Goal: Task Accomplishment & Management: Complete application form

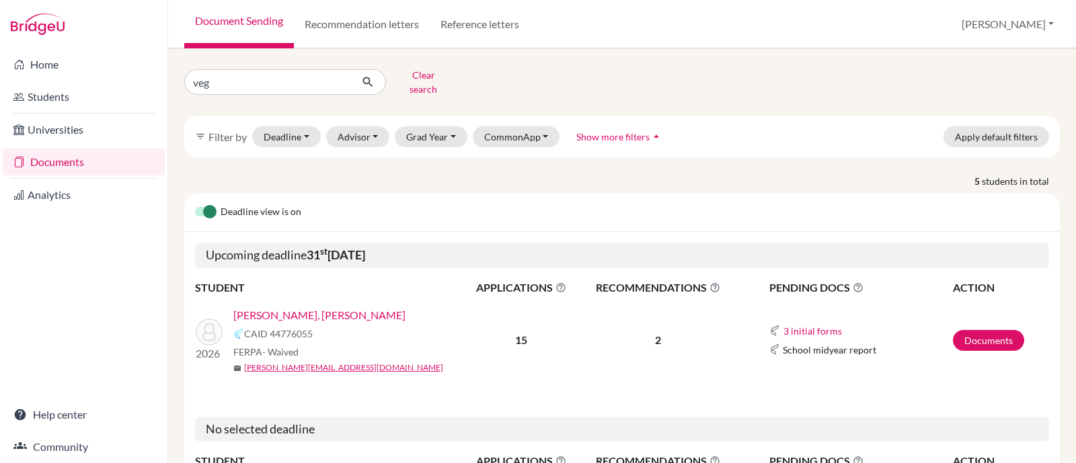
type input "vega"
click button "submit" at bounding box center [368, 82] width 36 height 26
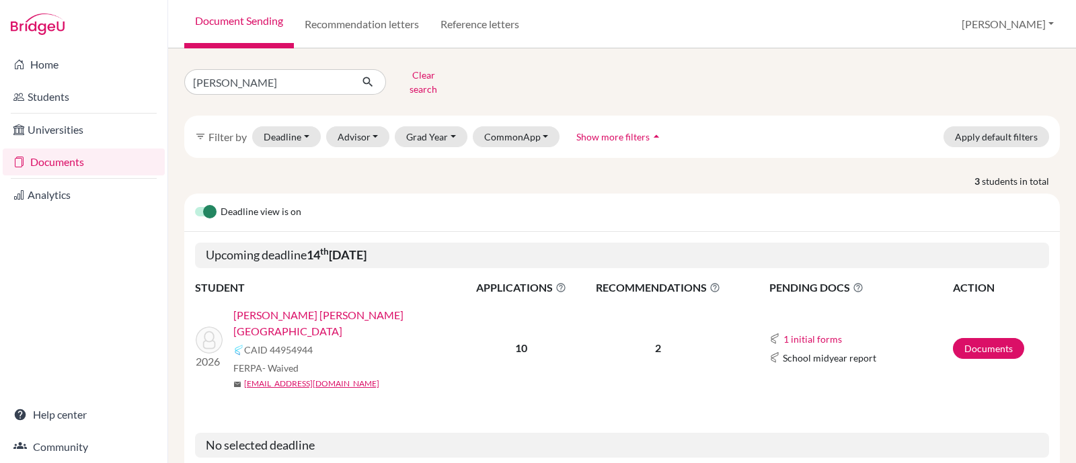
click at [286, 309] on link "Vega Correa, Sofia" at bounding box center [353, 323] width 240 height 32
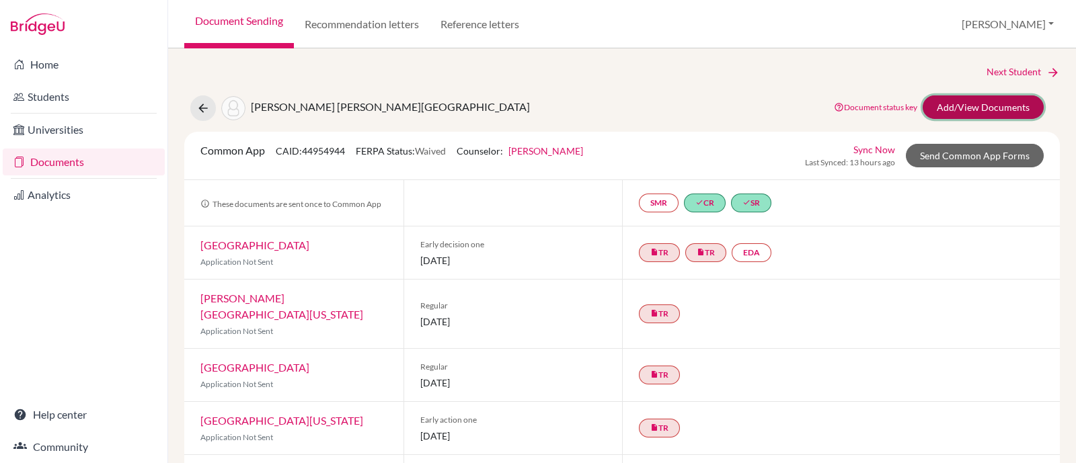
click at [963, 103] on link "Add/View Documents" at bounding box center [982, 107] width 121 height 24
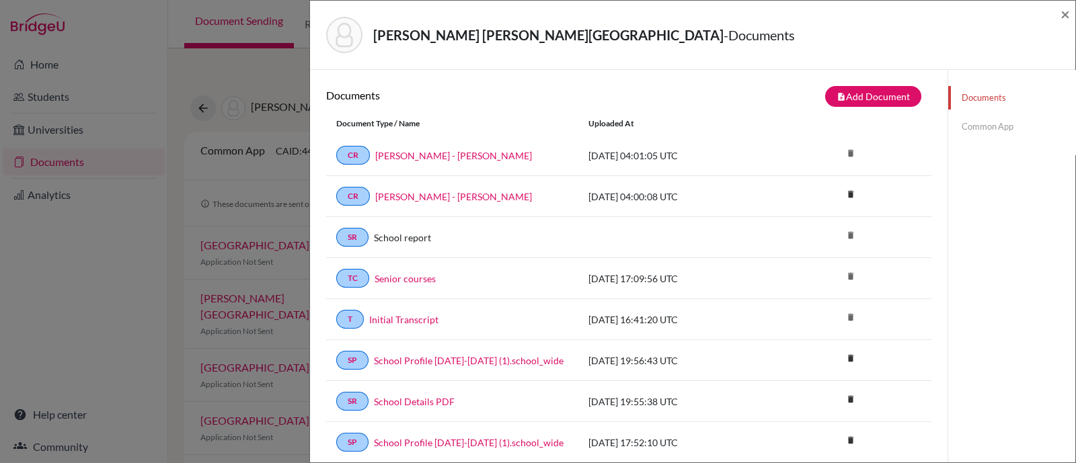
scroll to position [210, 0]
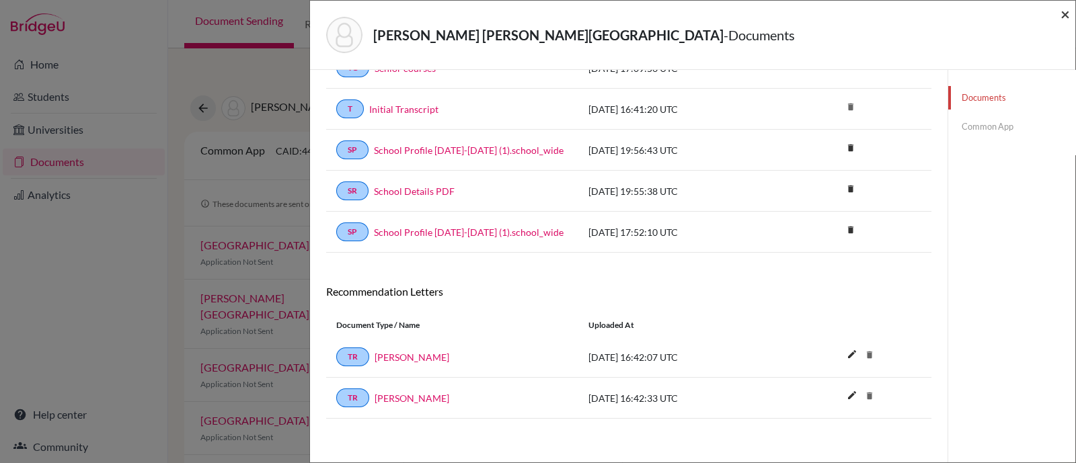
click at [1065, 17] on span "×" at bounding box center [1064, 13] width 9 height 19
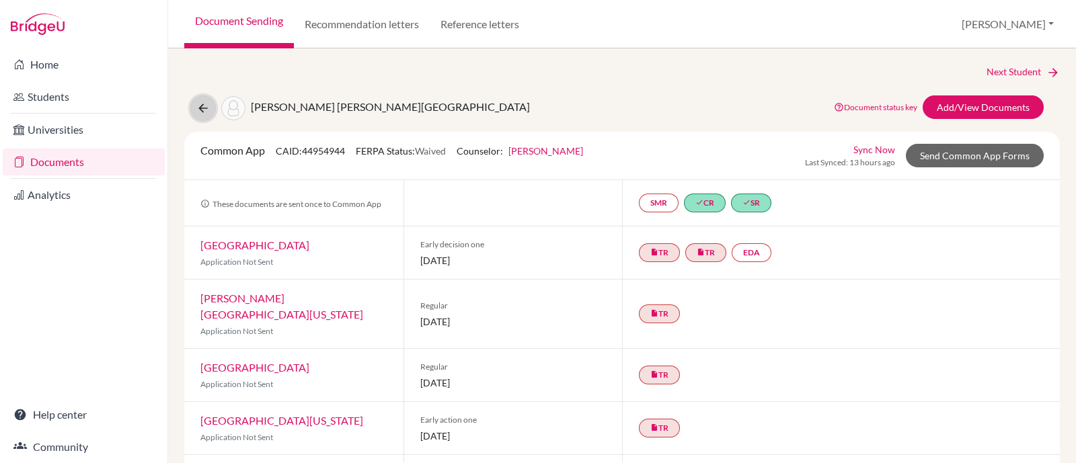
click at [192, 107] on button at bounding box center [203, 108] width 26 height 26
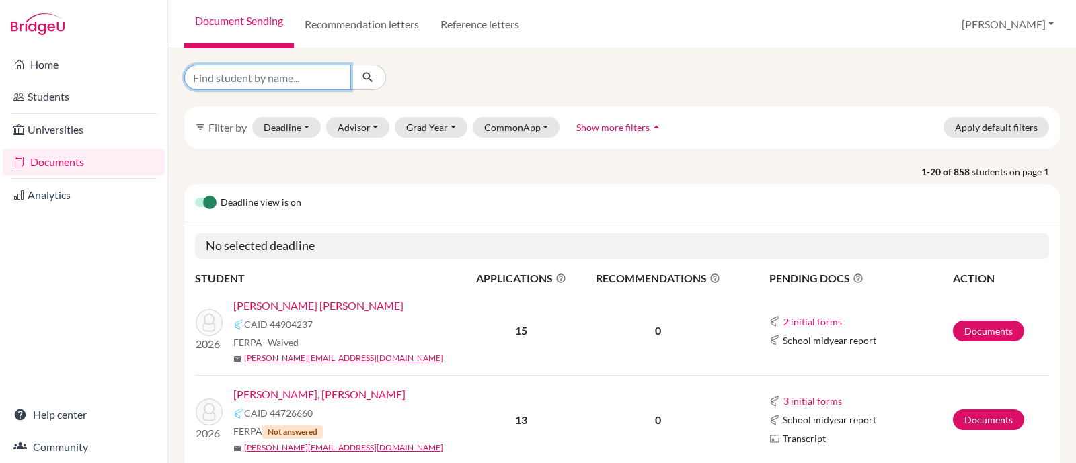
click at [329, 84] on input "Find student by name..." at bounding box center [267, 78] width 167 height 26
type input "jaramillo"
click button "submit" at bounding box center [368, 78] width 36 height 26
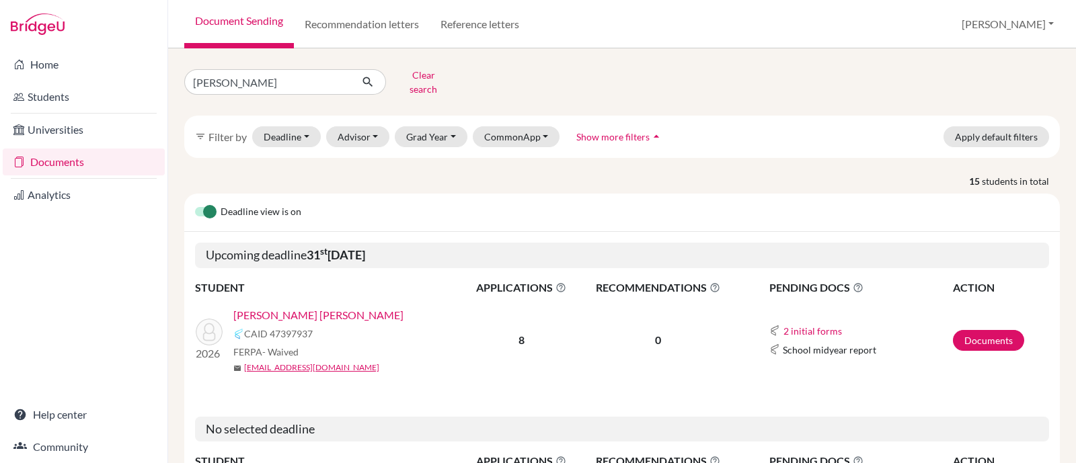
click at [333, 311] on link "Jaramillo Altamirano, Jose Maria" at bounding box center [318, 315] width 170 height 16
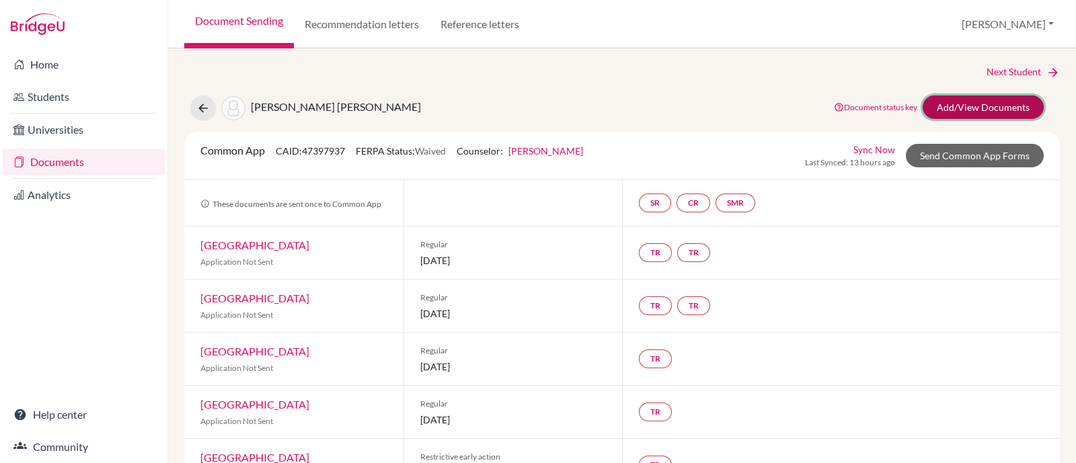
click at [977, 107] on link "Add/View Documents" at bounding box center [982, 107] width 121 height 24
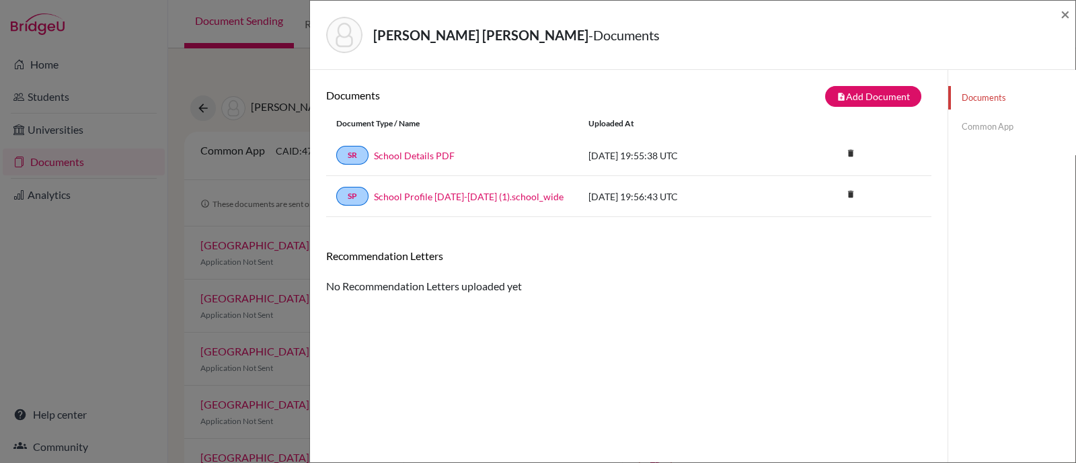
click at [970, 128] on link "Common App" at bounding box center [1011, 127] width 127 height 24
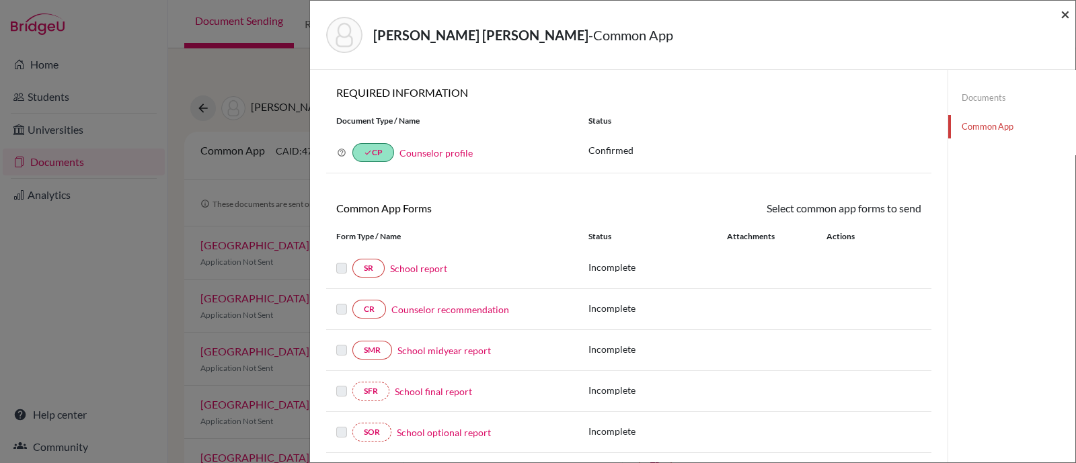
click at [1062, 15] on span "×" at bounding box center [1064, 13] width 9 height 19
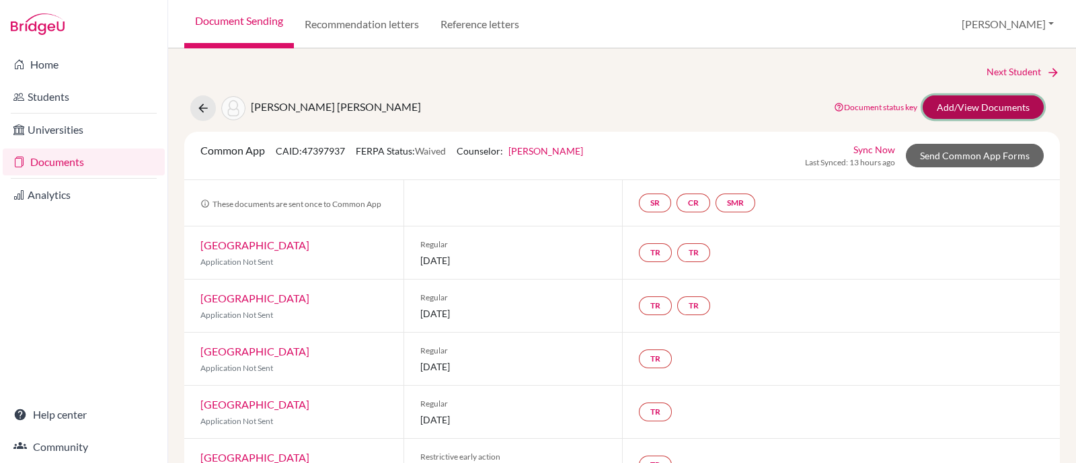
click at [949, 107] on link "Add/View Documents" at bounding box center [982, 107] width 121 height 24
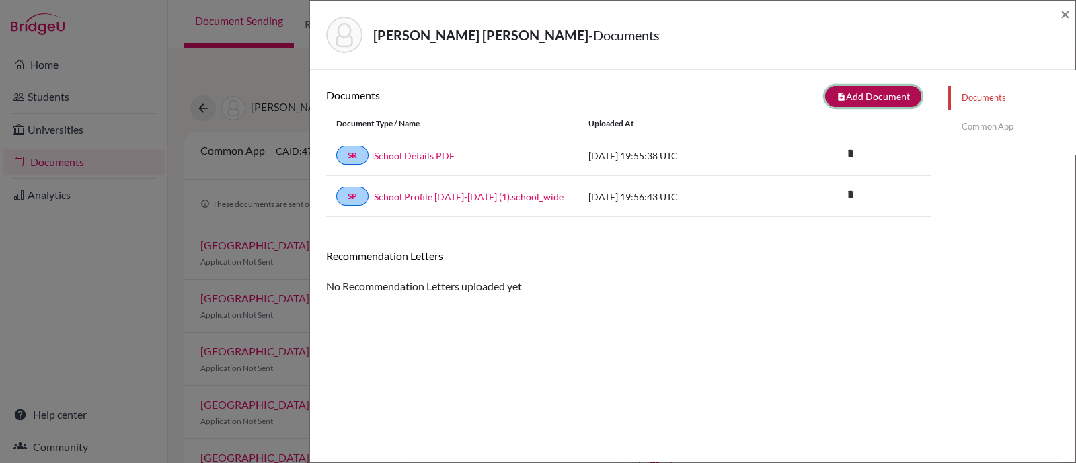
click at [840, 94] on button "note_add Add Document" at bounding box center [873, 96] width 96 height 21
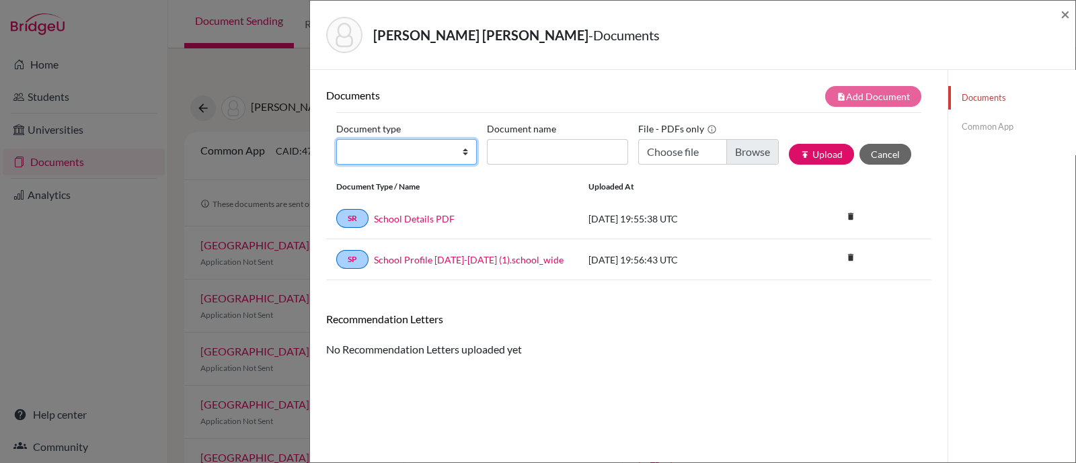
click at [387, 157] on select "Change explanation for Common App reports Counselor recommendation Internationa…" at bounding box center [406, 152] width 140 height 26
select select "5"
click at [336, 139] on select "Change explanation for Common App reports Counselor recommendation Internationa…" at bounding box center [406, 152] width 140 height 26
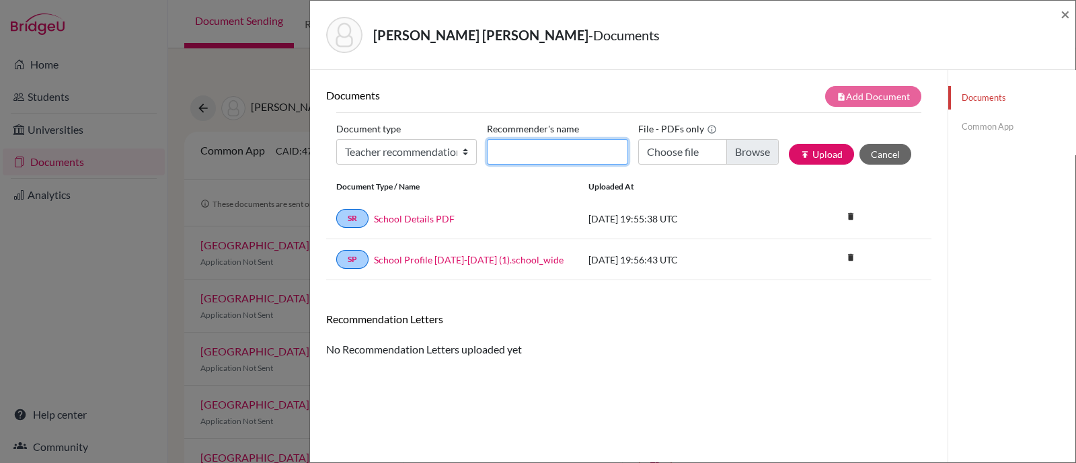
click at [531, 160] on input "Recommender's name" at bounding box center [557, 152] width 140 height 26
type input "Ashley Hillier"
type input "C:\fakepath\Jose Maria Jaramillo LOR Ashley Hillier.pdf"
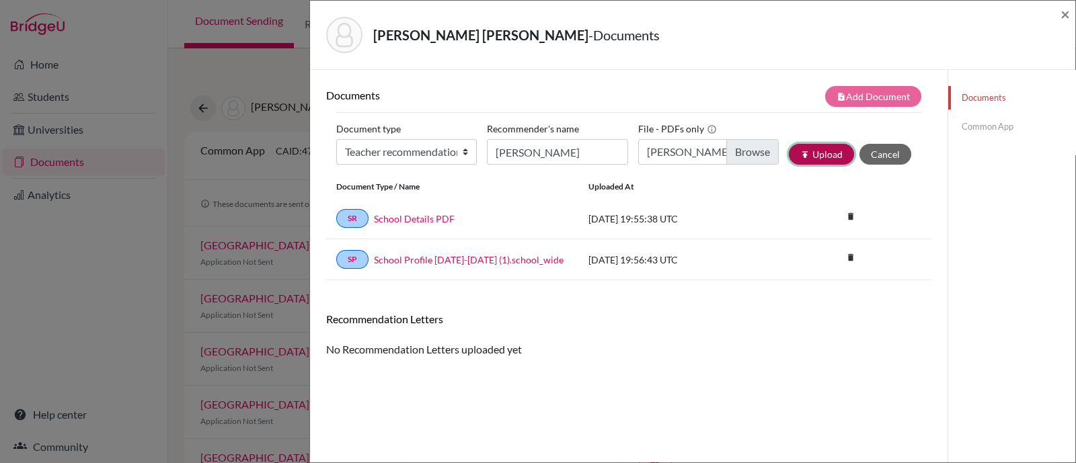
click at [807, 148] on button "publish Upload" at bounding box center [821, 154] width 65 height 21
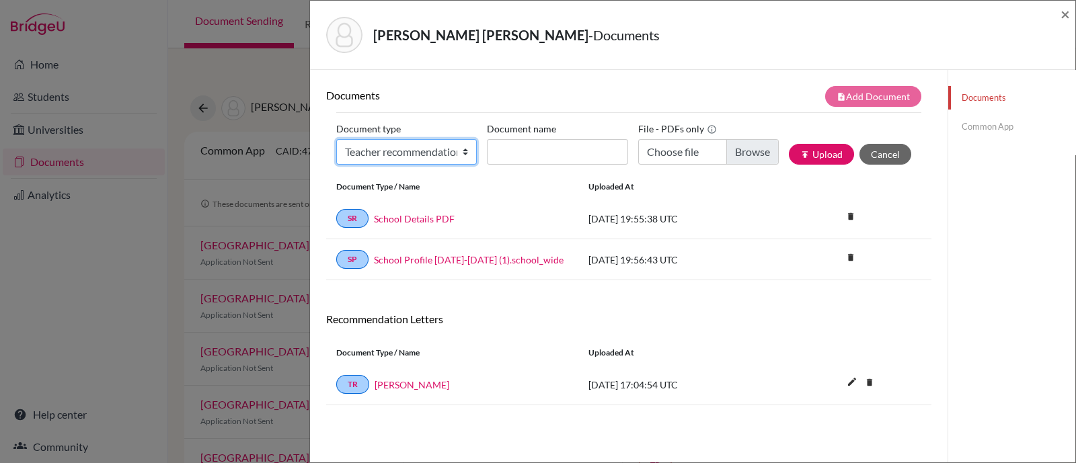
click at [465, 153] on select "Change explanation for Common App reports Counselor recommendation Internationa…" at bounding box center [406, 152] width 140 height 26
select select "2"
click at [336, 139] on select "Change explanation for Common App reports Counselor recommendation Internationa…" at bounding box center [406, 152] width 140 height 26
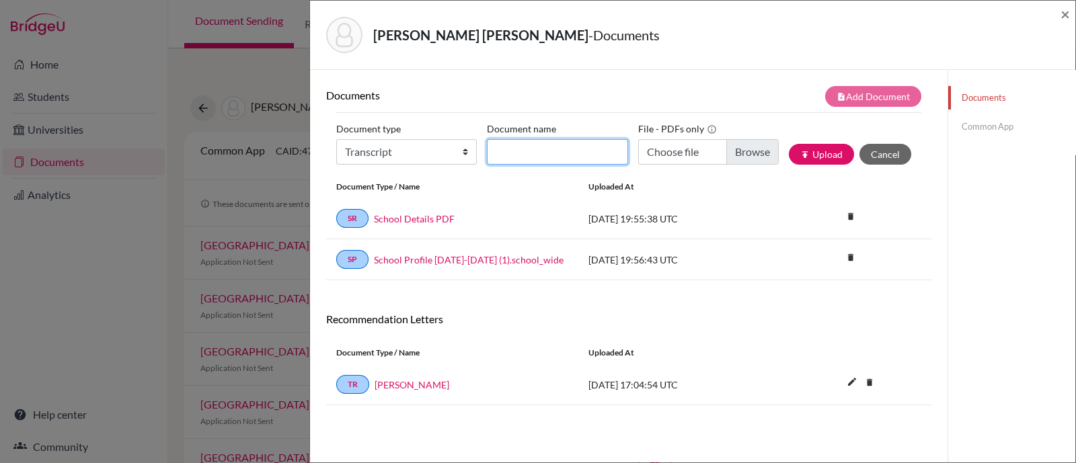
click at [531, 149] on input "Document name" at bounding box center [557, 152] width 140 height 26
type input "Initial Transcript"
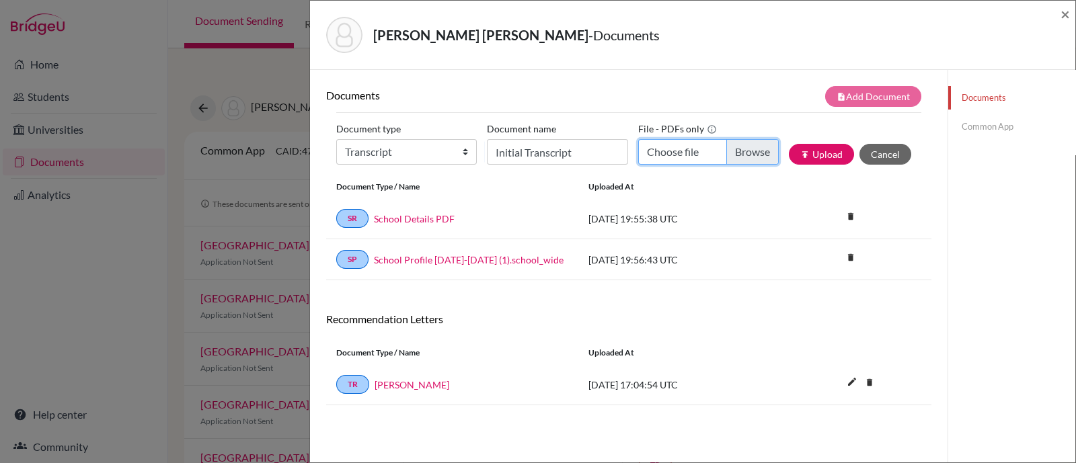
click at [760, 149] on input "Choose file" at bounding box center [708, 152] width 140 height 26
type input "C:\fakepath\Jaramillo Altamirano, Jose Maria INITIAL Transcript.pdf"
click at [826, 151] on button "publish Upload" at bounding box center [821, 154] width 65 height 21
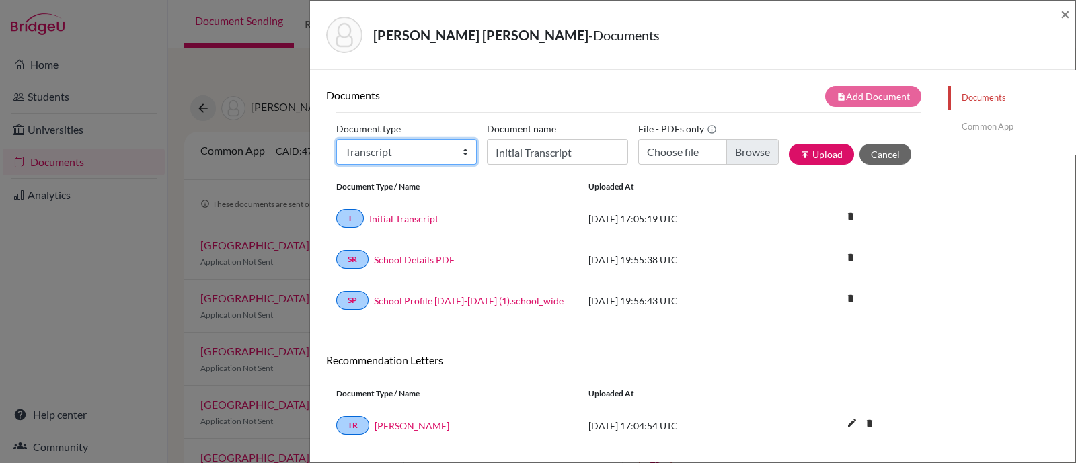
click at [462, 146] on select "Change explanation for Common App reports Counselor recommendation Internationa…" at bounding box center [406, 152] width 140 height 26
select select "45"
click at [336, 139] on select "Change explanation for Common App reports Counselor recommendation Internationa…" at bounding box center [406, 152] width 140 height 26
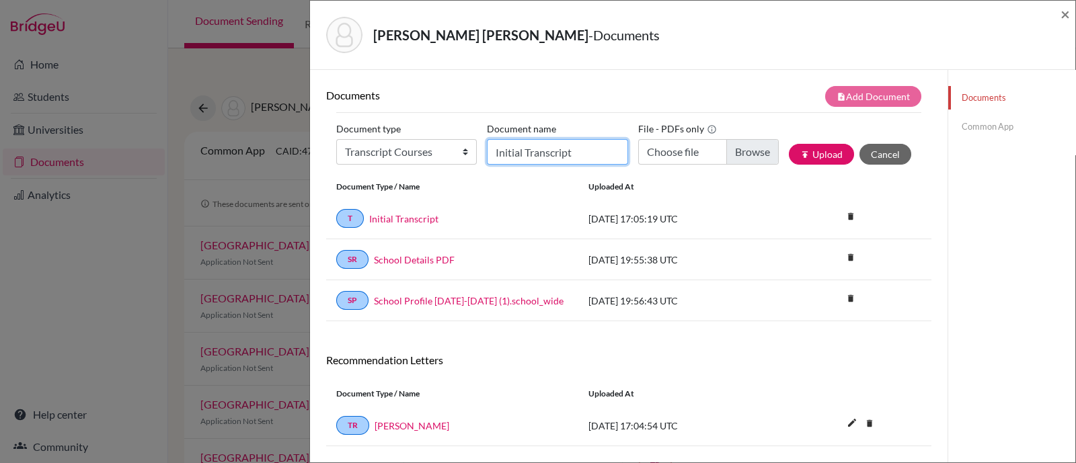
click at [514, 145] on input "Initial Transcript" at bounding box center [557, 152] width 140 height 26
type input "Senior courses"
click at [743, 145] on input "Choose file" at bounding box center [708, 152] width 140 height 26
type input "C:\fakepath\Jaramillo Altamirano, Jose Maria current courses.pdf"
click at [806, 142] on div "Document type Change explanation for Common App reports Counselor recommendatio…" at bounding box center [628, 146] width 585 height 57
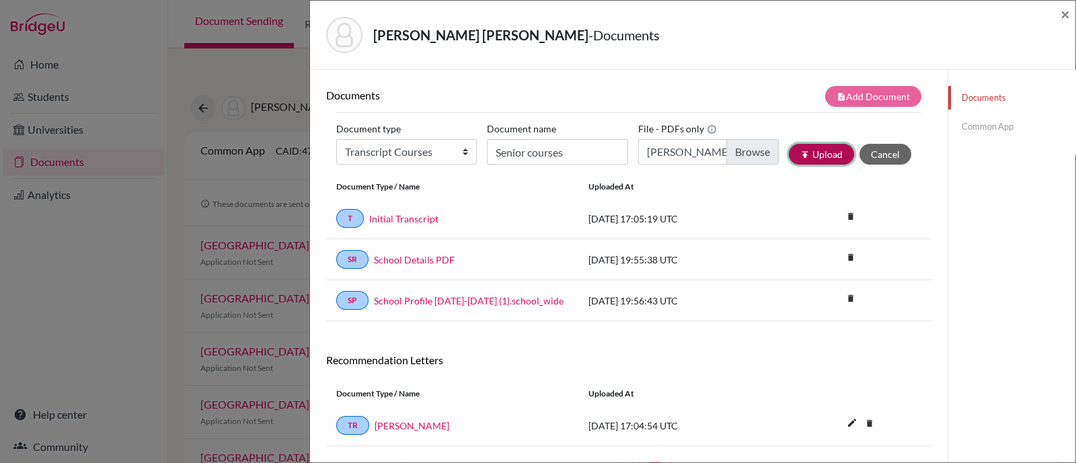
click at [809, 153] on button "publish Upload" at bounding box center [821, 154] width 65 height 21
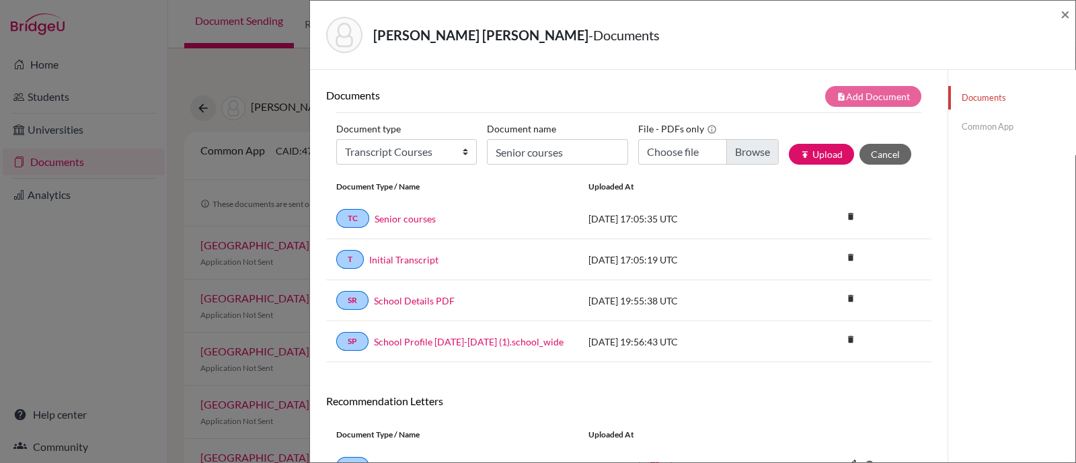
click at [977, 124] on link "Common App" at bounding box center [1011, 127] width 127 height 24
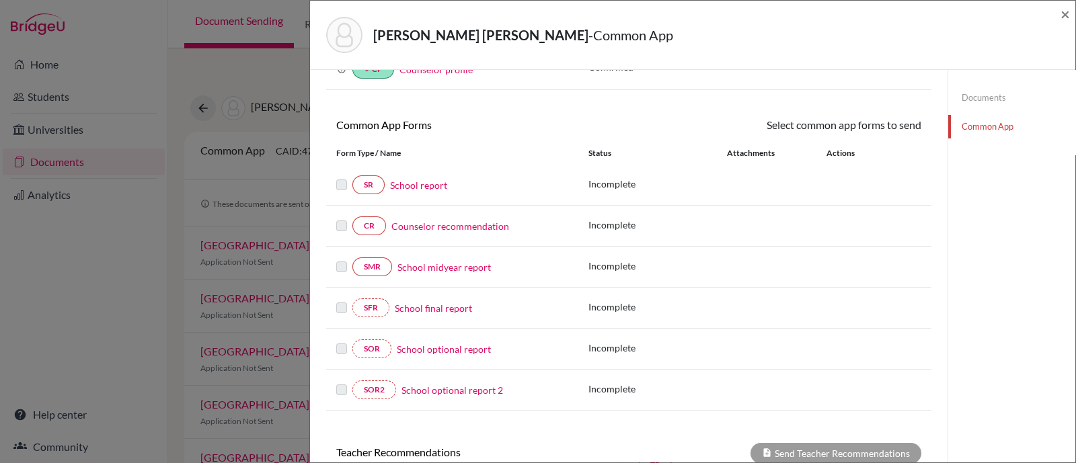
scroll to position [167, 0]
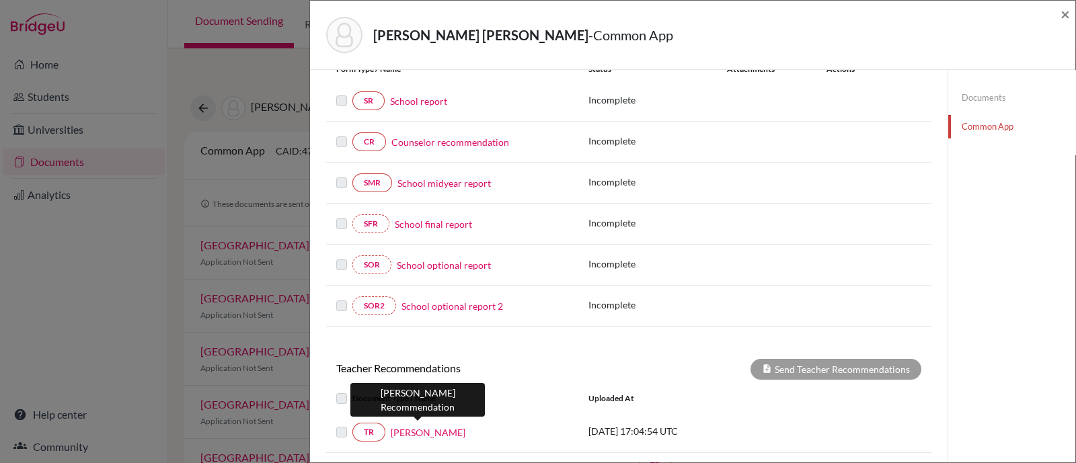
click at [416, 428] on link "Ashley Hillier" at bounding box center [428, 433] width 75 height 14
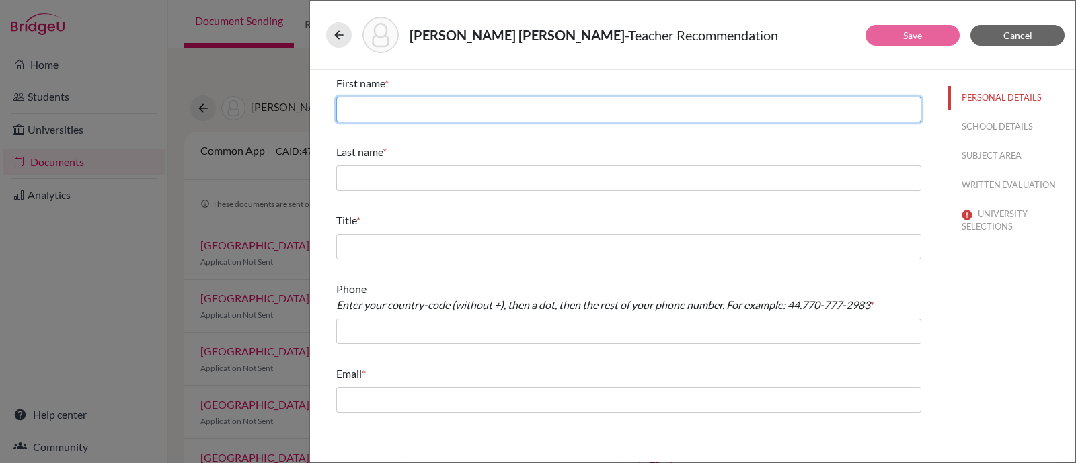
click at [440, 106] on input "text" at bounding box center [628, 110] width 585 height 26
type input "Ashley"
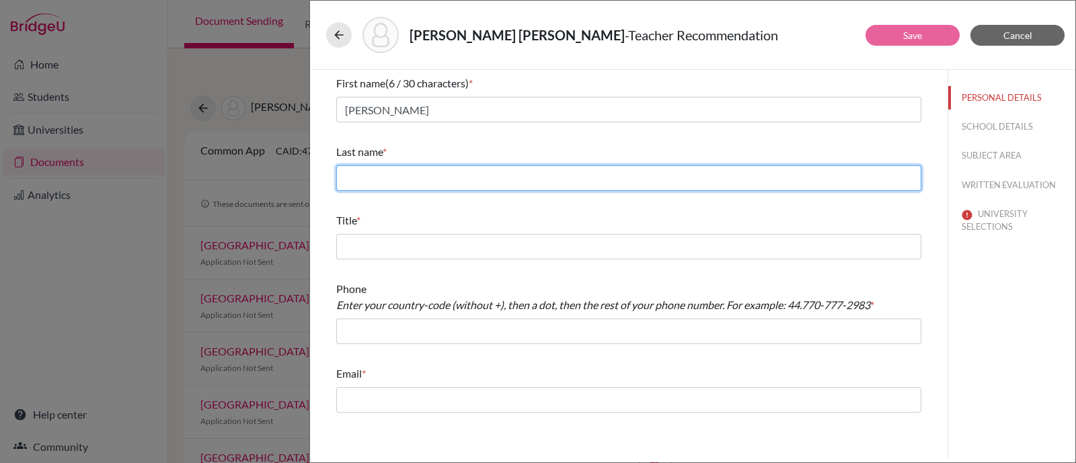
click at [426, 170] on input "text" at bounding box center [628, 178] width 585 height 26
type input "Hillier"
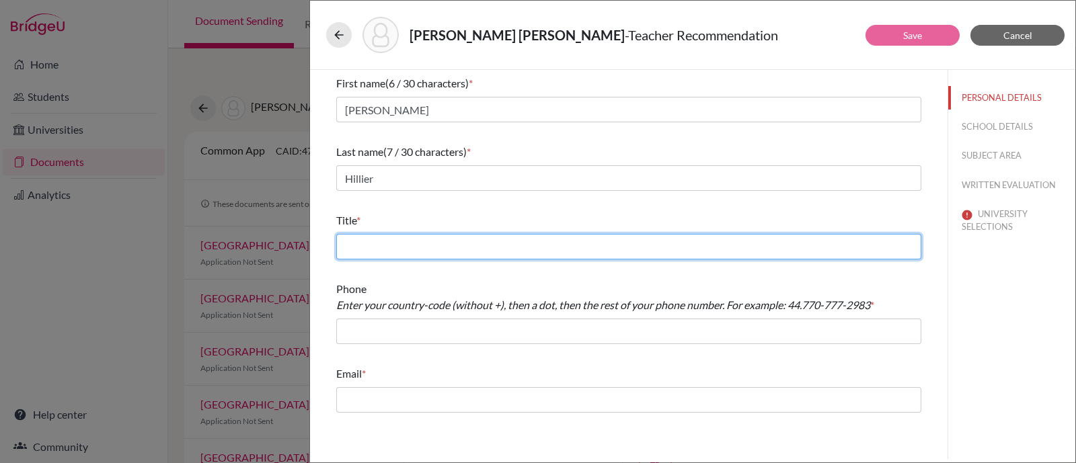
click at [470, 242] on input "text" at bounding box center [628, 247] width 585 height 26
type input "Social Studies Teacher"
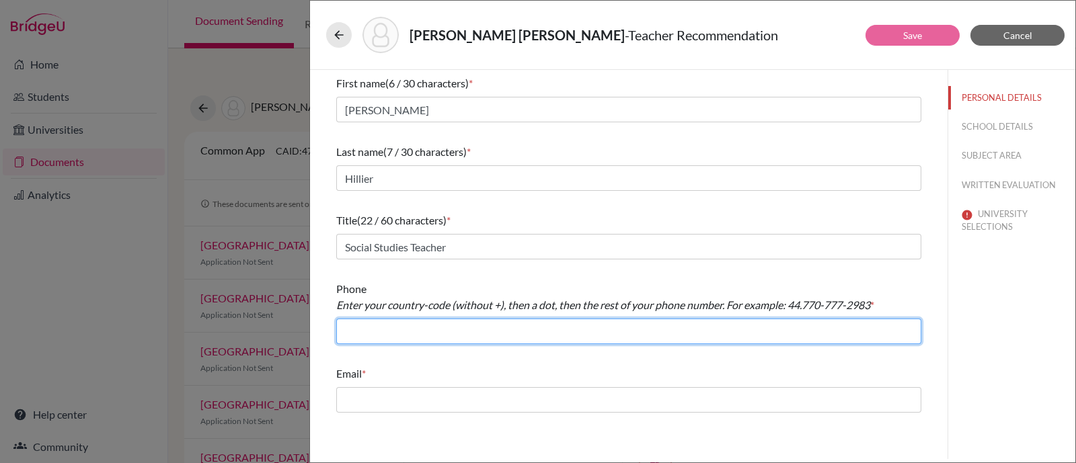
click at [405, 341] on input "text" at bounding box center [628, 332] width 585 height 26
type input "+59324008100"
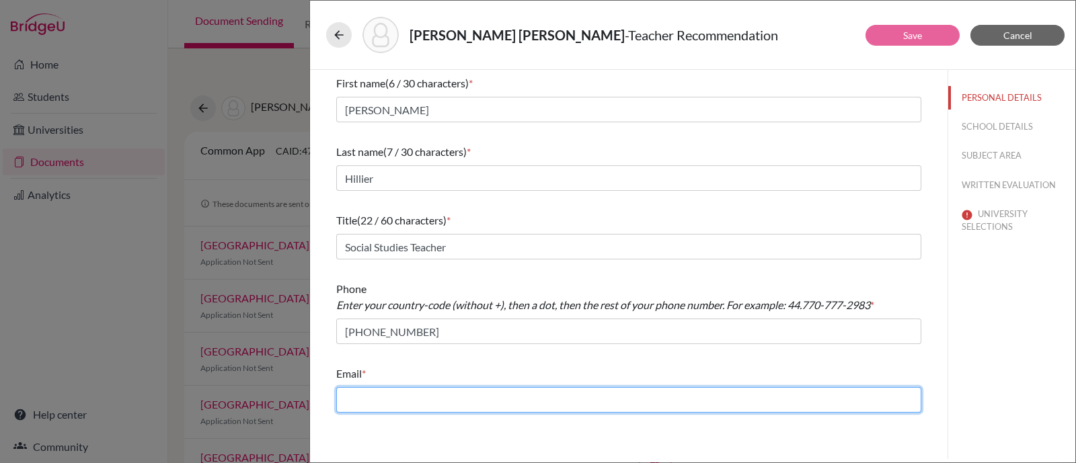
type input "pamela.larrea@menoruio.edu.ec"
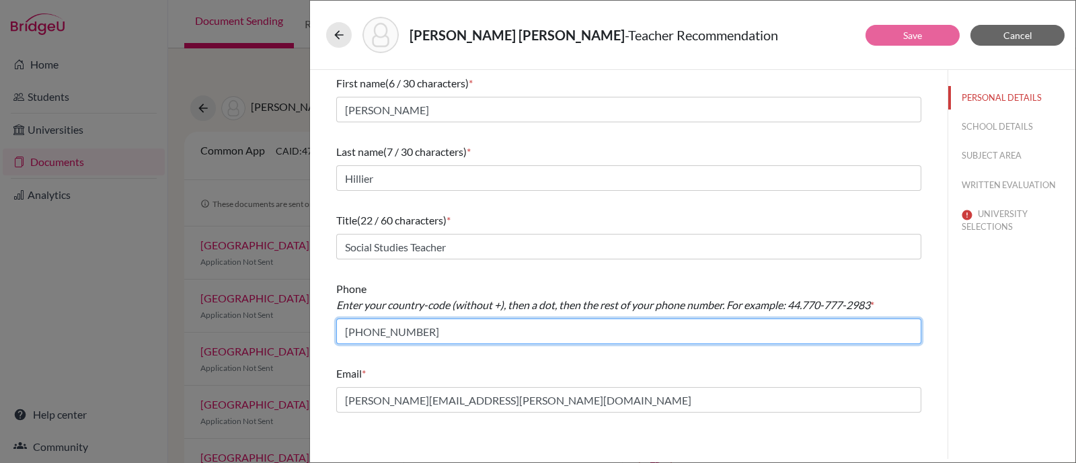
click at [368, 333] on input "+59324008100" at bounding box center [628, 332] width 585 height 26
type input "+593.24008100"
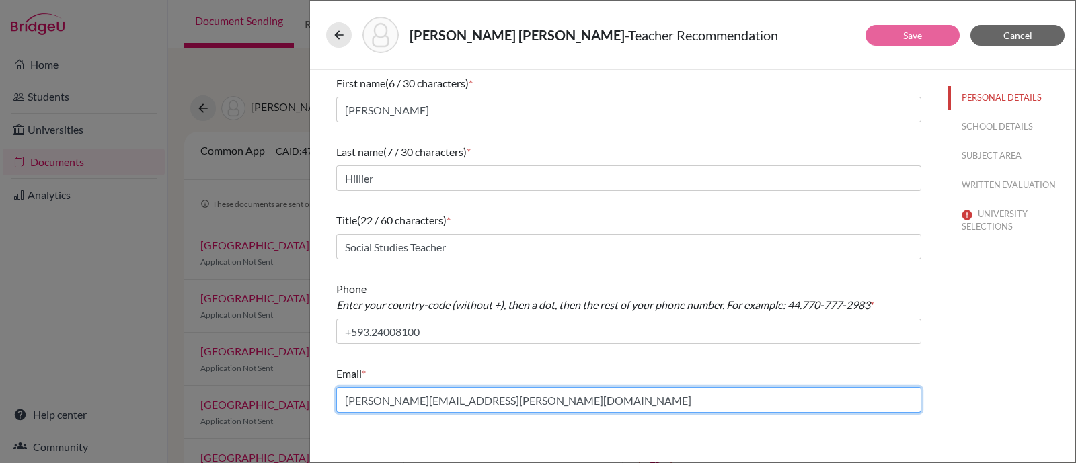
click at [547, 399] on input "pamela.larrea@menoruio.edu.ec" at bounding box center [628, 400] width 585 height 26
drag, startPoint x: 428, startPoint y: 387, endPoint x: 294, endPoint y: 393, distance: 133.2
click at [294, 393] on div "Jaramillo Altamirano, Jose Maria - Teacher Recommendation Save Cancel First nam…" at bounding box center [538, 231] width 1076 height 463
click at [411, 391] on input "pamela.larrea@menoruio.edu.ec" at bounding box center [628, 400] width 585 height 26
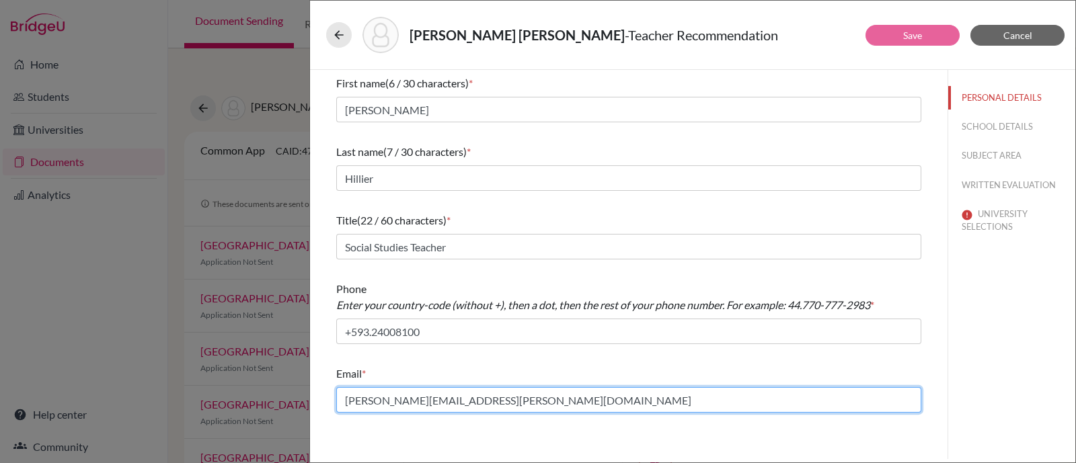
click at [410, 391] on input "pamela.larrea@menoruio.edu.ec" at bounding box center [628, 400] width 585 height 26
paste input "ashleyrhillier@gmail.com"
type input "ashleyrhillier@gmail.com"
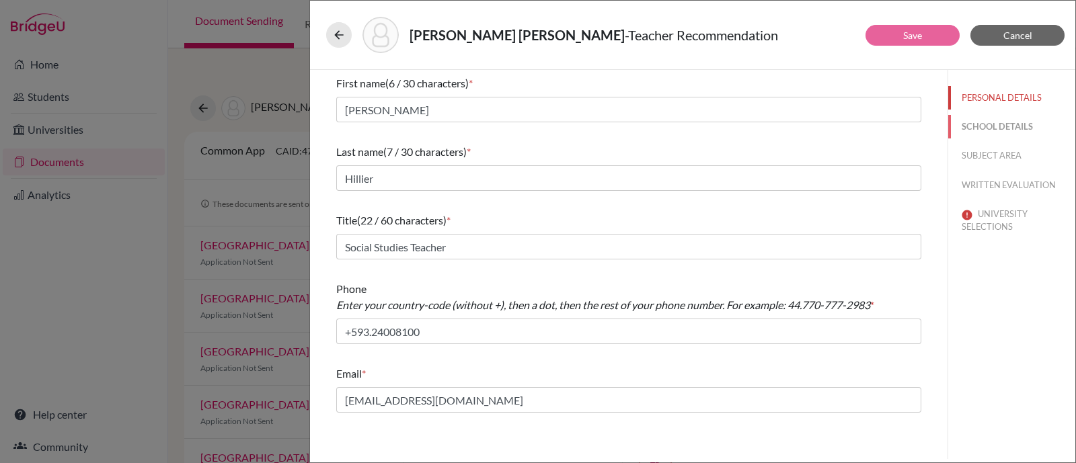
click at [979, 119] on button "SCHOOL DETAILS" at bounding box center [1011, 127] width 127 height 24
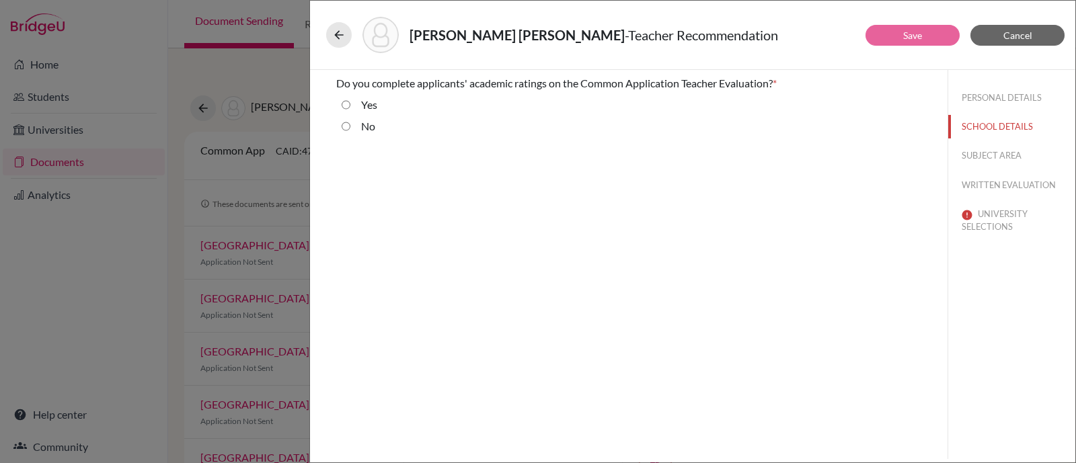
drag, startPoint x: 346, startPoint y: 106, endPoint x: 676, endPoint y: 110, distance: 330.8
click at [346, 106] on input "Yes" at bounding box center [345, 105] width 9 height 16
radio input "true"
click at [1014, 152] on button "SUBJECT AREA" at bounding box center [1011, 156] width 127 height 24
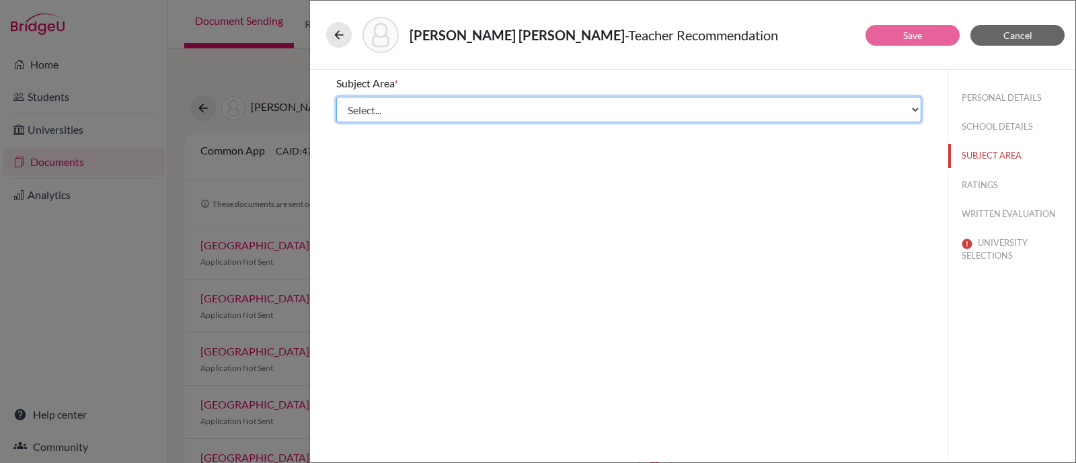
click at [374, 110] on select "Select... Math English Science World Language Social Studies Other Computer Sci…" at bounding box center [628, 110] width 585 height 26
select select "4"
click at [336, 97] on select "Select... Math English Science World Language Social Studies Other Computer Sci…" at bounding box center [628, 110] width 585 height 26
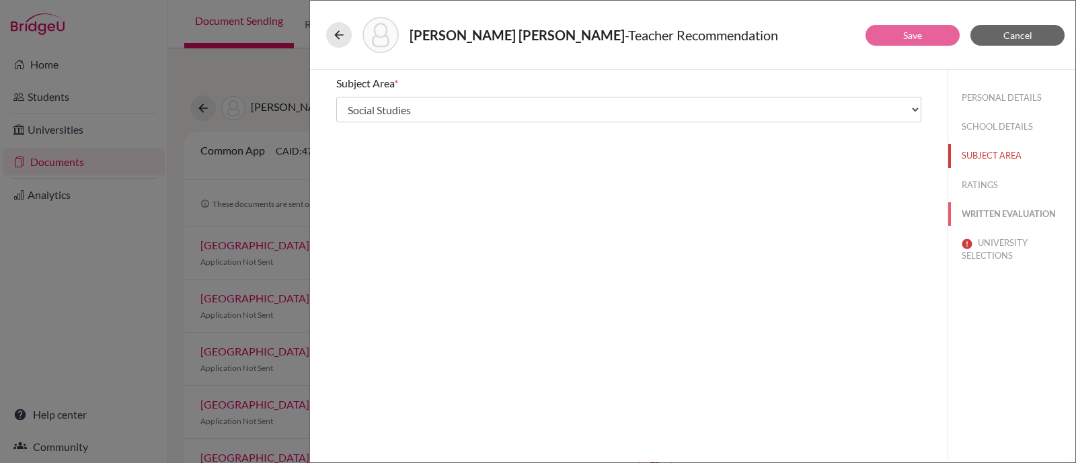
click at [992, 211] on button "WRITTEN EVALUATION" at bounding box center [1011, 214] width 127 height 24
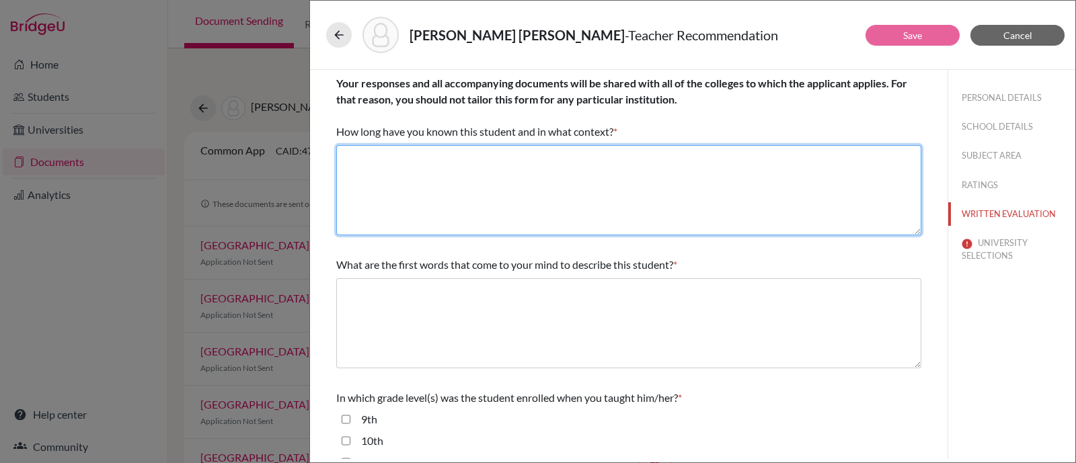
click at [415, 194] on textarea at bounding box center [628, 190] width 585 height 90
paste textarea "Since August 2024"
type textarea "Since August 2024"
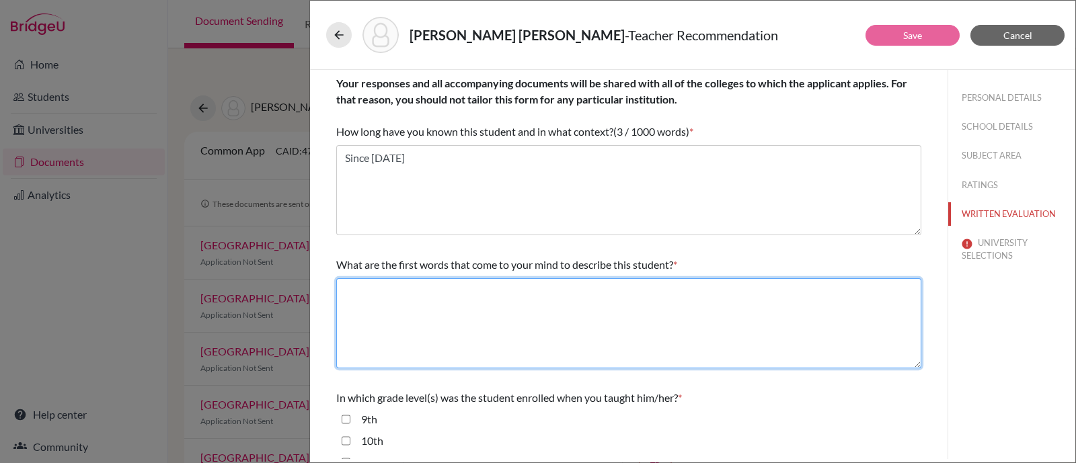
click at [531, 324] on textarea at bounding box center [628, 323] width 585 height 90
paste textarea "Intelligent, dedicated, methodical"
type textarea "Intelligent, dedicated, methodical"
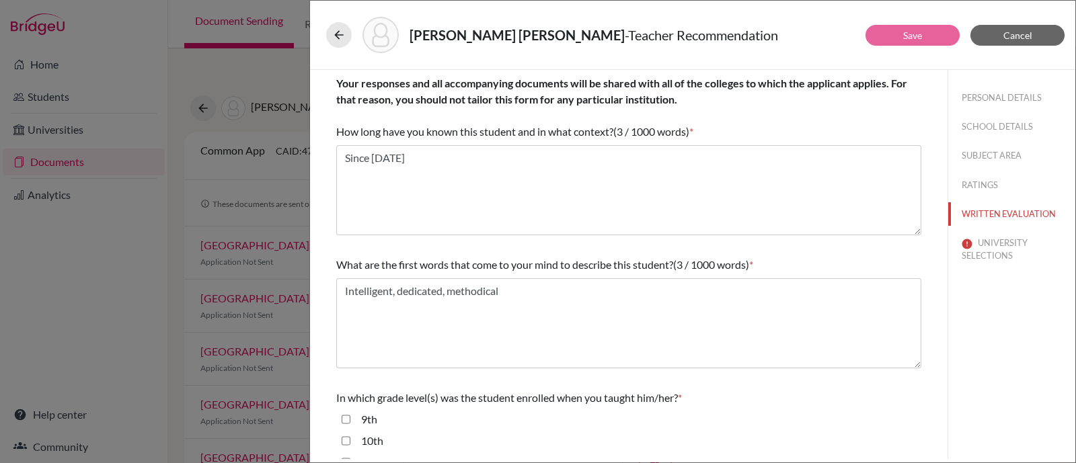
scroll to position [167, 0]
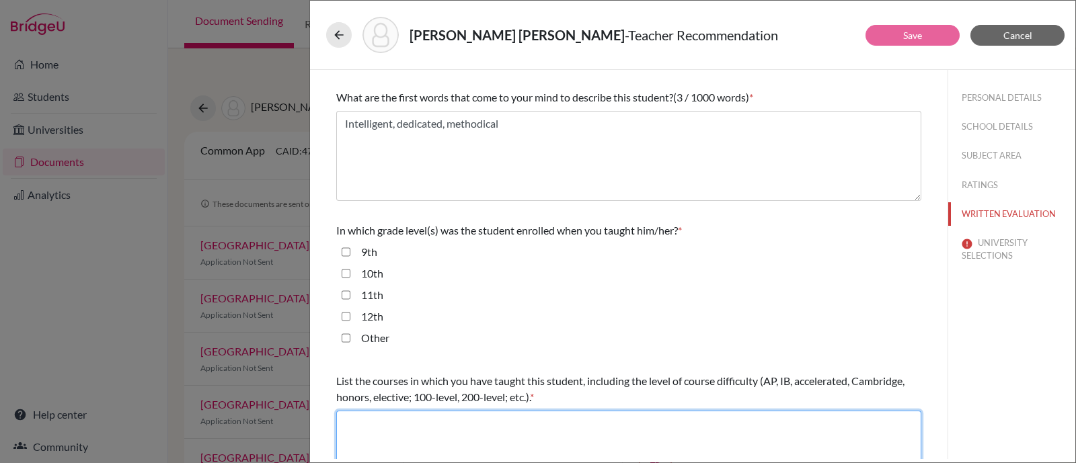
click at [536, 423] on textarea at bounding box center [628, 456] width 585 height 90
paste textarea "AP Macroeconomics"
type textarea "AP Macroeconomics"
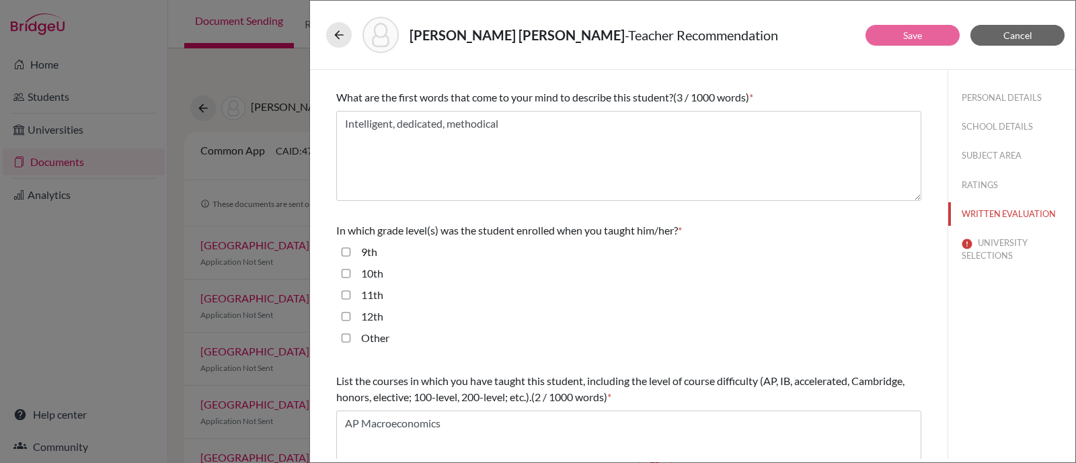
click at [343, 293] on input "11th" at bounding box center [345, 295] width 9 height 16
checkbox input "true"
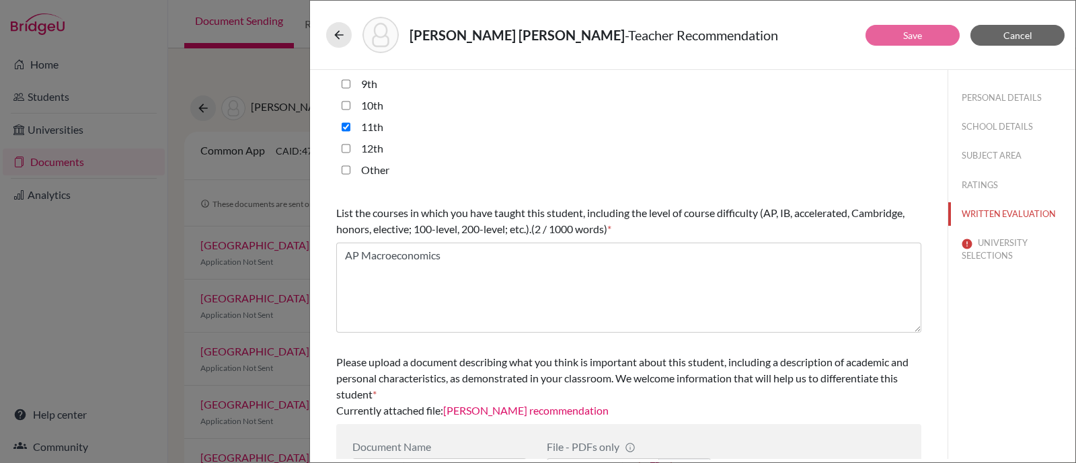
scroll to position [386, 0]
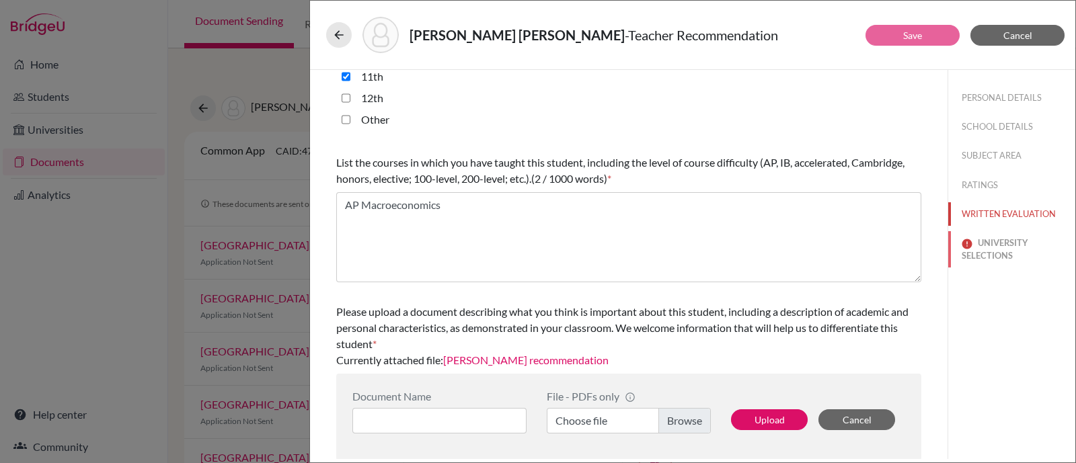
click at [983, 258] on button "UNIVERSITY SELECTIONS" at bounding box center [1011, 249] width 127 height 36
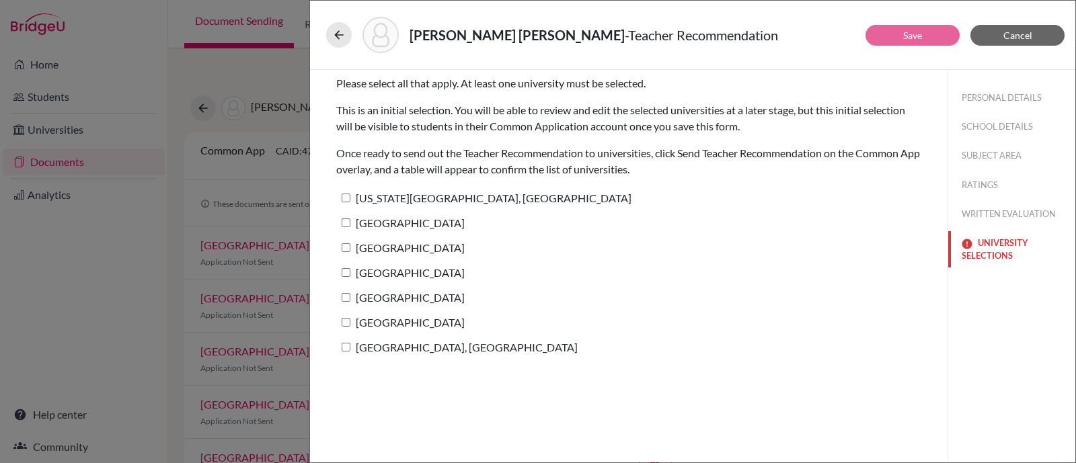
scroll to position [0, 0]
click at [466, 199] on label "Pennsylvania State University, University Park" at bounding box center [483, 197] width 295 height 19
click at [350, 199] on input "Pennsylvania State University, University Park" at bounding box center [345, 198] width 9 height 9
checkbox input "true"
click at [978, 184] on button "RATINGS" at bounding box center [1011, 185] width 127 height 24
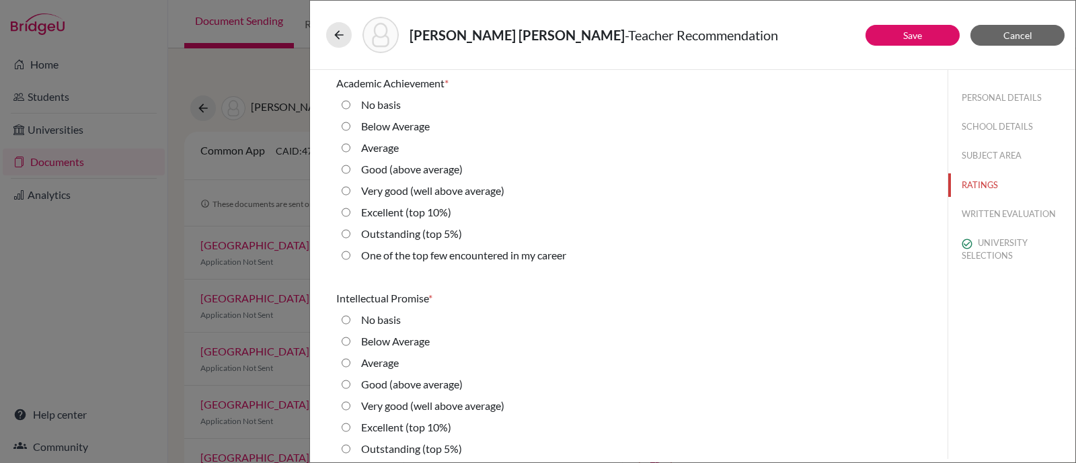
click at [373, 231] on label "Outstanding (top 5%)" at bounding box center [411, 234] width 101 height 16
click at [350, 231] on 5\%\) "Outstanding (top 5%)" at bounding box center [345, 234] width 9 height 16
radio 5\%\) "true"
click at [413, 444] on label "Outstanding (top 5%)" at bounding box center [411, 449] width 101 height 16
click at [350, 444] on 5\%\) "Outstanding (top 5%)" at bounding box center [345, 449] width 9 height 16
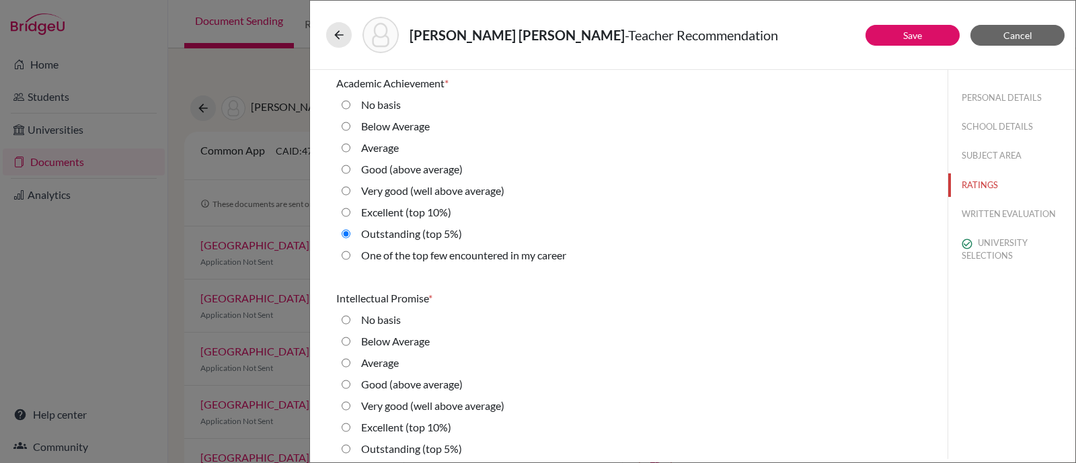
radio 5\%\) "true"
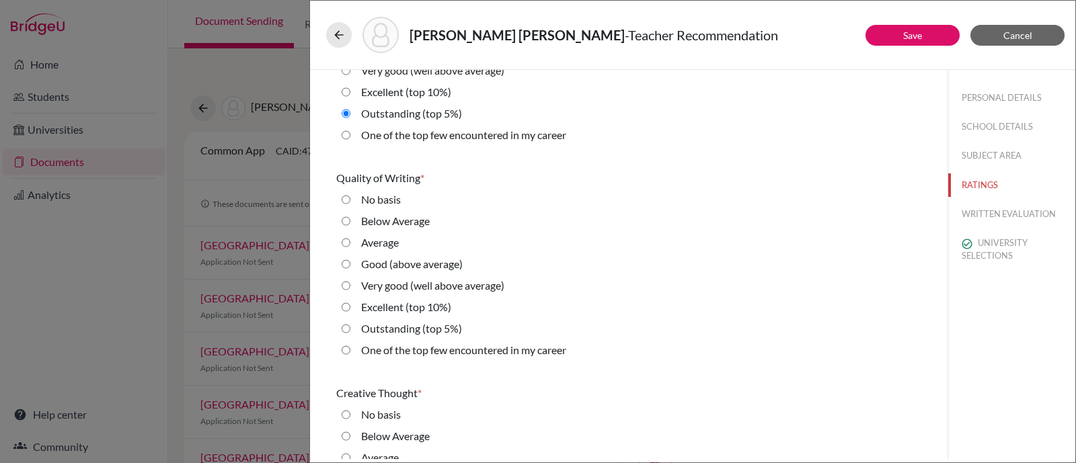
scroll to position [504, 0]
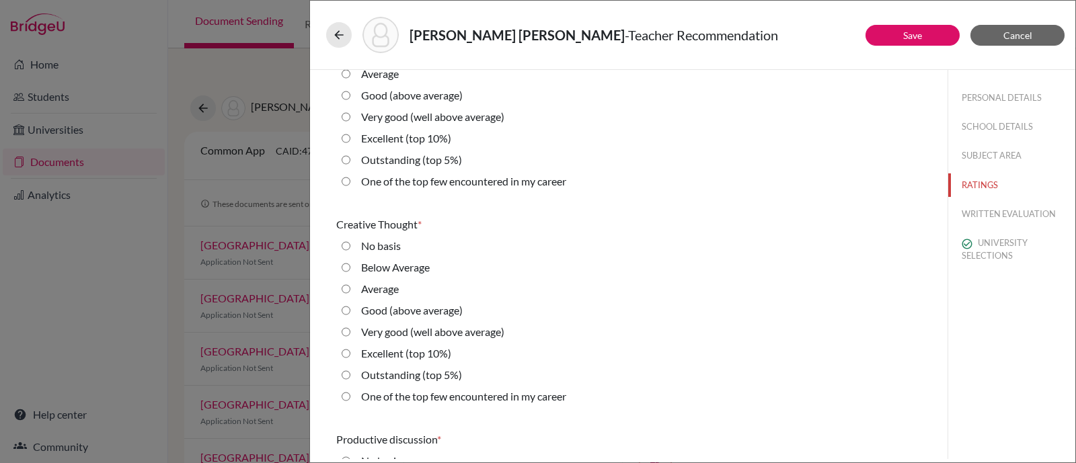
click at [397, 163] on label "Outstanding (top 5%)" at bounding box center [411, 160] width 101 height 16
click at [350, 163] on 5\%\) "Outstanding (top 5%)" at bounding box center [345, 160] width 9 height 16
radio 5\%\) "true"
click at [418, 378] on label "Outstanding (top 5%)" at bounding box center [411, 375] width 101 height 16
click at [350, 378] on 5\%\) "Outstanding (top 5%)" at bounding box center [345, 375] width 9 height 16
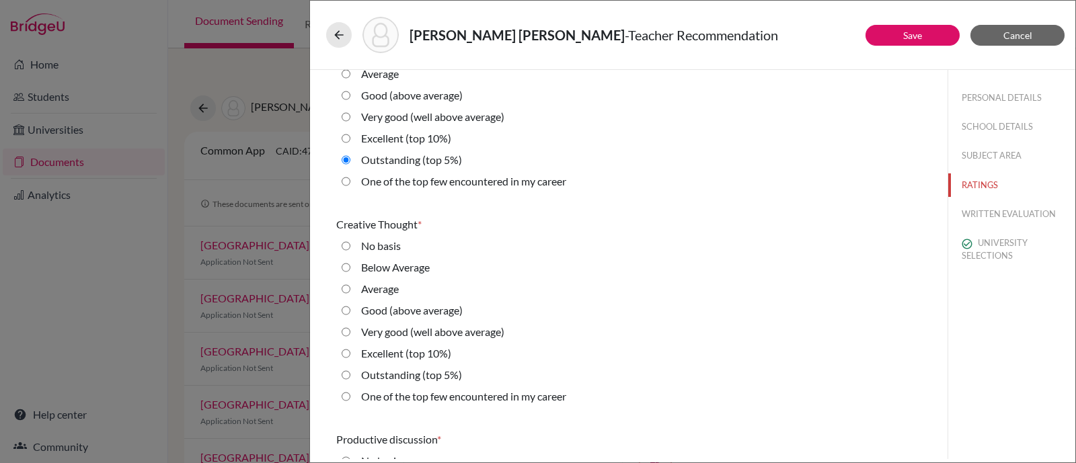
radio 5\%\) "true"
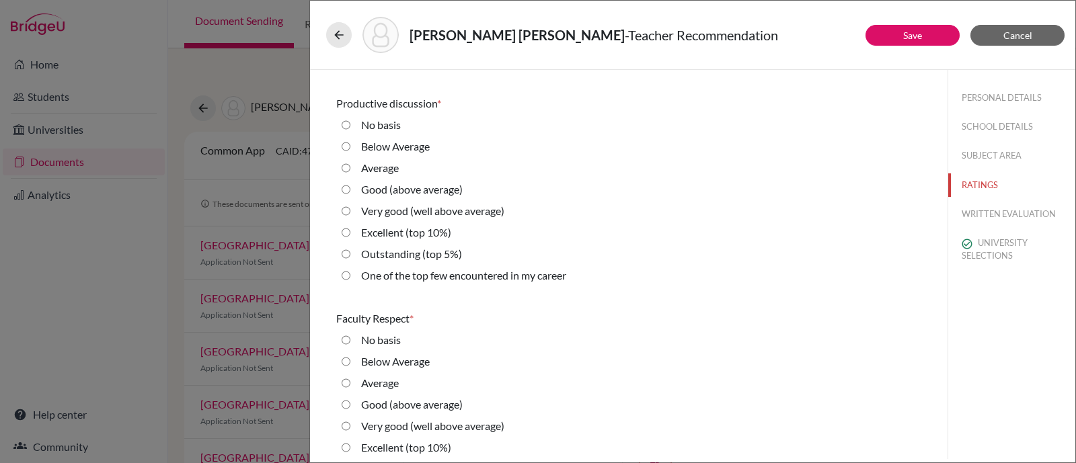
scroll to position [924, 0]
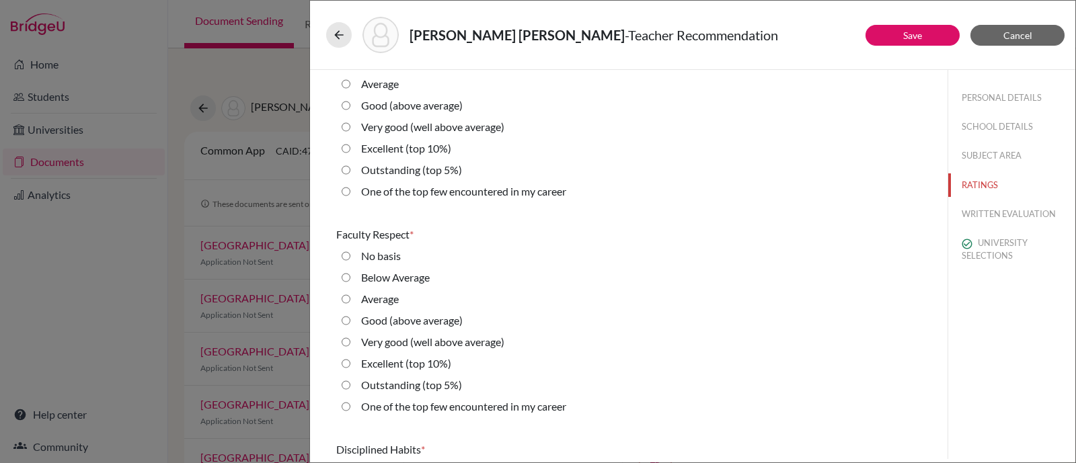
click at [417, 169] on label "Outstanding (top 5%)" at bounding box center [411, 170] width 101 height 16
click at [350, 169] on 5\%\) "Outstanding (top 5%)" at bounding box center [345, 170] width 9 height 16
radio 5\%\) "true"
click at [397, 385] on label "Outstanding (top 5%)" at bounding box center [411, 385] width 101 height 16
click at [350, 385] on 5\%\) "Outstanding (top 5%)" at bounding box center [345, 385] width 9 height 16
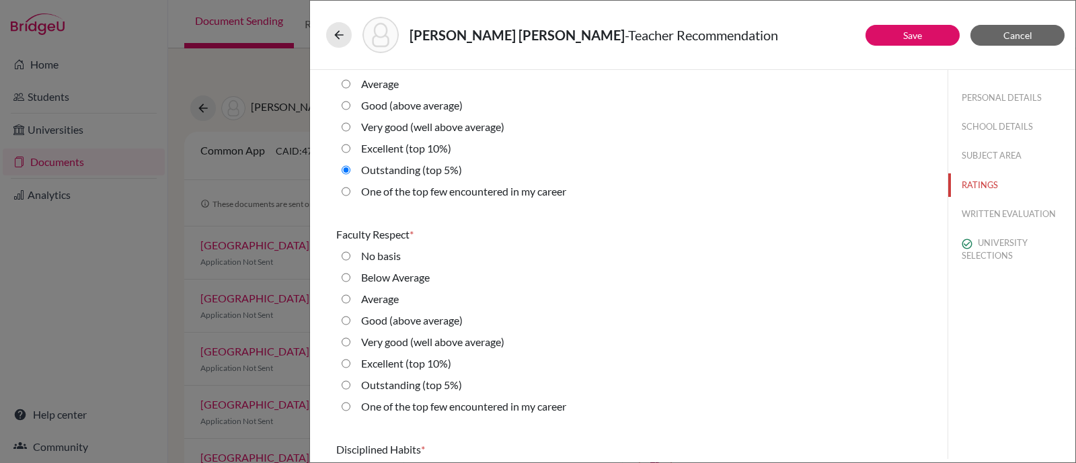
radio 5\%\) "true"
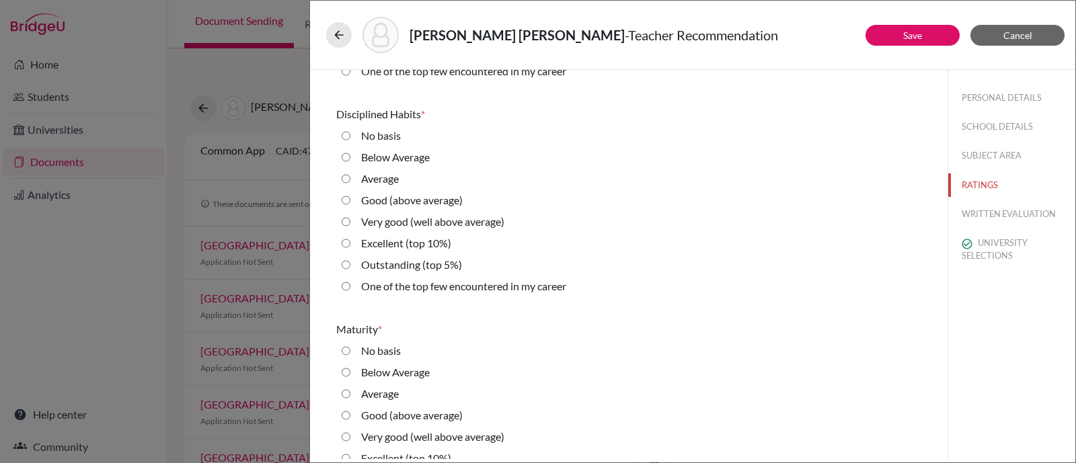
scroll to position [1344, 0]
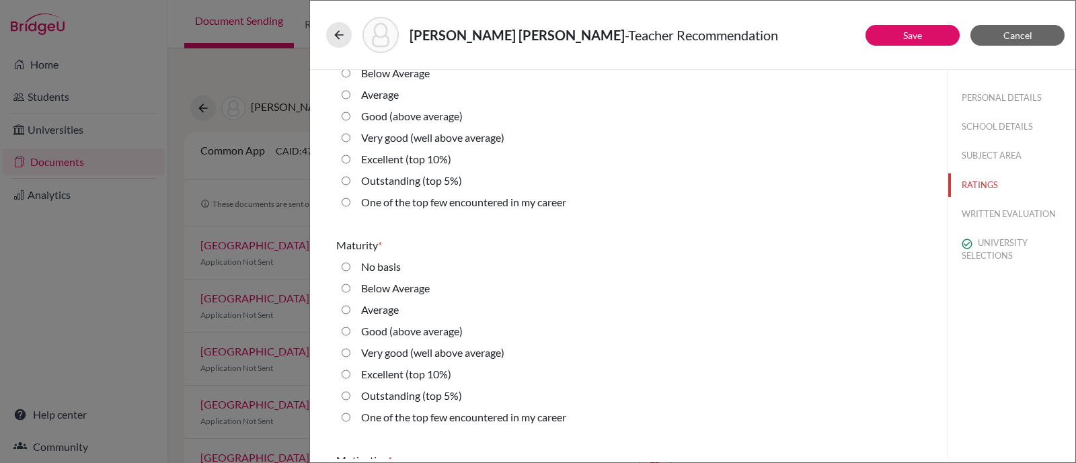
click at [417, 179] on label "Outstanding (top 5%)" at bounding box center [411, 181] width 101 height 16
click at [350, 179] on 5\%\) "Outstanding (top 5%)" at bounding box center [345, 181] width 9 height 16
radio 5\%\) "true"
click at [393, 399] on label "Outstanding (top 5%)" at bounding box center [411, 396] width 101 height 16
click at [350, 399] on 5\%\) "Outstanding (top 5%)" at bounding box center [345, 396] width 9 height 16
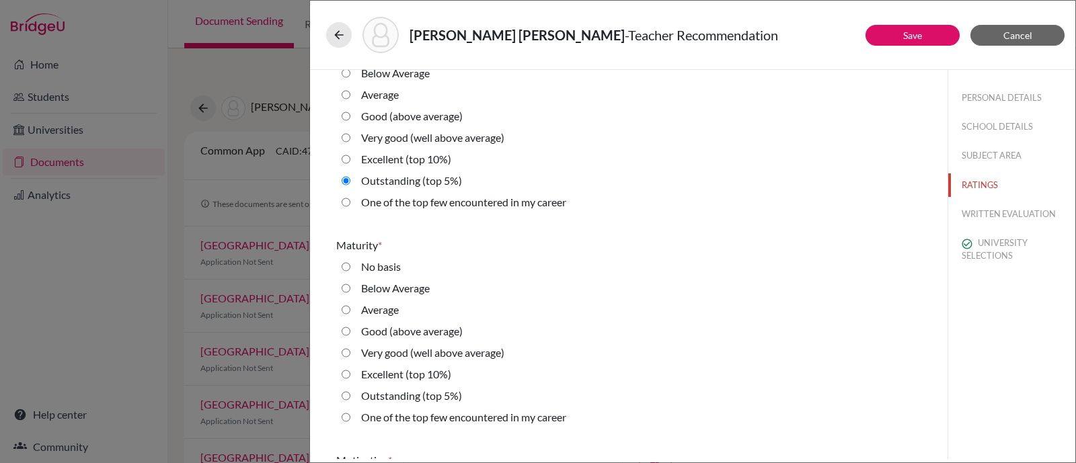
radio 5\%\) "true"
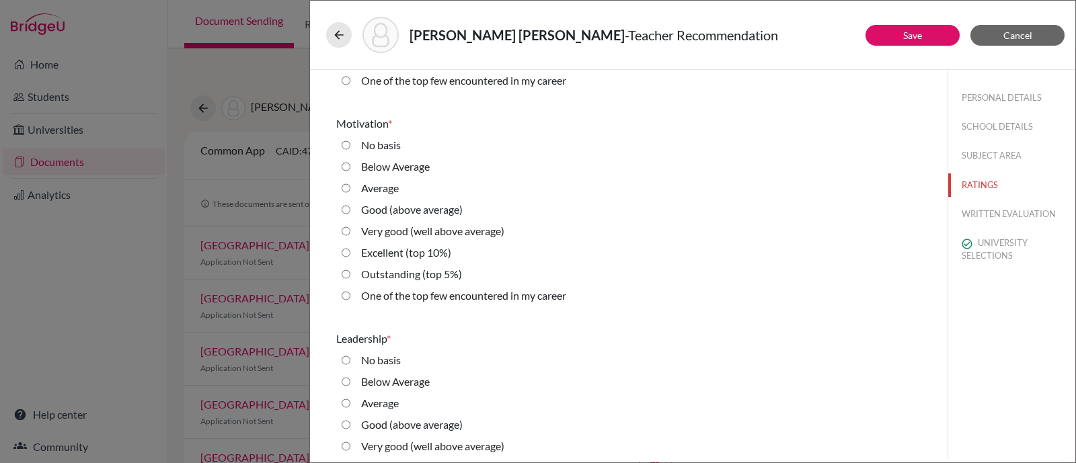
scroll to position [1765, 0]
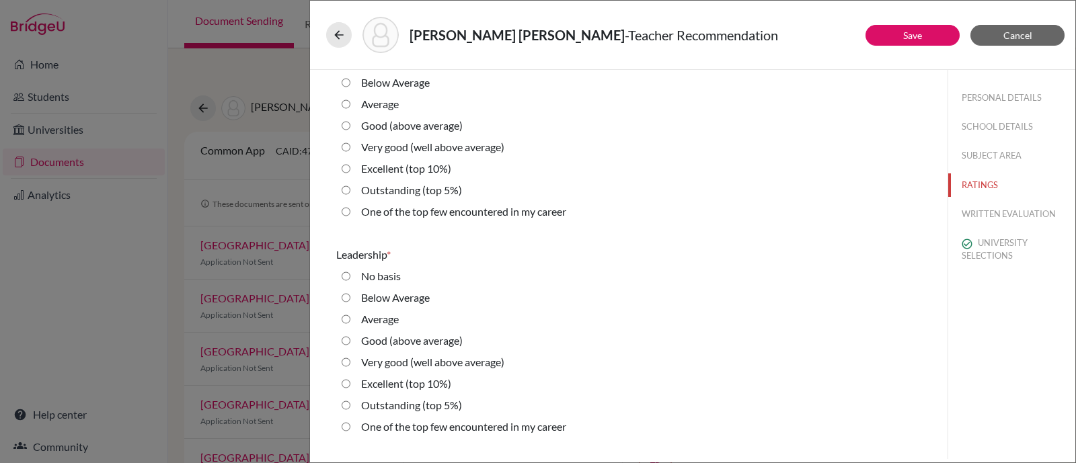
click at [436, 190] on label "Outstanding (top 5%)" at bounding box center [411, 190] width 101 height 16
click at [350, 190] on 5\%\) "Outstanding (top 5%)" at bounding box center [345, 190] width 9 height 16
radio 5\%\) "true"
click at [373, 386] on label "Excellent (top 10%)" at bounding box center [406, 384] width 90 height 16
click at [350, 386] on 10\%\) "Excellent (top 10%)" at bounding box center [345, 384] width 9 height 16
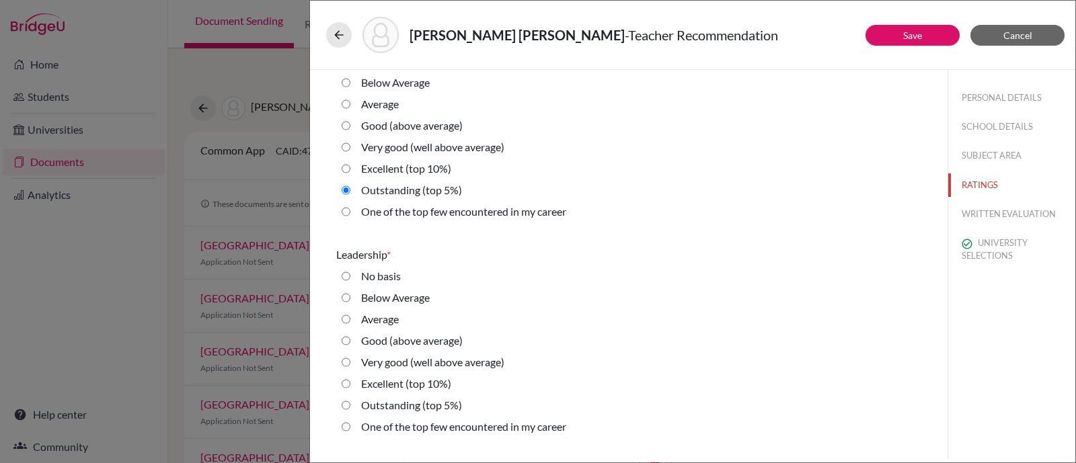
radio 10\%\) "true"
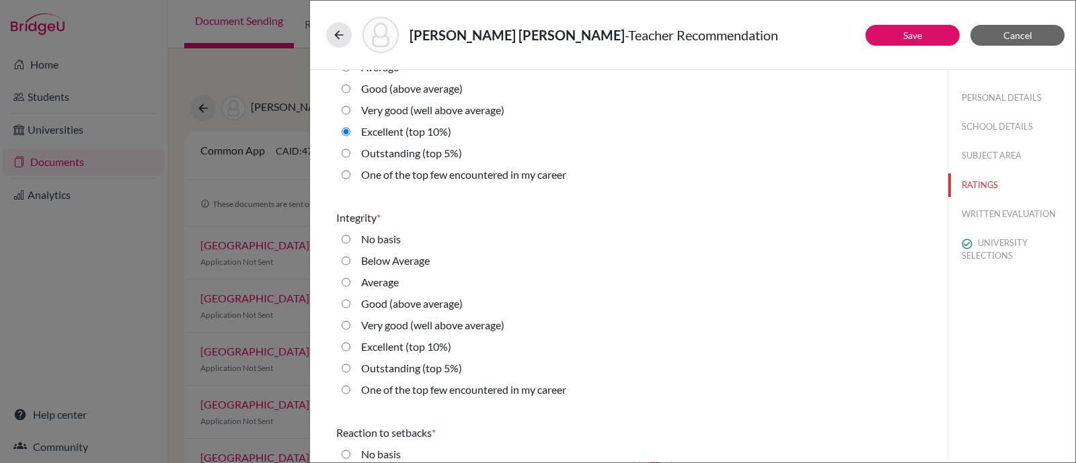
scroll to position [2100, 0]
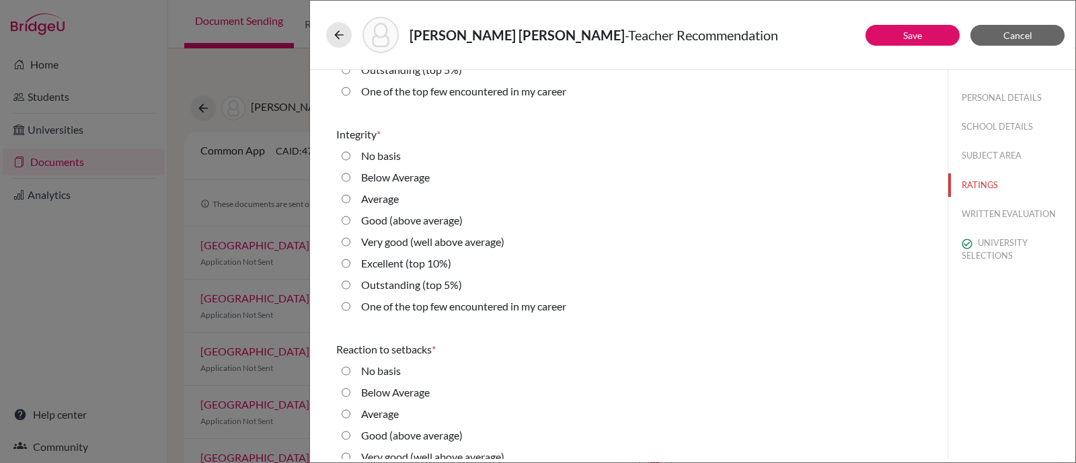
click at [397, 278] on label "Outstanding (top 5%)" at bounding box center [411, 285] width 101 height 16
click at [350, 278] on 5\%\) "Outstanding (top 5%)" at bounding box center [345, 285] width 9 height 16
radio 5\%\) "true"
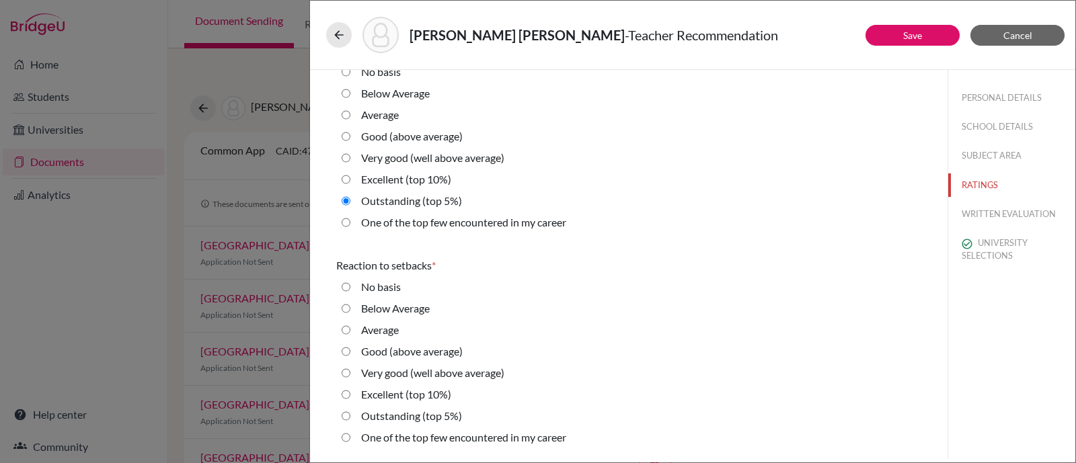
scroll to position [2268, 0]
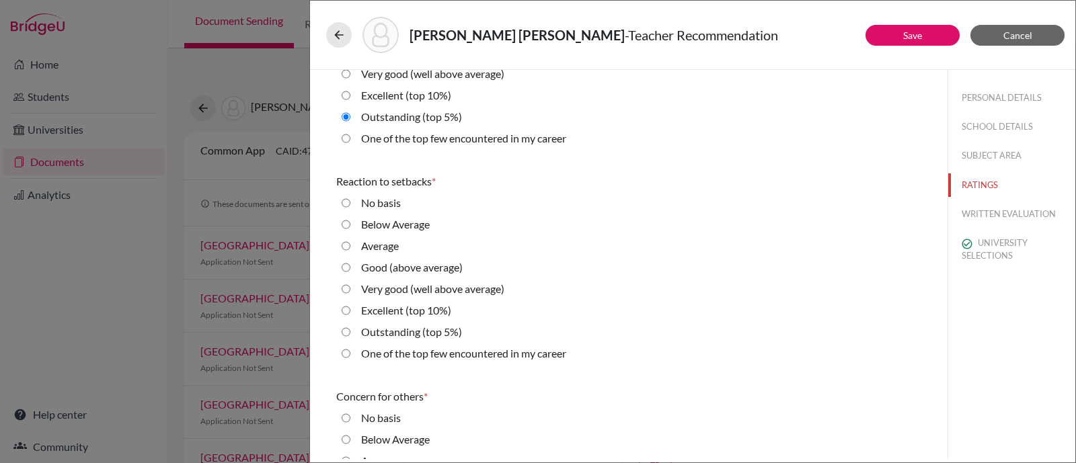
click at [414, 334] on label "Outstanding (top 5%)" at bounding box center [411, 332] width 101 height 16
click at [350, 334] on 5\%\) "Outstanding (top 5%)" at bounding box center [345, 332] width 9 height 16
radio 5\%\) "true"
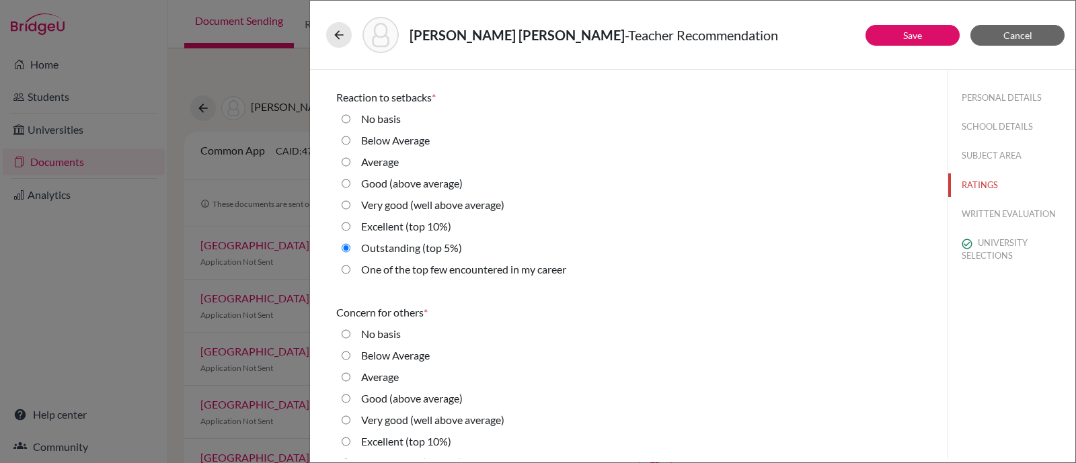
scroll to position [2520, 0]
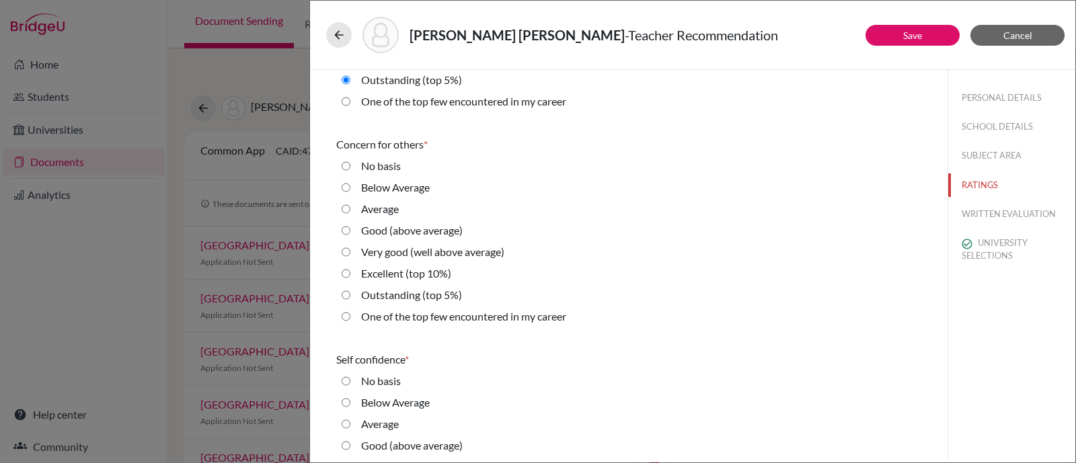
click at [424, 274] on label "Excellent (top 10%)" at bounding box center [406, 274] width 90 height 16
click at [350, 274] on 10\%\) "Excellent (top 10%)" at bounding box center [345, 274] width 9 height 16
radio 10\%\) "true"
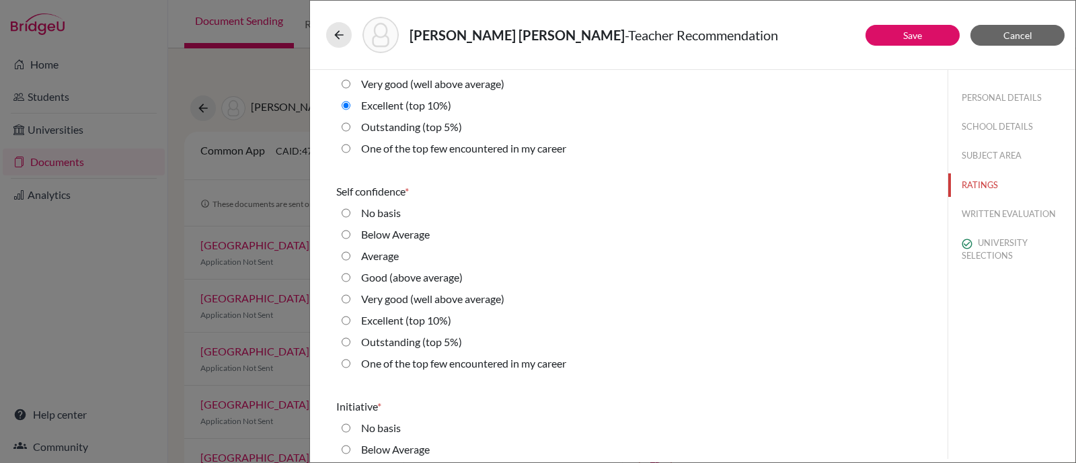
scroll to position [2857, 0]
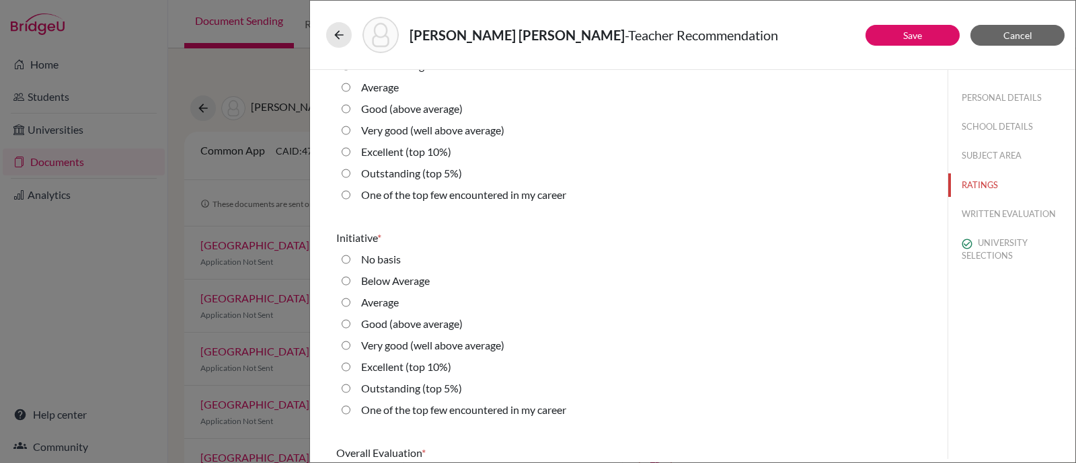
click at [446, 165] on label "Outstanding (top 5%)" at bounding box center [411, 173] width 101 height 16
click at [350, 165] on 5\%\) "Outstanding (top 5%)" at bounding box center [345, 173] width 9 height 16
radio 5\%\) "true"
click at [443, 385] on label "Outstanding (top 5%)" at bounding box center [411, 388] width 101 height 16
click at [350, 385] on 5\%\) "Outstanding (top 5%)" at bounding box center [345, 388] width 9 height 16
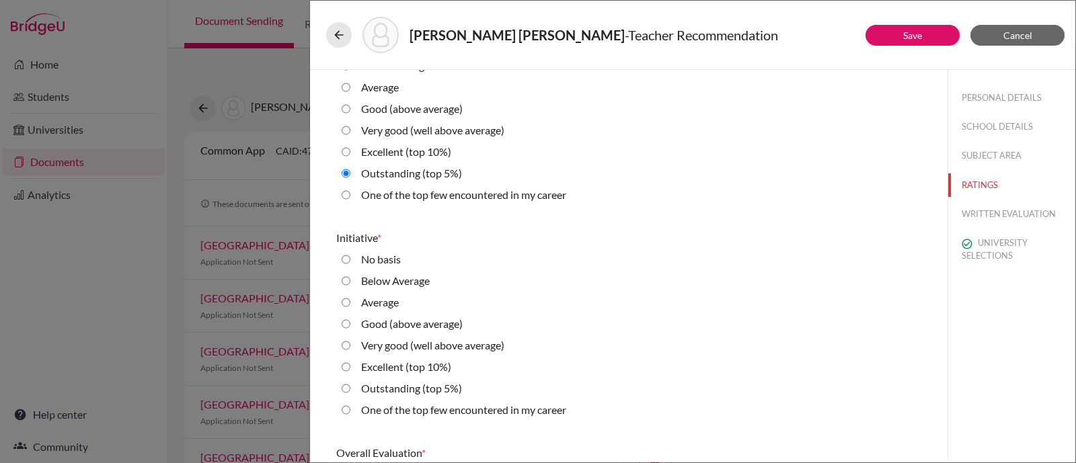
radio 5\%\) "true"
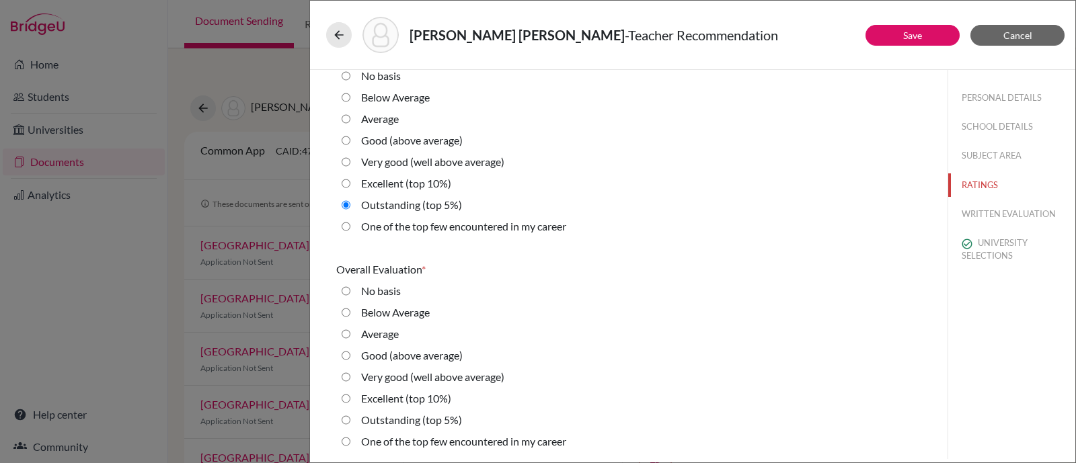
click at [435, 417] on label "Outstanding (top 5%)" at bounding box center [411, 420] width 101 height 16
click at [350, 417] on 5\%\) "Outstanding (top 5%)" at bounding box center [345, 420] width 9 height 16
radio 5\%\) "true"
click at [934, 35] on button "Save" at bounding box center [912, 35] width 94 height 21
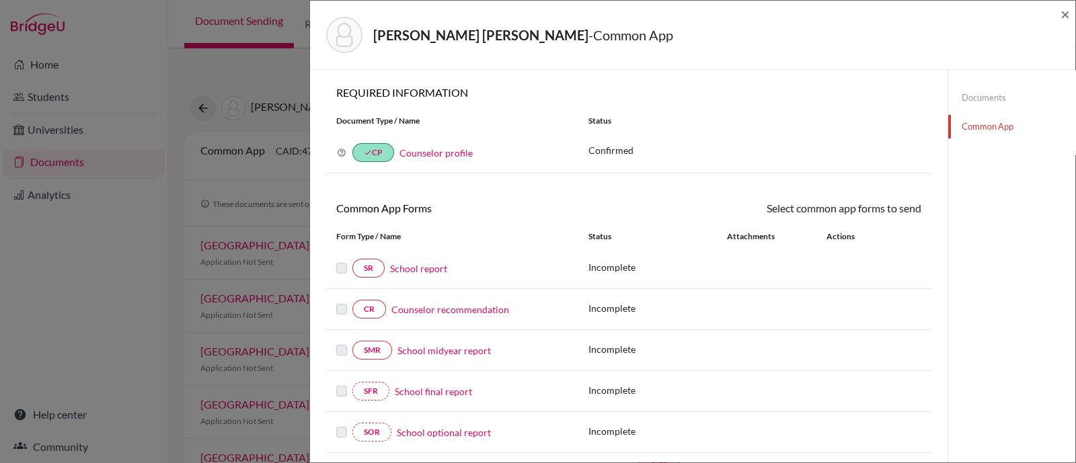
click at [957, 93] on link "Documents" at bounding box center [1011, 98] width 127 height 24
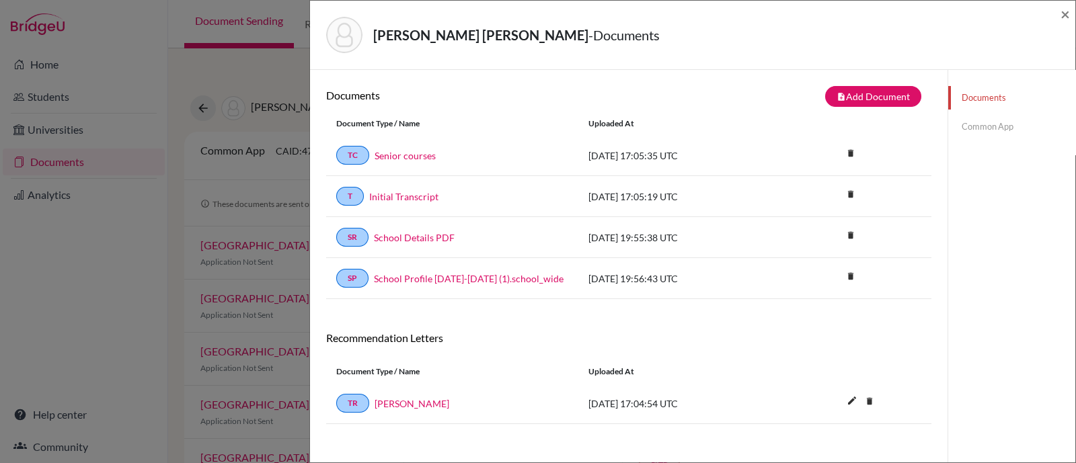
scroll to position [70, 0]
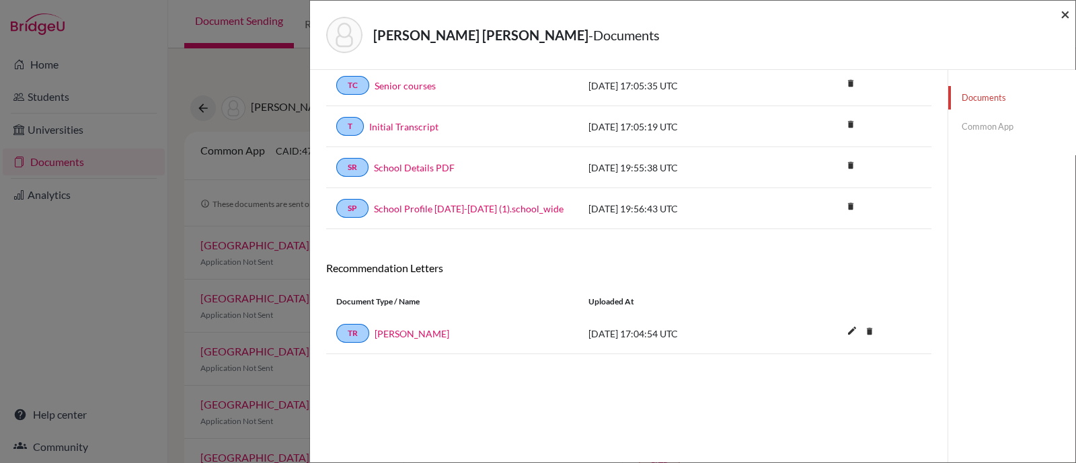
click at [1064, 11] on span "×" at bounding box center [1064, 13] width 9 height 19
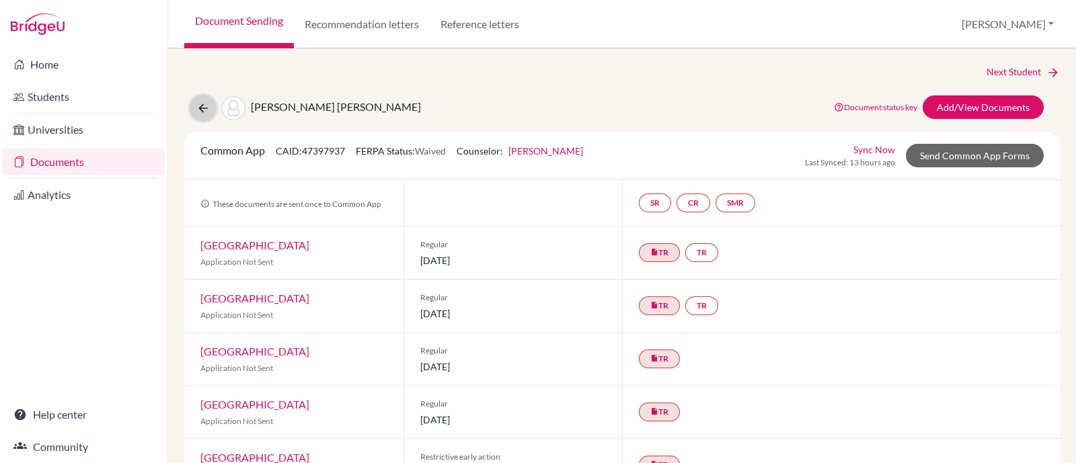
click at [205, 106] on icon at bounding box center [202, 108] width 13 height 13
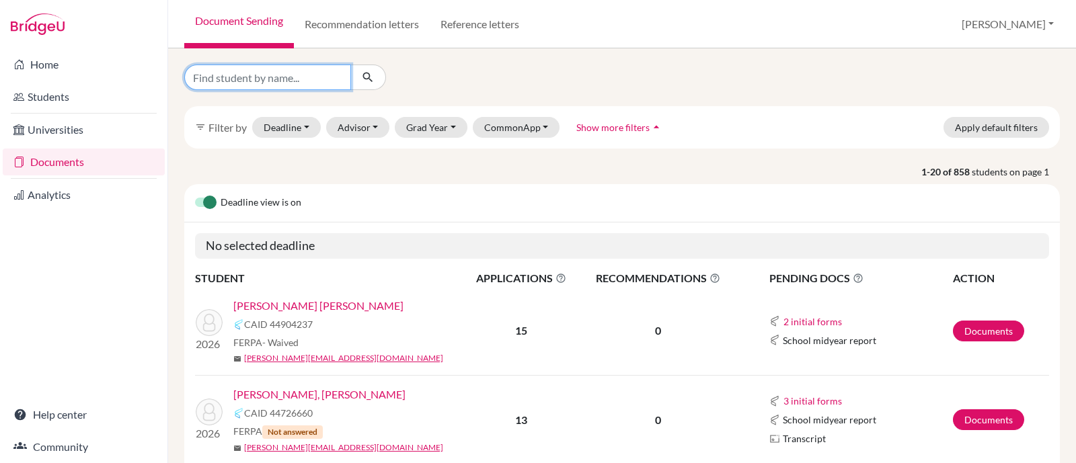
click at [312, 70] on input "Find student by name..." at bounding box center [267, 78] width 167 height 26
type input "mond"
click button "submit" at bounding box center [368, 78] width 36 height 26
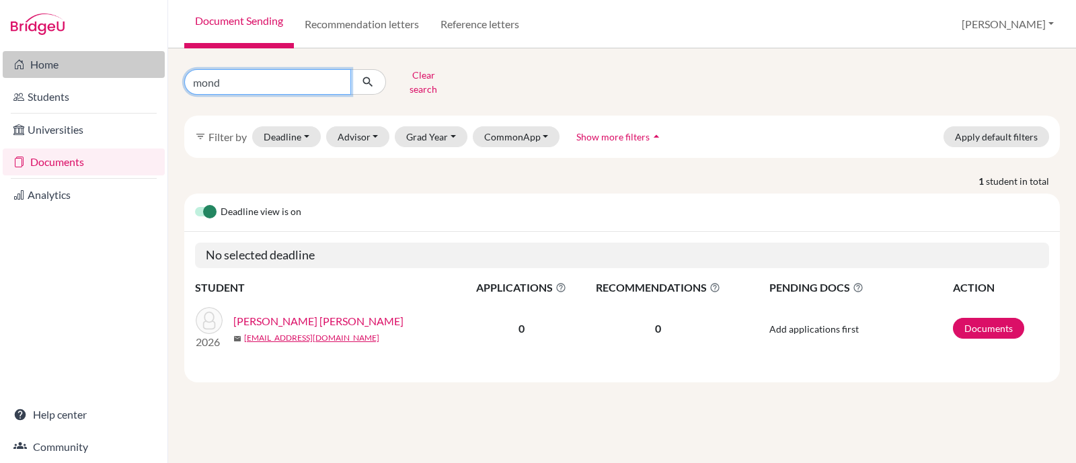
drag, startPoint x: 245, startPoint y: 73, endPoint x: 102, endPoint y: 55, distance: 144.9
click at [104, 54] on div "Home Students Universities Documents Analytics Help center Community Document S…" at bounding box center [538, 231] width 1076 height 463
type input "merino"
click button "submit" at bounding box center [368, 82] width 36 height 26
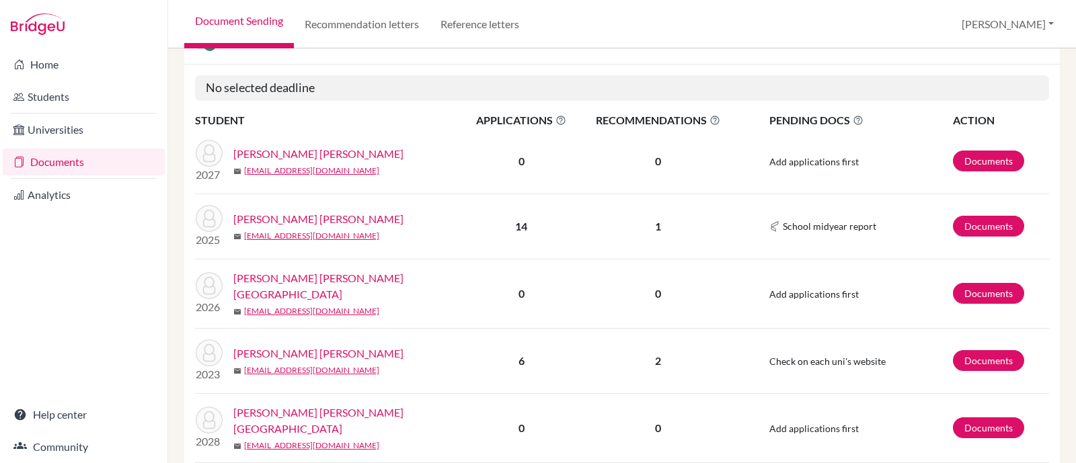
scroll to position [252, 0]
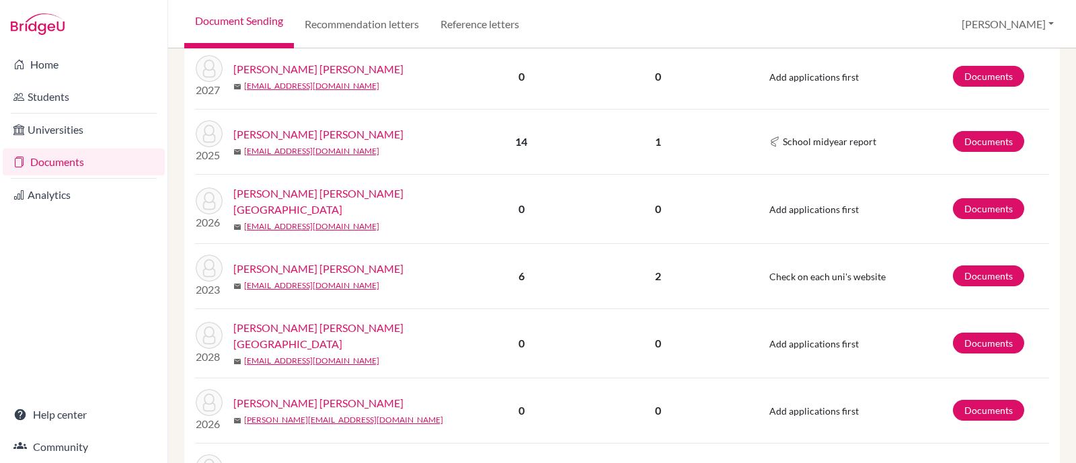
click at [301, 186] on link "[PERSON_NAME] [PERSON_NAME][GEOGRAPHIC_DATA]" at bounding box center [353, 202] width 240 height 32
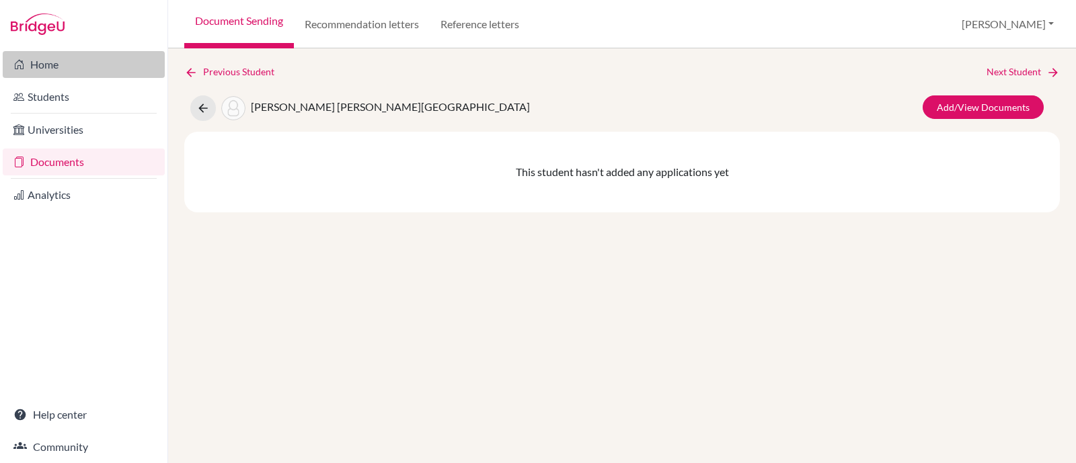
click at [58, 69] on link "Home" at bounding box center [84, 64] width 162 height 27
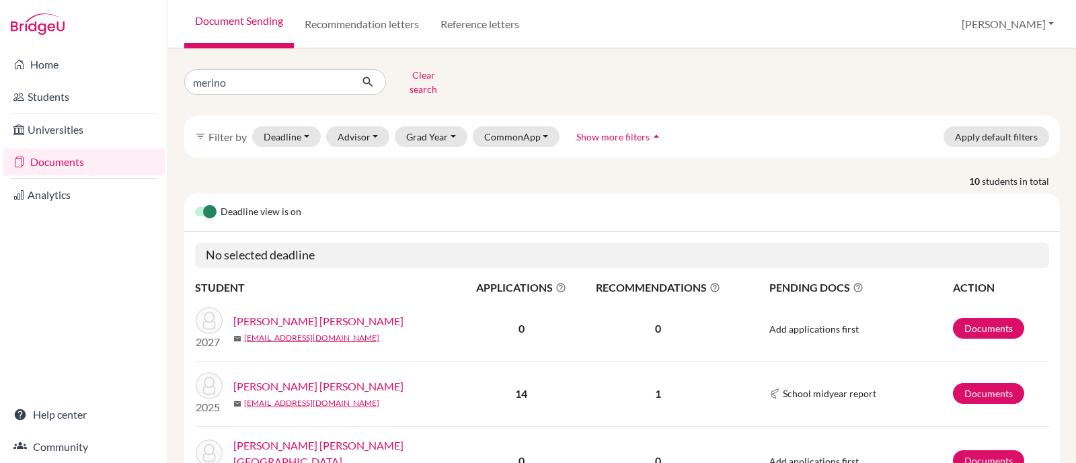
click at [289, 443] on link "Merino Borja, Sofia" at bounding box center [353, 454] width 240 height 32
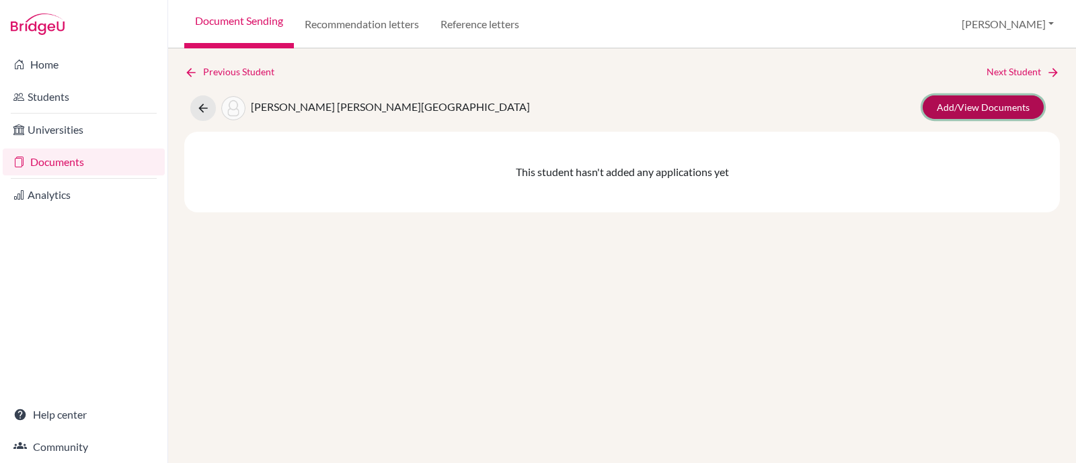
click at [965, 107] on link "Add/View Documents" at bounding box center [982, 107] width 121 height 24
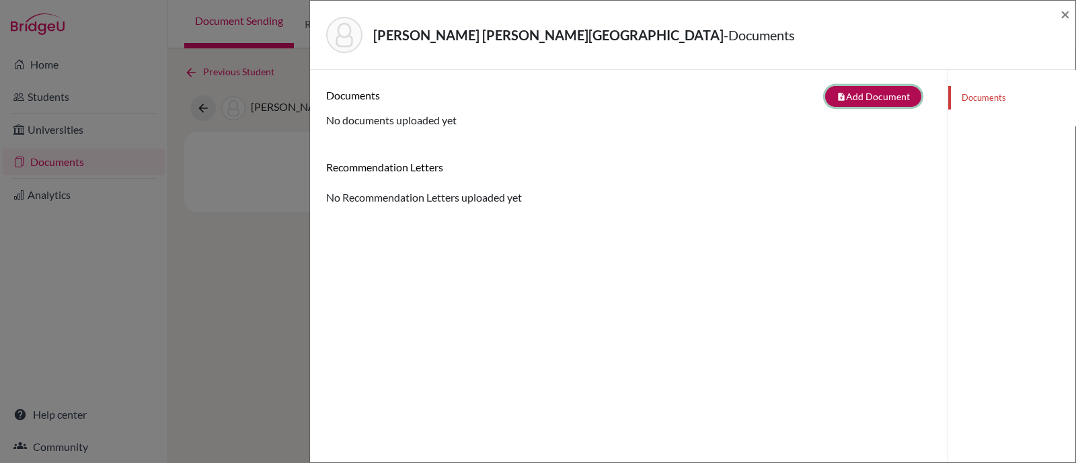
click at [861, 87] on button "note_add Add Document" at bounding box center [873, 96] width 96 height 21
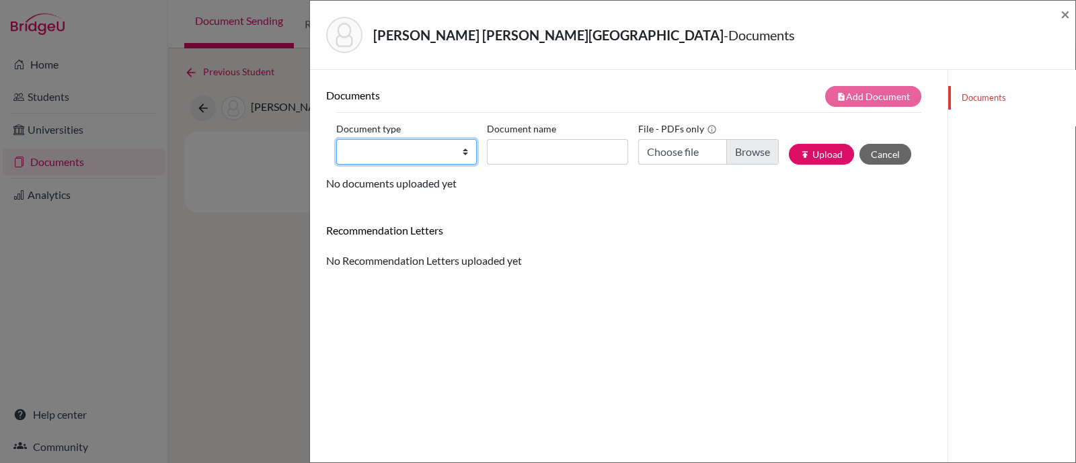
click at [401, 155] on select "Change explanation for Common App reports Counselor recommendation Internationa…" at bounding box center [406, 152] width 140 height 26
select select "5"
click at [336, 139] on select "Change explanation for Common App reports Counselor recommendation Internationa…" at bounding box center [406, 152] width 140 height 26
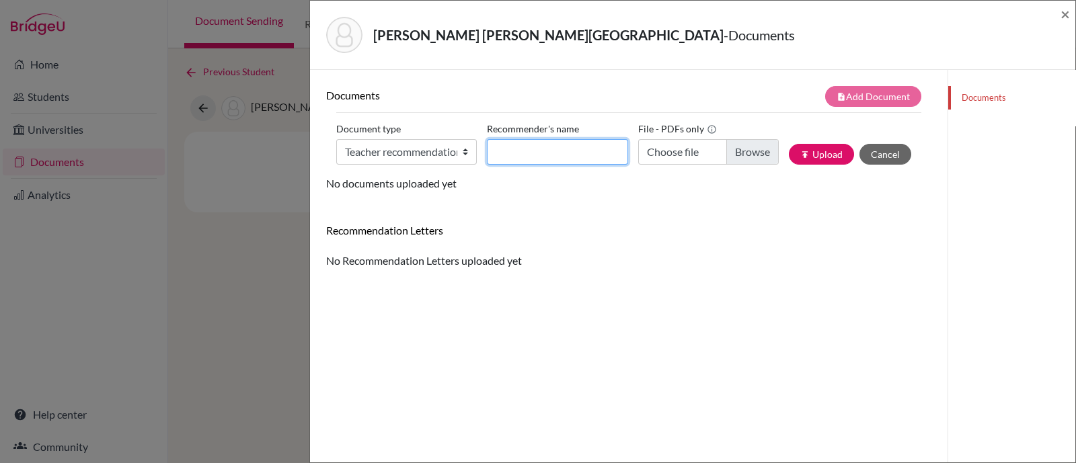
click at [516, 147] on input "Recommender's name" at bounding box center [557, 152] width 140 height 26
type input "Ashley Hillier"
type input "C:\fakepath\Sofia Merino LOR Ashley Hillier.pdf"
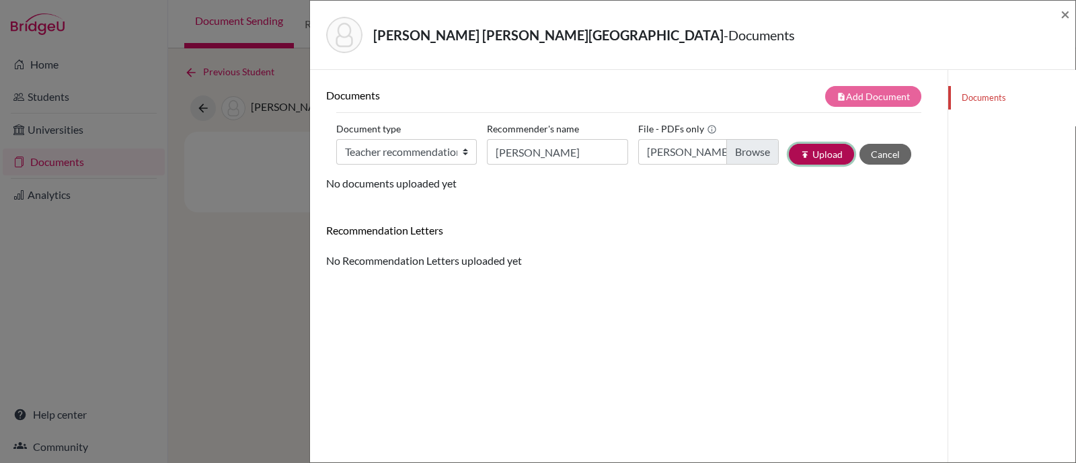
click at [811, 151] on button "publish Upload" at bounding box center [821, 154] width 65 height 21
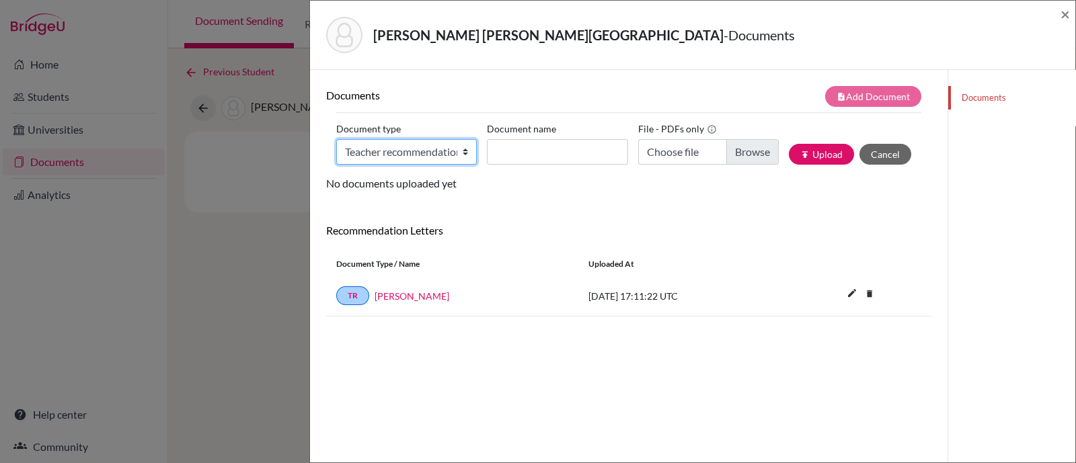
click at [464, 156] on select "Change explanation for Common App reports Counselor recommendation Internationa…" at bounding box center [406, 152] width 140 height 26
click at [336, 139] on select "Change explanation for Common App reports Counselor recommendation Internationa…" at bounding box center [406, 152] width 140 height 26
click at [458, 156] on select "Change explanation for Common App reports Counselor recommendation Internationa…" at bounding box center [406, 152] width 140 height 26
select select "45"
click at [336, 139] on select "Change explanation for Common App reports Counselor recommendation Internationa…" at bounding box center [406, 152] width 140 height 26
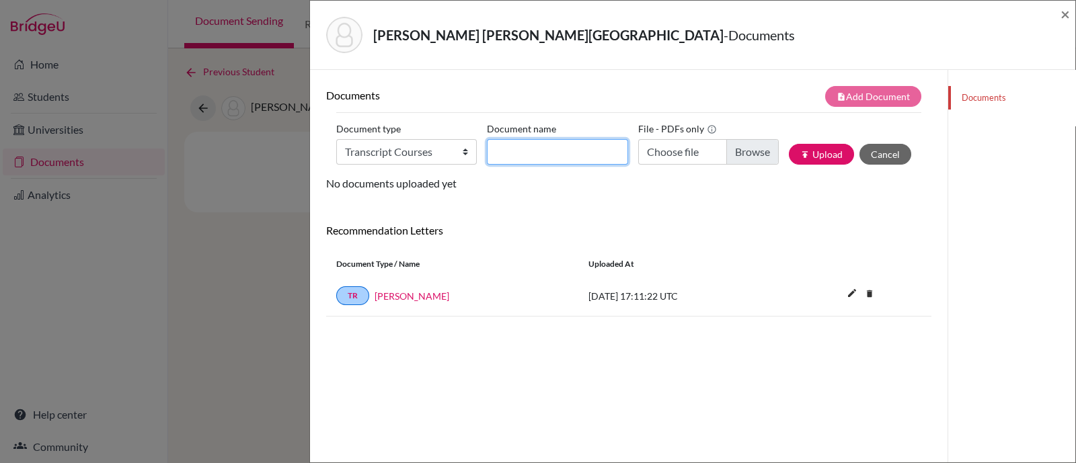
click at [501, 156] on input "Document name" at bounding box center [557, 152] width 140 height 26
type input "Senior courses"
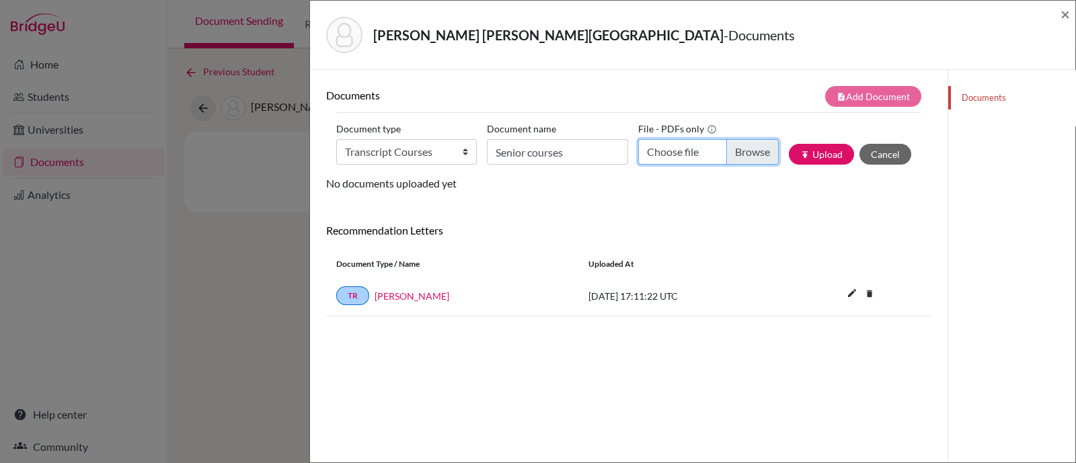
click at [734, 148] on input "Choose file" at bounding box center [708, 152] width 140 height 26
type input "C:\fakepath\Merino Borja, Sofia current courses.pdf"
click at [805, 154] on button "publish Upload" at bounding box center [821, 154] width 65 height 21
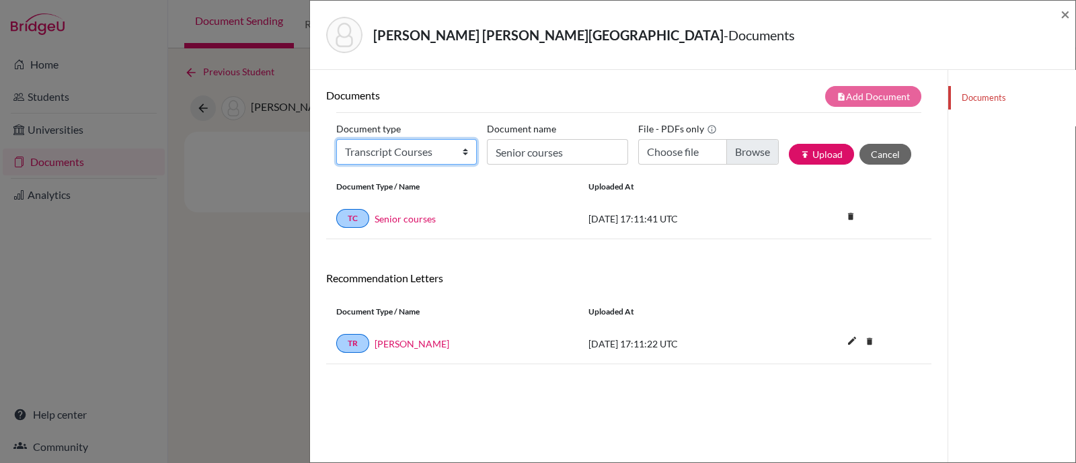
click at [383, 152] on select "Change explanation for Common App reports Counselor recommendation Internationa…" at bounding box center [406, 152] width 140 height 26
select select "2"
click at [336, 139] on select "Change explanation for Common App reports Counselor recommendation Internationa…" at bounding box center [406, 152] width 140 height 26
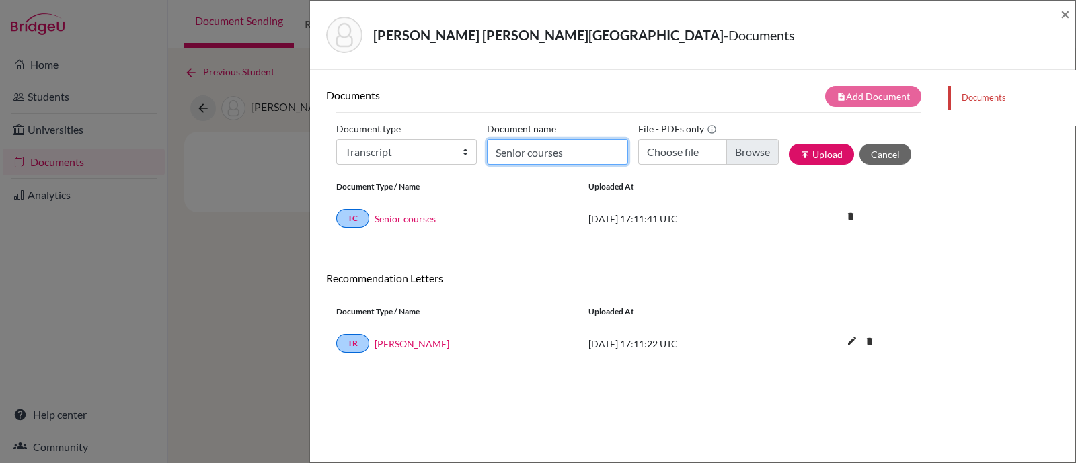
click at [530, 151] on input "Senior courses" at bounding box center [557, 152] width 140 height 26
type input "Initial Transcript"
click at [746, 149] on input "Choose file" at bounding box center [708, 152] width 140 height 26
type input "C:\fakepath\Merino Borja, Sofia INITIAL Transcript.pdf"
click at [803, 157] on button "publish Upload" at bounding box center [821, 154] width 65 height 21
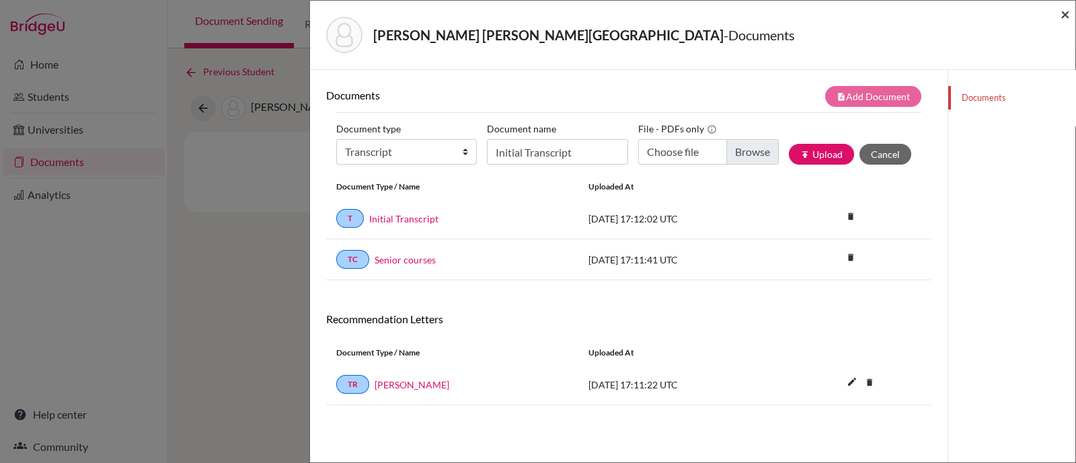
click at [1062, 18] on span "×" at bounding box center [1064, 13] width 9 height 19
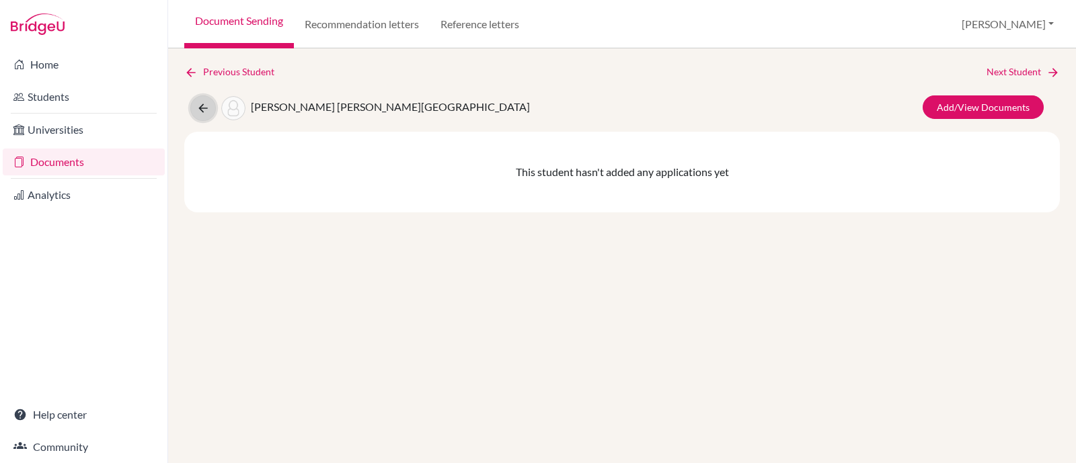
click at [206, 108] on icon at bounding box center [202, 108] width 13 height 13
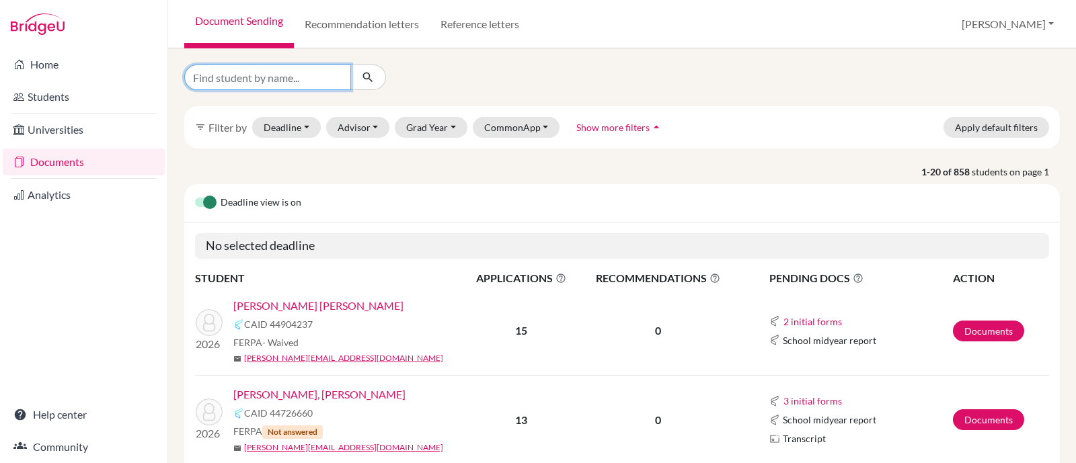
click at [252, 86] on input "Find student by name..." at bounding box center [267, 78] width 167 height 26
type input "mondin"
click button "submit" at bounding box center [368, 78] width 36 height 26
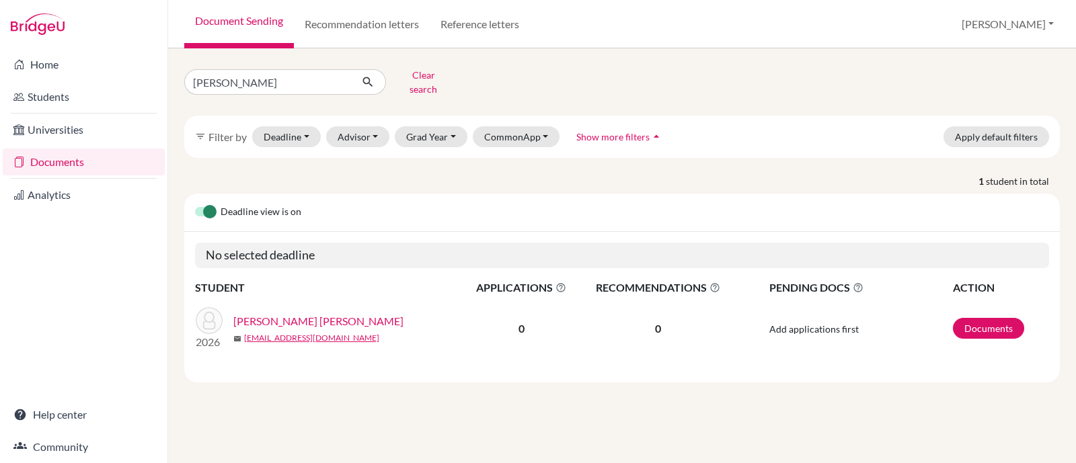
click at [289, 313] on link "[PERSON_NAME] [PERSON_NAME]" at bounding box center [318, 321] width 170 height 16
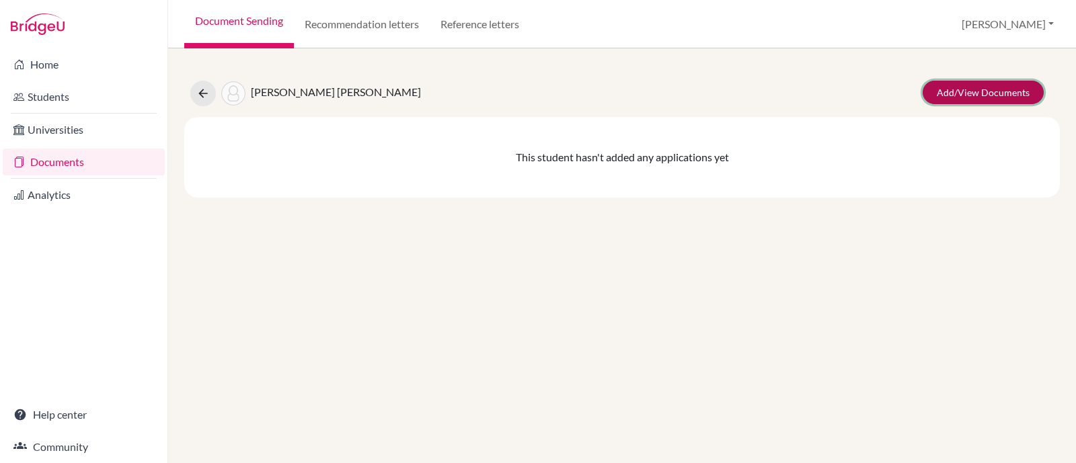
click at [939, 91] on link "Add/View Documents" at bounding box center [982, 93] width 121 height 24
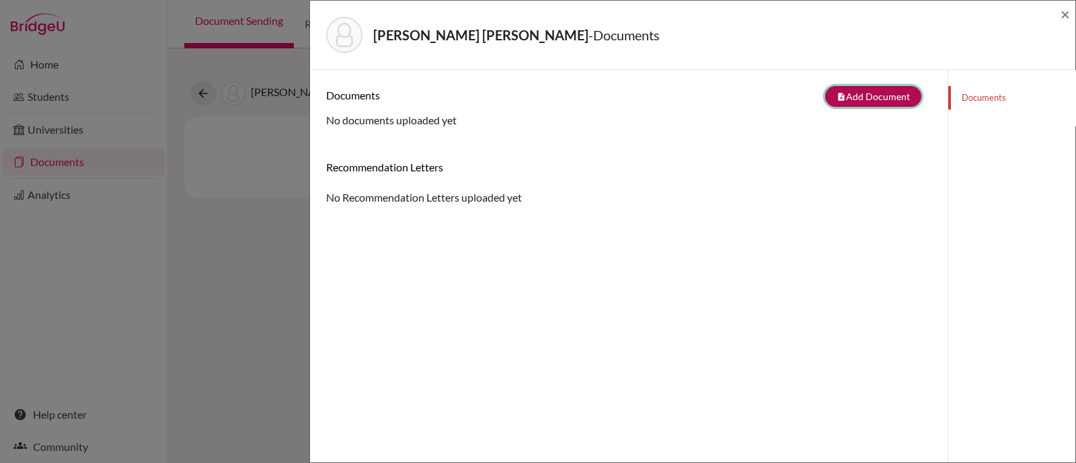
click at [860, 95] on button "note_add Add Document" at bounding box center [873, 96] width 96 height 21
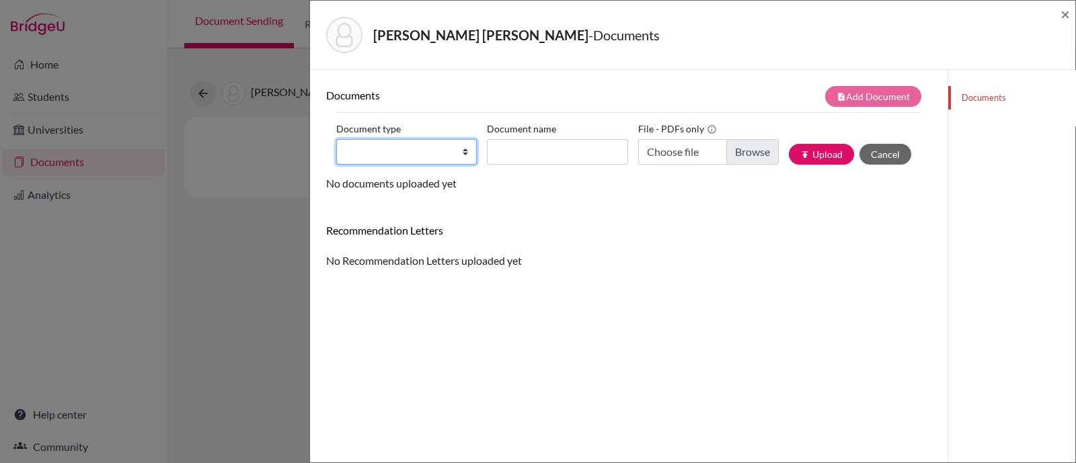
click at [446, 147] on select "Change explanation for Common App reports Counselor recommendation Internationa…" at bounding box center [406, 152] width 140 height 26
select select "2"
click at [336, 139] on select "Change explanation for Common App reports Counselor recommendation Internationa…" at bounding box center [406, 152] width 140 height 26
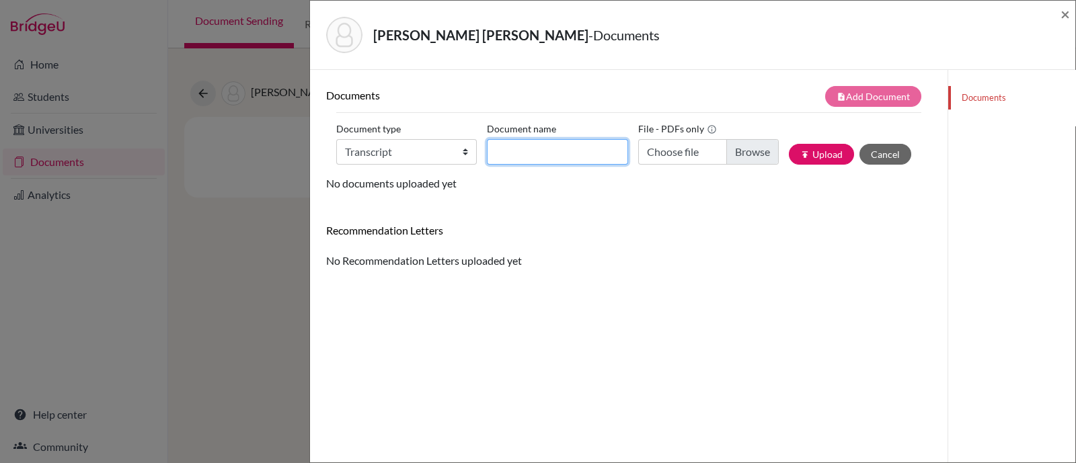
click at [535, 156] on input "Document name" at bounding box center [557, 152] width 140 height 26
type input "Initial Transcript"
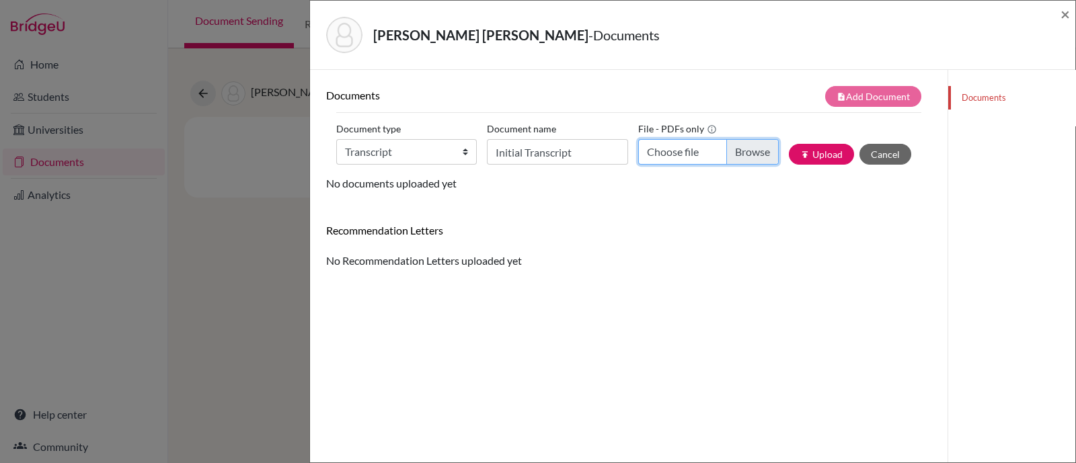
click at [742, 149] on input "Choose file" at bounding box center [708, 152] width 140 height 26
type input "C:\fakepath\Mondin Vitola, Fiorella INITIAL Transcript.pdf"
click at [810, 163] on button "publish Upload" at bounding box center [821, 154] width 65 height 21
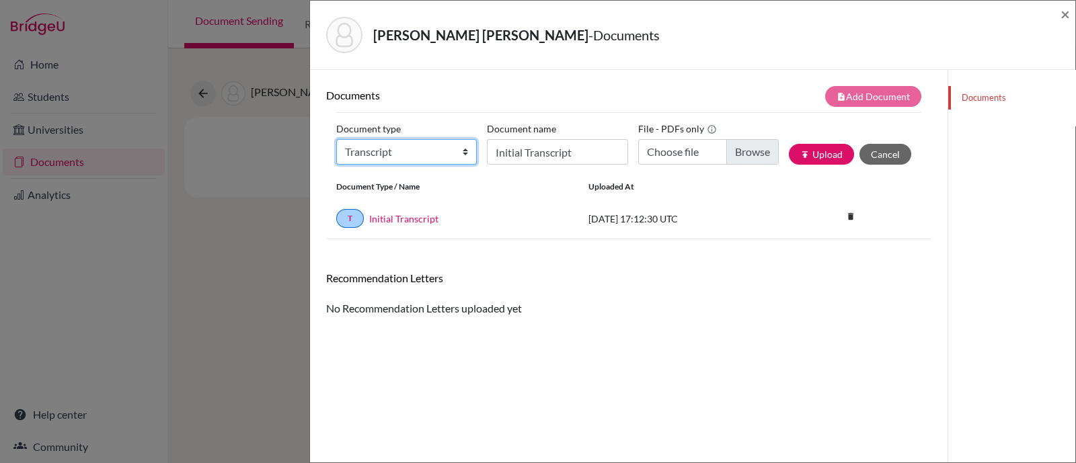
click at [387, 155] on select "Change explanation for Common App reports Counselor recommendation Internationa…" at bounding box center [406, 152] width 140 height 26
select select "45"
click at [336, 139] on select "Change explanation for Common App reports Counselor recommendation Internationa…" at bounding box center [406, 152] width 140 height 26
click at [530, 134] on label "Document name" at bounding box center [521, 128] width 69 height 21
click at [530, 139] on input "Initial Transcript" at bounding box center [557, 152] width 140 height 26
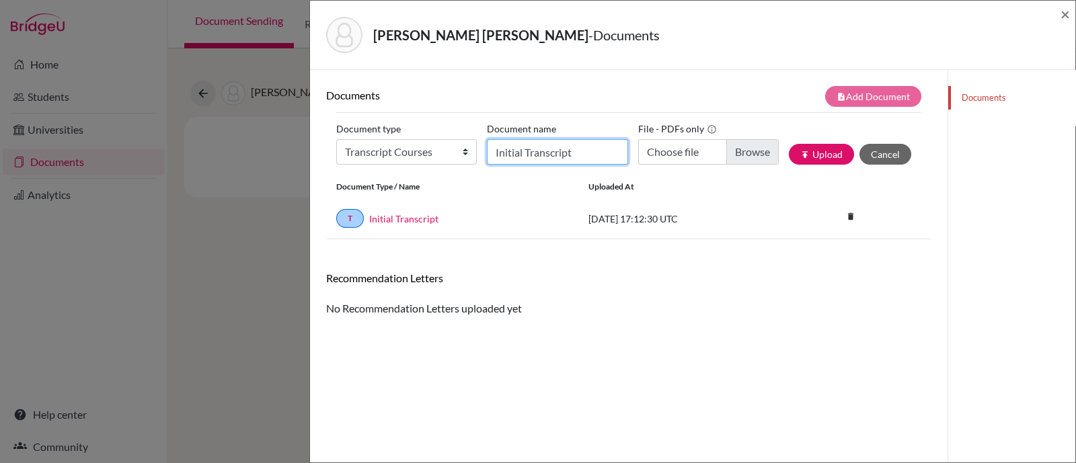
click at [525, 155] on input "Initial Transcript" at bounding box center [557, 152] width 140 height 26
type input "Senior courses"
click at [737, 142] on input "Choose file" at bounding box center [708, 152] width 140 height 26
type input "C:\fakepath\Mondin Vitola, Fiorella current courses.pdf"
click at [800, 150] on icon "publish" at bounding box center [804, 154] width 9 height 9
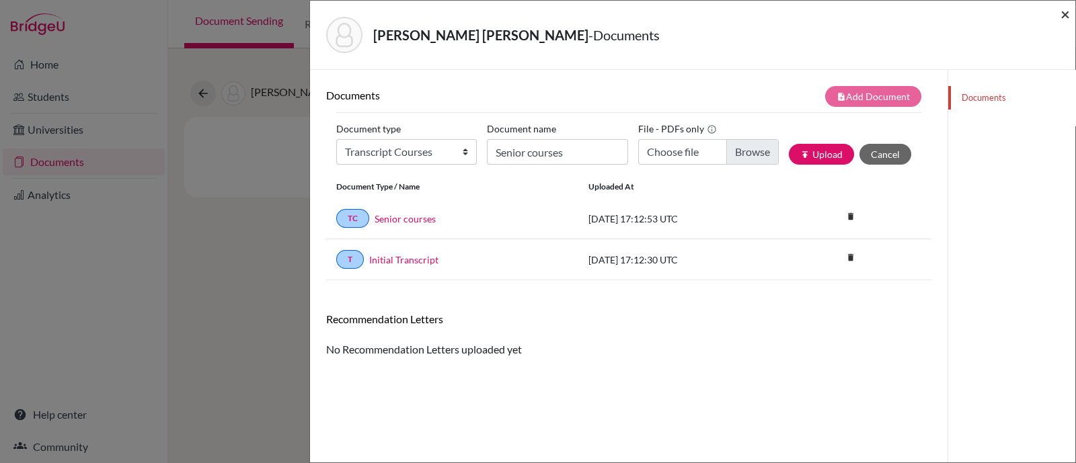
click at [1063, 13] on span "×" at bounding box center [1064, 13] width 9 height 19
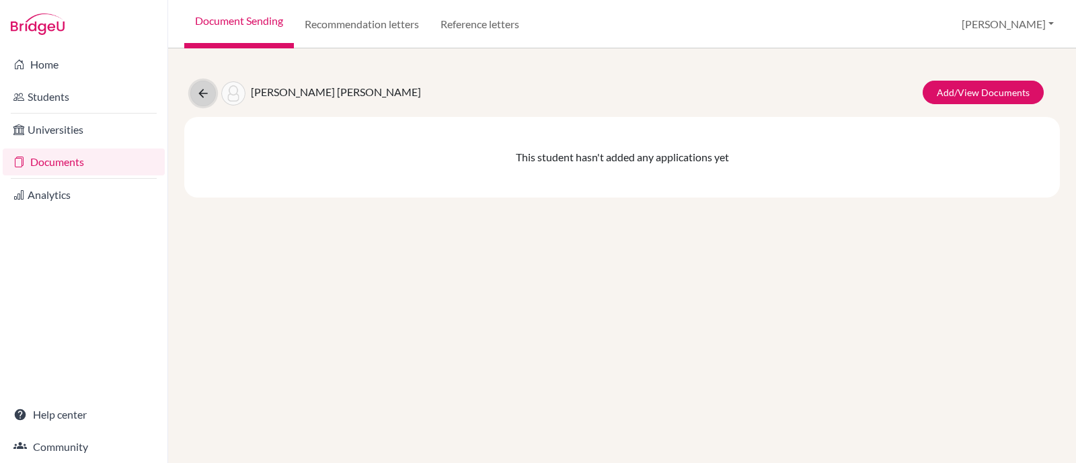
click at [199, 102] on button at bounding box center [203, 94] width 26 height 26
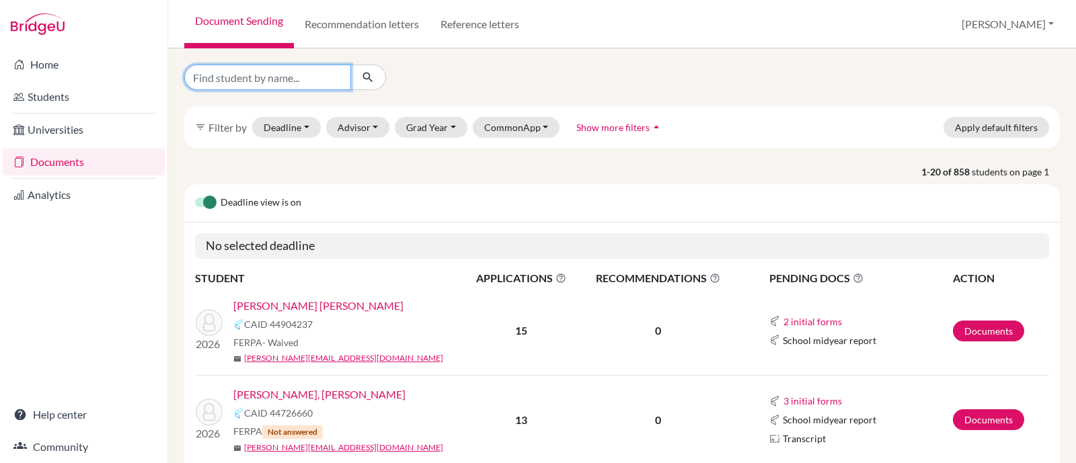
click at [242, 75] on input "Find student by name..." at bounding box center [267, 78] width 167 height 26
type input "mer"
click button "submit" at bounding box center [368, 78] width 36 height 26
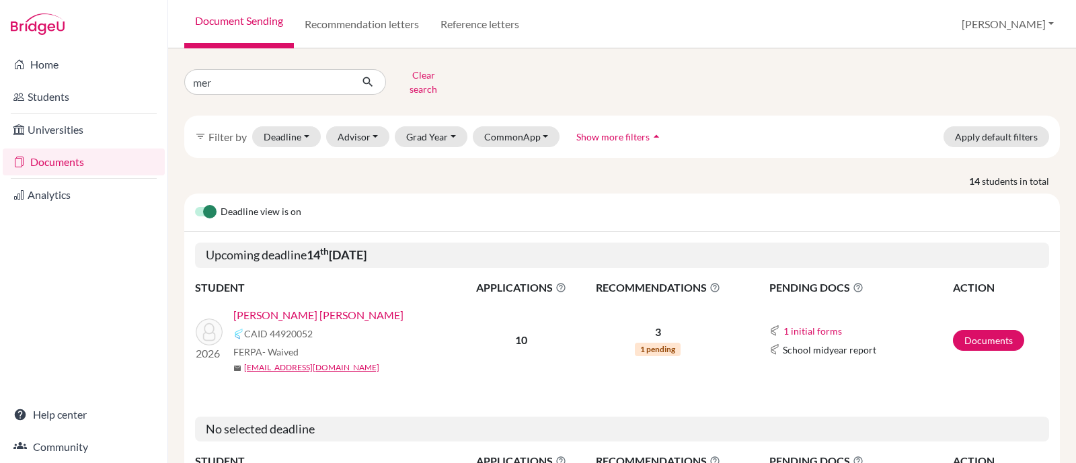
click at [286, 307] on link "[PERSON_NAME] [PERSON_NAME]" at bounding box center [318, 315] width 170 height 16
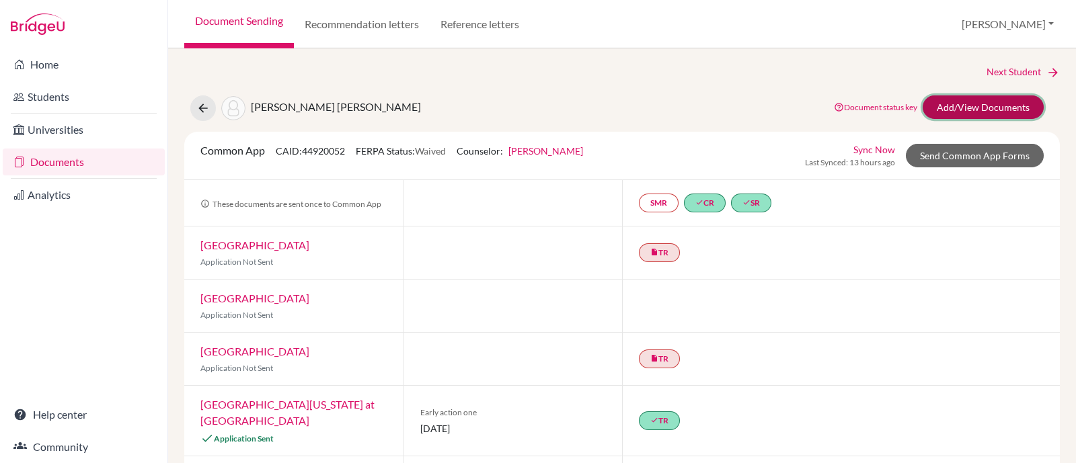
click at [994, 108] on link "Add/View Documents" at bounding box center [982, 107] width 121 height 24
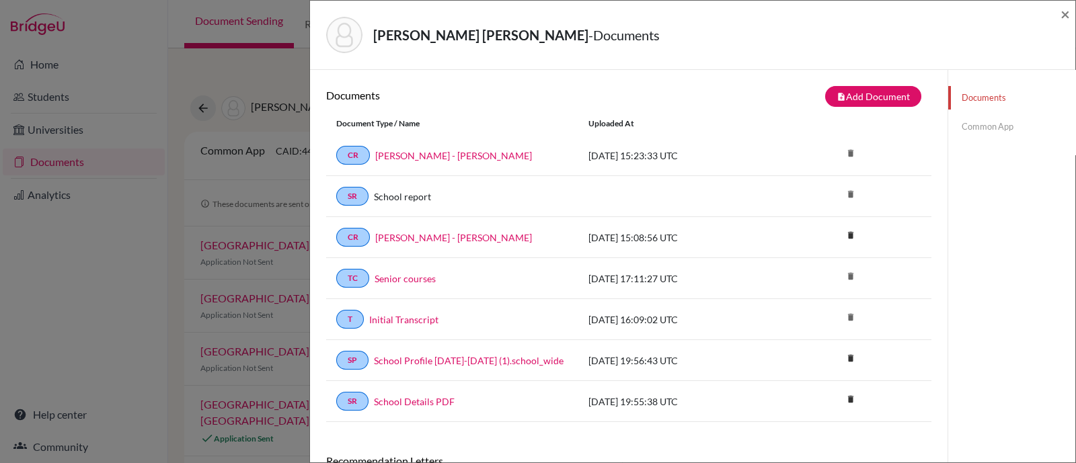
click at [965, 122] on link "Common App" at bounding box center [1011, 127] width 127 height 24
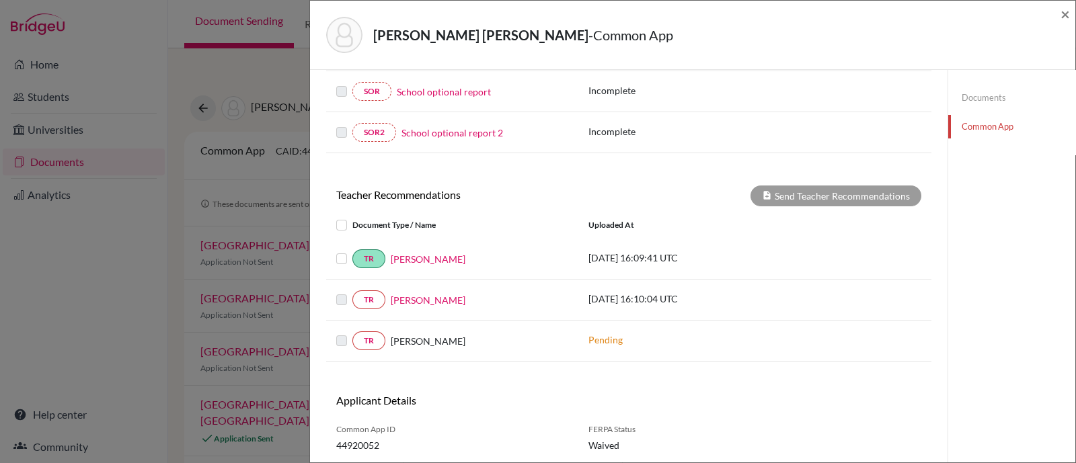
scroll to position [458, 0]
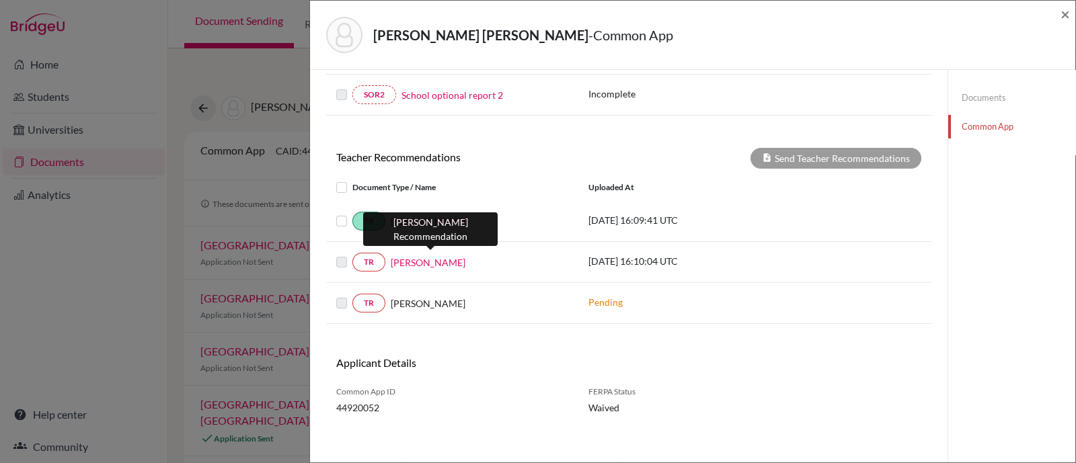
click at [413, 261] on link "Rodrigo Samaniego" at bounding box center [428, 262] width 75 height 14
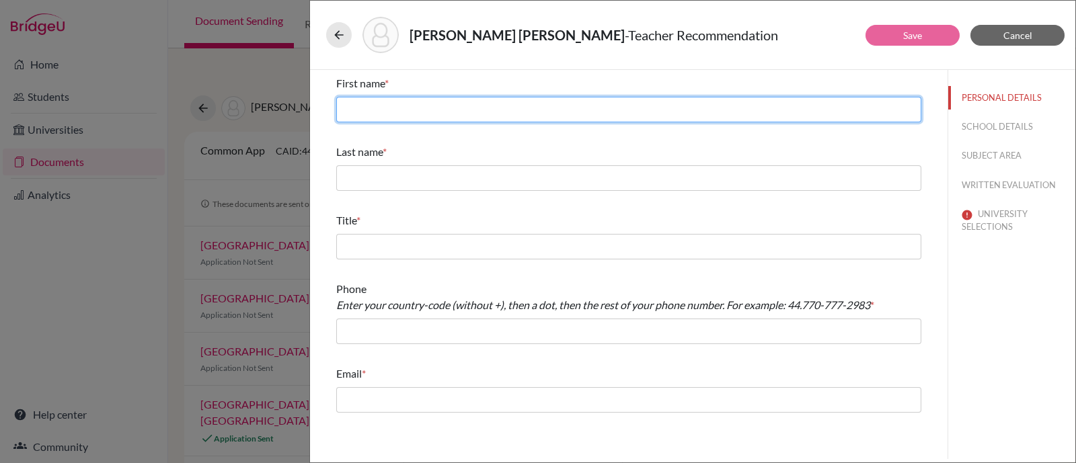
click at [492, 114] on input "text" at bounding box center [628, 110] width 585 height 26
type input "Rodrigo"
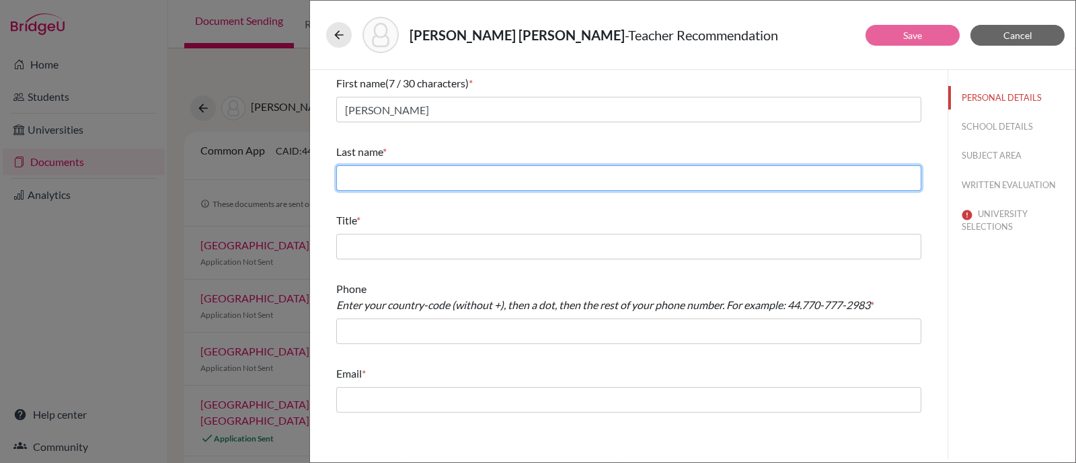
click at [441, 174] on input "text" at bounding box center [628, 178] width 585 height 26
type input "Samaniego"
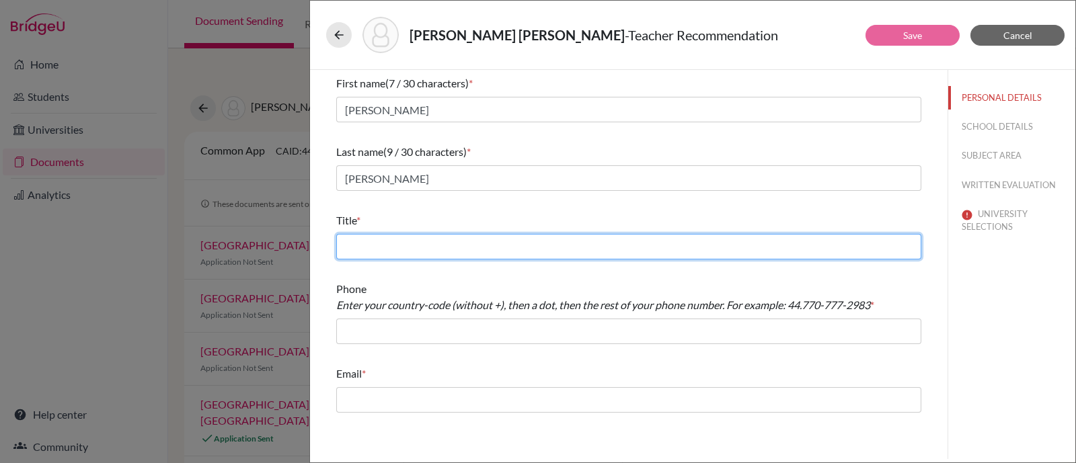
click at [465, 240] on input "text" at bounding box center [628, 247] width 585 height 26
type input "Math teacher"
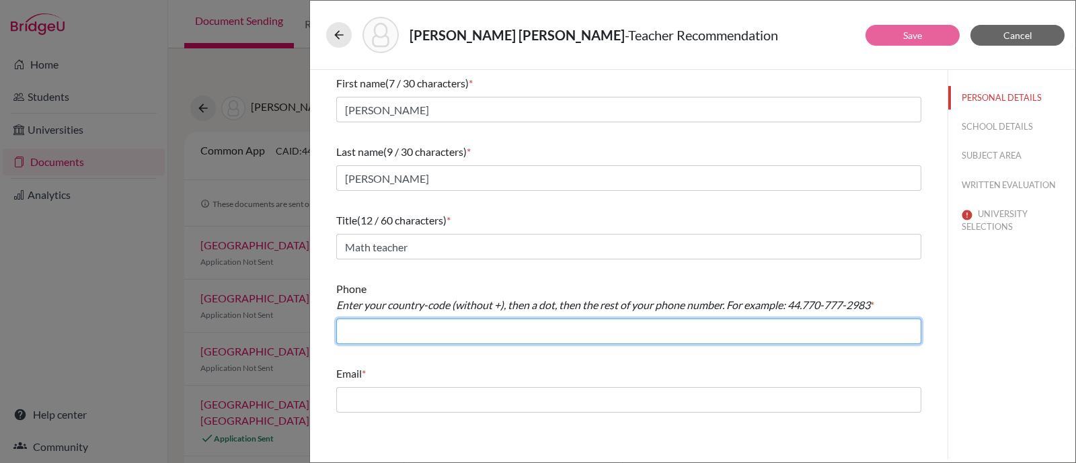
click at [383, 331] on input "text" at bounding box center [628, 332] width 585 height 26
type input "+59324008100"
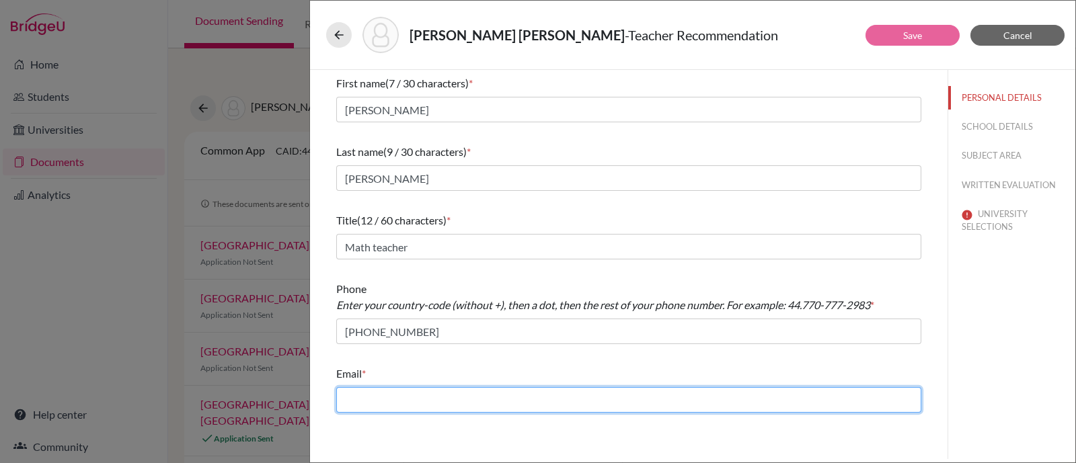
type input "pamela.larrea@menoruio.edu.ec"
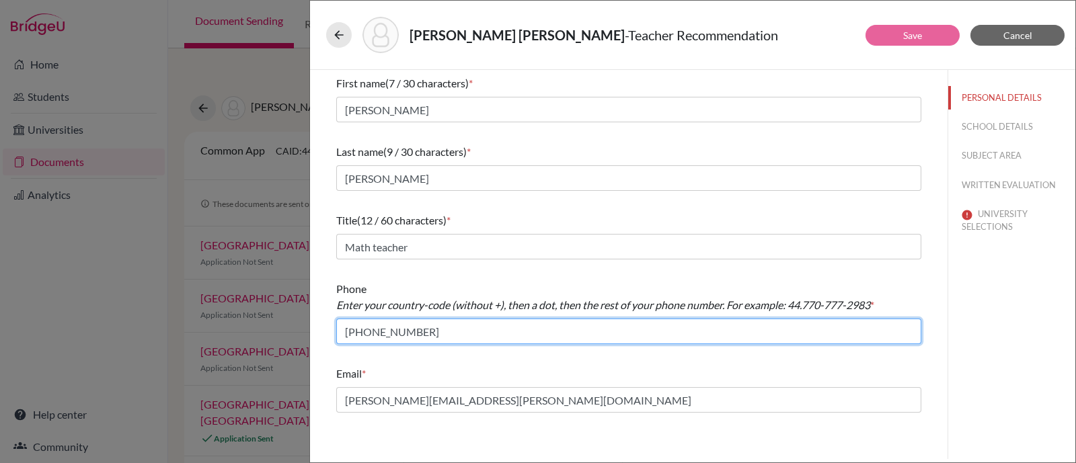
click at [371, 335] on input "+59324008100" at bounding box center [628, 332] width 585 height 26
type input "+593.24008100"
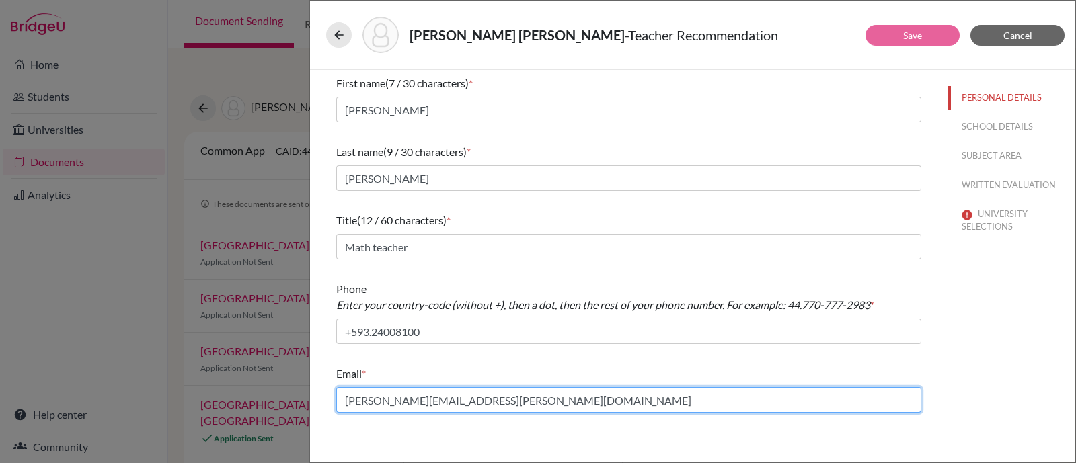
drag, startPoint x: 409, startPoint y: 398, endPoint x: 350, endPoint y: 407, distance: 60.6
click at [350, 407] on input "pamela.larrea@menoruio.edu.ec" at bounding box center [628, 400] width 585 height 26
type input "rodrigo.samaniego@menoruio.edu.ec"
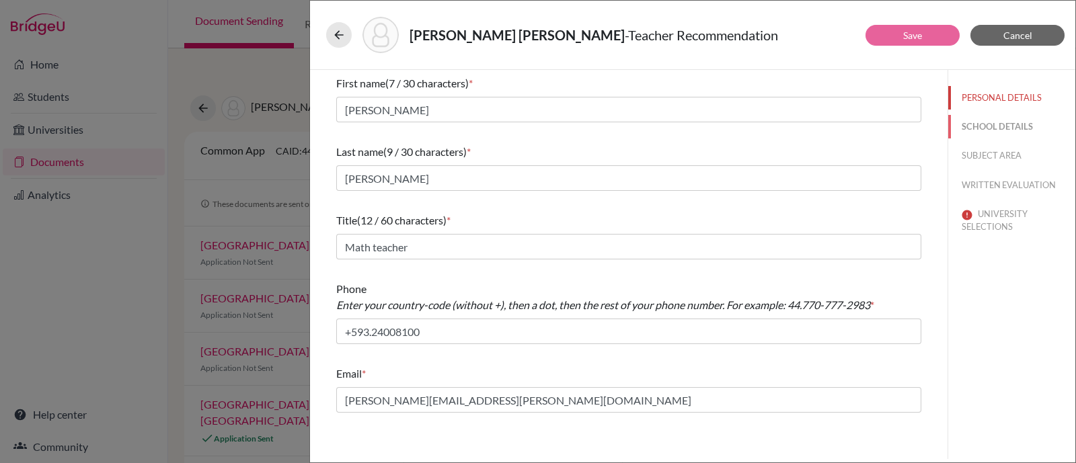
click at [996, 129] on button "SCHOOL DETAILS" at bounding box center [1011, 127] width 127 height 24
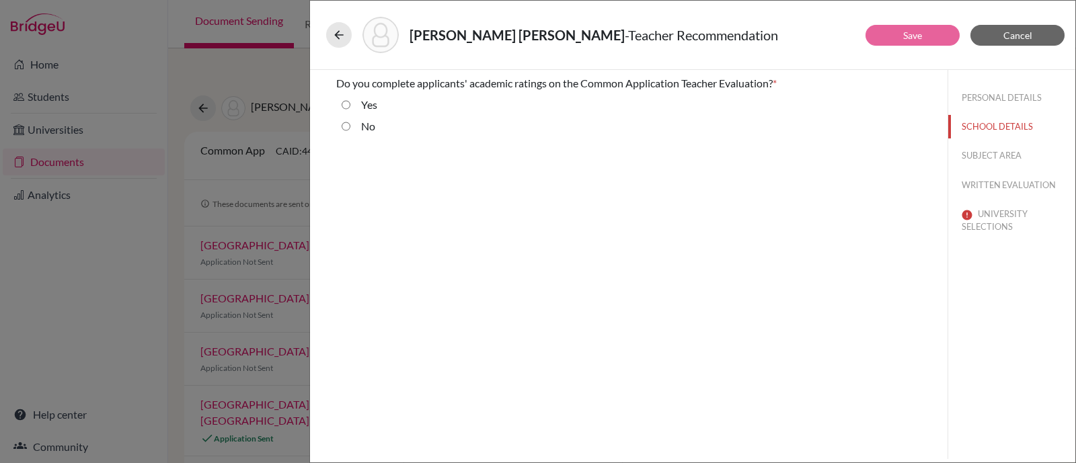
click at [370, 107] on label "Yes" at bounding box center [369, 105] width 16 height 16
click at [350, 107] on input "Yes" at bounding box center [345, 105] width 9 height 16
radio input "true"
click at [991, 157] on button "SUBJECT AREA" at bounding box center [1011, 156] width 127 height 24
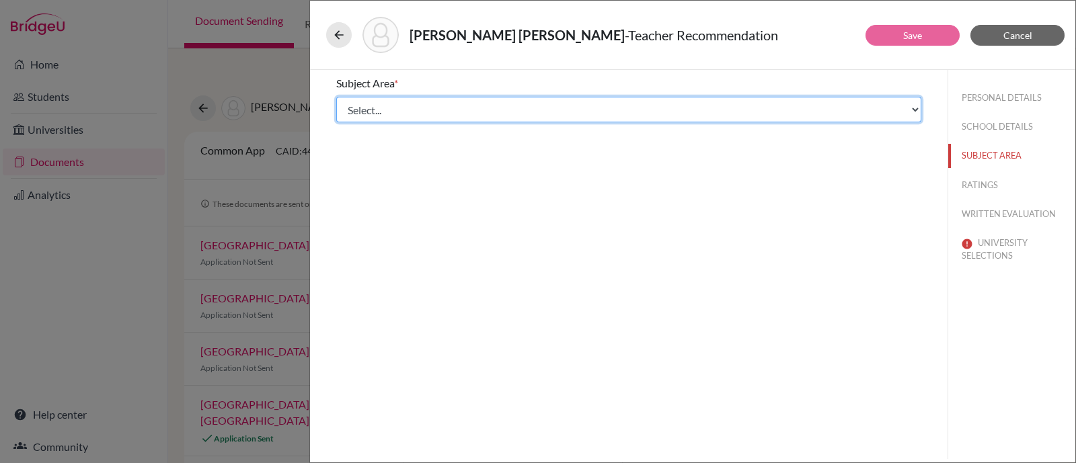
click at [463, 108] on select "Select... Math English Science World Language Social Studies Other Computer Sci…" at bounding box center [628, 110] width 585 height 26
select select "0"
click at [336, 97] on select "Select... Math English Science World Language Social Studies Other Computer Sci…" at bounding box center [628, 110] width 585 height 26
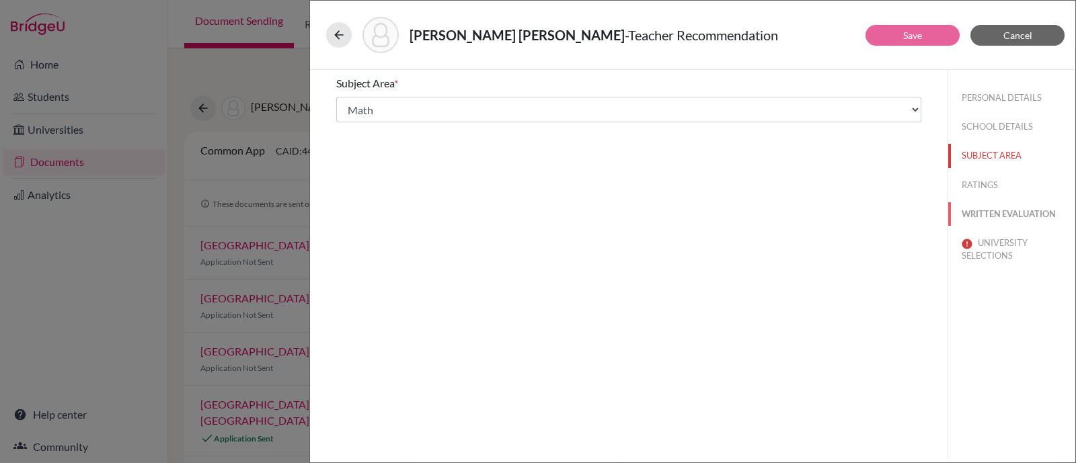
click at [1022, 215] on button "WRITTEN EVALUATION" at bounding box center [1011, 214] width 127 height 24
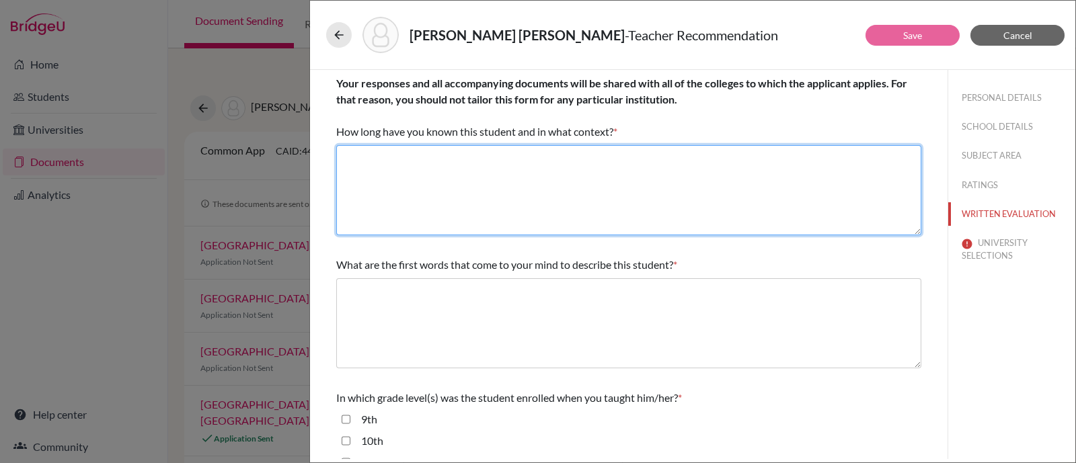
click at [517, 170] on textarea at bounding box center [628, 190] width 585 height 90
paste textarea "3 years Math teacher"
type textarea "3 years Math teacher"
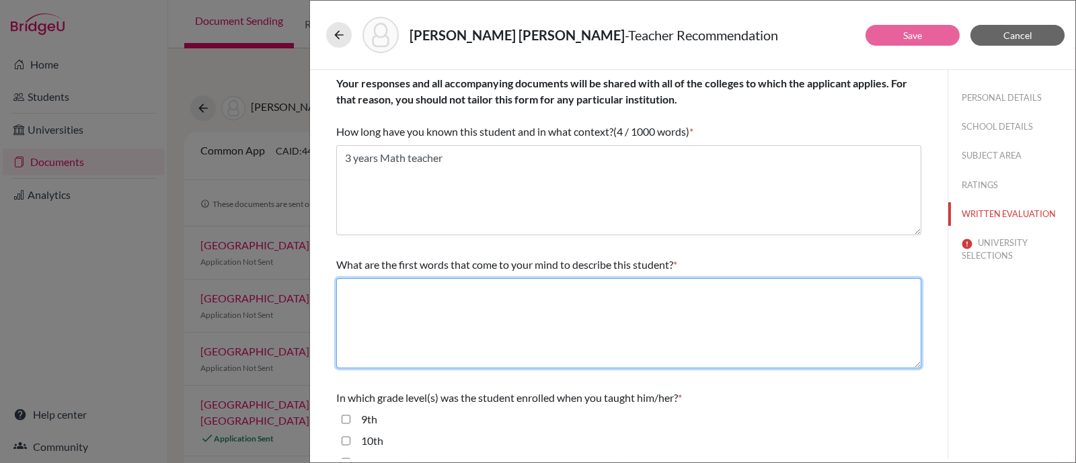
click at [571, 335] on textarea at bounding box center [628, 323] width 585 height 90
paste textarea "dedicated, kind, helpful"
type textarea "dedicated, kind, helpful"
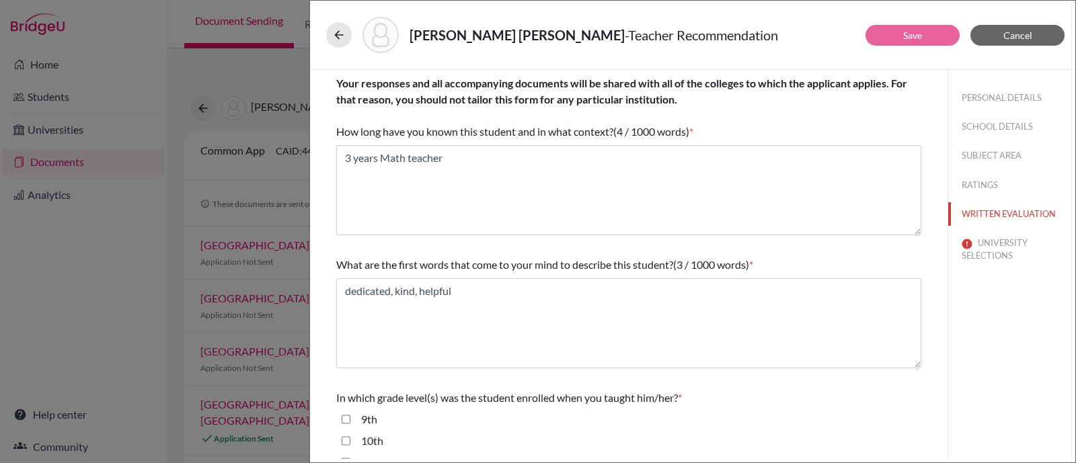
scroll to position [252, 0]
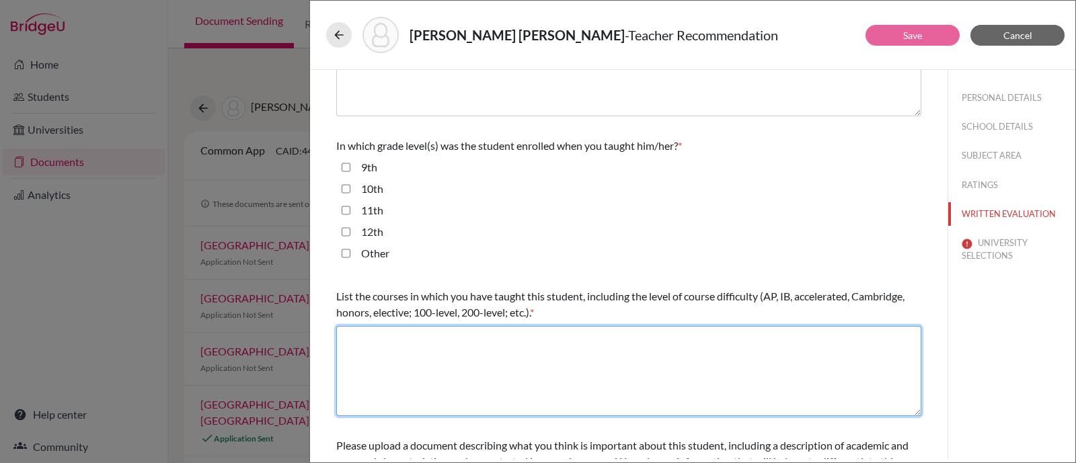
click at [380, 356] on textarea at bounding box center [628, 371] width 585 height 90
paste textarea "Math Course I, Algebra II, Precalculus"
type textarea "Math Course I, Algebra II, Precalculus"
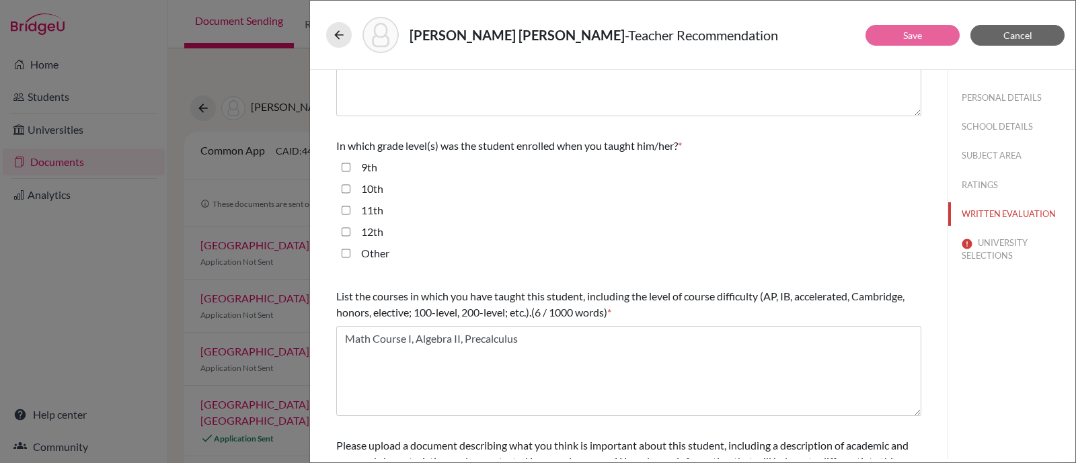
click at [342, 165] on input "9th" at bounding box center [345, 167] width 9 height 16
checkbox input "true"
click at [344, 186] on input "10th" at bounding box center [345, 189] width 9 height 16
checkbox input "true"
click at [346, 208] on input "11th" at bounding box center [345, 210] width 9 height 16
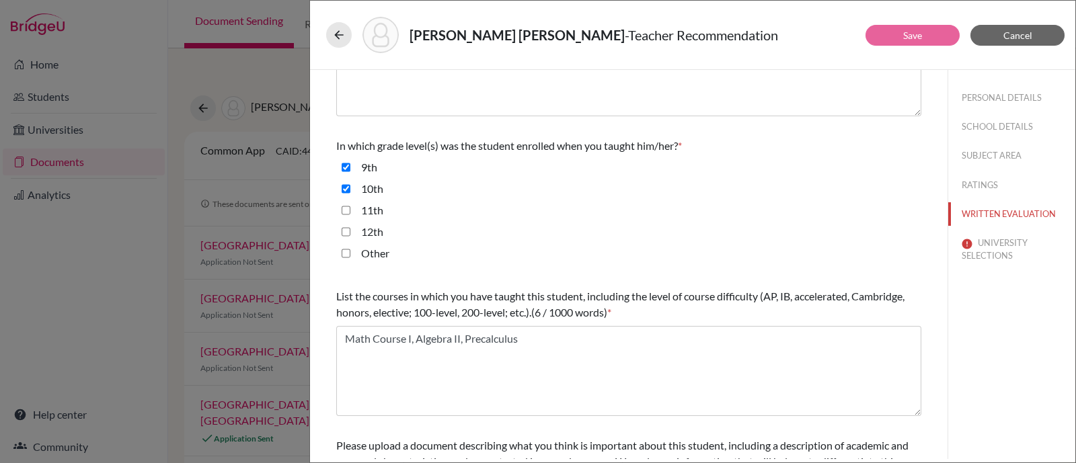
checkbox input "true"
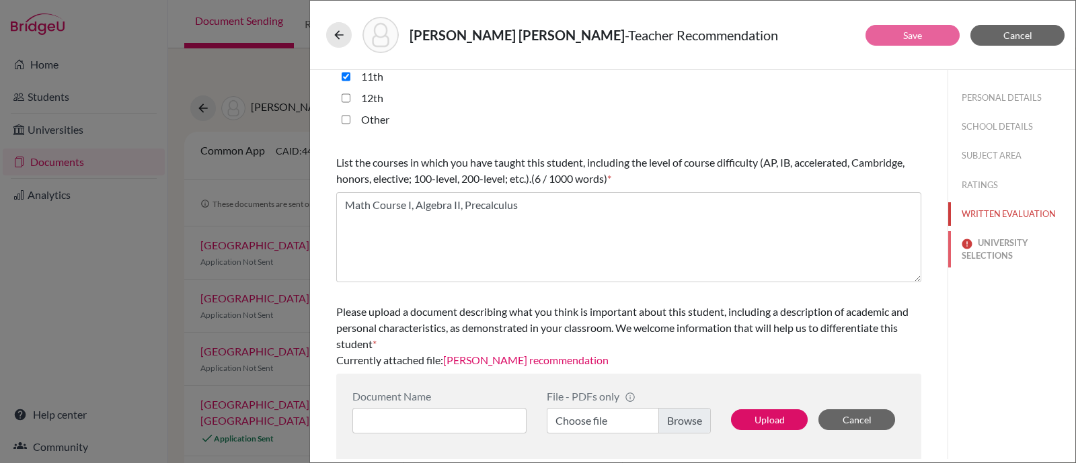
click at [983, 247] on button "UNIVERSITY SELECTIONS" at bounding box center [1011, 249] width 127 height 36
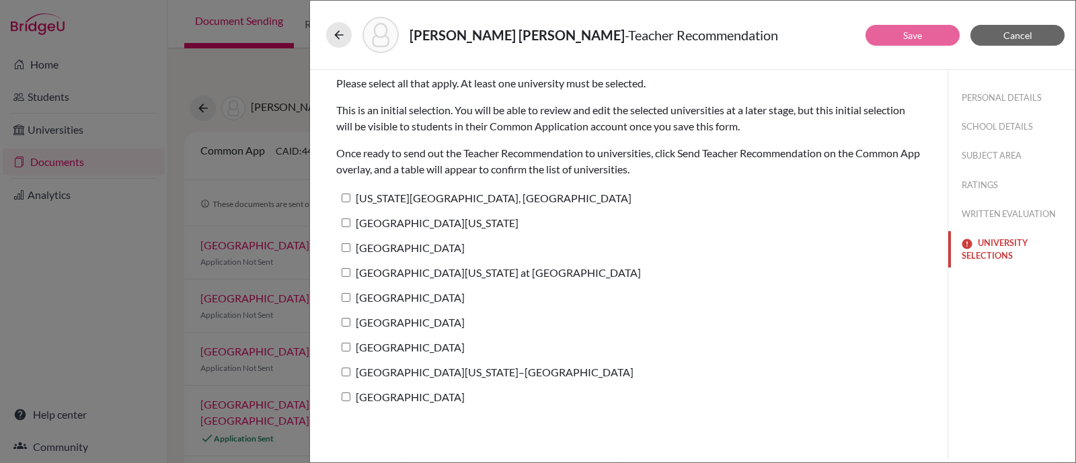
scroll to position [0, 0]
click at [340, 198] on label "Pennsylvania State University, University Park" at bounding box center [483, 197] width 295 height 19
click at [341, 198] on input "Pennsylvania State University, University Park" at bounding box center [345, 198] width 9 height 9
checkbox input "true"
click at [903, 36] on link "Save" at bounding box center [912, 35] width 19 height 11
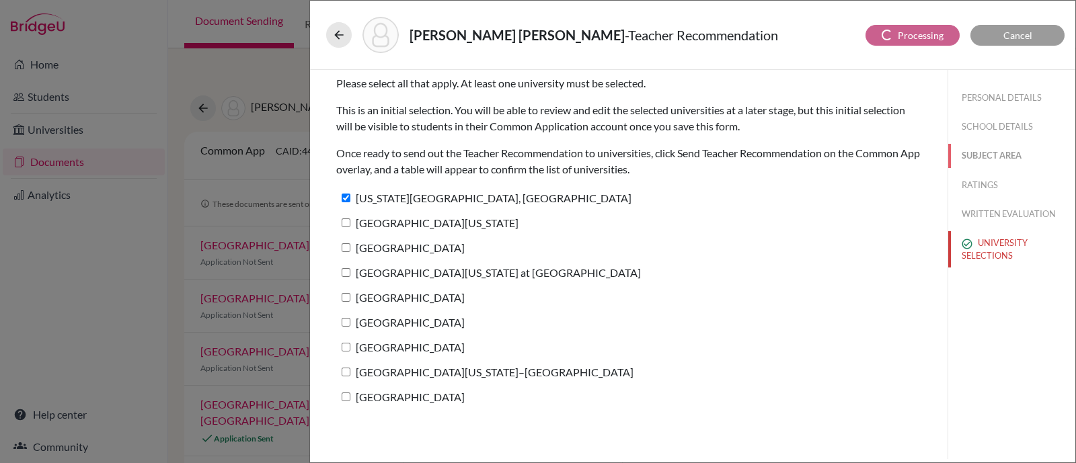
click at [982, 156] on button "SUBJECT AREA" at bounding box center [1011, 156] width 127 height 24
select select "0"
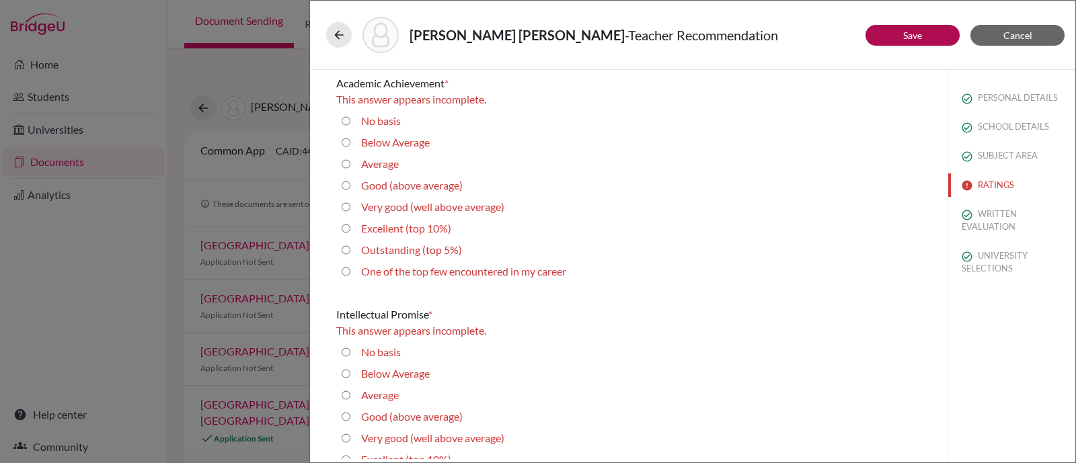
click at [376, 202] on label "Very good (well above average)" at bounding box center [432, 207] width 143 height 16
click at [350, 202] on average\) "Very good (well above average)" at bounding box center [345, 207] width 9 height 16
radio average\) "true"
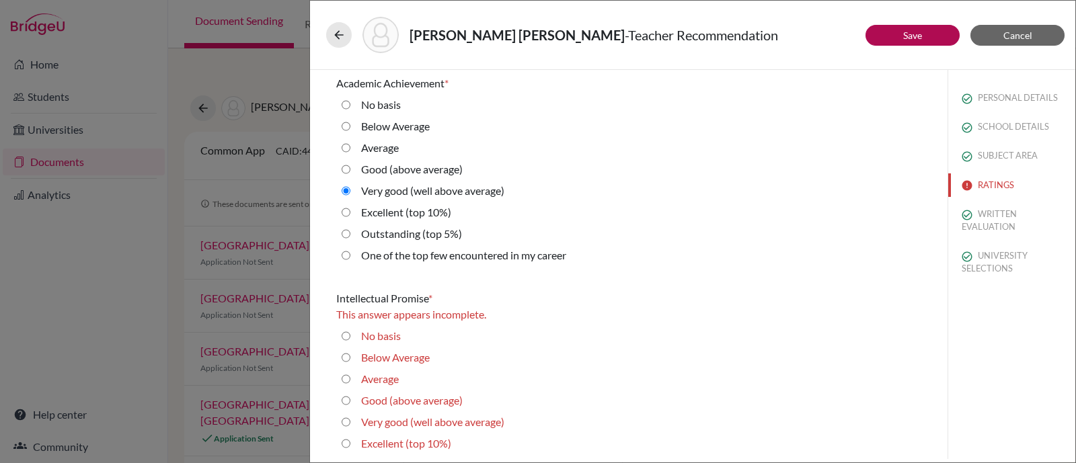
click at [370, 423] on label "Very good (well above average)" at bounding box center [432, 422] width 143 height 16
click at [350, 423] on average\) "Very good (well above average)" at bounding box center [345, 422] width 9 height 16
radio average\) "true"
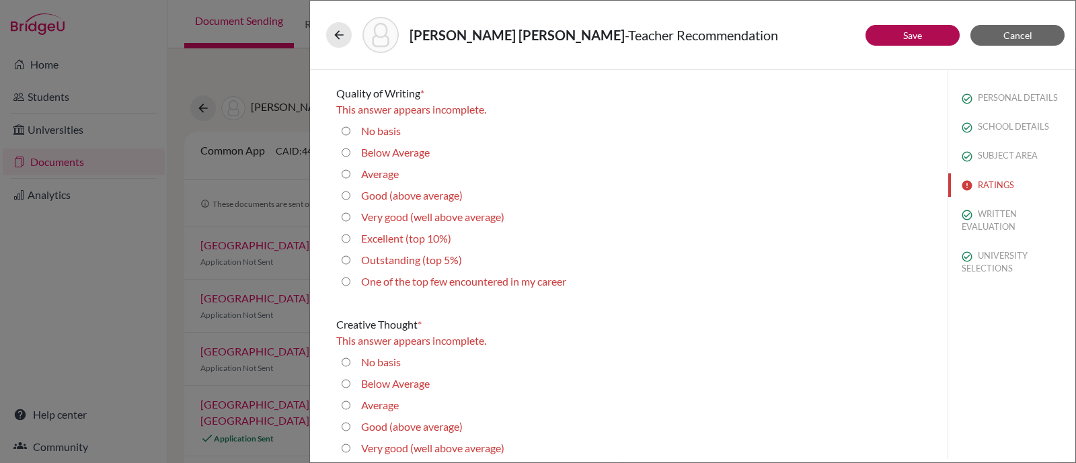
scroll to position [504, 0]
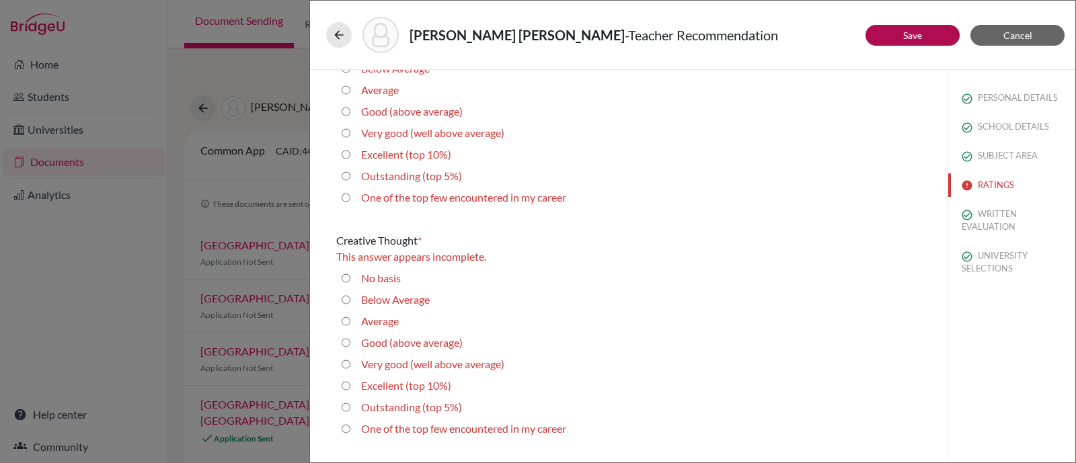
click at [421, 130] on label "Very good (well above average)" at bounding box center [432, 133] width 143 height 16
click at [350, 130] on average\) "Very good (well above average)" at bounding box center [345, 133] width 9 height 16
radio average\) "true"
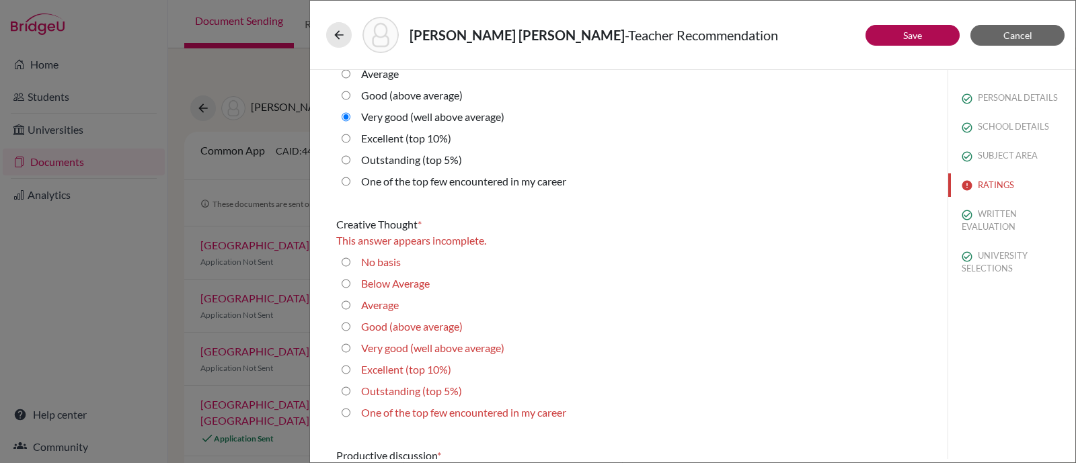
scroll to position [487, 0]
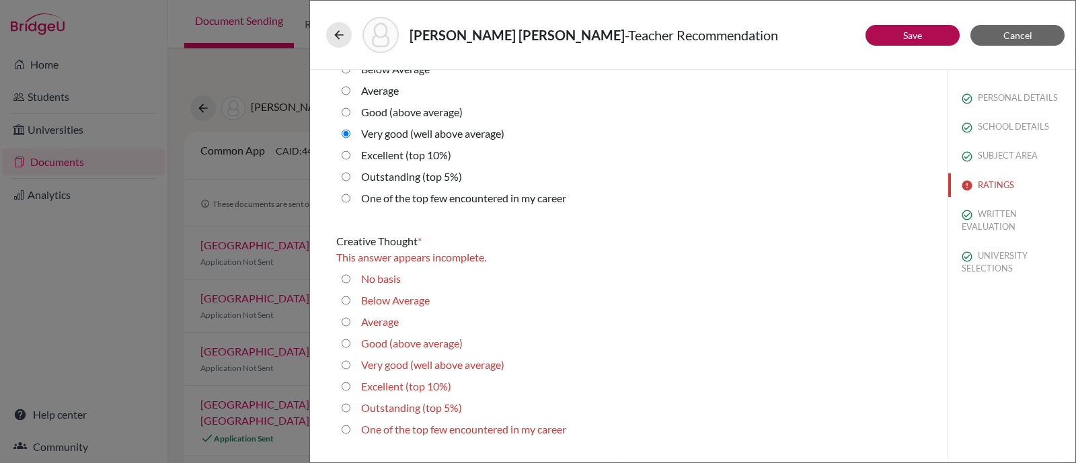
click at [449, 362] on label "Very good (well above average)" at bounding box center [432, 365] width 143 height 16
click at [350, 362] on average\) "Very good (well above average)" at bounding box center [345, 365] width 9 height 16
radio average\) "true"
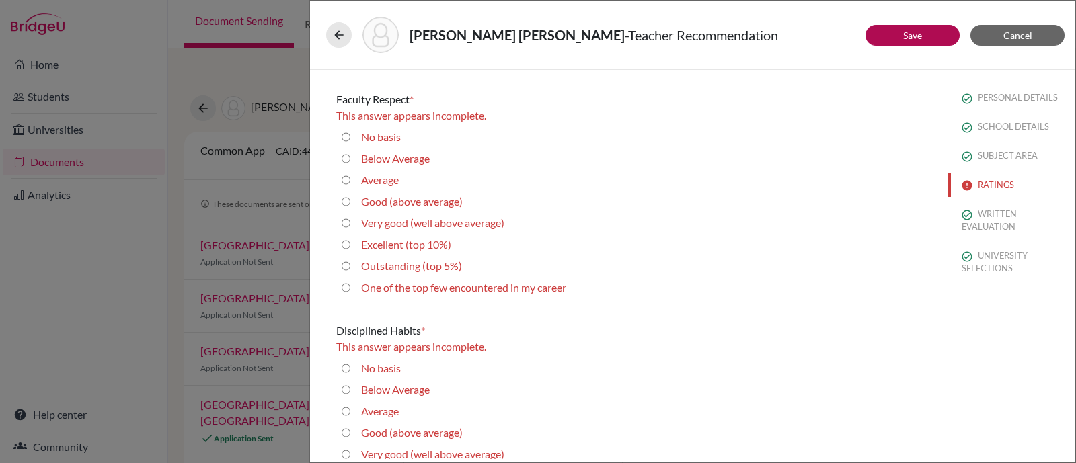
scroll to position [907, 0]
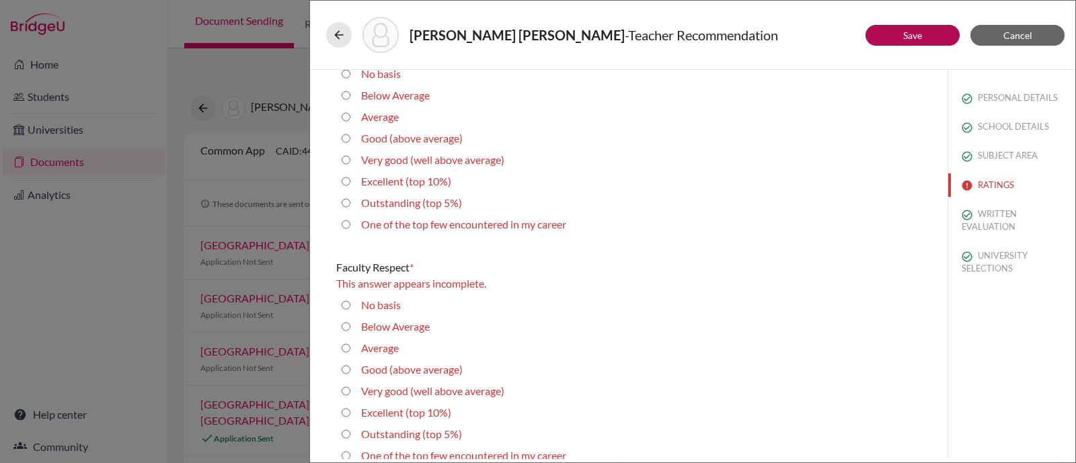
click at [377, 152] on label "Very good (well above average)" at bounding box center [432, 160] width 143 height 16
click at [350, 152] on average\) "Very good (well above average)" at bounding box center [345, 160] width 9 height 16
radio average\) "true"
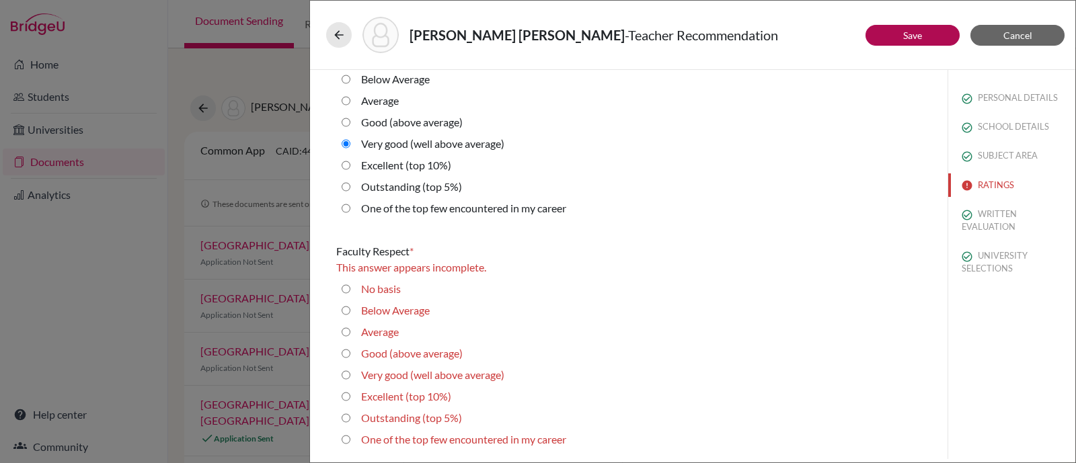
scroll to position [892, 0]
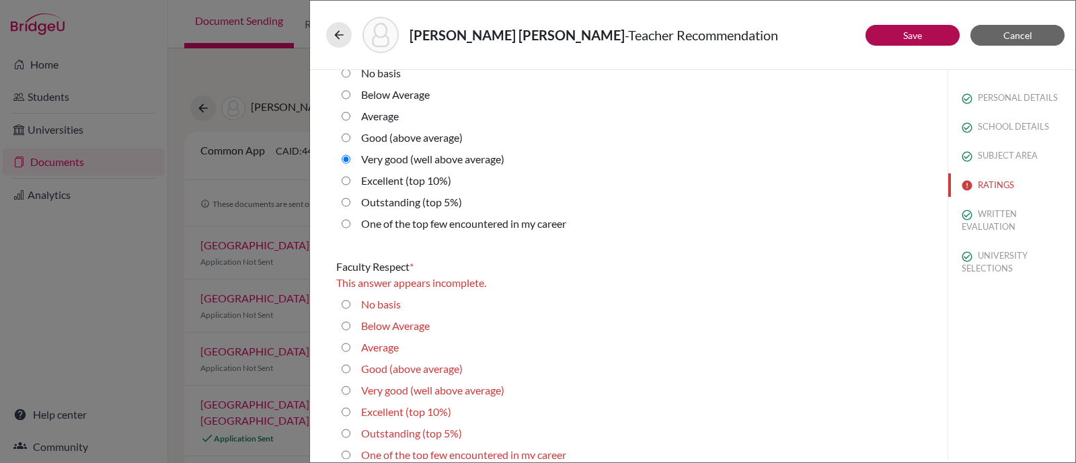
click at [385, 399] on div "Very good (well above average)" at bounding box center [427, 393] width 154 height 22
click at [438, 391] on label "Very good (well above average)" at bounding box center [432, 390] width 143 height 16
click at [350, 391] on average\) "Very good (well above average)" at bounding box center [345, 390] width 9 height 16
radio average\) "true"
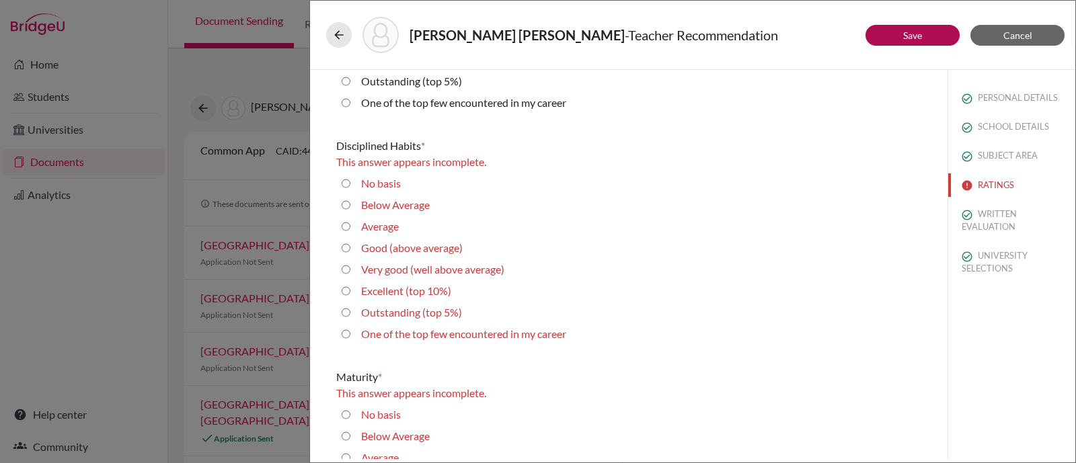
scroll to position [1312, 0]
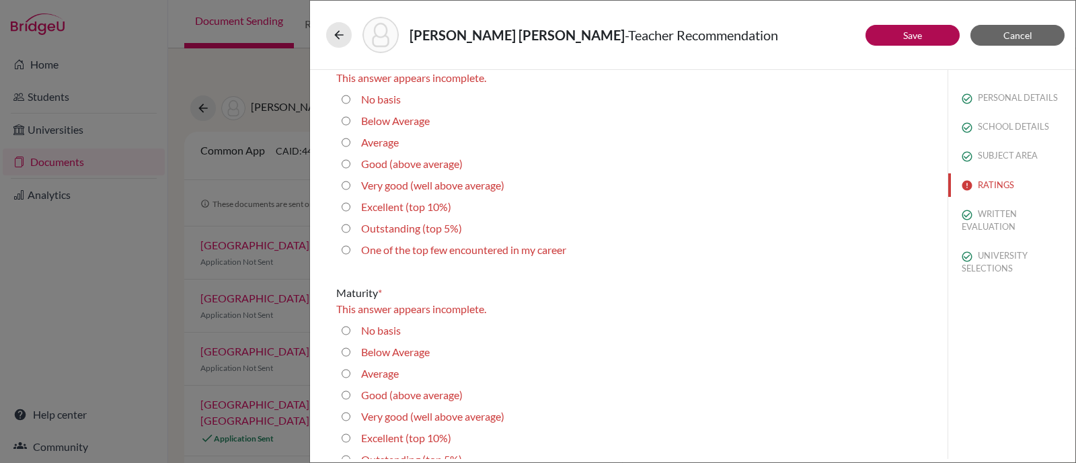
click at [419, 190] on label "Very good (well above average)" at bounding box center [432, 185] width 143 height 16
click at [350, 190] on average\) "Very good (well above average)" at bounding box center [345, 185] width 9 height 16
radio average\) "true"
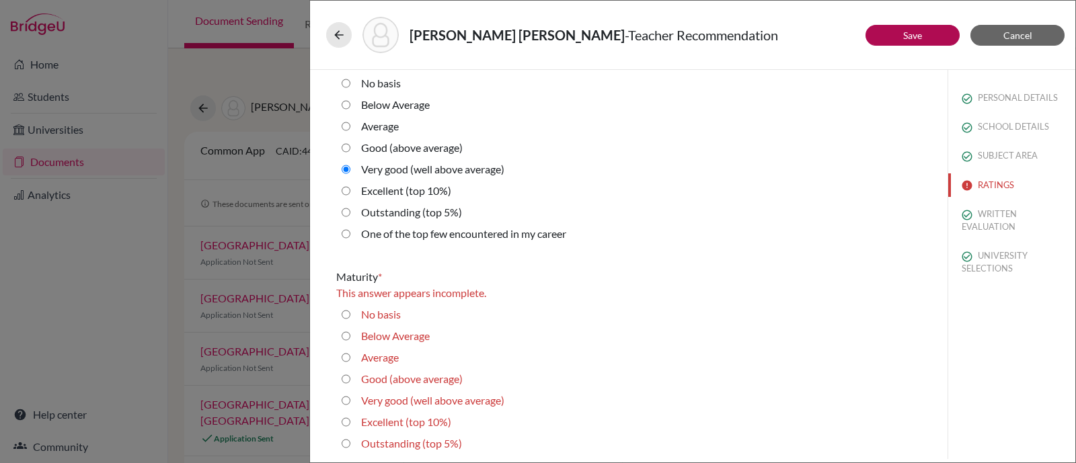
scroll to position [1296, 0]
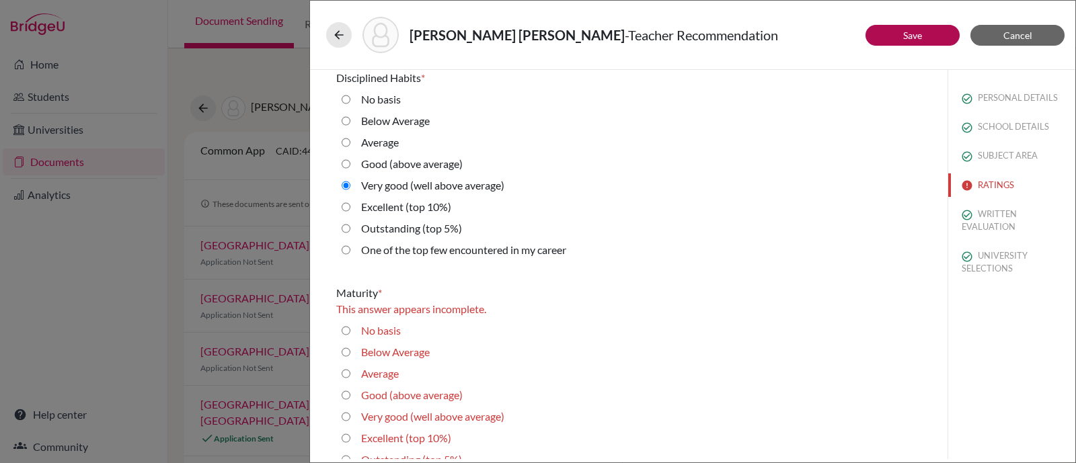
click at [378, 411] on label "Very good (well above average)" at bounding box center [432, 417] width 143 height 16
click at [350, 411] on average\) "Very good (well above average)" at bounding box center [345, 417] width 9 height 16
radio average\) "true"
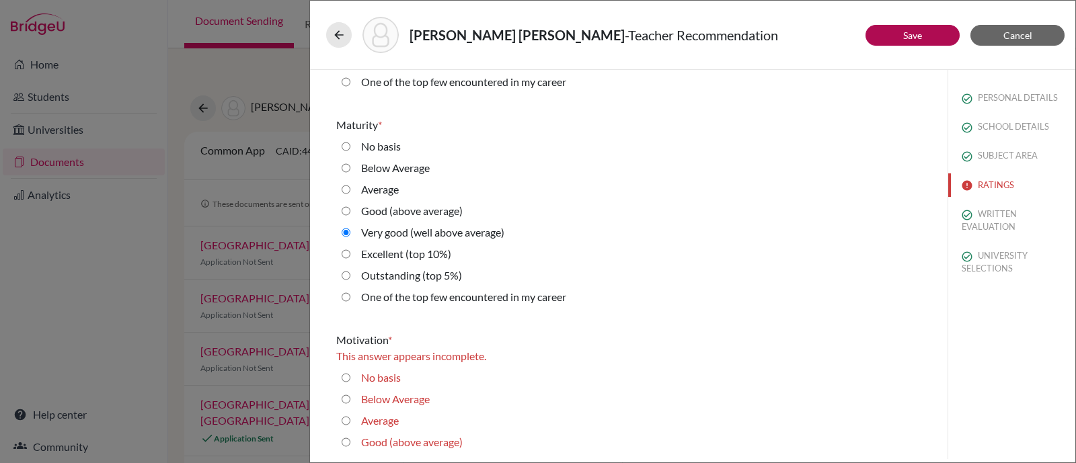
scroll to position [1632, 0]
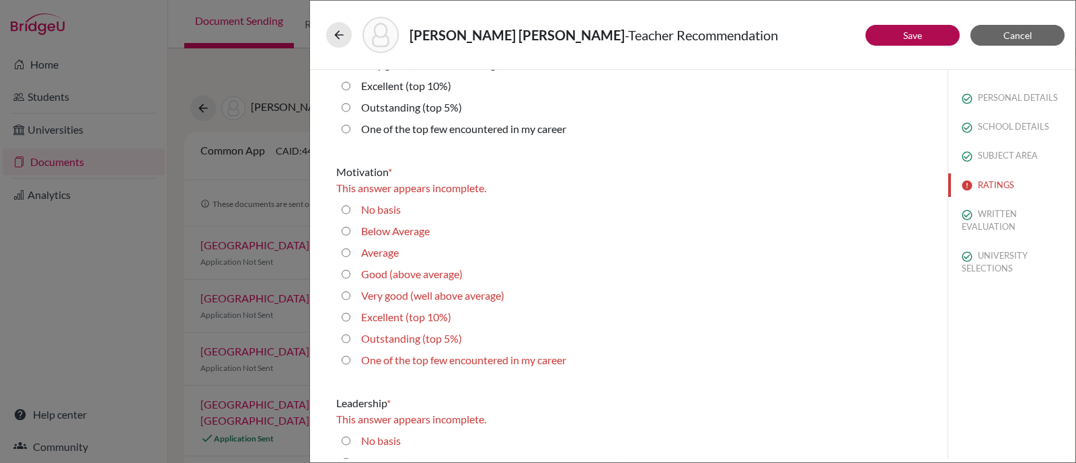
click at [380, 296] on label "Very good (well above average)" at bounding box center [432, 296] width 143 height 16
click at [350, 296] on average\) "Very good (well above average)" at bounding box center [345, 296] width 9 height 16
radio average\) "true"
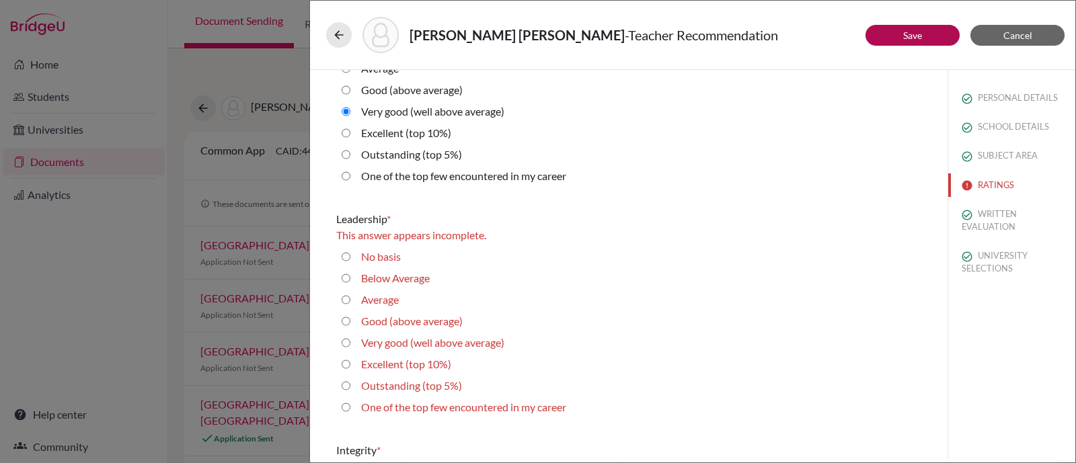
scroll to position [1884, 0]
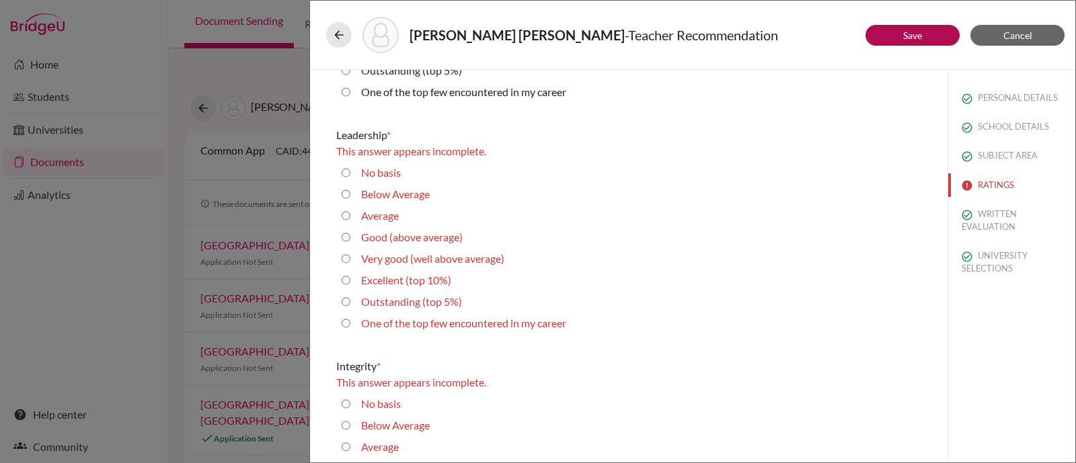
click at [391, 261] on label "Very good (well above average)" at bounding box center [432, 259] width 143 height 16
click at [350, 261] on average\) "Very good (well above average)" at bounding box center [345, 259] width 9 height 16
radio average\) "true"
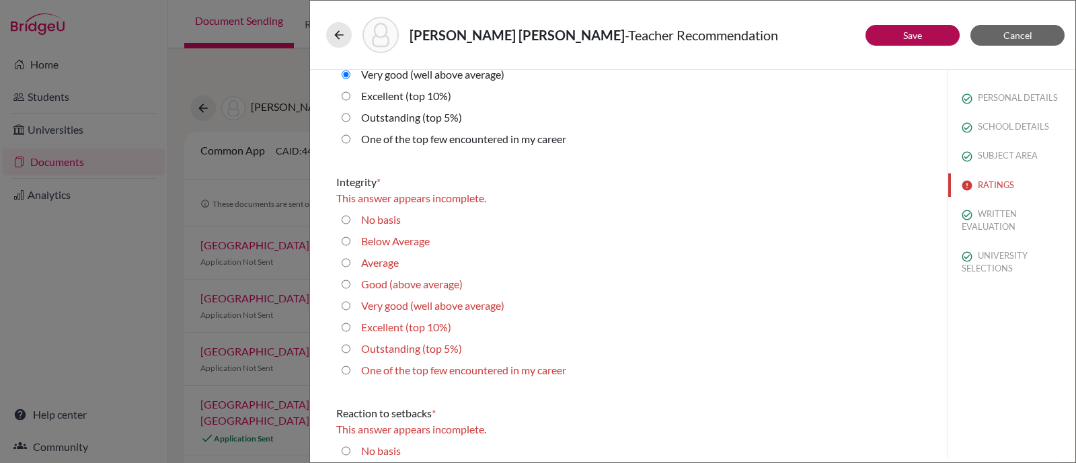
scroll to position [2136, 0]
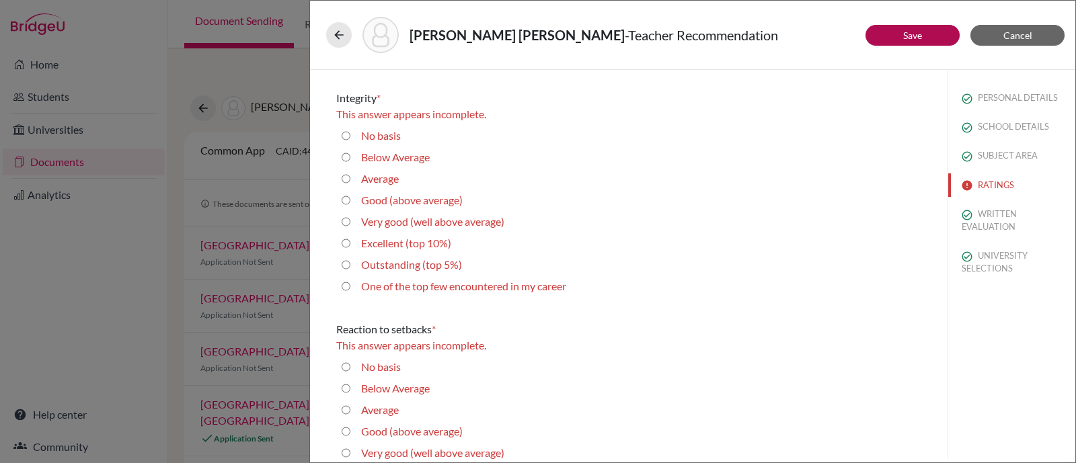
drag, startPoint x: 427, startPoint y: 244, endPoint x: 440, endPoint y: 260, distance: 21.0
click at [426, 243] on label "Excellent (top 10%)" at bounding box center [406, 243] width 90 height 16
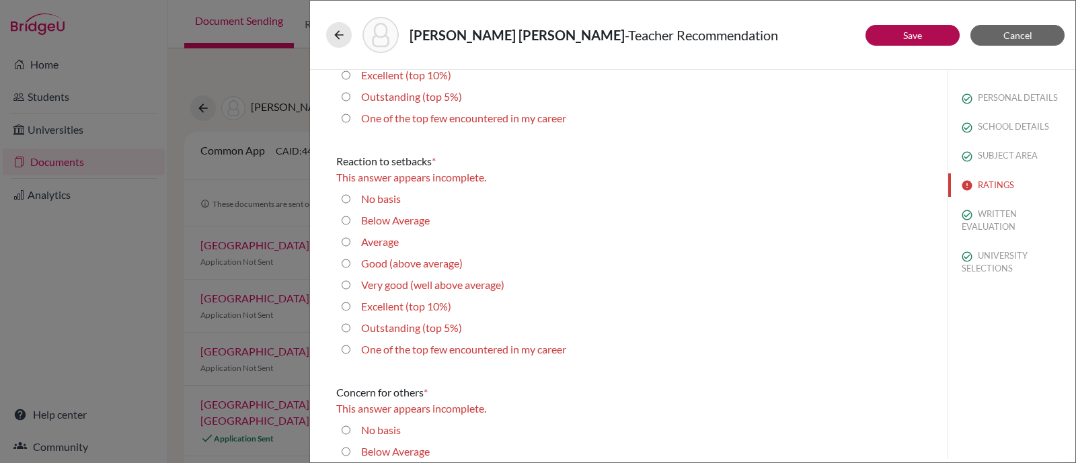
click at [415, 307] on label "Excellent (top 10%)" at bounding box center [406, 306] width 90 height 16
click at [350, 307] on 10\%\) "Excellent (top 10%)" at bounding box center [345, 306] width 9 height 16
radio 10\%\) "true"
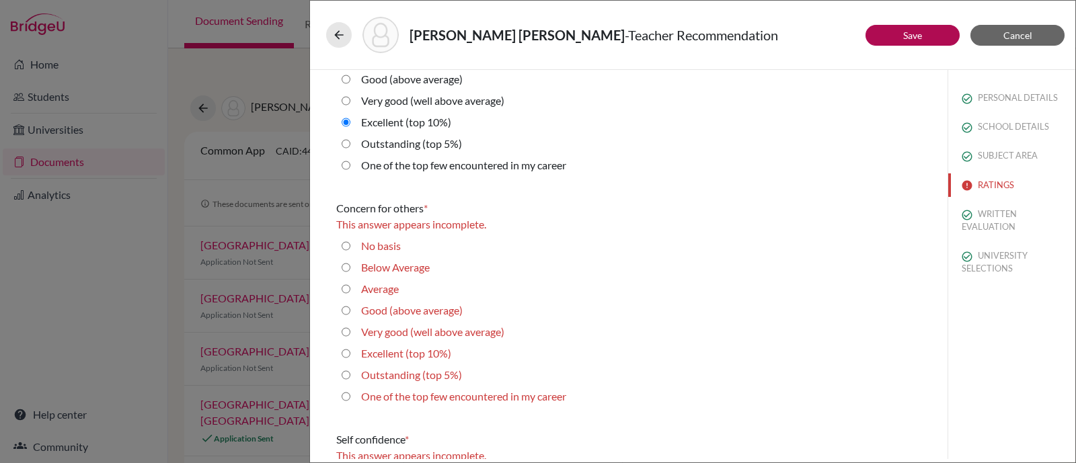
scroll to position [2556, 0]
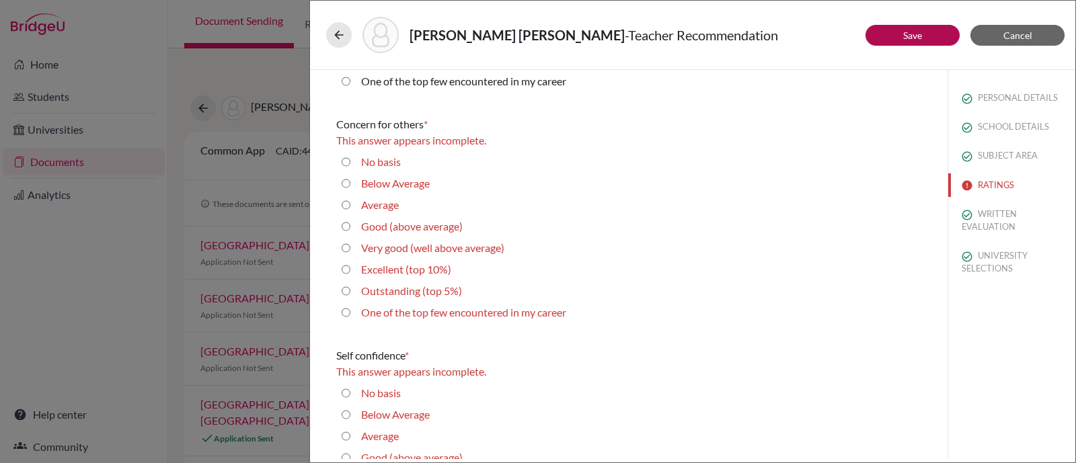
click at [423, 268] on label "Excellent (top 10%)" at bounding box center [406, 269] width 90 height 16
click at [350, 268] on 10\%\) "Excellent (top 10%)" at bounding box center [345, 269] width 9 height 16
radio 10\%\) "true"
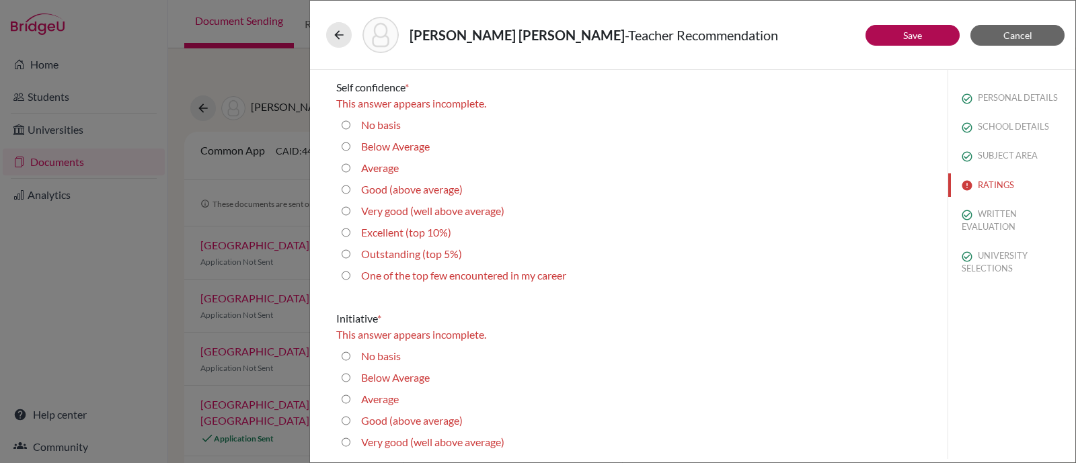
scroll to position [2893, 0]
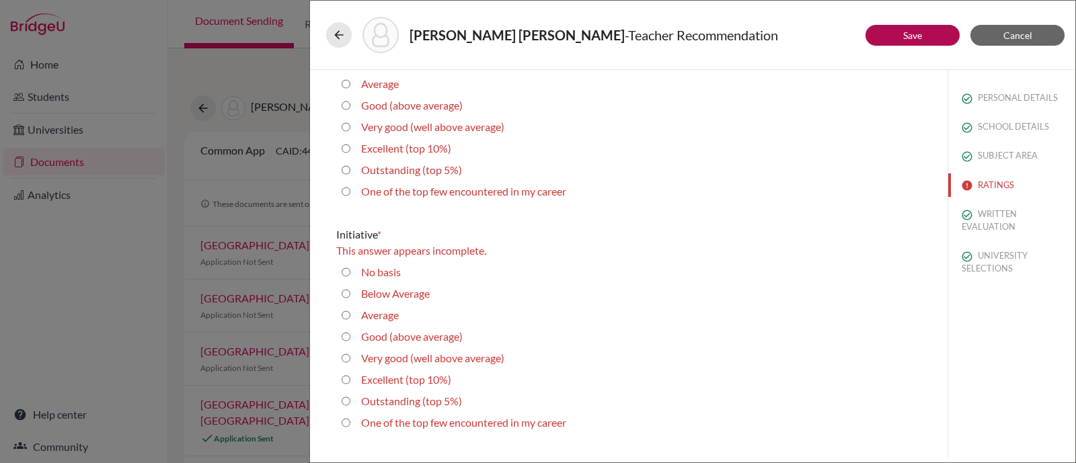
click at [393, 129] on label "Very good (well above average)" at bounding box center [432, 127] width 143 height 16
click at [350, 129] on average\) "Very good (well above average)" at bounding box center [345, 127] width 9 height 16
radio average\) "true"
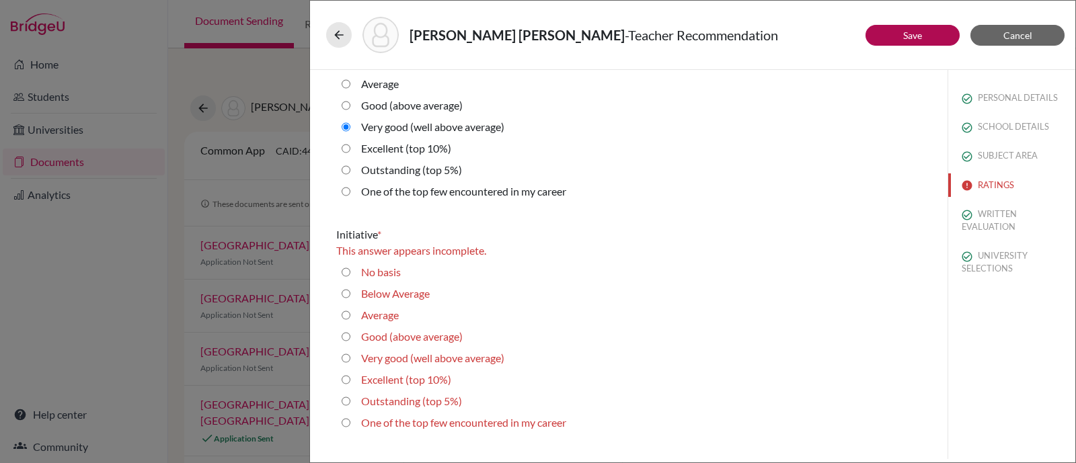
click at [427, 361] on label "Very good (well above average)" at bounding box center [432, 358] width 143 height 16
click at [350, 361] on average\) "Very good (well above average)" at bounding box center [345, 358] width 9 height 16
radio average\) "true"
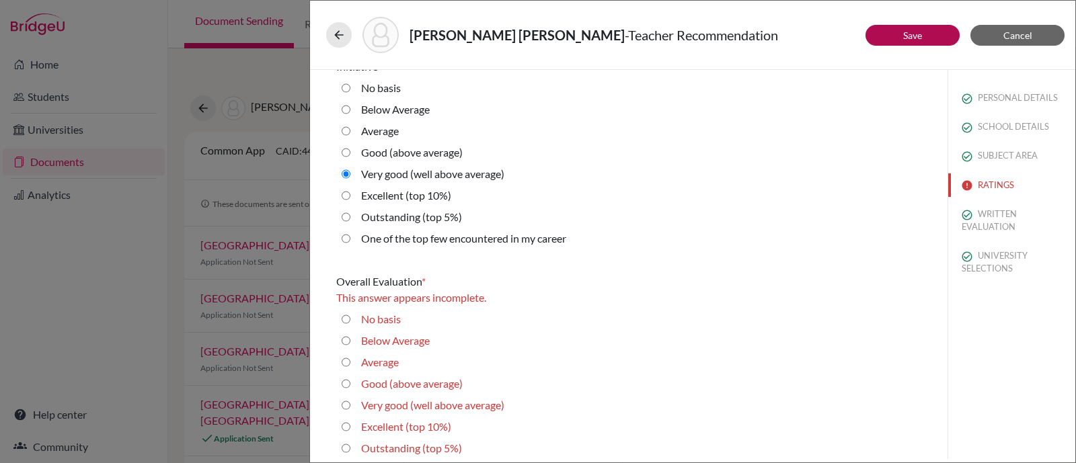
scroll to position [3073, 0]
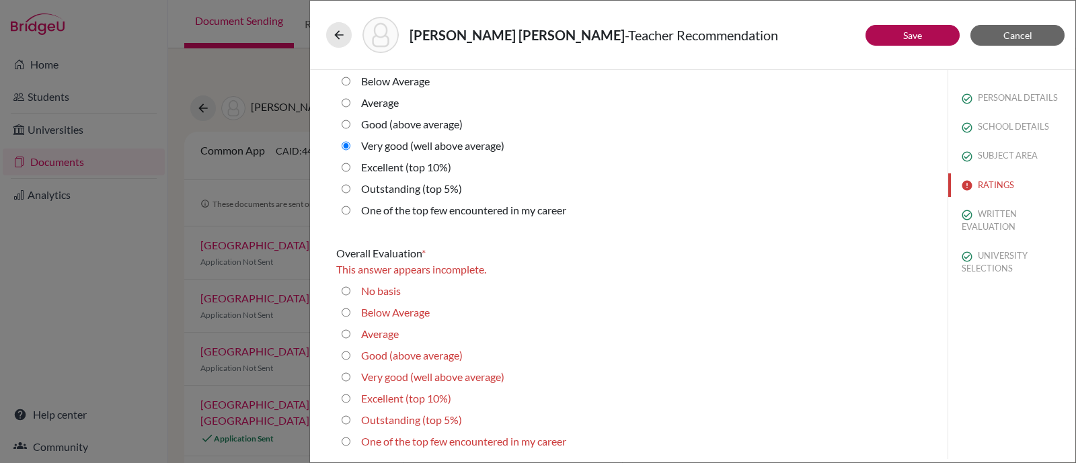
click at [376, 378] on label "Very good (well above average)" at bounding box center [432, 377] width 143 height 16
click at [350, 378] on average\) "Very good (well above average)" at bounding box center [345, 377] width 9 height 16
radio average\) "true"
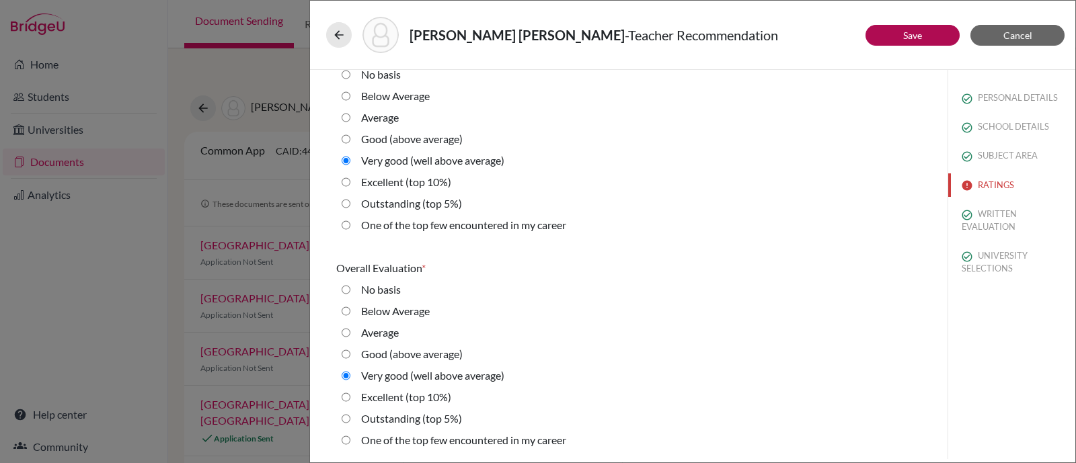
scroll to position [3057, 0]
click at [895, 32] on button "Save" at bounding box center [912, 35] width 94 height 21
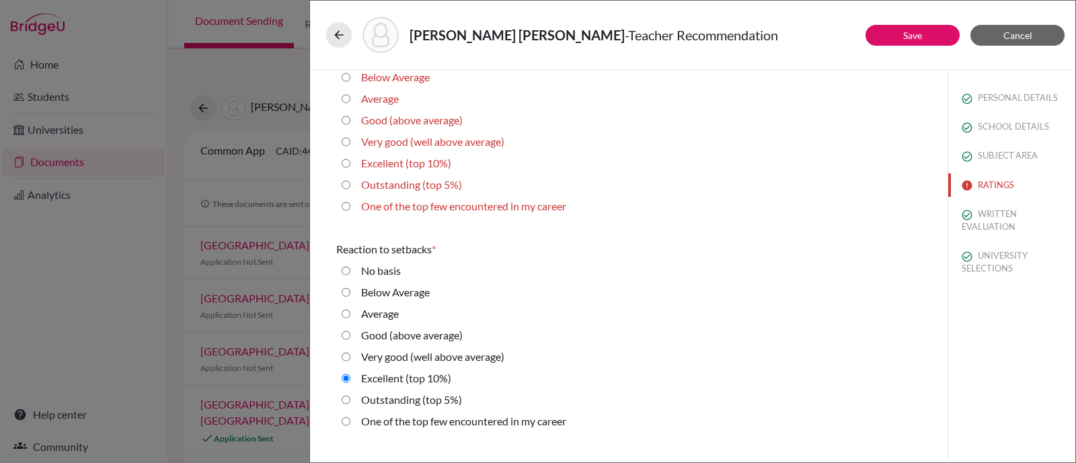
scroll to position [2132, 0]
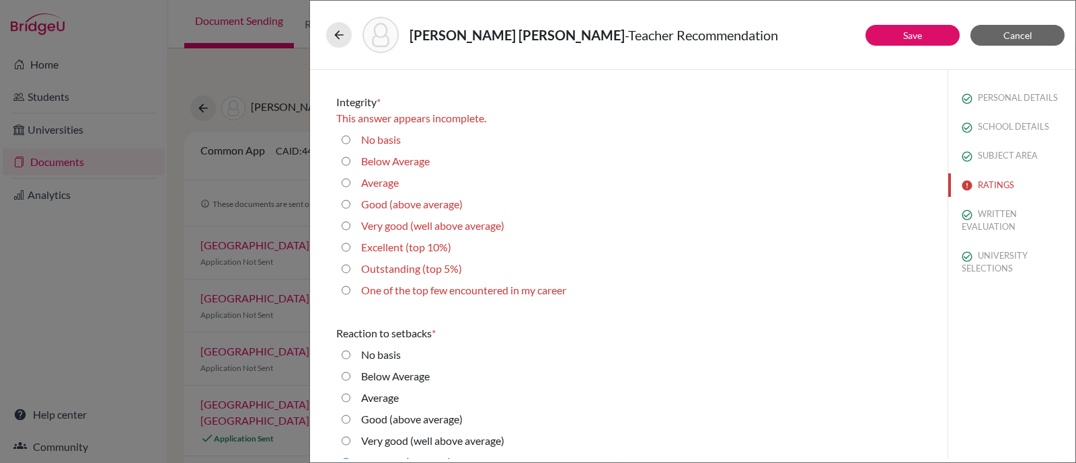
click at [360, 248] on div "Excellent (top 10%)" at bounding box center [400, 250] width 101 height 22
click at [374, 242] on label "Excellent (top 10%)" at bounding box center [406, 247] width 90 height 16
click at [350, 242] on 10\%\) "Excellent (top 10%)" at bounding box center [345, 247] width 9 height 16
radio 10\%\) "true"
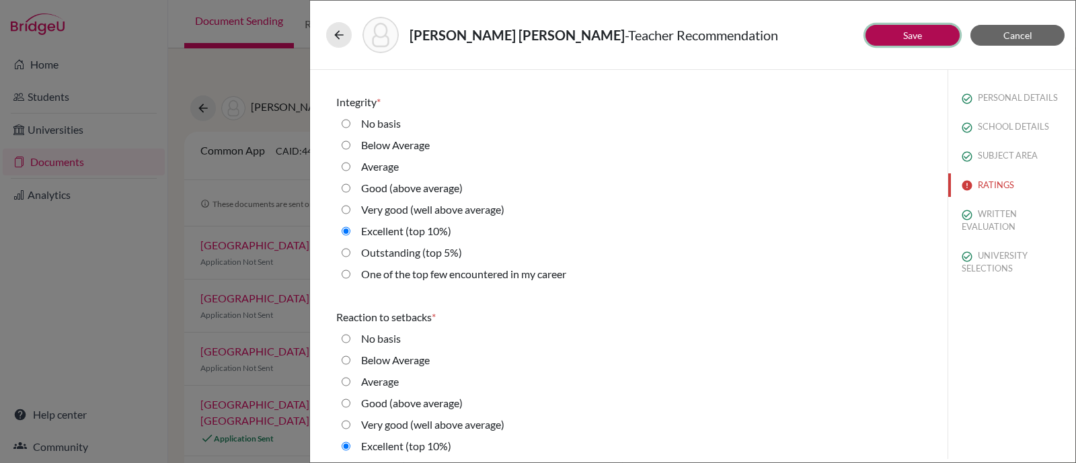
click at [898, 31] on button "Save" at bounding box center [912, 35] width 94 height 21
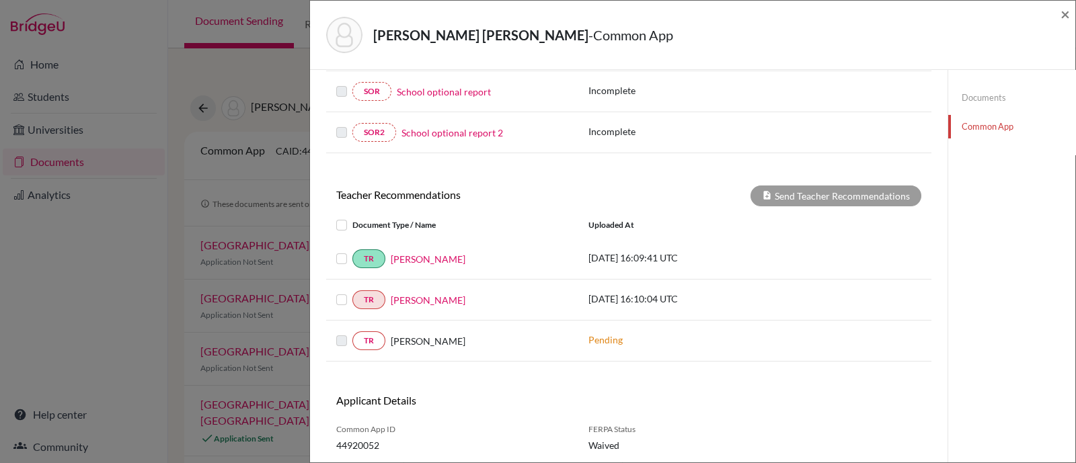
scroll to position [458, 0]
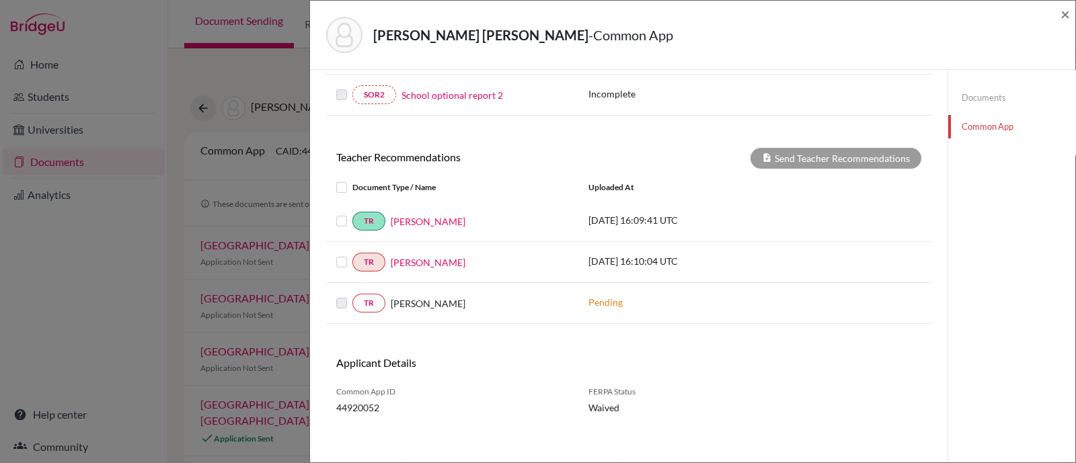
click at [352, 254] on label at bounding box center [352, 254] width 0 height 0
click at [0, 0] on input "checkbox" at bounding box center [0, 0] width 0 height 0
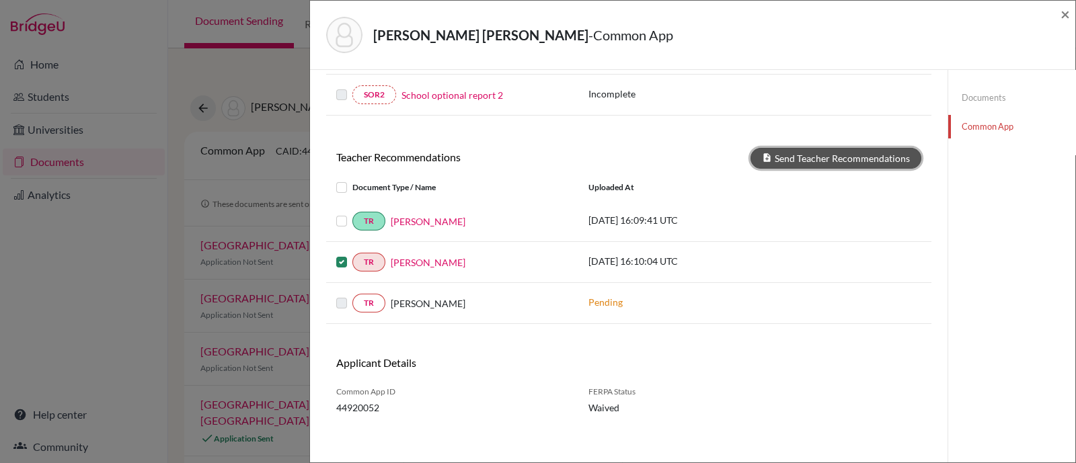
click at [834, 153] on button "Send Teacher Recommendations" at bounding box center [835, 158] width 171 height 21
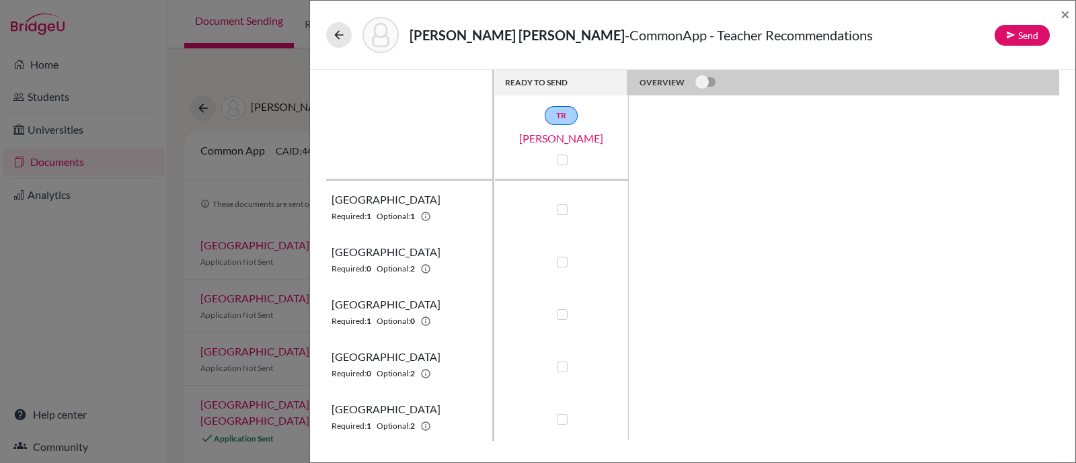
scroll to position [264, 0]
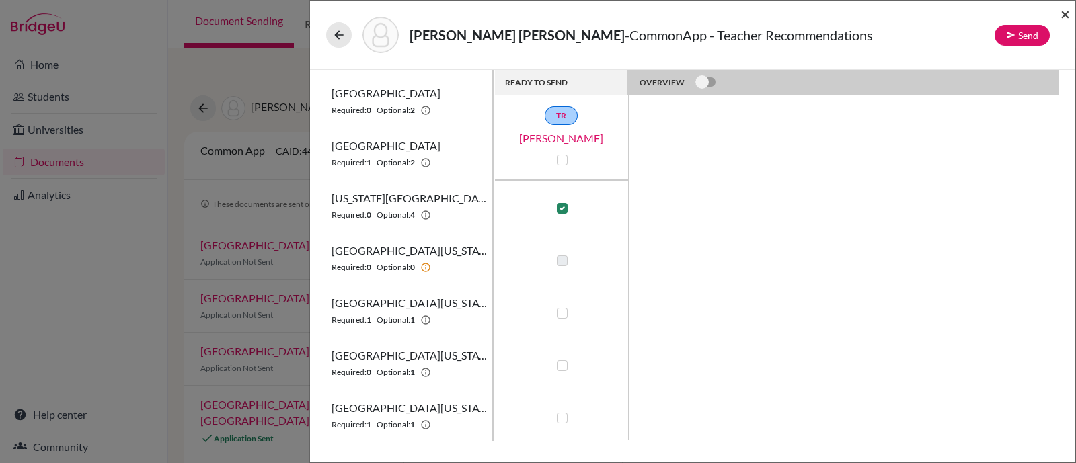
click at [1062, 13] on span "×" at bounding box center [1064, 13] width 9 height 19
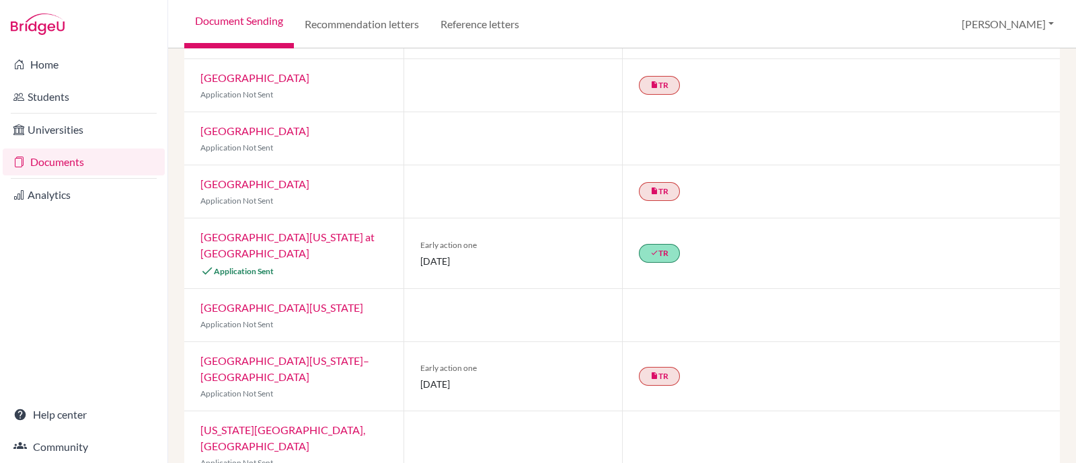
scroll to position [252, 0]
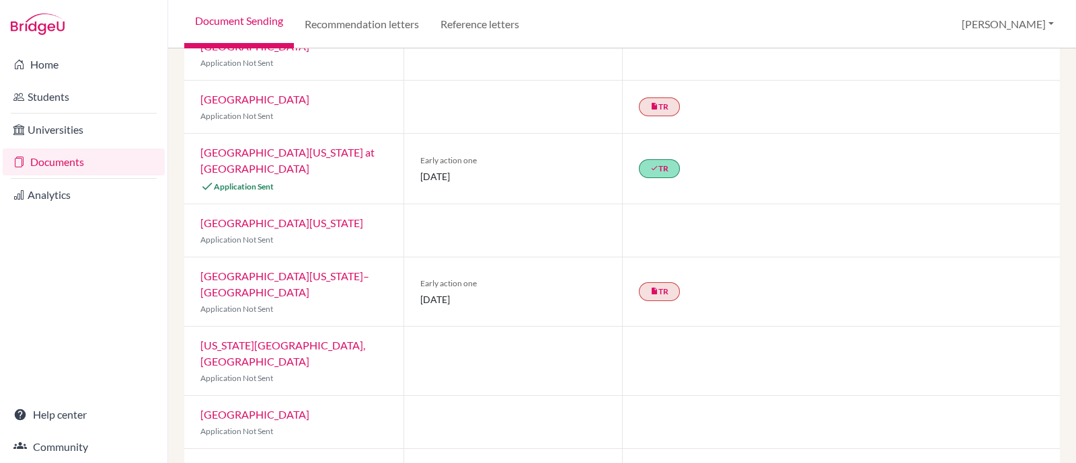
click at [334, 155] on link "University of North Carolina at Chapel Hill" at bounding box center [287, 160] width 174 height 29
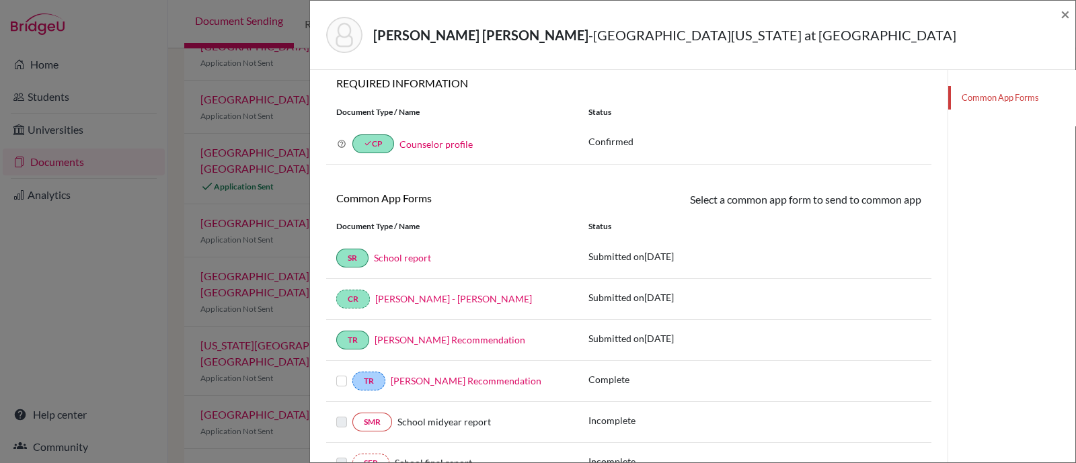
scroll to position [231, 0]
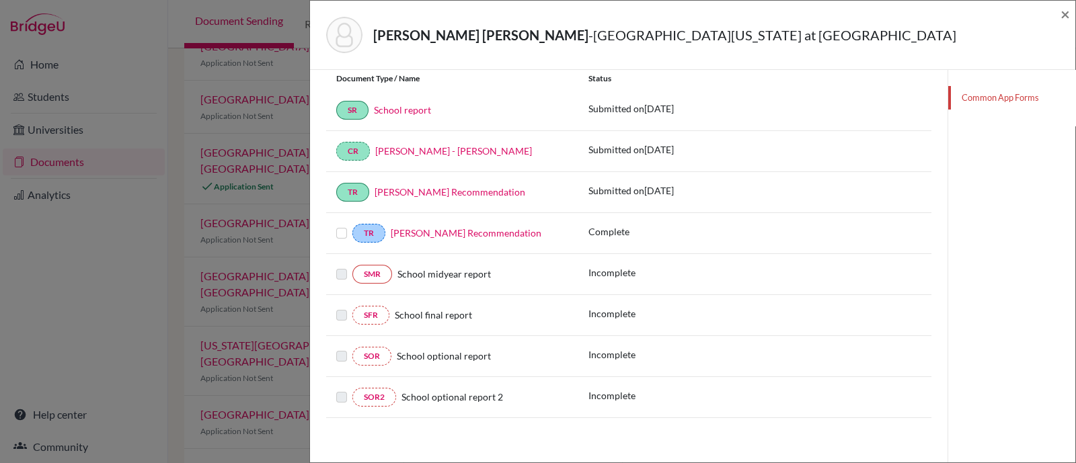
click at [342, 225] on label at bounding box center [341, 225] width 11 height 0
click at [0, 0] on input "checkbox" at bounding box center [0, 0] width 0 height 0
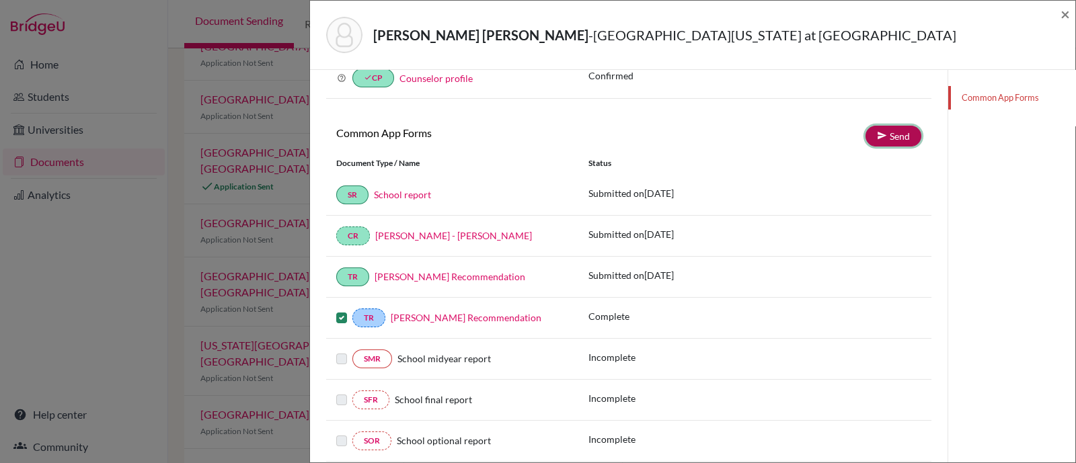
click at [901, 134] on link "Send" at bounding box center [893, 136] width 56 height 21
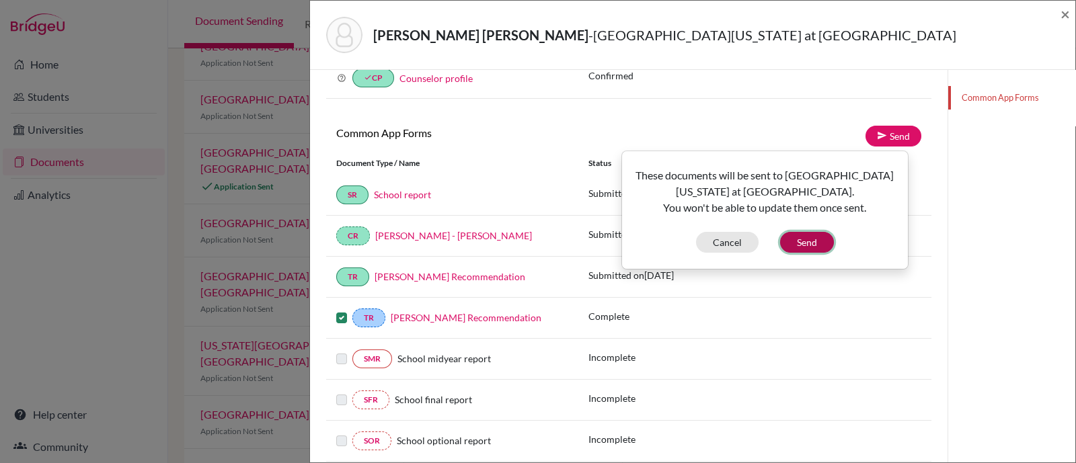
click at [805, 243] on button "Send" at bounding box center [807, 242] width 54 height 21
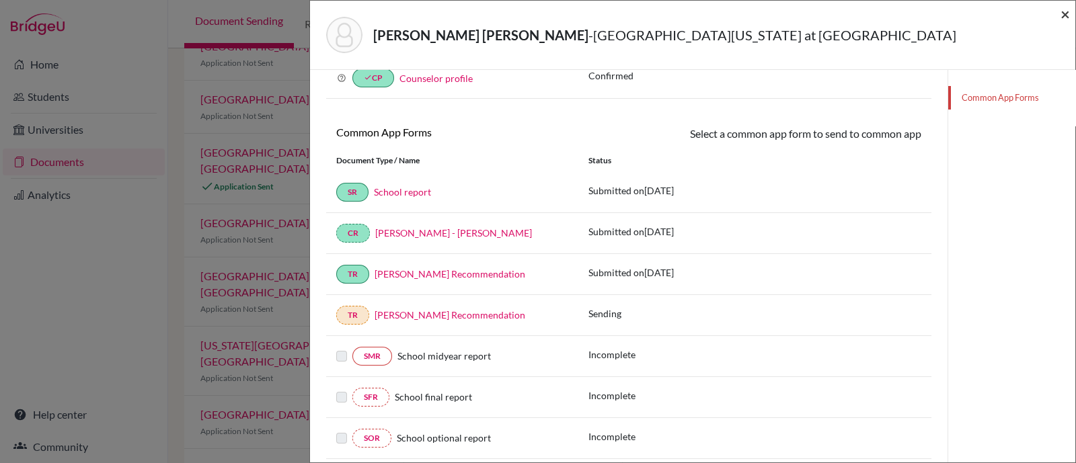
click at [1064, 9] on span "×" at bounding box center [1064, 13] width 9 height 19
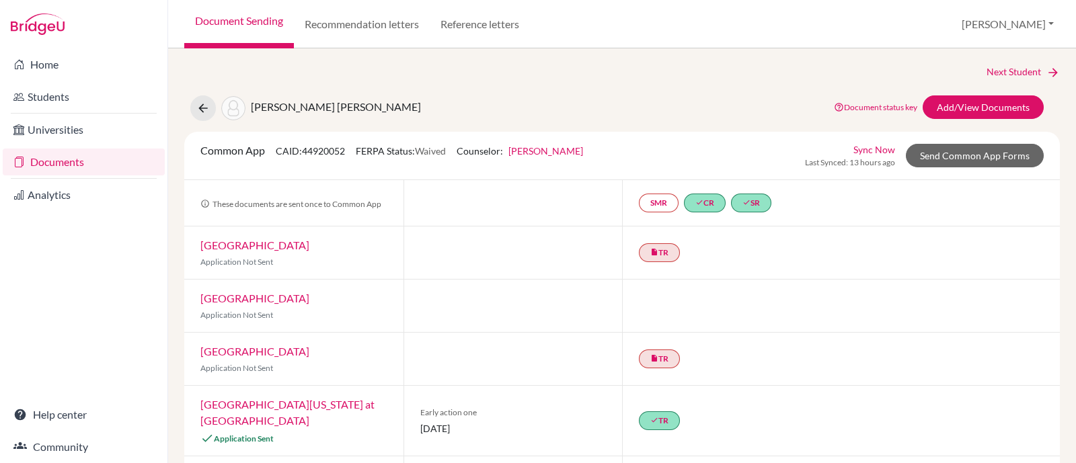
scroll to position [167, 0]
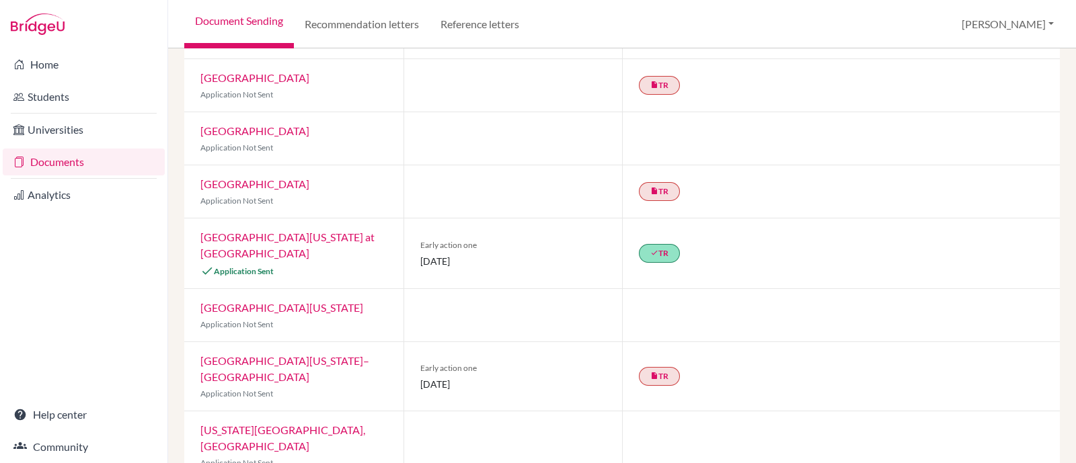
click at [232, 233] on link "[GEOGRAPHIC_DATA][US_STATE] at [GEOGRAPHIC_DATA]" at bounding box center [287, 245] width 174 height 29
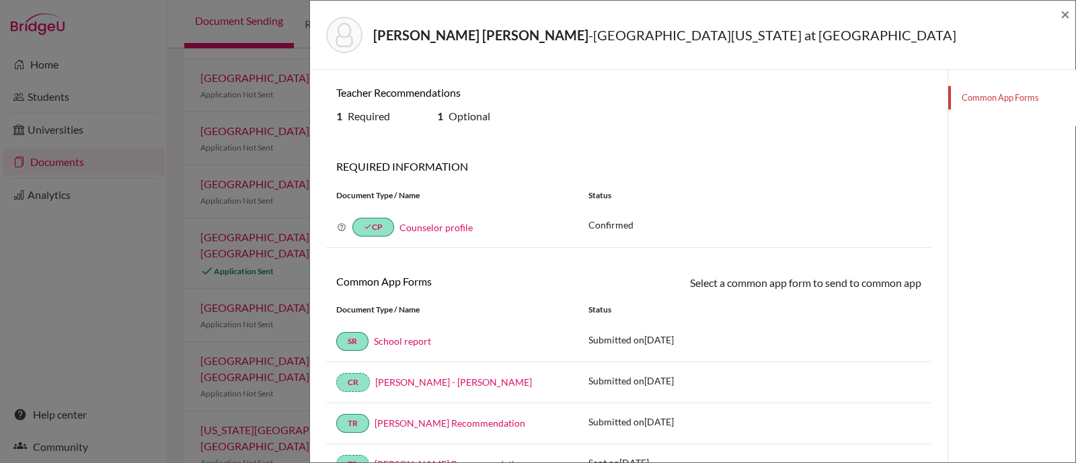
scroll to position [231, 0]
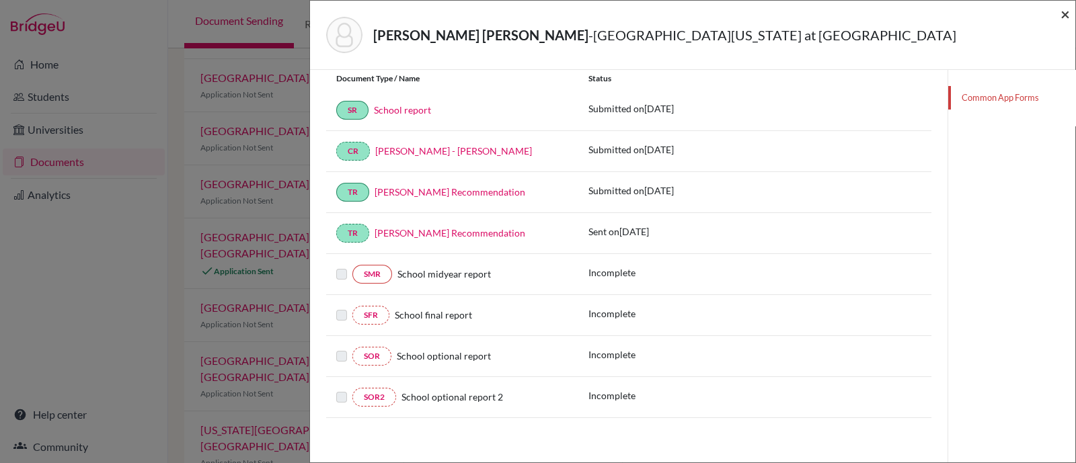
click at [1062, 13] on span "×" at bounding box center [1064, 13] width 9 height 19
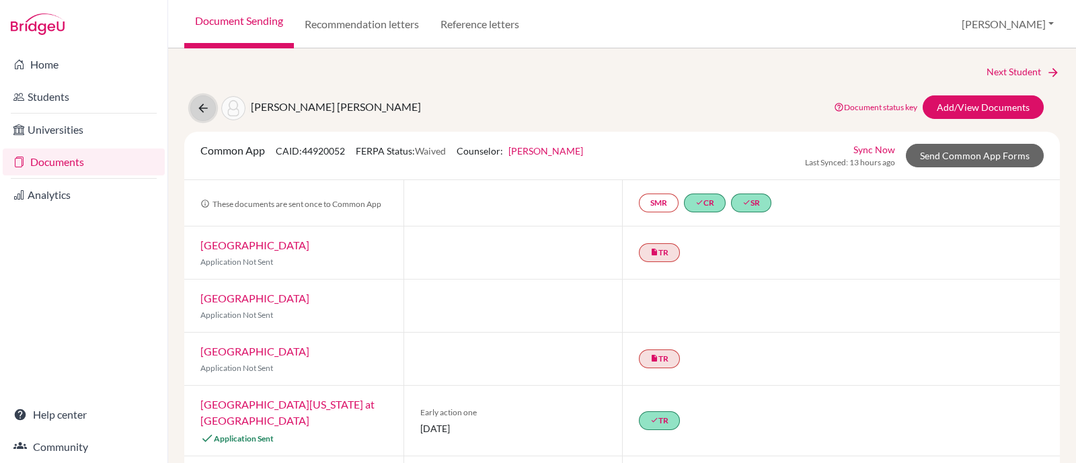
click at [204, 106] on icon at bounding box center [202, 108] width 13 height 13
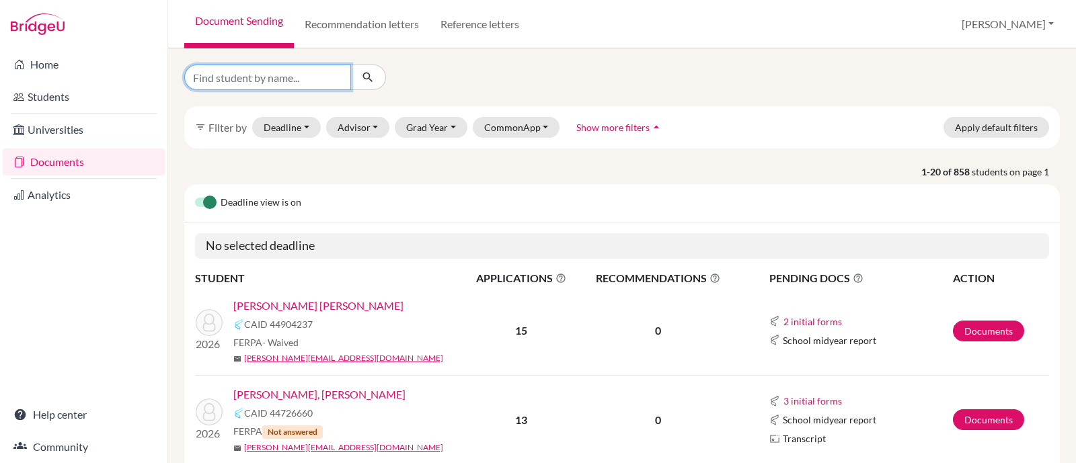
click at [253, 71] on input "Find student by name..." at bounding box center [267, 78] width 167 height 26
type input "[PERSON_NAME]"
click button "submit" at bounding box center [368, 78] width 36 height 26
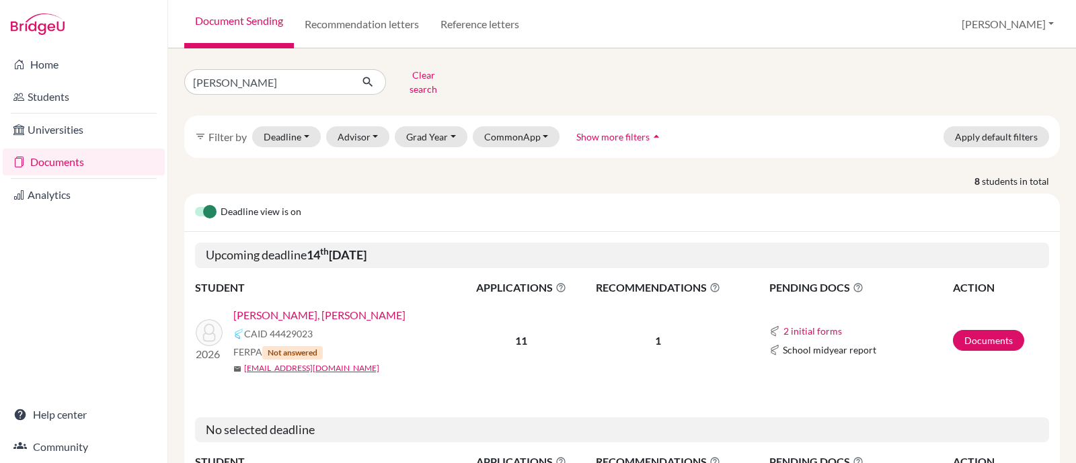
click at [329, 308] on link "[PERSON_NAME], [PERSON_NAME]" at bounding box center [319, 315] width 172 height 16
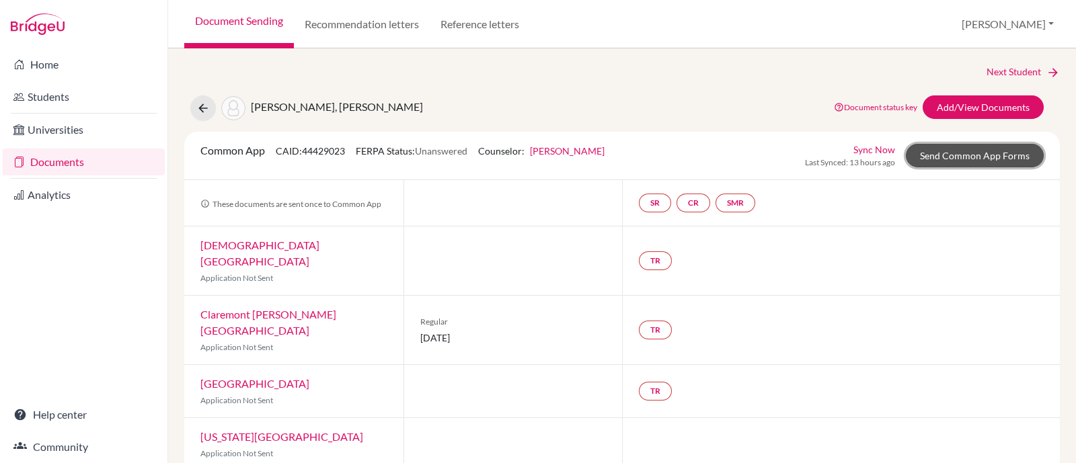
click at [963, 155] on link "Send Common App Forms" at bounding box center [974, 156] width 138 height 24
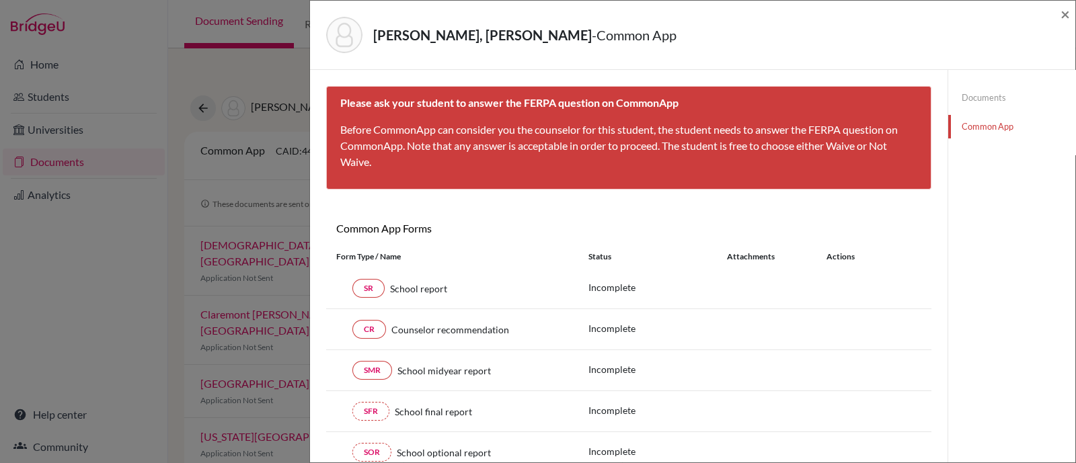
click at [961, 99] on link "Documents" at bounding box center [1011, 98] width 127 height 24
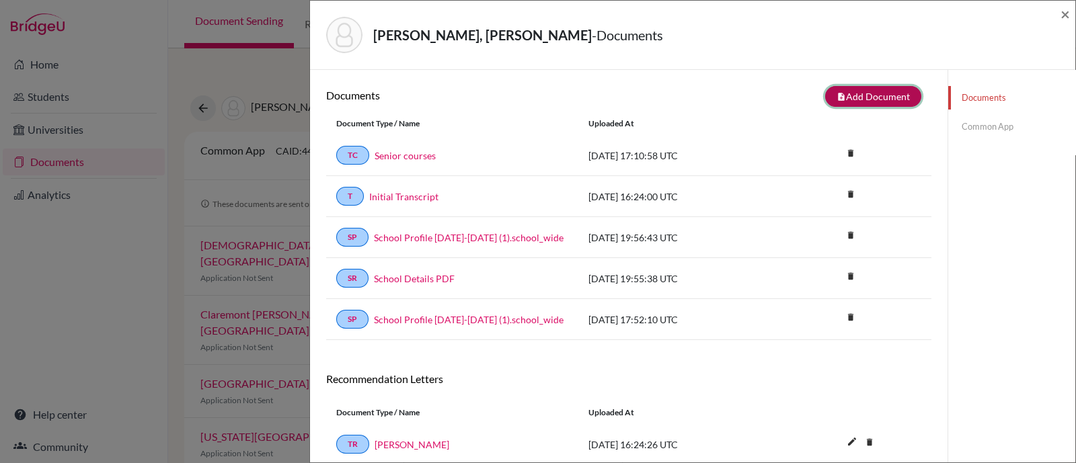
click at [871, 106] on button "note_add Add Document" at bounding box center [873, 96] width 96 height 21
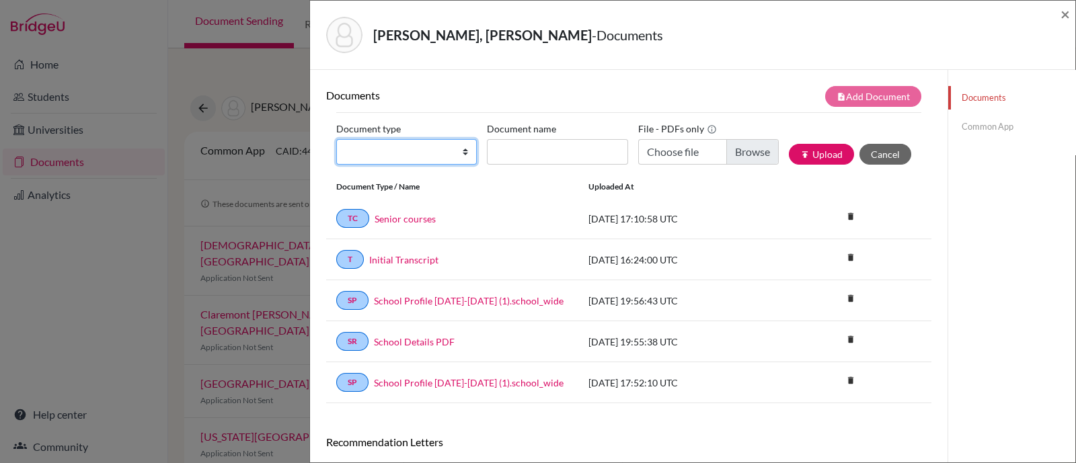
click at [358, 152] on select "Change explanation for Common App reports Counselor recommendation Internationa…" at bounding box center [406, 152] width 140 height 26
click at [397, 151] on select "Change explanation for Common App reports Counselor recommendation Internationa…" at bounding box center [406, 152] width 140 height 26
select select "5"
click at [336, 139] on select "Change explanation for Common App reports Counselor recommendation Internationa…" at bounding box center [406, 152] width 140 height 26
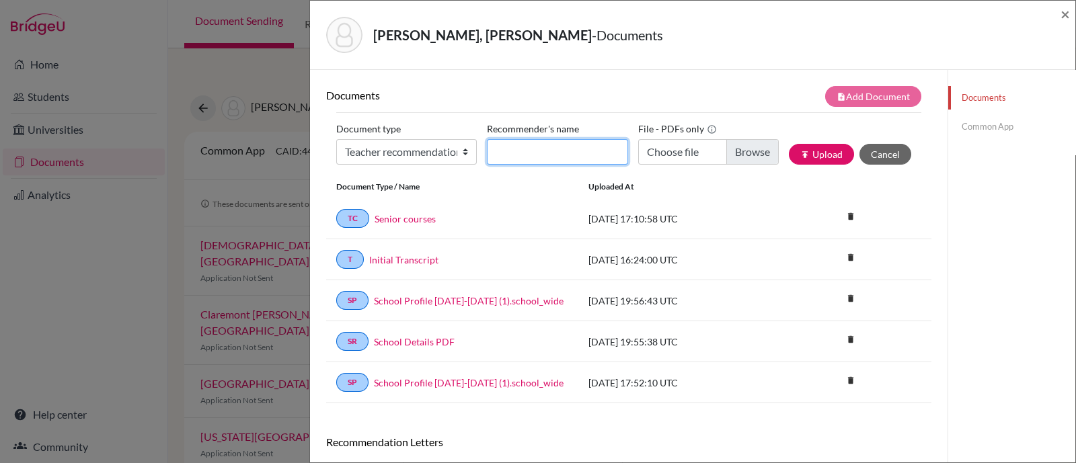
drag, startPoint x: 493, startPoint y: 184, endPoint x: 517, endPoint y: 156, distance: 36.8
click at [517, 156] on input "Recommender's name" at bounding box center [557, 152] width 140 height 26
type input "[PERSON_NAME]"
type input "C:\fakepath\Xaviera Reyes LOR Rodrigo Samaniego.pdf"
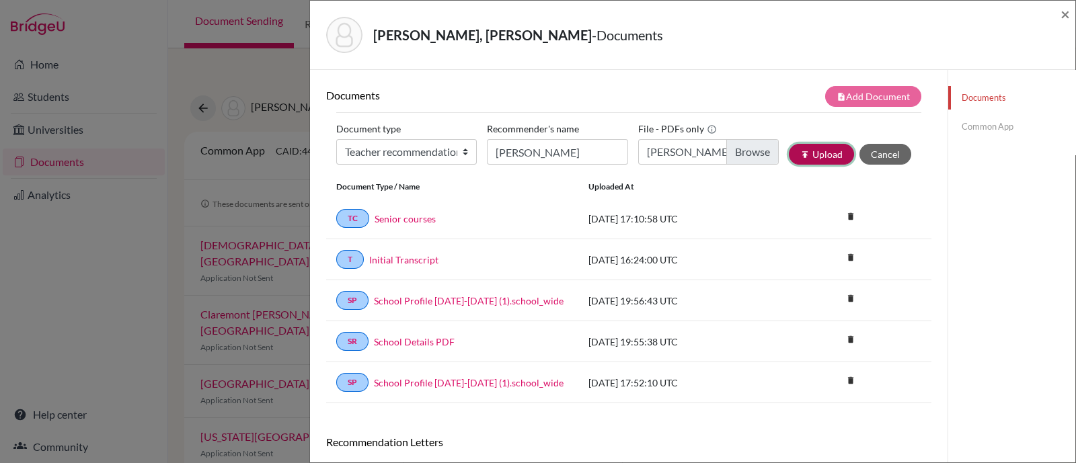
click at [814, 154] on button "publish Upload" at bounding box center [821, 154] width 65 height 21
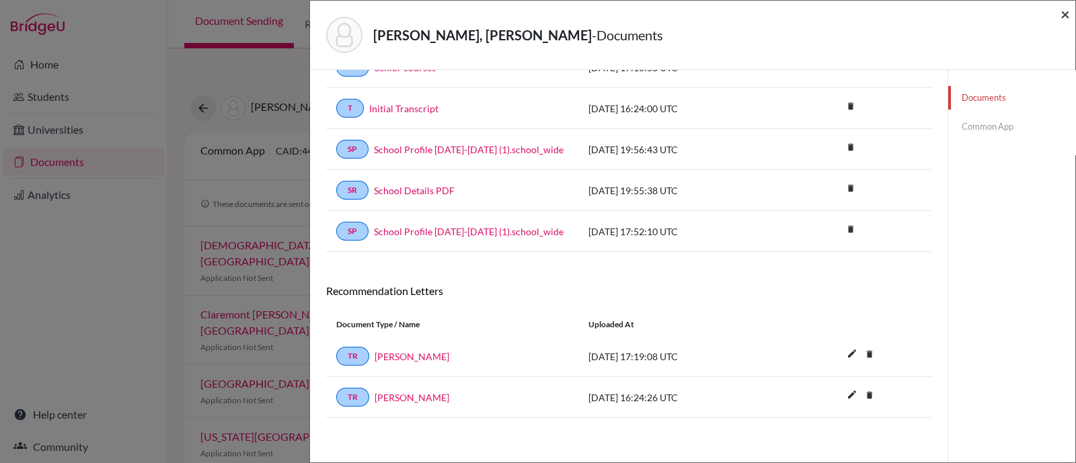
click at [1065, 14] on span "×" at bounding box center [1064, 13] width 9 height 19
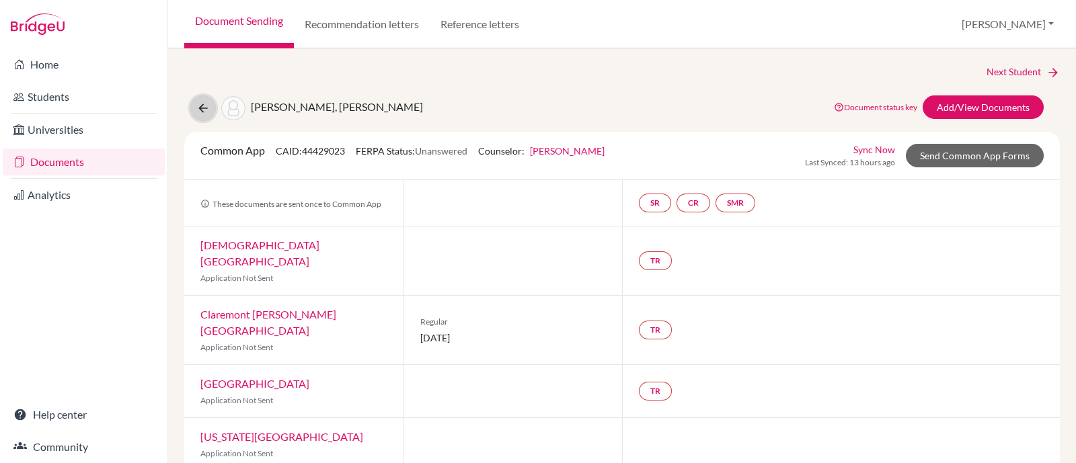
click at [204, 109] on icon at bounding box center [202, 108] width 13 height 13
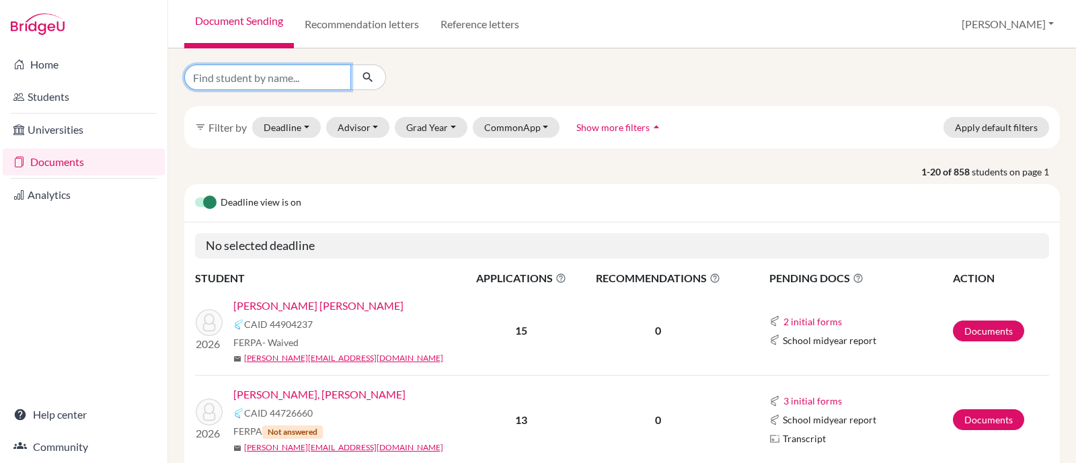
click at [260, 71] on input "Find student by name..." at bounding box center [267, 78] width 167 height 26
type input "[PERSON_NAME]"
click button "submit" at bounding box center [368, 78] width 36 height 26
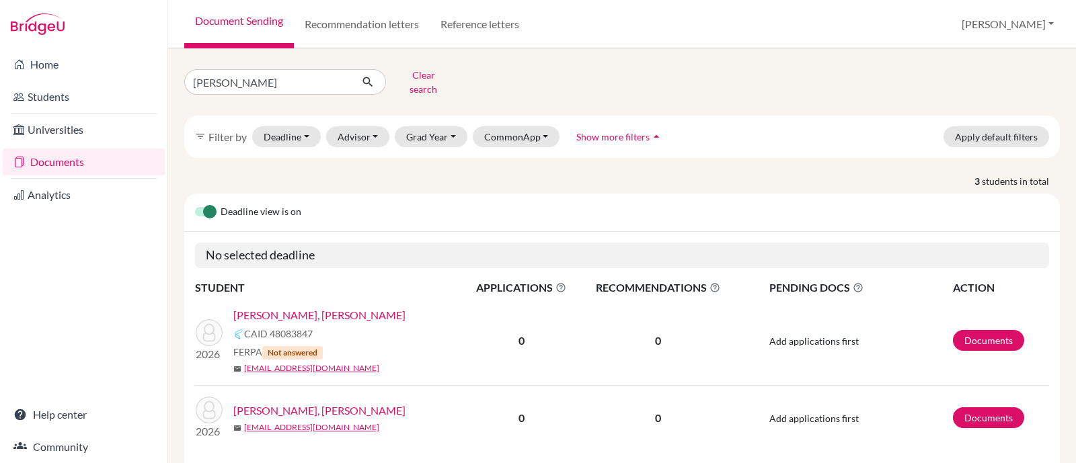
click at [313, 403] on link "[PERSON_NAME], [PERSON_NAME]" at bounding box center [319, 411] width 172 height 16
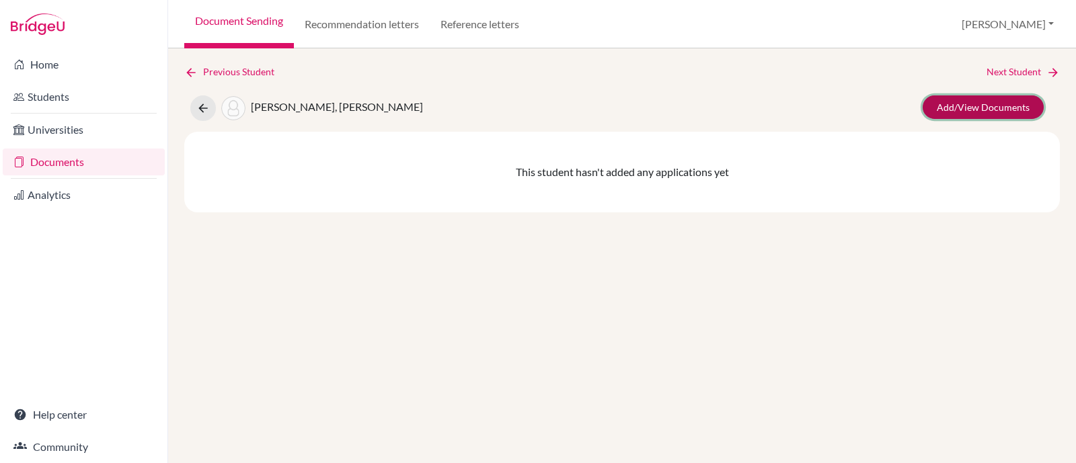
click at [965, 109] on link "Add/View Documents" at bounding box center [982, 107] width 121 height 24
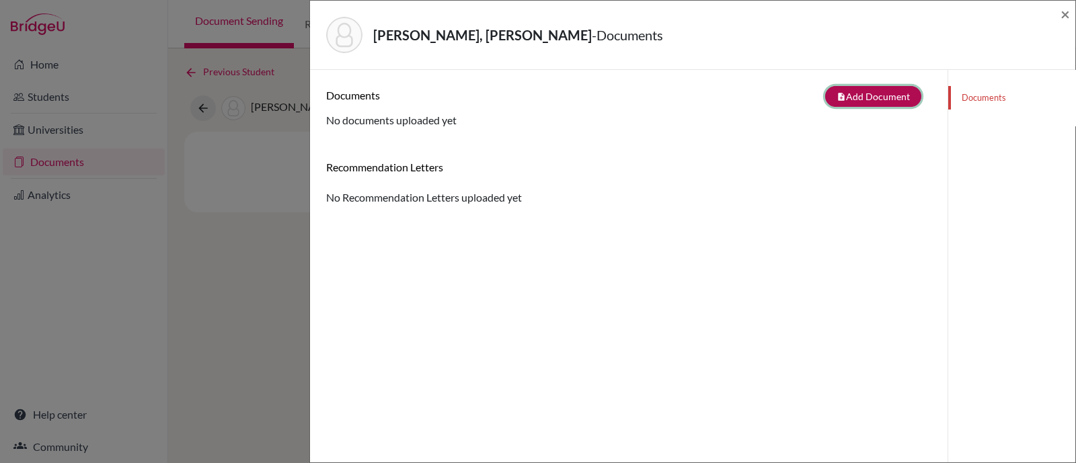
click at [873, 91] on button "note_add Add Document" at bounding box center [873, 96] width 96 height 21
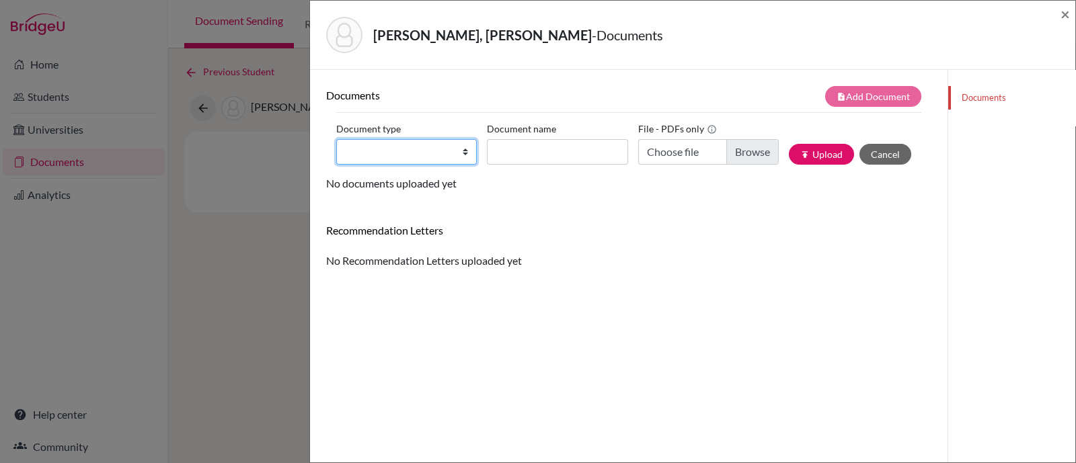
click at [442, 152] on select "Change explanation for Common App reports Counselor recommendation Internationa…" at bounding box center [406, 152] width 140 height 26
select select "45"
click at [336, 139] on select "Change explanation for Common App reports Counselor recommendation Internationa…" at bounding box center [406, 152] width 140 height 26
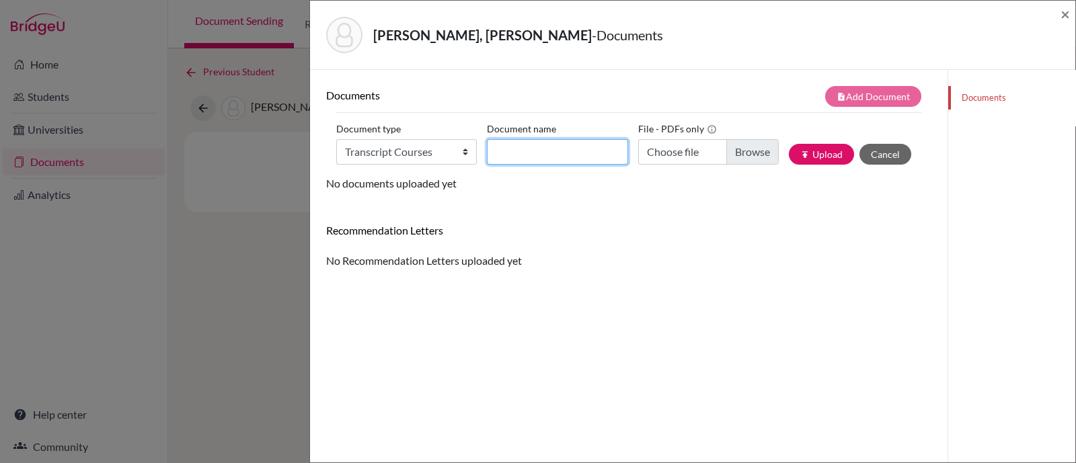
click at [516, 155] on input "Document name" at bounding box center [557, 152] width 140 height 26
type input "Senior courses"
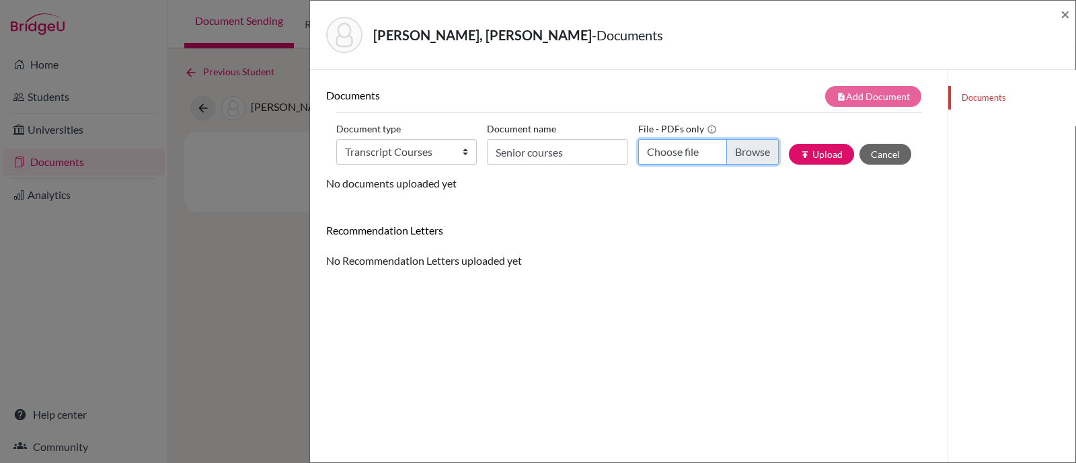
click at [715, 150] on input "Choose file" at bounding box center [708, 152] width 140 height 26
type input "C:\fakepath\[PERSON_NAME] current courses.pdf"
click at [800, 156] on icon "publish" at bounding box center [804, 154] width 9 height 9
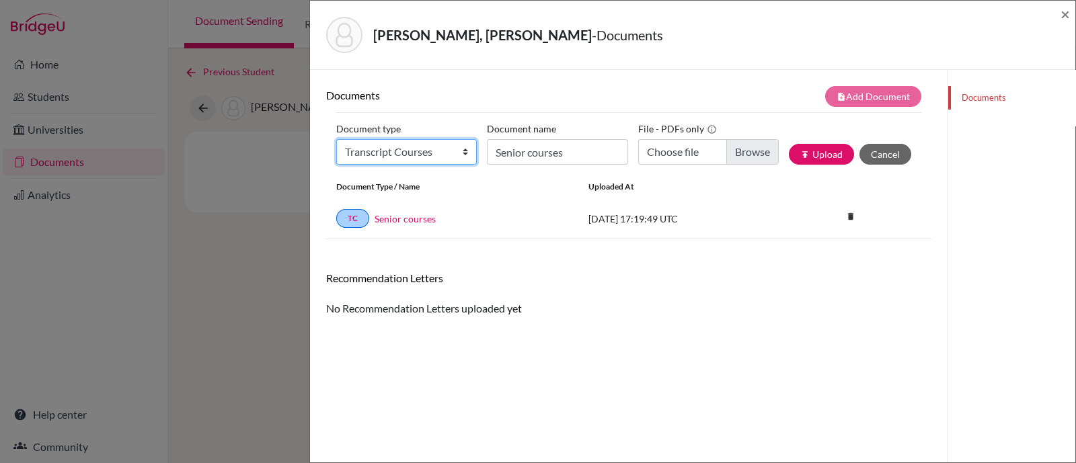
click at [447, 157] on select "Change explanation for Common App reports Counselor recommendation Internationa…" at bounding box center [406, 152] width 140 height 26
select select "2"
click at [336, 139] on select "Change explanation for Common App reports Counselor recommendation Internationa…" at bounding box center [406, 152] width 140 height 26
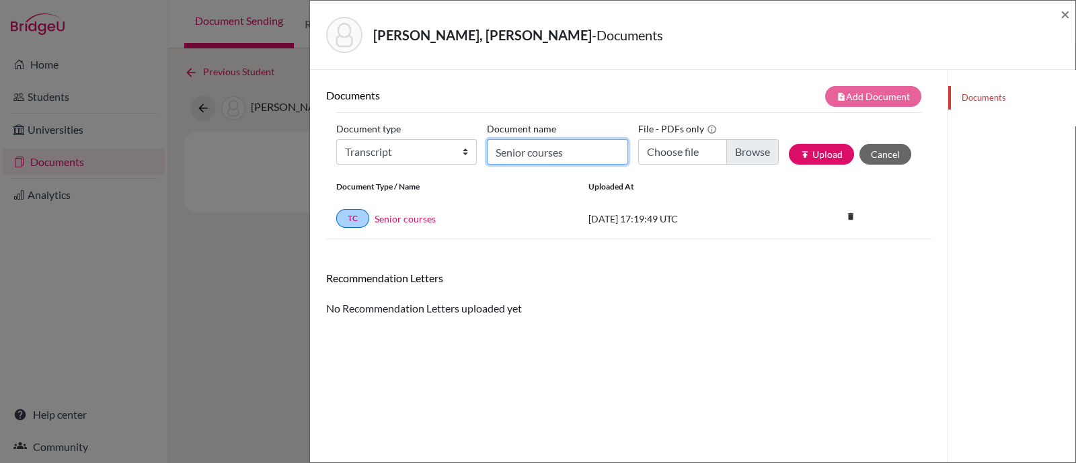
drag, startPoint x: 549, startPoint y: 151, endPoint x: 558, endPoint y: 163, distance: 14.9
click at [549, 151] on input "Senior courses" at bounding box center [557, 152] width 140 height 26
type input "Initial Transcript"
click at [726, 155] on input "Choose file" at bounding box center [708, 152] width 140 height 26
type input "C:\fakepath\[PERSON_NAME] INITIAL Transcript.pdf"
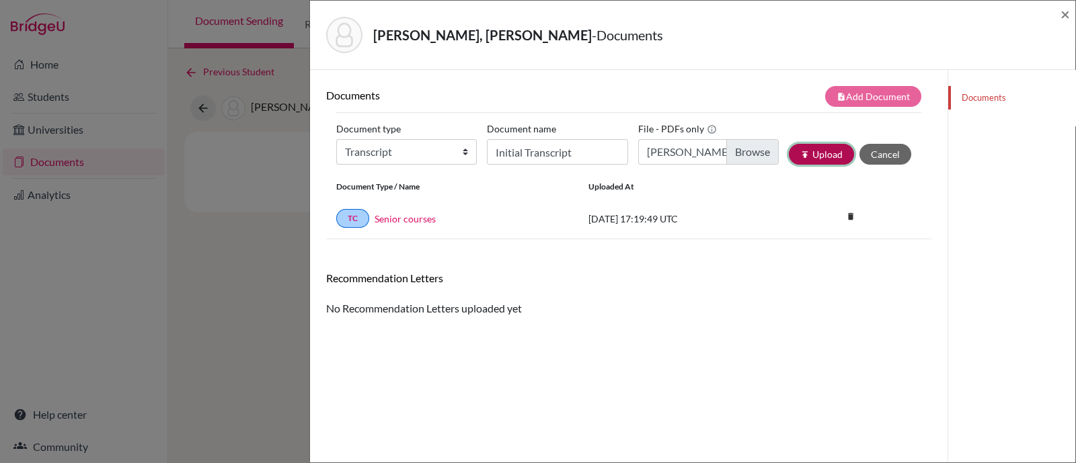
click at [815, 154] on button "publish Upload" at bounding box center [821, 154] width 65 height 21
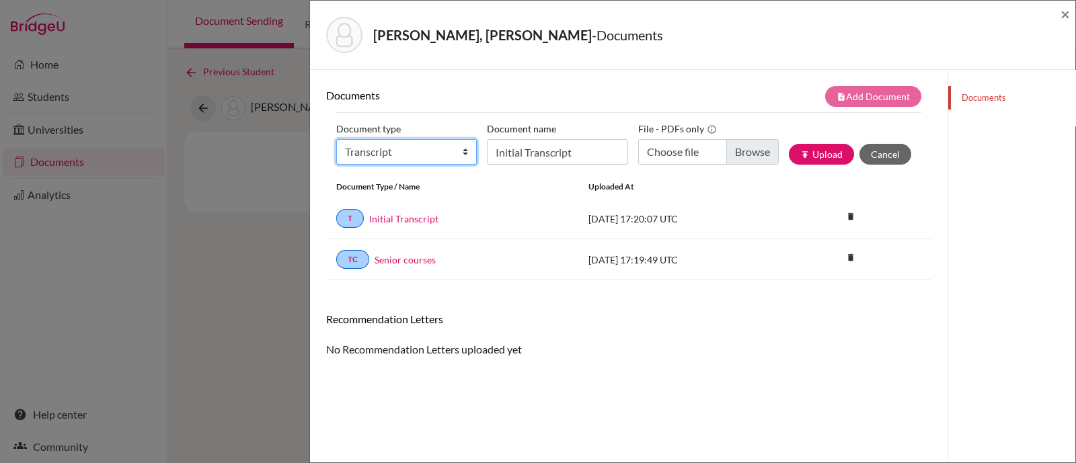
click at [389, 146] on select "Change explanation for Common App reports Counselor recommendation Internationa…" at bounding box center [406, 152] width 140 height 26
select select "5"
click at [336, 139] on select "Change explanation for Common App reports Counselor recommendation Internationa…" at bounding box center [406, 152] width 140 height 26
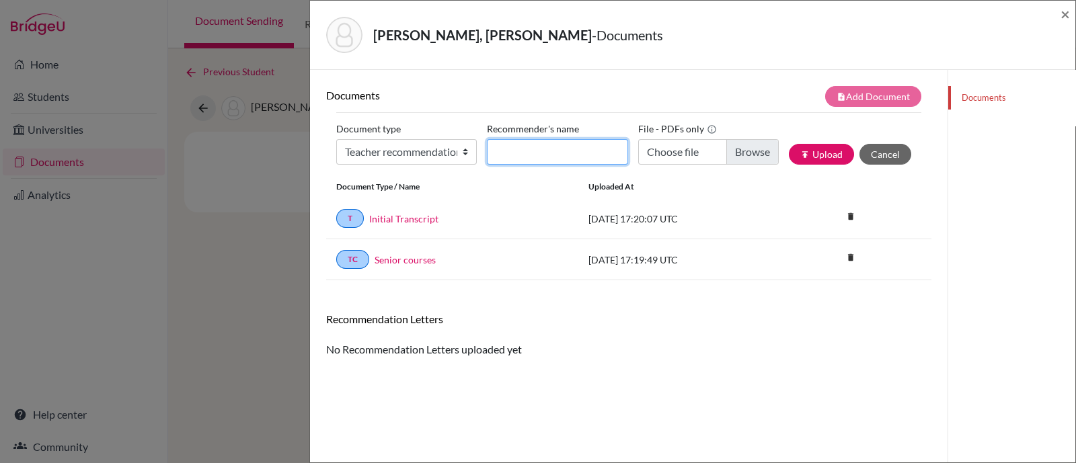
click at [506, 155] on input "Recommender's name" at bounding box center [557, 152] width 140 height 26
type input "Rodrigo Samaniego"
type input "C:\fakepath\Rafaella Dominguez LOR Rodrigo Samaniego (1).pdf"
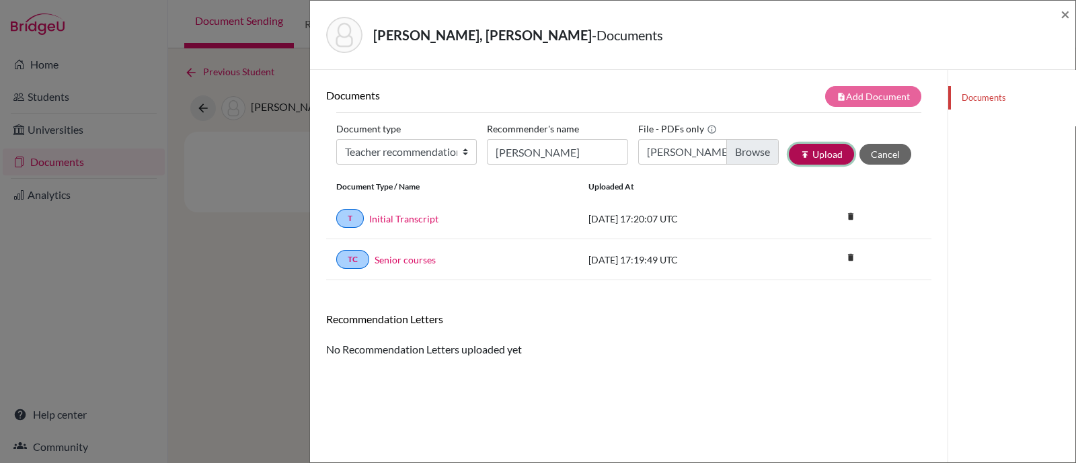
click at [810, 155] on button "publish Upload" at bounding box center [821, 154] width 65 height 21
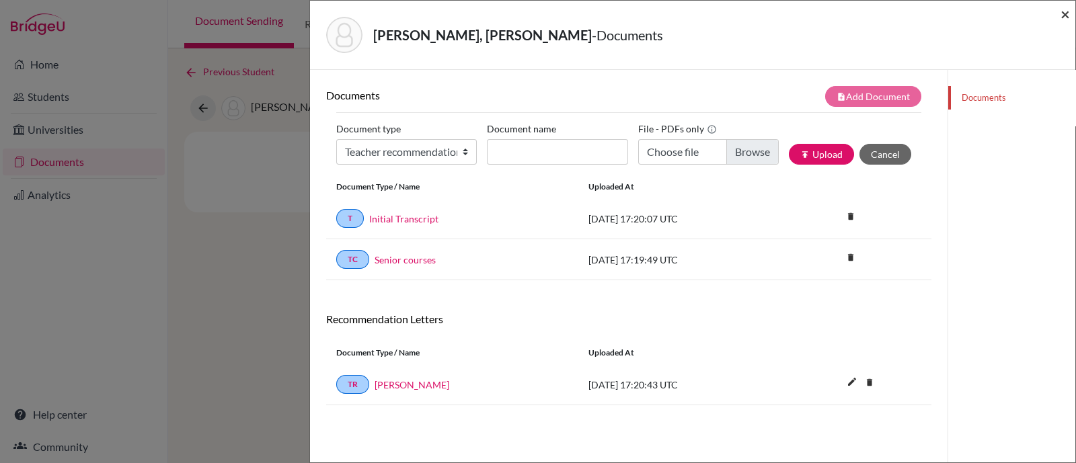
click at [1065, 11] on span "×" at bounding box center [1064, 13] width 9 height 19
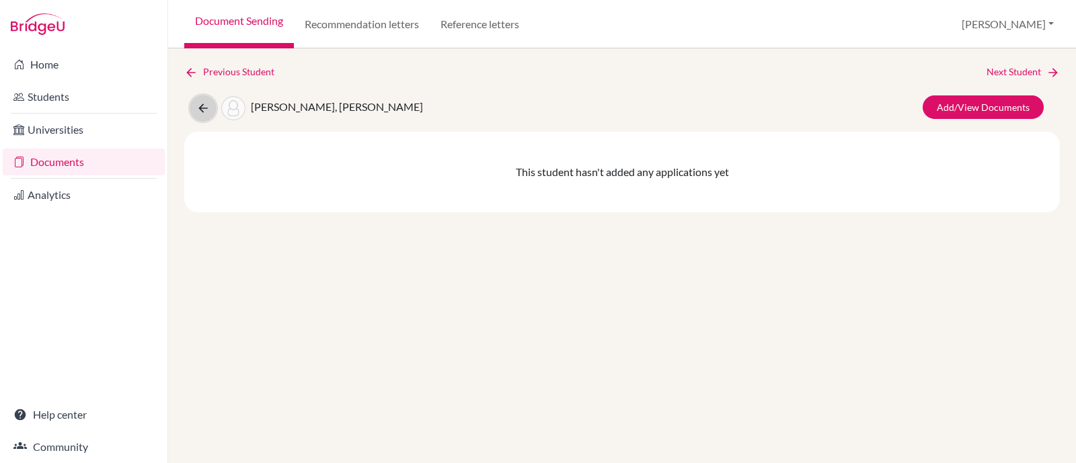
click at [196, 102] on icon at bounding box center [202, 108] width 13 height 13
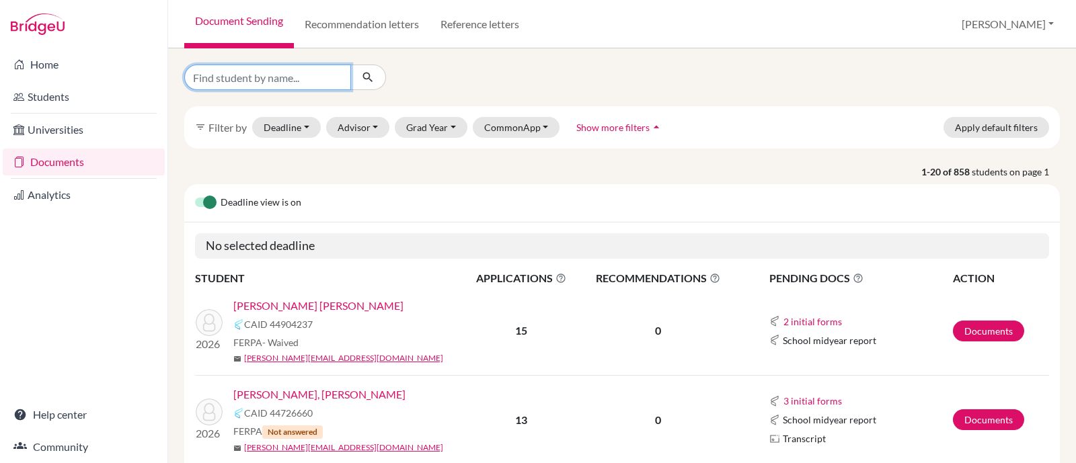
click at [259, 76] on input "Find student by name..." at bounding box center [267, 78] width 167 height 26
type input "navarre"
click button "submit" at bounding box center [368, 78] width 36 height 26
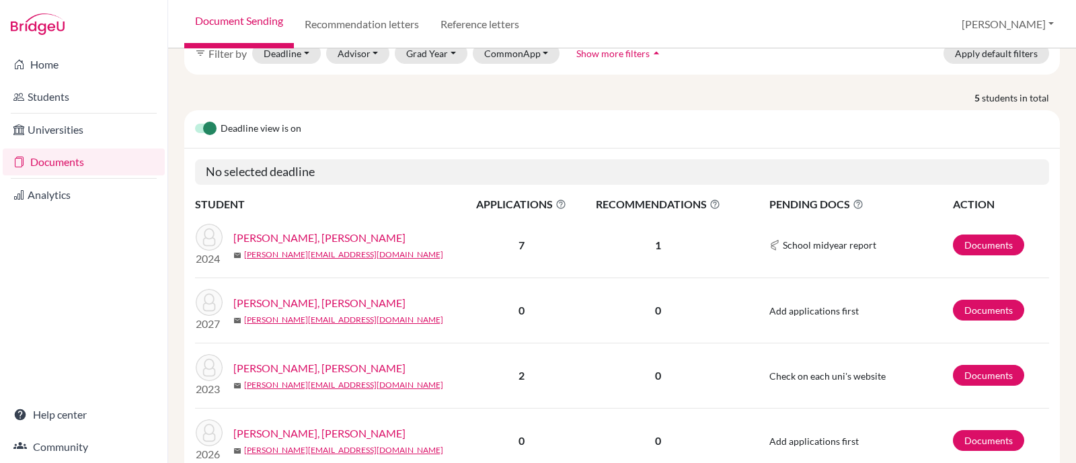
scroll to position [167, 0]
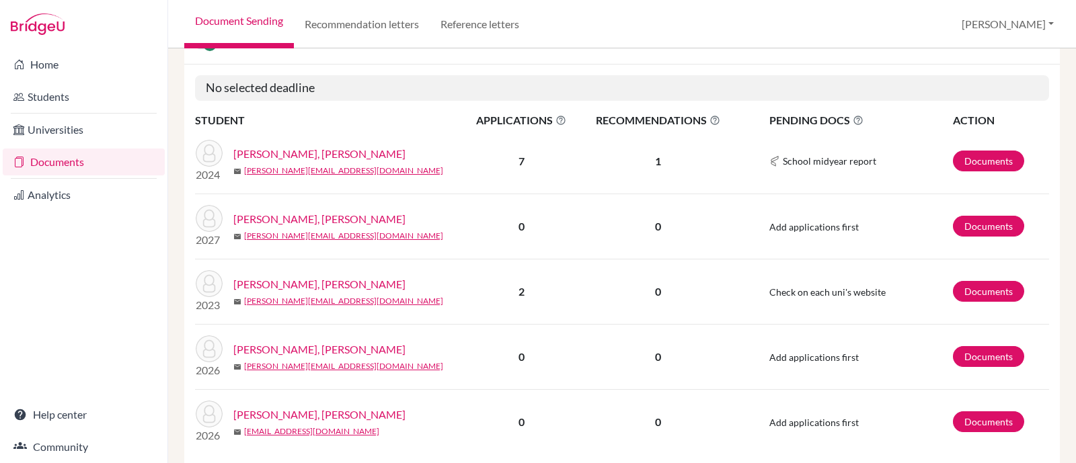
click at [361, 341] on link "[PERSON_NAME], [PERSON_NAME]" at bounding box center [319, 349] width 172 height 16
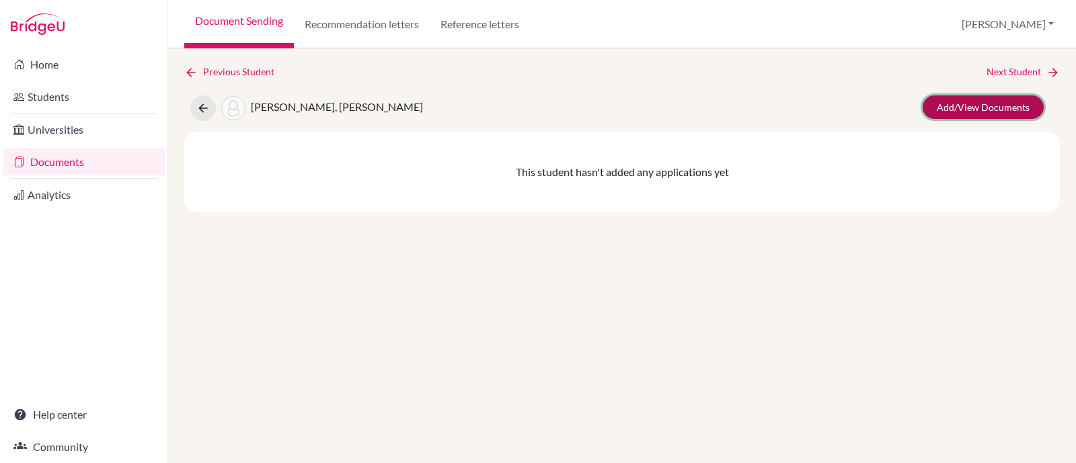
click at [1005, 95] on link "Add/View Documents" at bounding box center [982, 107] width 121 height 24
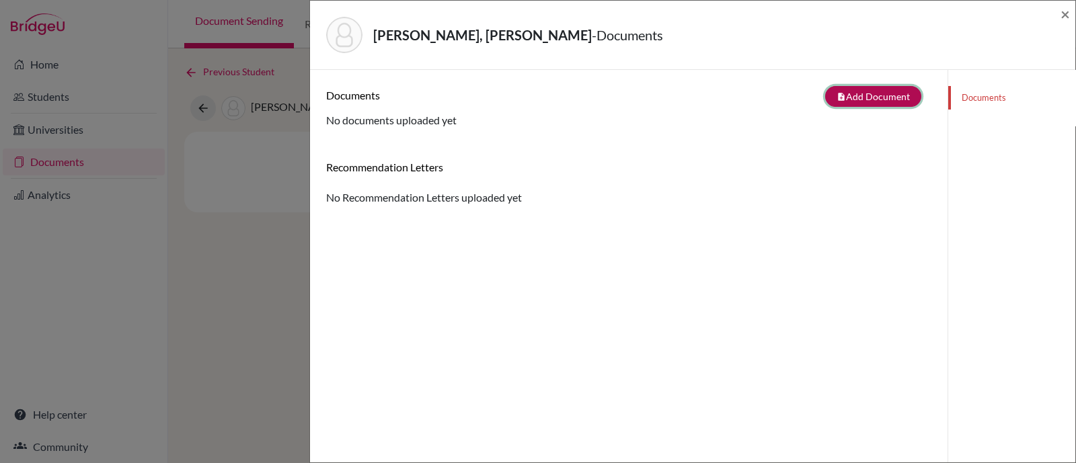
click at [868, 96] on button "note_add Add Document" at bounding box center [873, 96] width 96 height 21
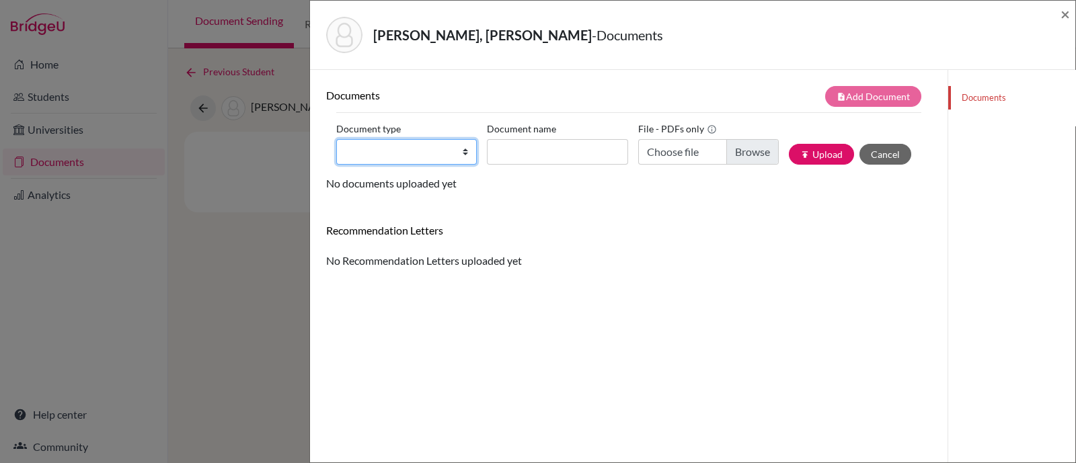
click at [448, 150] on select "Change explanation for Common App reports Counselor recommendation Internationa…" at bounding box center [406, 152] width 140 height 26
select select "2"
click at [336, 139] on select "Change explanation for Common App reports Counselor recommendation Internationa…" at bounding box center [406, 152] width 140 height 26
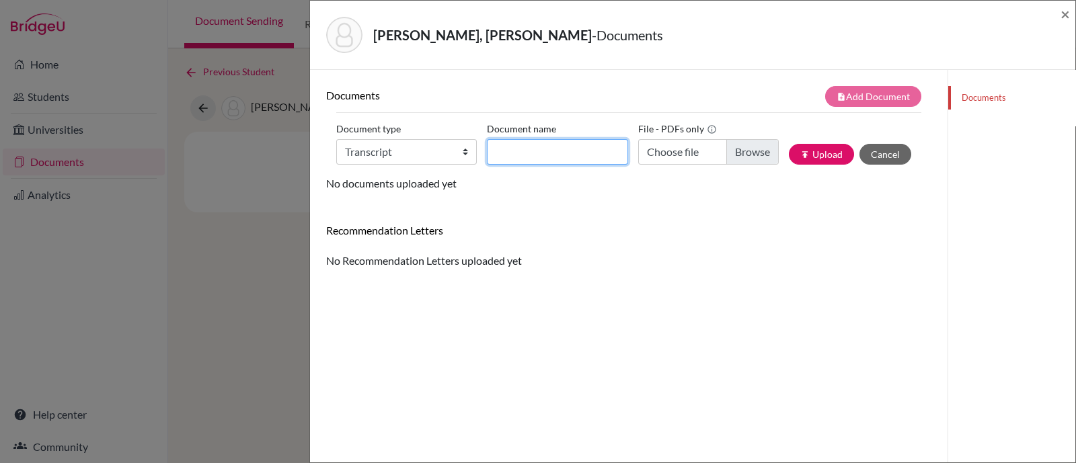
click at [534, 143] on input "Document name" at bounding box center [557, 152] width 140 height 26
type input "Initial Transcript"
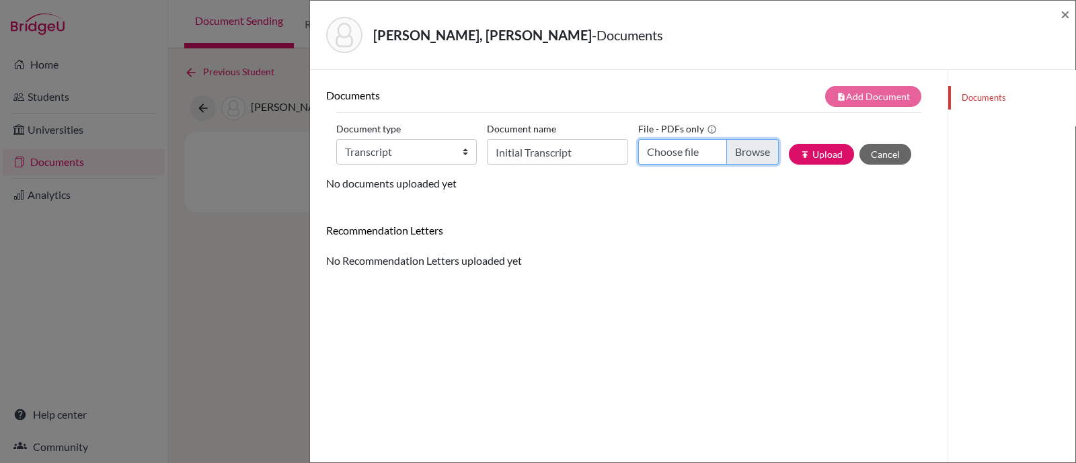
click at [750, 144] on input "Choose file" at bounding box center [708, 152] width 140 height 26
type input "C:\fakepath\Navarrete Marcillo, Isaac Alejandro INITIAL Transcript.pdf"
click at [805, 153] on button "publish Upload" at bounding box center [821, 154] width 65 height 21
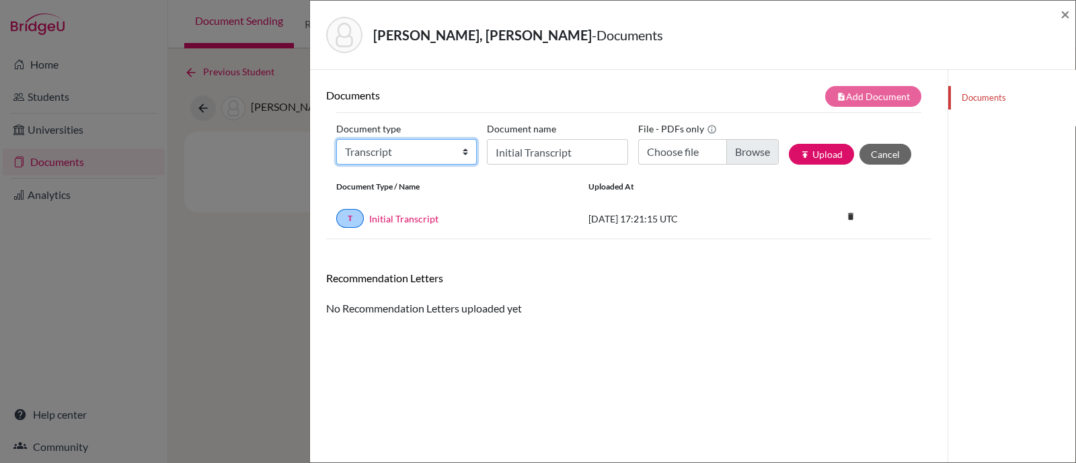
click at [405, 149] on select "Change explanation for Common App reports Counselor recommendation Internationa…" at bounding box center [406, 152] width 140 height 26
select select "45"
click at [336, 139] on select "Change explanation for Common App reports Counselor recommendation Internationa…" at bounding box center [406, 152] width 140 height 26
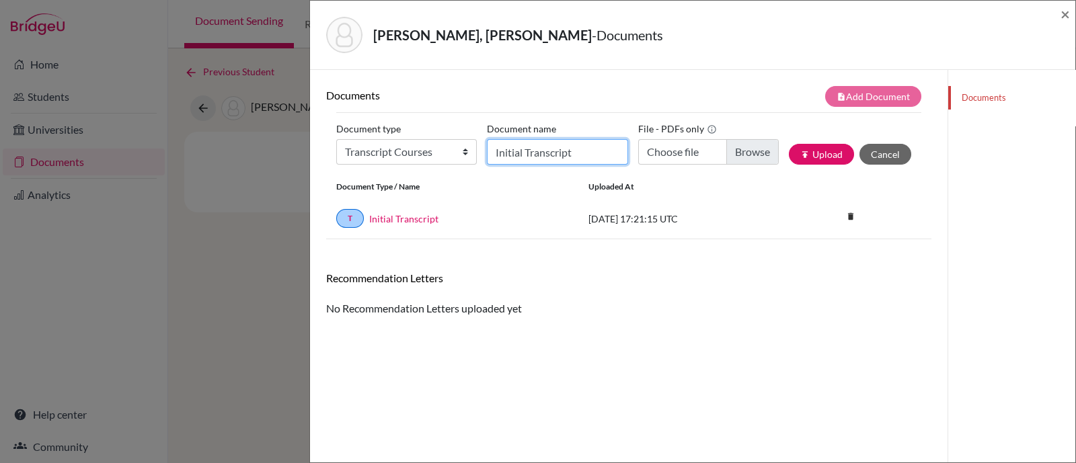
click at [540, 149] on input "Initial Transcript" at bounding box center [557, 152] width 140 height 26
type input "Senior courses"
click at [746, 155] on input "Choose file" at bounding box center [708, 152] width 140 height 26
type input "C:\fakepath\Navarrete Marcillo, Isaac Alejandro current courses.pdf"
click at [815, 152] on button "publish Upload" at bounding box center [821, 154] width 65 height 21
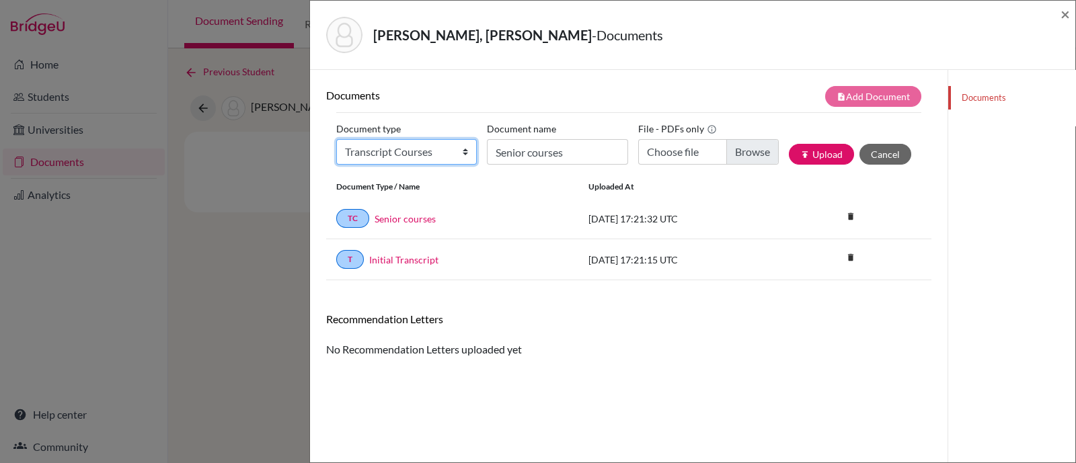
click at [370, 156] on select "Change explanation for Common App reports Counselor recommendation Internationa…" at bounding box center [406, 152] width 140 height 26
select select "5"
click at [336, 139] on select "Change explanation for Common App reports Counselor recommendation Internationa…" at bounding box center [406, 152] width 140 height 26
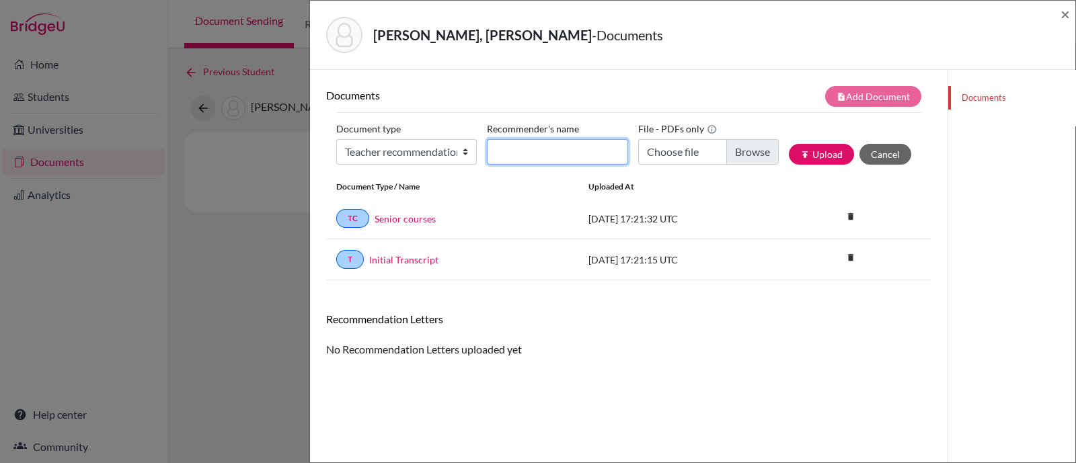
click at [519, 153] on input "Recommender's name" at bounding box center [557, 152] width 140 height 26
type input "Rodrigo Samaniego"
type input "C:\fakepath\Isaac Navarrete LOR Rodrigo Samaniego (1).pdf"
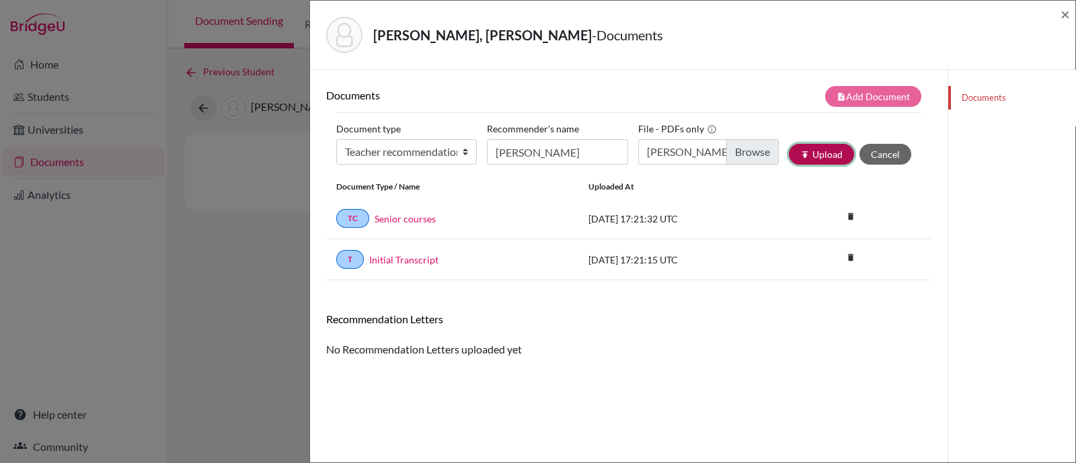
click at [811, 153] on button "publish Upload" at bounding box center [821, 154] width 65 height 21
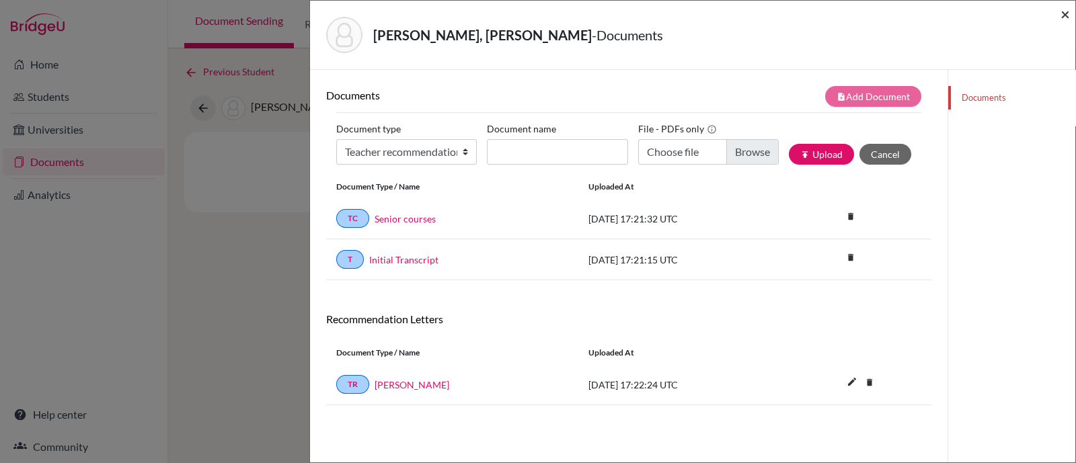
click at [1064, 13] on span "×" at bounding box center [1064, 13] width 9 height 19
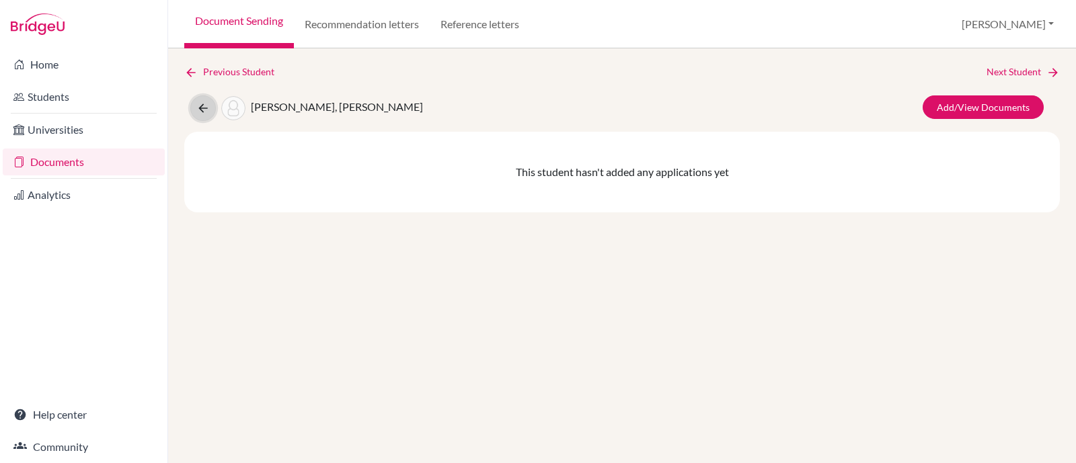
click at [202, 108] on icon at bounding box center [202, 108] width 13 height 13
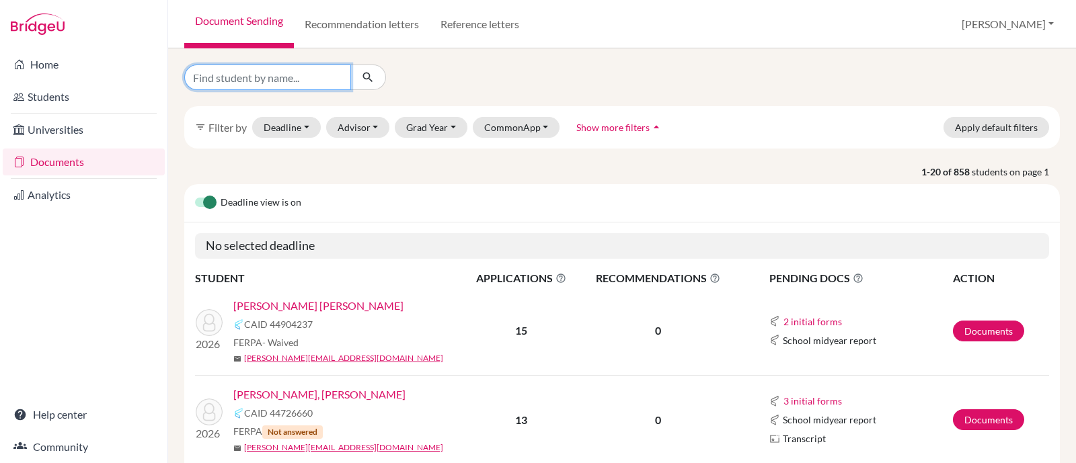
click at [248, 85] on input "Find student by name..." at bounding box center [267, 78] width 167 height 26
type input "sierra"
click button "submit" at bounding box center [368, 78] width 36 height 26
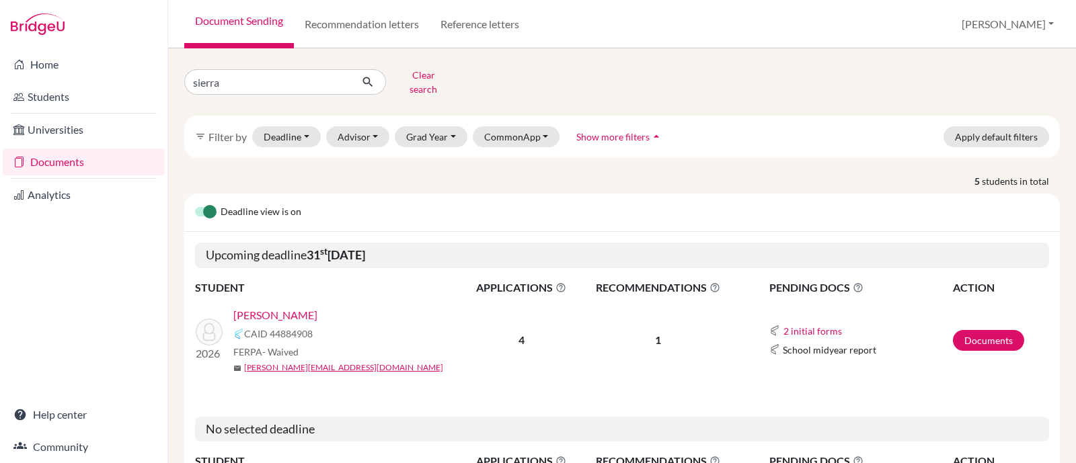
click at [317, 307] on link "[PERSON_NAME]" at bounding box center [275, 315] width 84 height 16
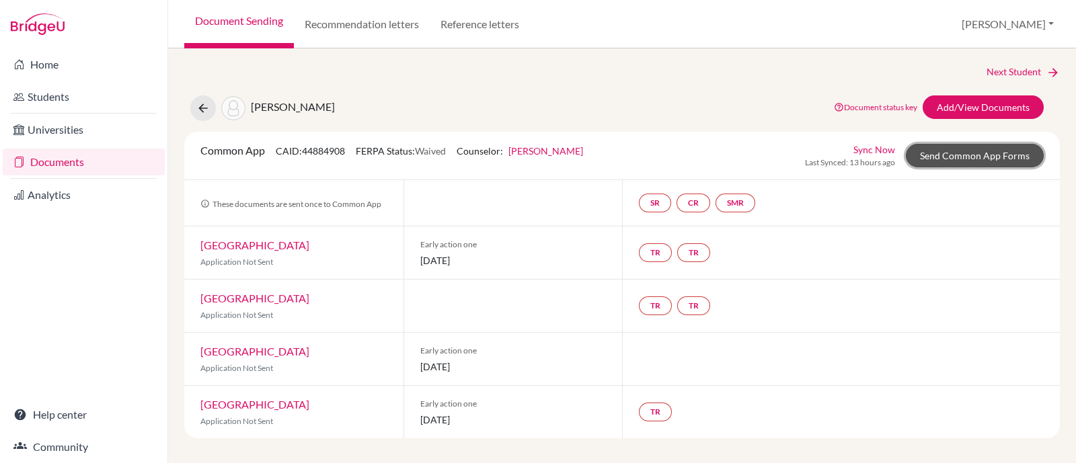
click at [961, 147] on link "Send Common App Forms" at bounding box center [974, 156] width 138 height 24
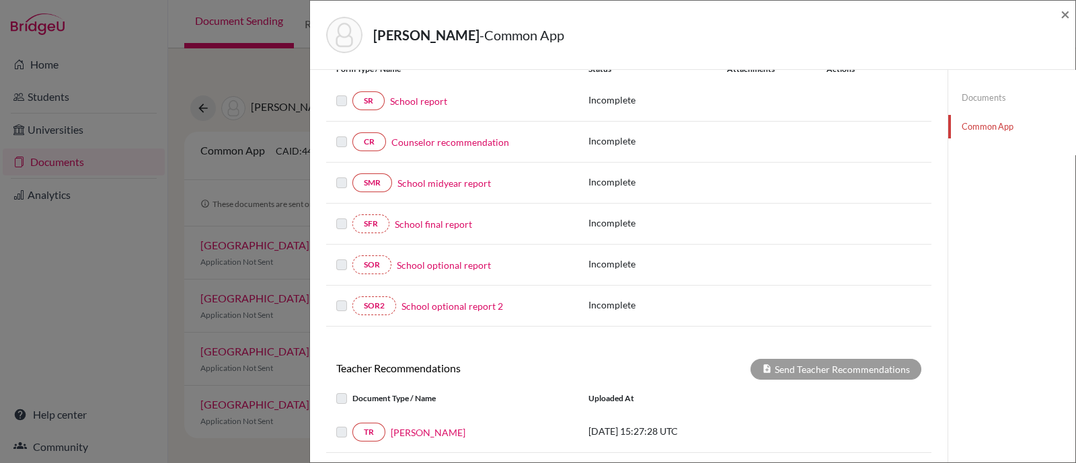
scroll to position [298, 0]
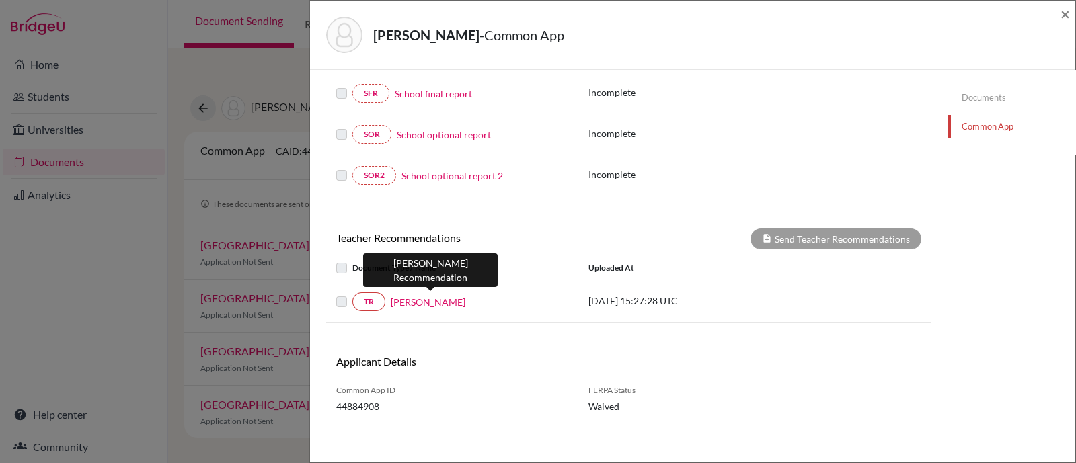
click at [441, 301] on link "[PERSON_NAME]" at bounding box center [428, 302] width 75 height 14
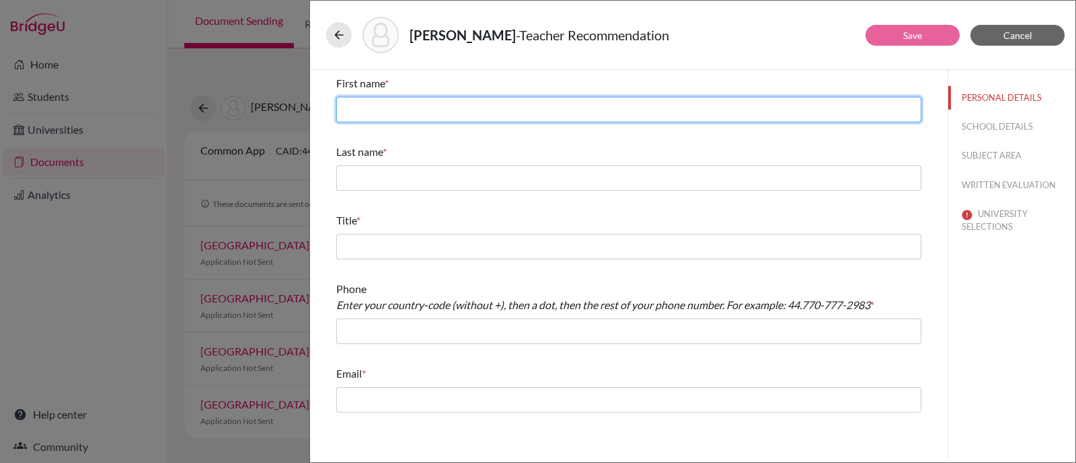
click at [351, 111] on input "text" at bounding box center [628, 110] width 585 height 26
type input "[PERSON_NAME]"
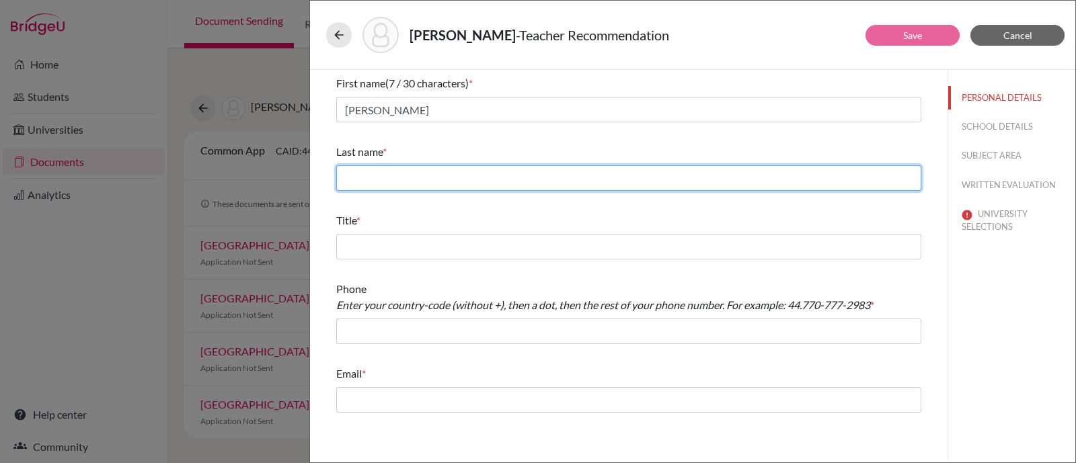
click at [423, 178] on input "text" at bounding box center [628, 178] width 585 height 26
type input "[PERSON_NAME]"
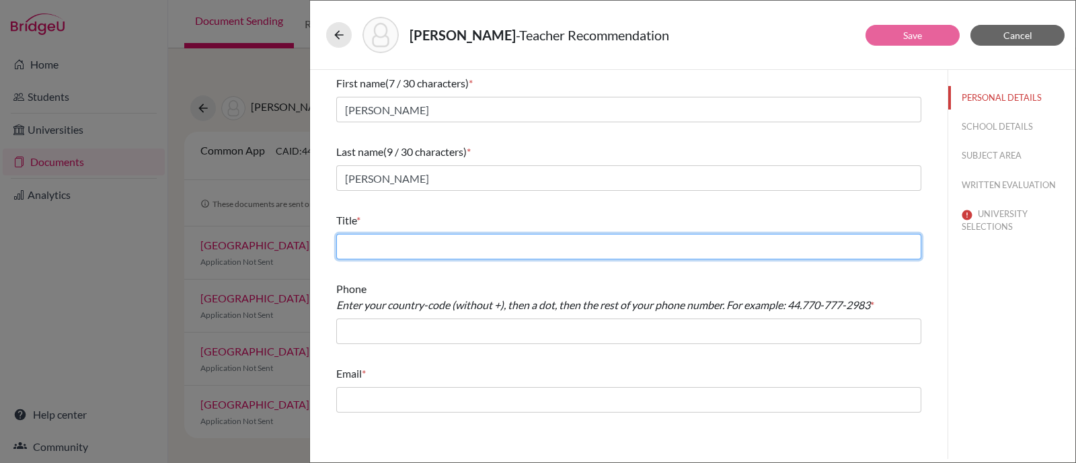
click at [448, 240] on input "text" at bounding box center [628, 247] width 585 height 26
type input "Math teacher"
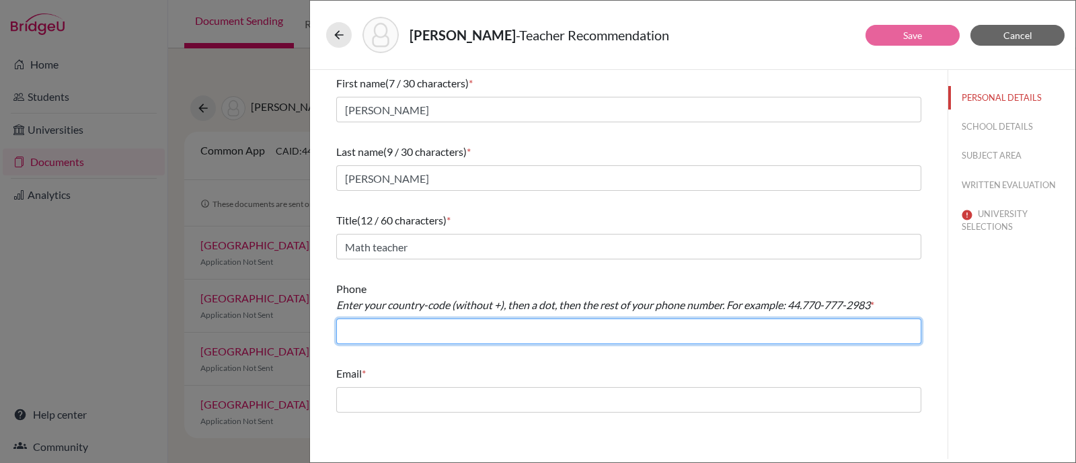
click at [377, 335] on input "text" at bounding box center [628, 332] width 585 height 26
type input "[PHONE_NUMBER]"
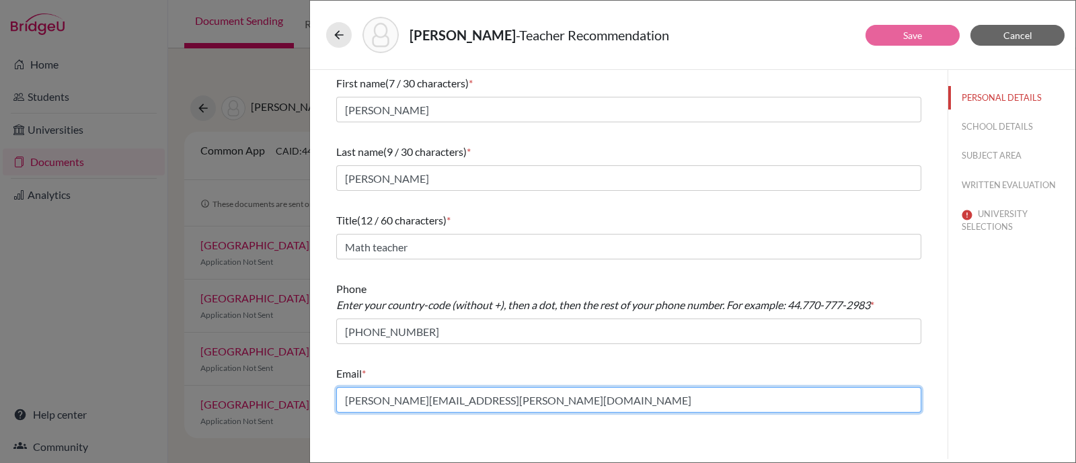
click at [408, 404] on input "[PERSON_NAME][EMAIL_ADDRESS][PERSON_NAME][DOMAIN_NAME]" at bounding box center [628, 400] width 585 height 26
drag, startPoint x: 408, startPoint y: 404, endPoint x: 344, endPoint y: 401, distance: 64.6
click at [344, 401] on input "[PERSON_NAME][EMAIL_ADDRESS][PERSON_NAME][DOMAIN_NAME]" at bounding box center [628, 400] width 585 height 26
type input "[PERSON_NAME][EMAIL_ADDRESS][PERSON_NAME][DOMAIN_NAME]"
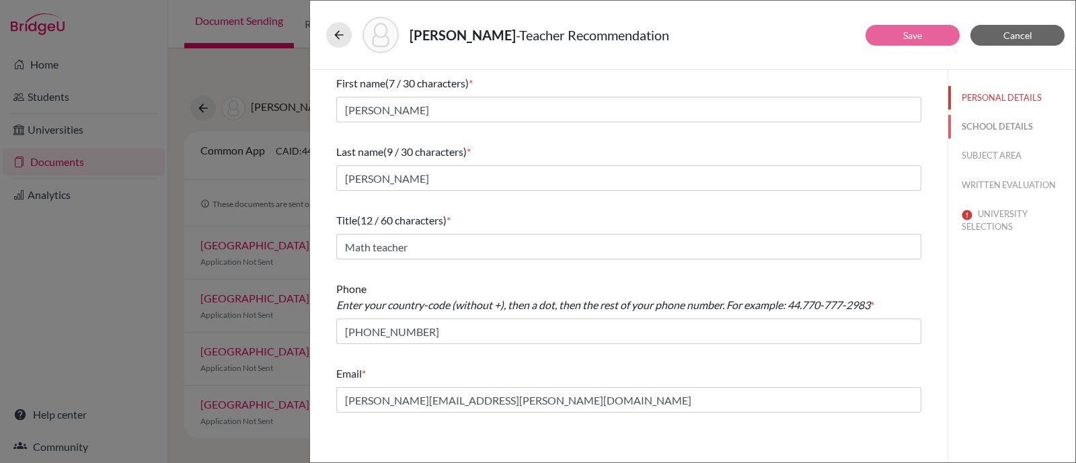
click at [1016, 129] on button "SCHOOL DETAILS" at bounding box center [1011, 127] width 127 height 24
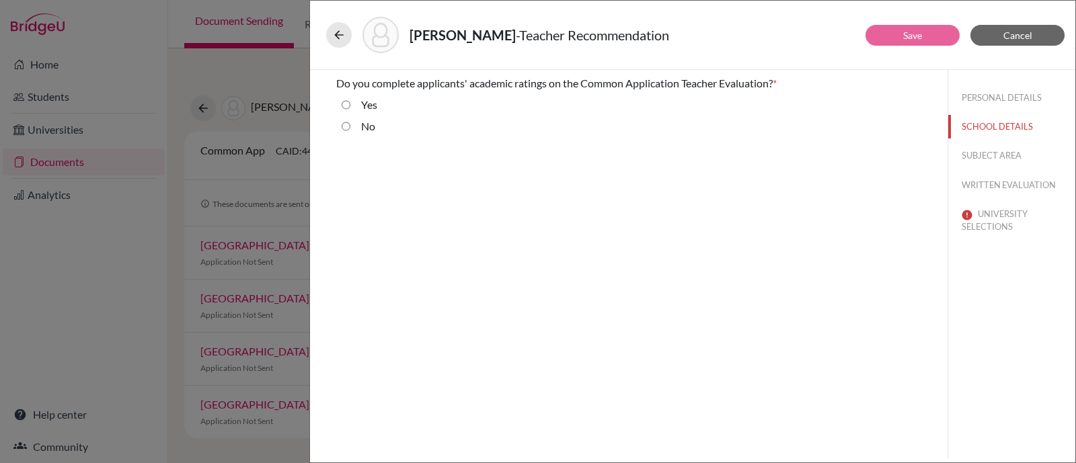
click at [373, 104] on label "Yes" at bounding box center [369, 105] width 16 height 16
click at [350, 104] on input "Yes" at bounding box center [345, 105] width 9 height 16
radio input "true"
click at [996, 155] on button "SUBJECT AREA" at bounding box center [1011, 156] width 127 height 24
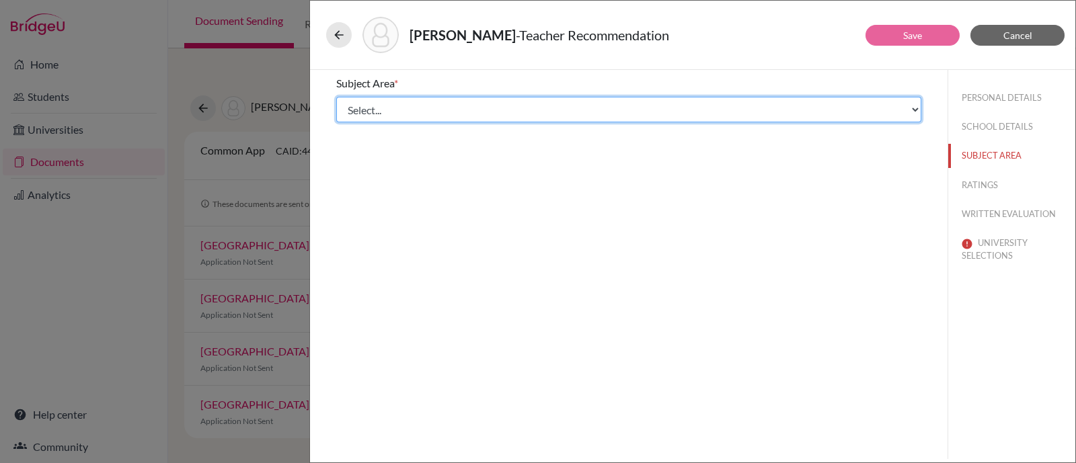
click at [389, 106] on select "Select... Math English Science World Language Social Studies Other Computer Sci…" at bounding box center [628, 110] width 585 height 26
select select "0"
click at [336, 97] on select "Select... Math English Science World Language Social Studies Other Computer Sci…" at bounding box center [628, 110] width 585 height 26
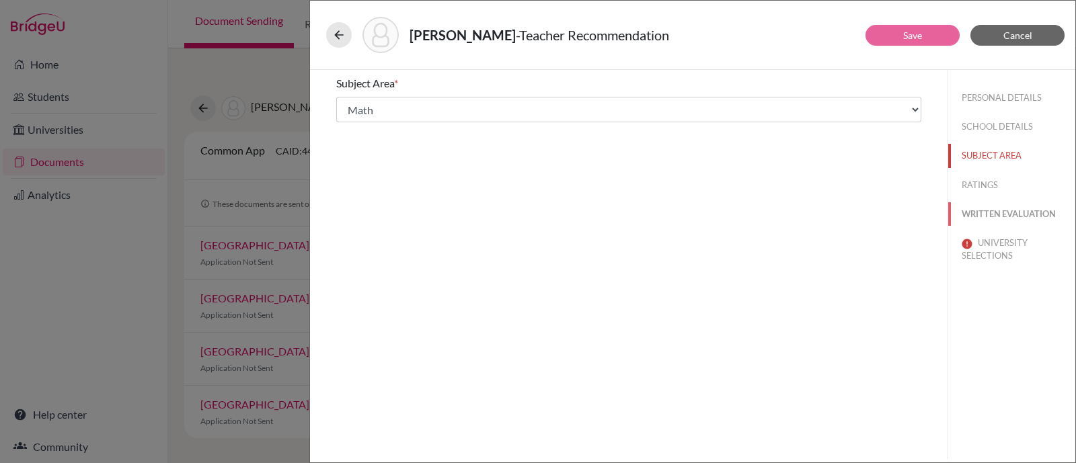
click at [973, 216] on button "WRITTEN EVALUATION" at bounding box center [1011, 214] width 127 height 24
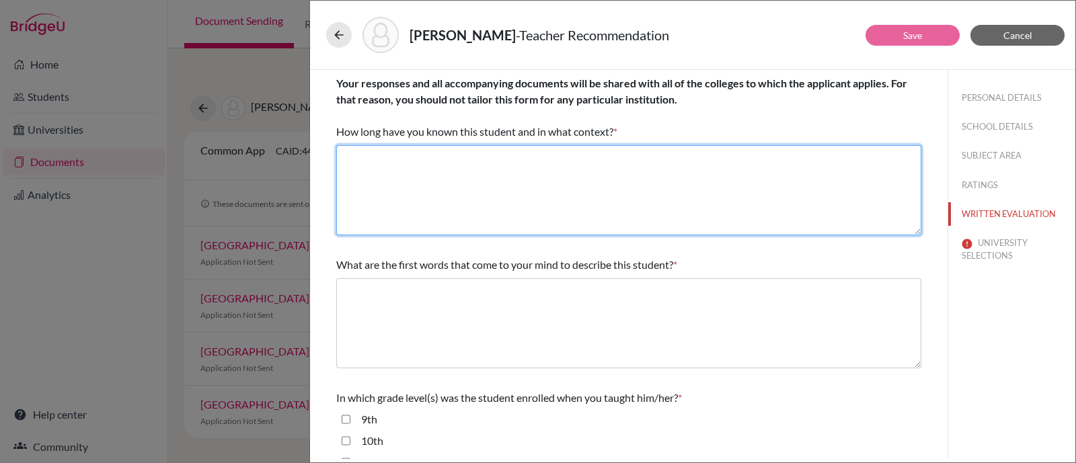
click at [581, 179] on textarea at bounding box center [628, 190] width 585 height 90
paste textarea "3 years as a math teacher"
type textarea "3 years as a math teacher"
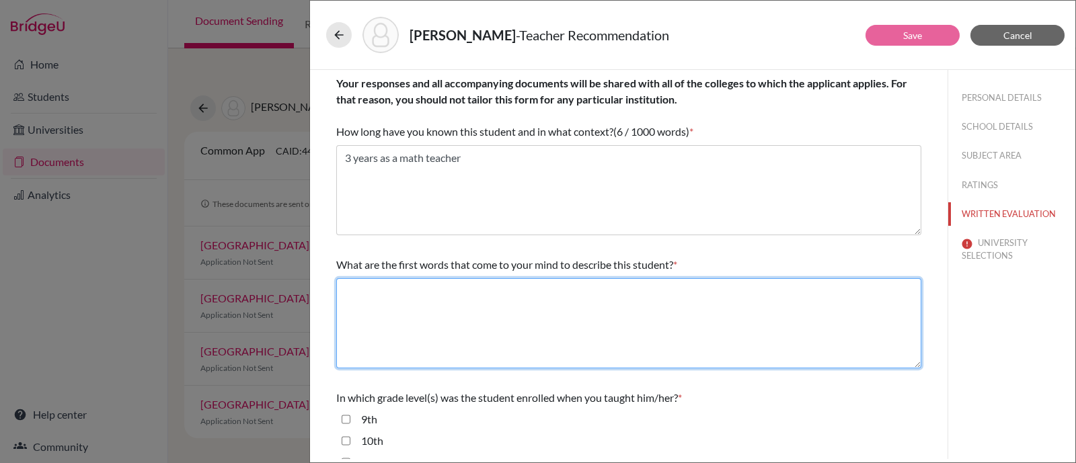
click at [635, 329] on textarea at bounding box center [628, 323] width 585 height 90
paste textarea "Responsible, perseverant, independent, excelling"
type textarea "Responsible, perseverant, independent, excelling"
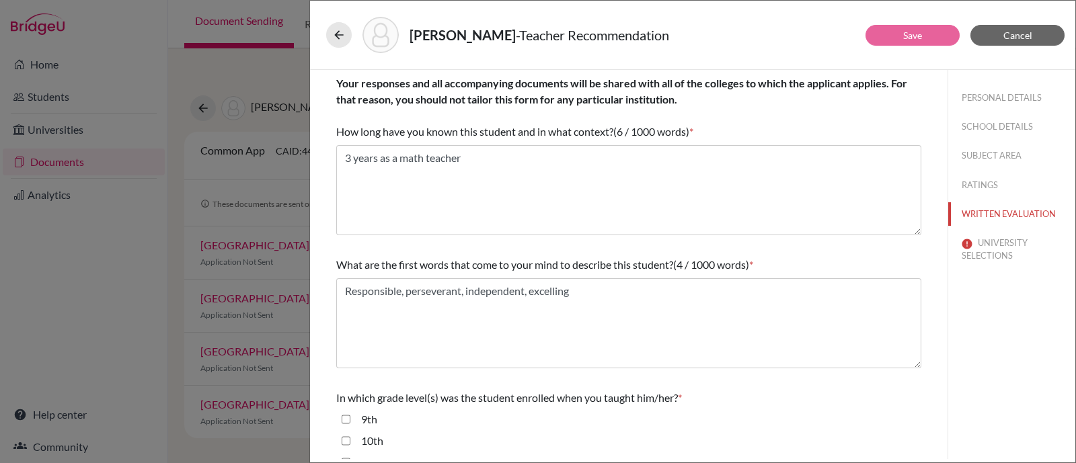
scroll to position [252, 0]
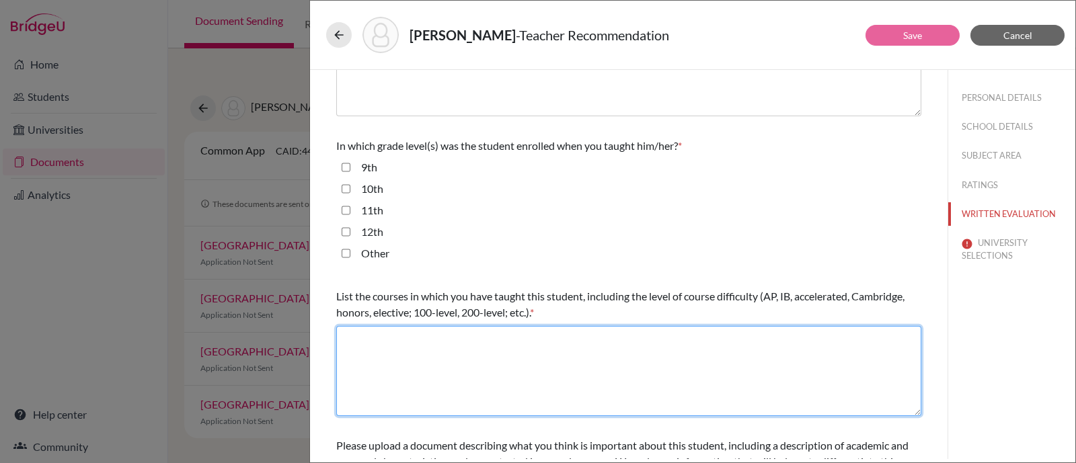
click at [508, 344] on textarea at bounding box center [628, 371] width 585 height 90
paste textarea "Math Course II, Honors Algebra II, Honors Precalculus"
type textarea "Math Course II, Honors Algebra II, Honors Precalculus"
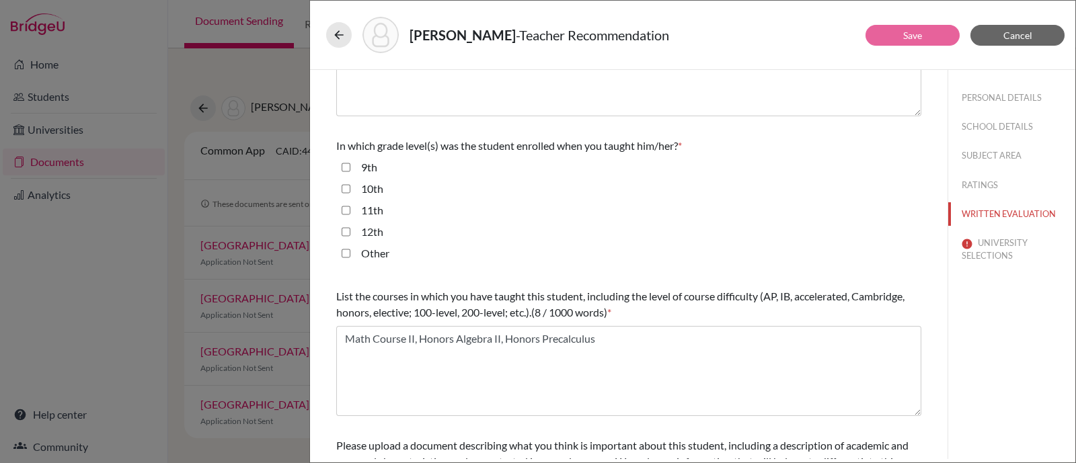
click at [344, 165] on input "9th" at bounding box center [345, 167] width 9 height 16
checkbox input "true"
click at [346, 190] on input "10th" at bounding box center [345, 189] width 9 height 16
checkbox input "true"
click at [346, 207] on input "11th" at bounding box center [345, 210] width 9 height 16
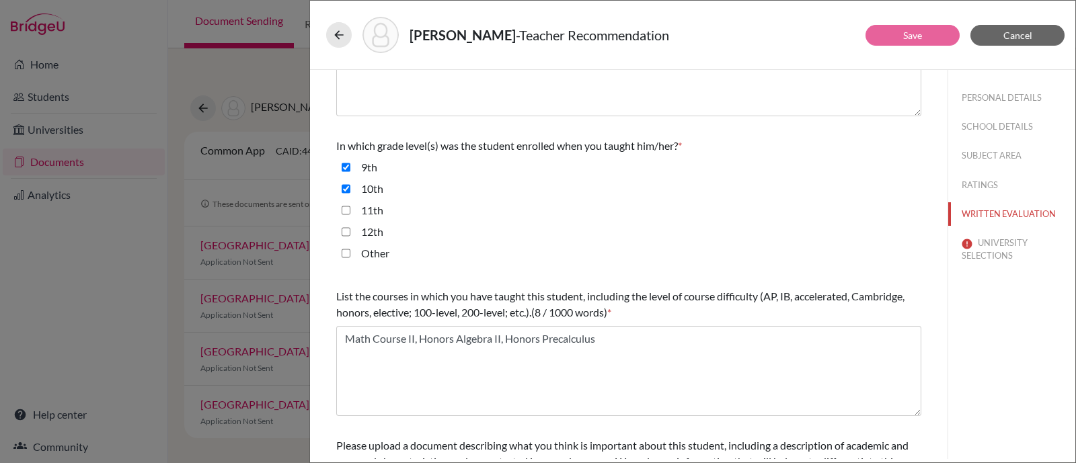
checkbox input "true"
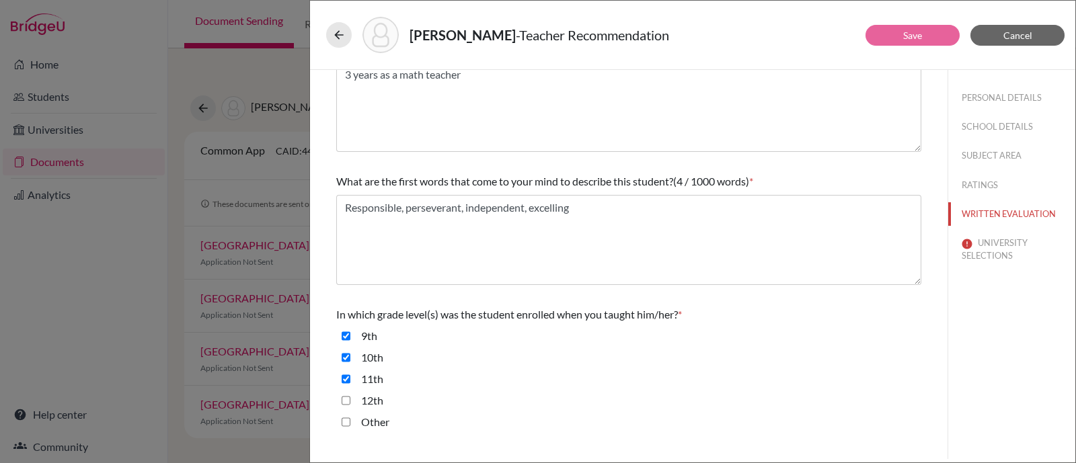
scroll to position [0, 0]
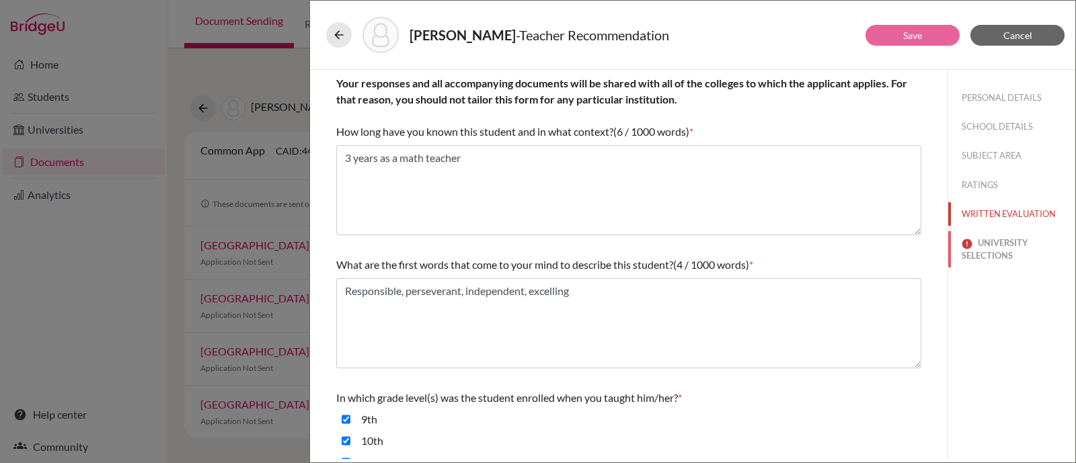
click at [988, 250] on button "UNIVERSITY SELECTIONS" at bounding box center [1011, 249] width 127 height 36
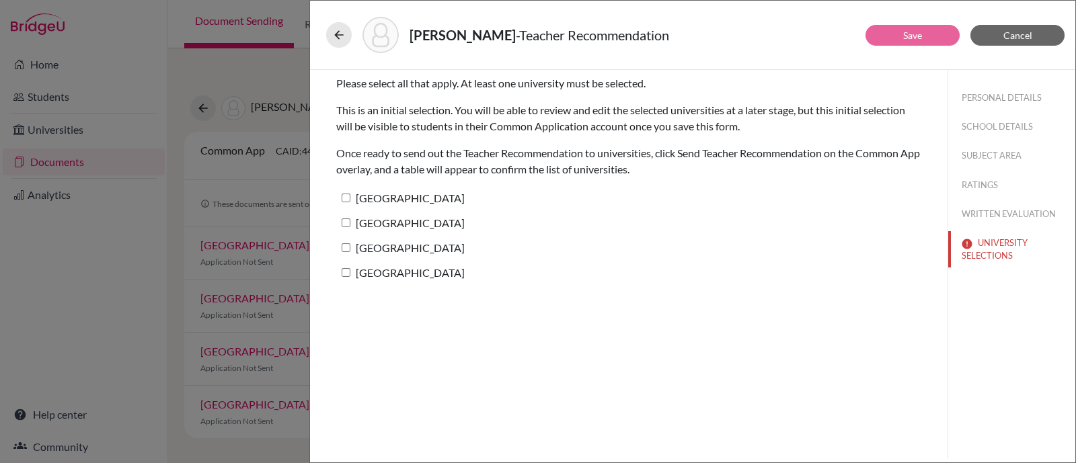
click at [391, 200] on label "Rice University" at bounding box center [400, 197] width 128 height 19
click at [350, 200] on input "Rice University" at bounding box center [345, 198] width 9 height 9
checkbox input "true"
drag, startPoint x: 981, startPoint y: 186, endPoint x: 1061, endPoint y: 166, distance: 82.3
click at [981, 186] on button "RATINGS" at bounding box center [1011, 185] width 127 height 24
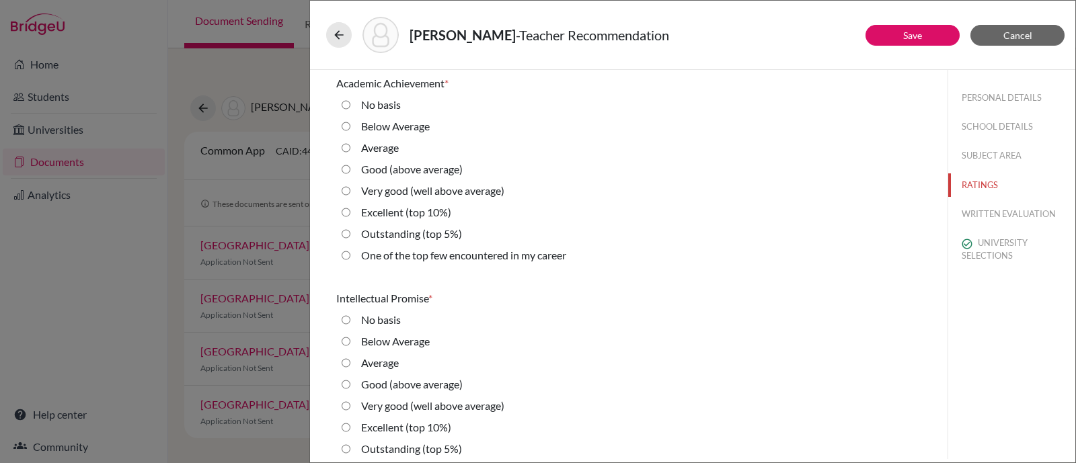
click at [400, 251] on label "One of the top few encountered in my career" at bounding box center [463, 255] width 205 height 16
click at [350, 251] on career "One of the top few encountered in my career" at bounding box center [345, 255] width 9 height 16
radio career "true"
click at [369, 232] on label "Outstanding (top 5%)" at bounding box center [411, 234] width 101 height 16
click at [350, 232] on 5\%\) "Outstanding (top 5%)" at bounding box center [345, 234] width 9 height 16
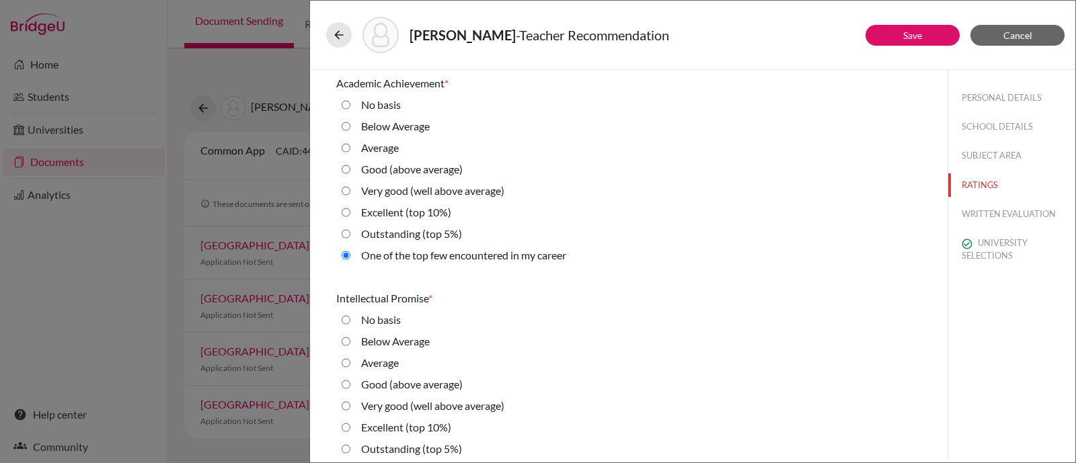
radio 5\%\) "true"
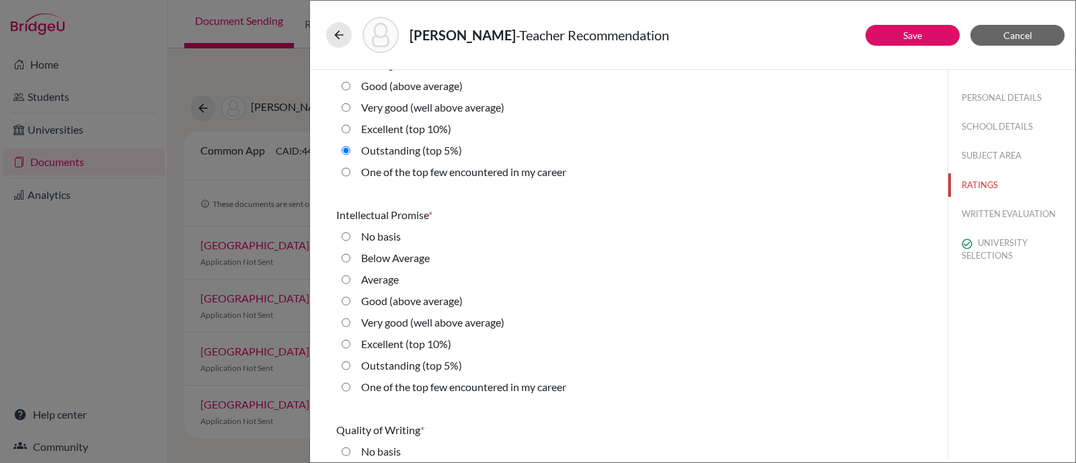
scroll to position [167, 0]
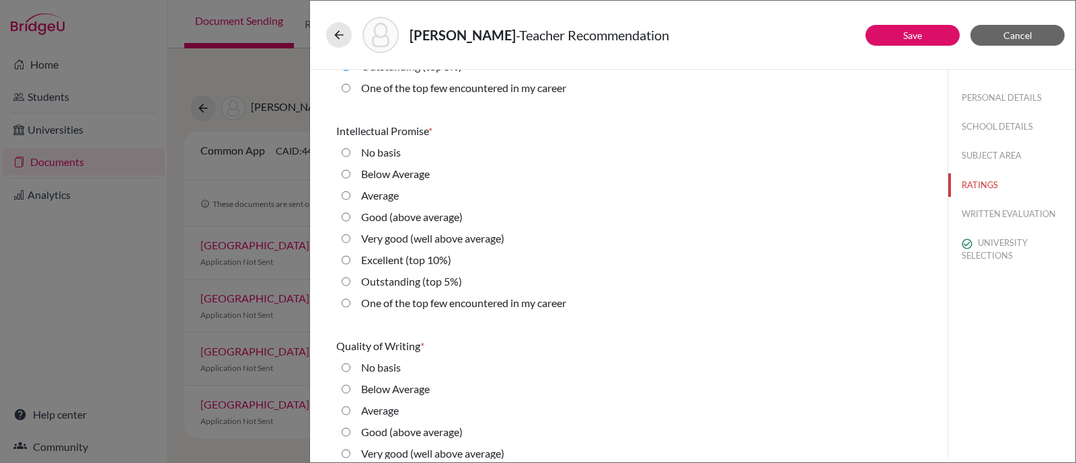
click at [447, 304] on label "One of the top few encountered in my career" at bounding box center [463, 303] width 205 height 16
click at [350, 304] on career "One of the top few encountered in my career" at bounding box center [345, 303] width 9 height 16
radio career "true"
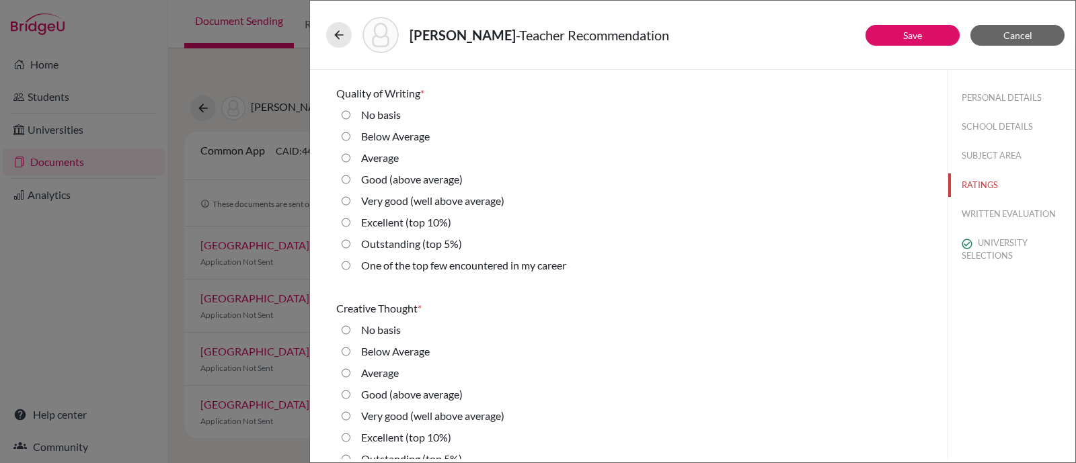
scroll to position [504, 0]
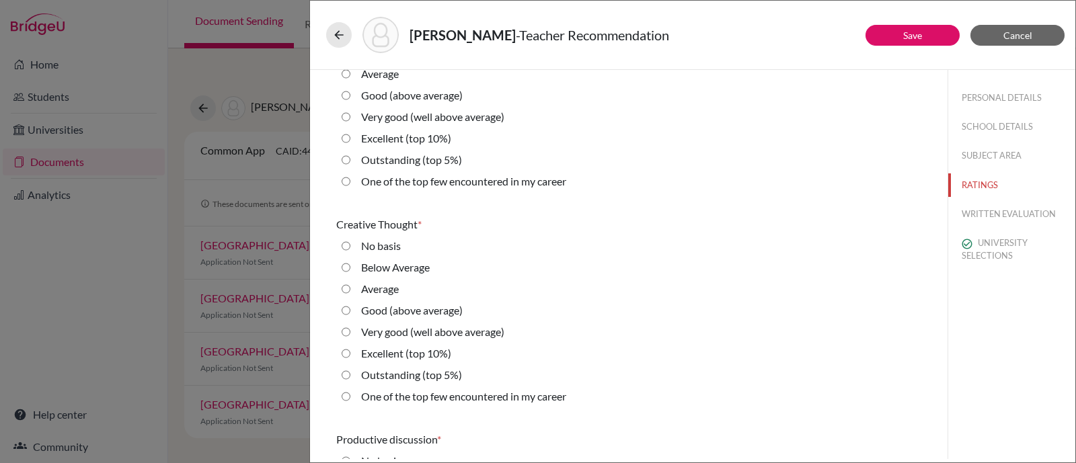
click at [407, 157] on label "Outstanding (top 5%)" at bounding box center [411, 160] width 101 height 16
click at [350, 157] on 5\%\) "Outstanding (top 5%)" at bounding box center [345, 160] width 9 height 16
radio 5\%\) "true"
click at [383, 376] on label "Outstanding (top 5%)" at bounding box center [411, 375] width 101 height 16
click at [350, 376] on 5\%\) "Outstanding (top 5%)" at bounding box center [345, 375] width 9 height 16
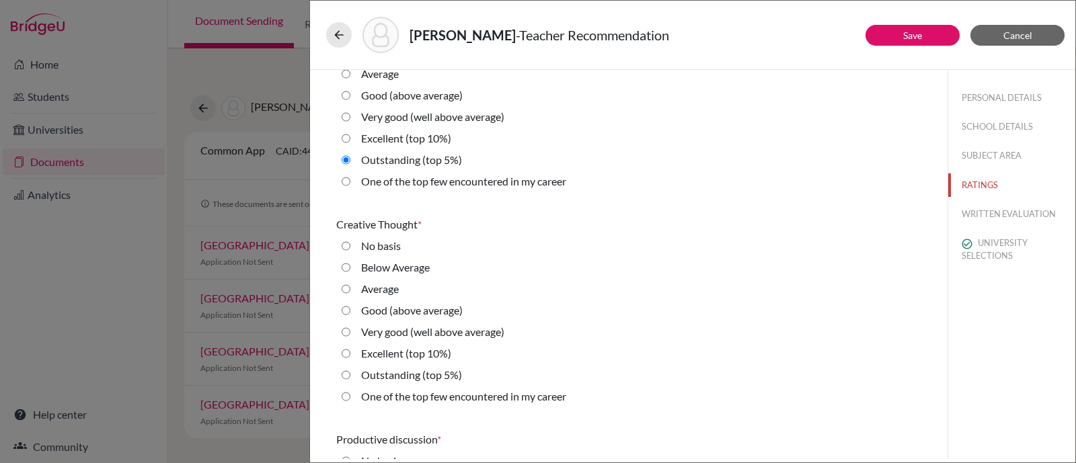
radio 5\%\) "true"
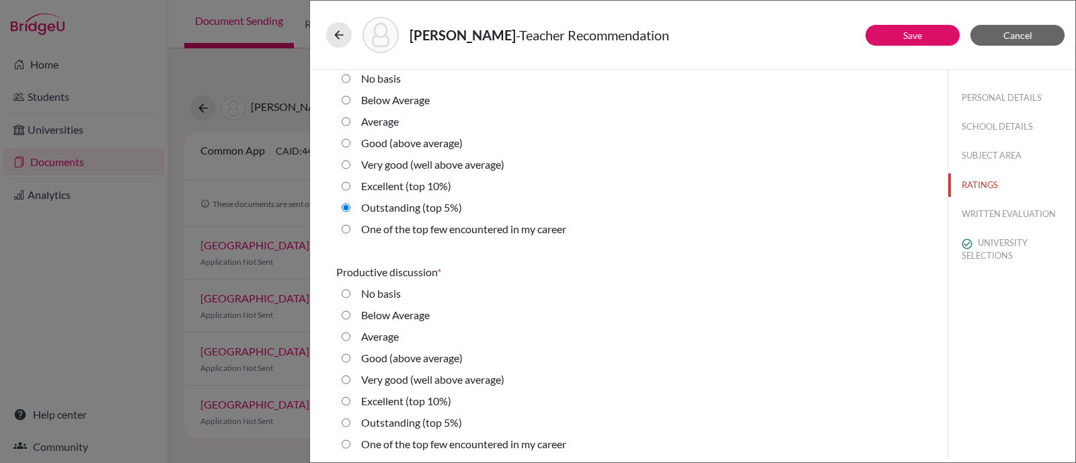
scroll to position [756, 0]
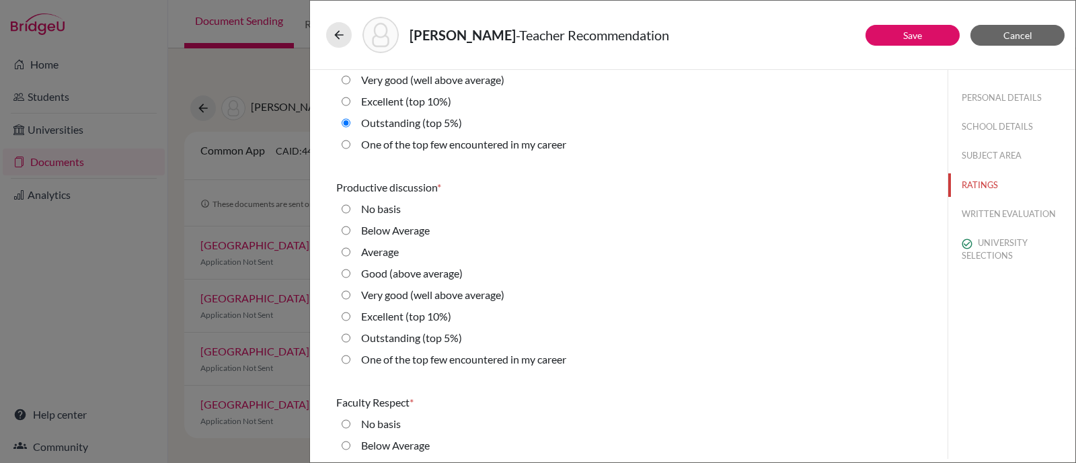
click at [386, 339] on label "Outstanding (top 5%)" at bounding box center [411, 338] width 101 height 16
click at [350, 339] on 5\%\) "Outstanding (top 5%)" at bounding box center [345, 338] width 9 height 16
radio 5\%\) "true"
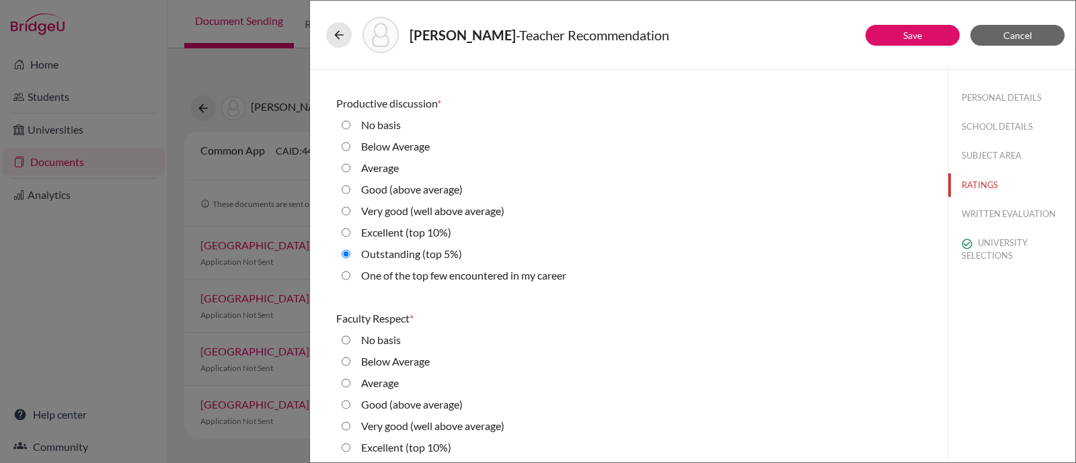
scroll to position [924, 0]
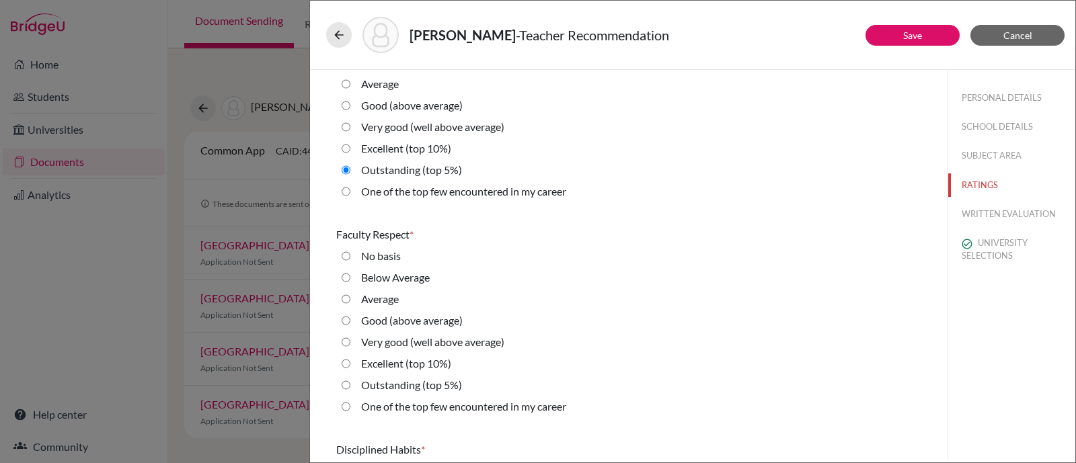
click at [484, 406] on label "One of the top few encountered in my career" at bounding box center [463, 407] width 205 height 16
click at [350, 406] on career "One of the top few encountered in my career" at bounding box center [345, 407] width 9 height 16
radio career "true"
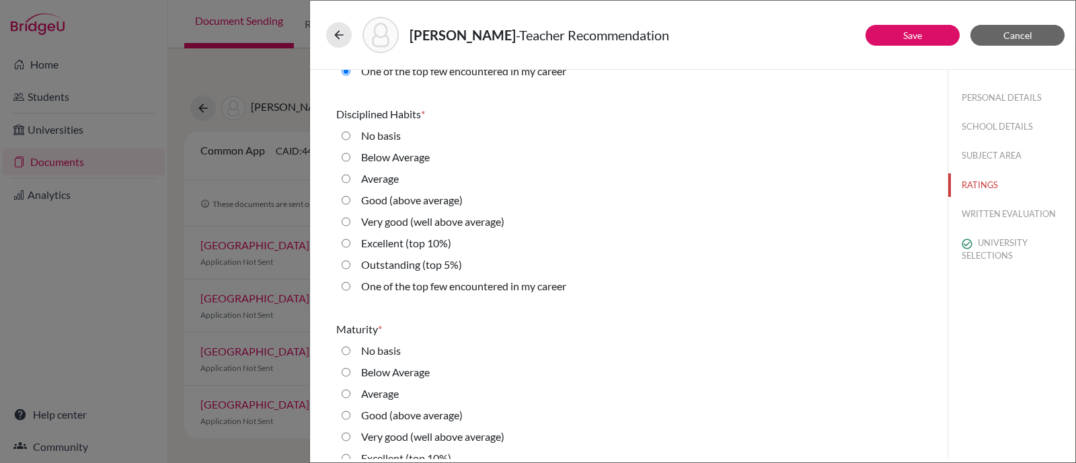
scroll to position [1344, 0]
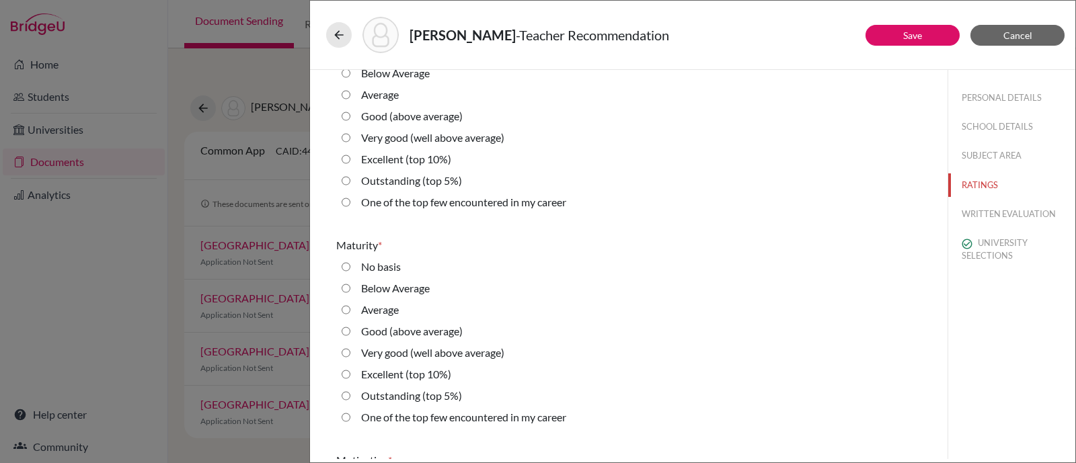
click at [433, 195] on label "One of the top few encountered in my career" at bounding box center [463, 202] width 205 height 16
click at [350, 195] on career "One of the top few encountered in my career" at bounding box center [345, 202] width 9 height 16
radio career "true"
click at [438, 175] on label "Outstanding (top 5%)" at bounding box center [411, 181] width 101 height 16
click at [350, 175] on 5\%\) "Outstanding (top 5%)" at bounding box center [345, 181] width 9 height 16
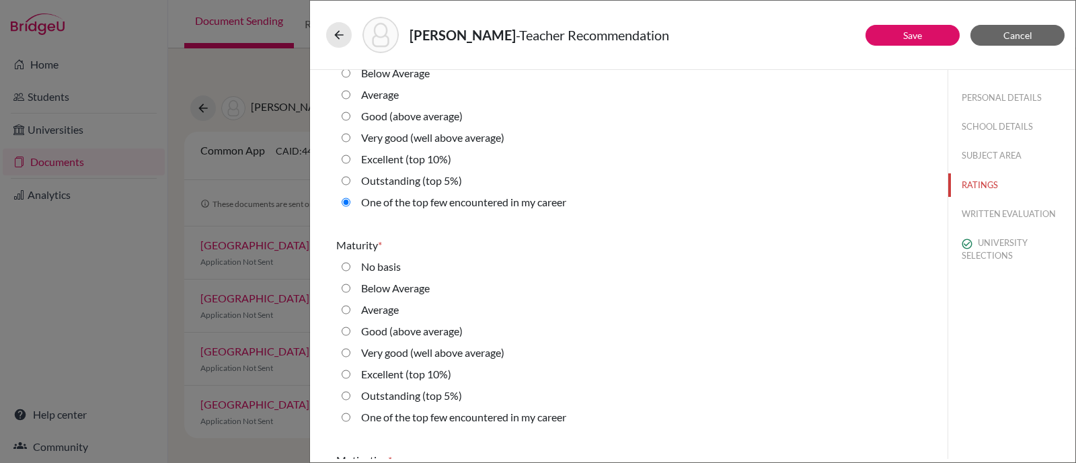
radio 5\%\) "true"
click at [409, 389] on label "Outstanding (top 5%)" at bounding box center [411, 396] width 101 height 16
click at [350, 389] on 5\%\) "Outstanding (top 5%)" at bounding box center [345, 396] width 9 height 16
radio 5\%\) "true"
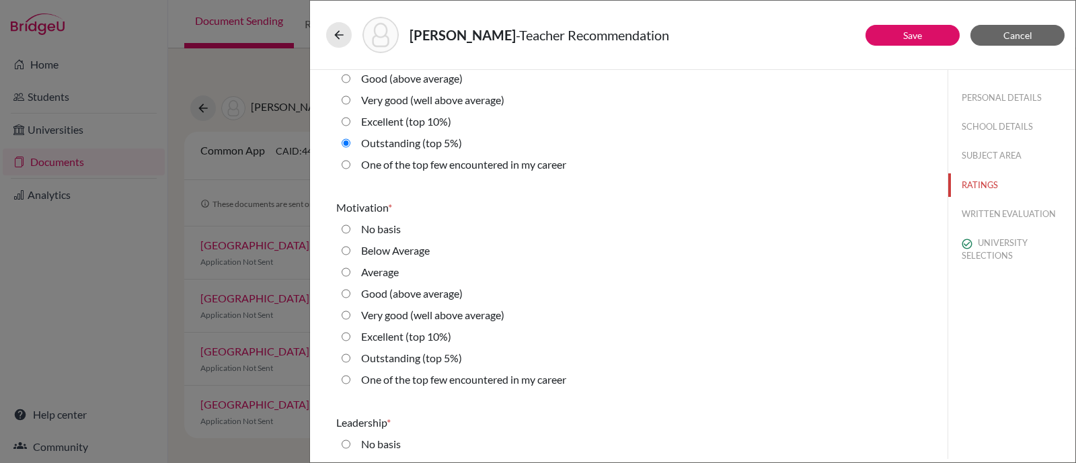
scroll to position [1681, 0]
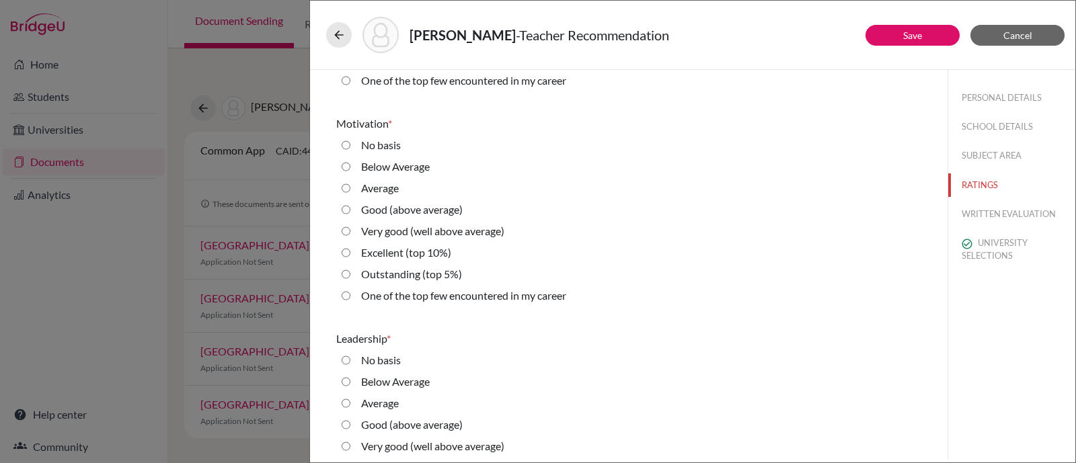
click at [407, 267] on label "Outstanding (top 5%)" at bounding box center [411, 274] width 101 height 16
click at [350, 267] on 5\%\) "Outstanding (top 5%)" at bounding box center [345, 274] width 9 height 16
radio 5\%\) "true"
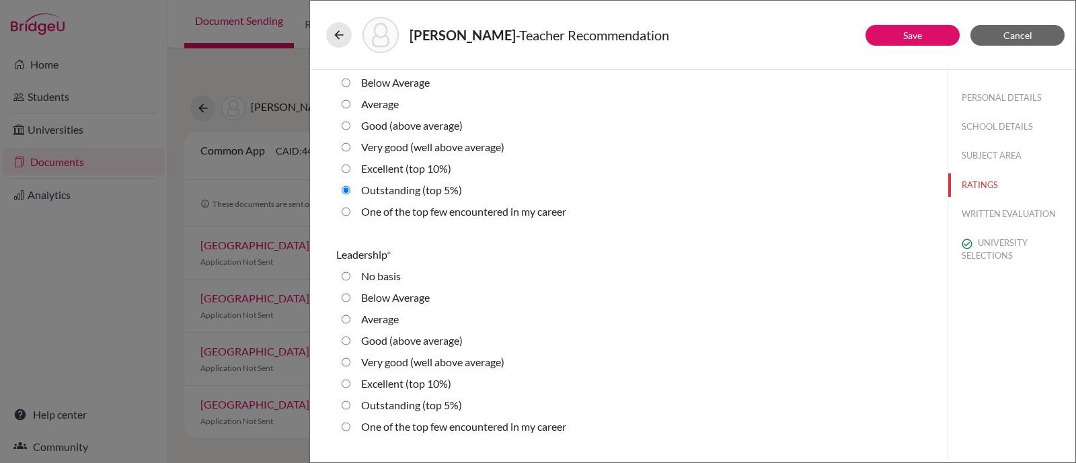
click at [396, 401] on label "Outstanding (top 5%)" at bounding box center [411, 405] width 101 height 16
click at [350, 401] on 5\%\) "Outstanding (top 5%)" at bounding box center [345, 405] width 9 height 16
radio 5\%\) "true"
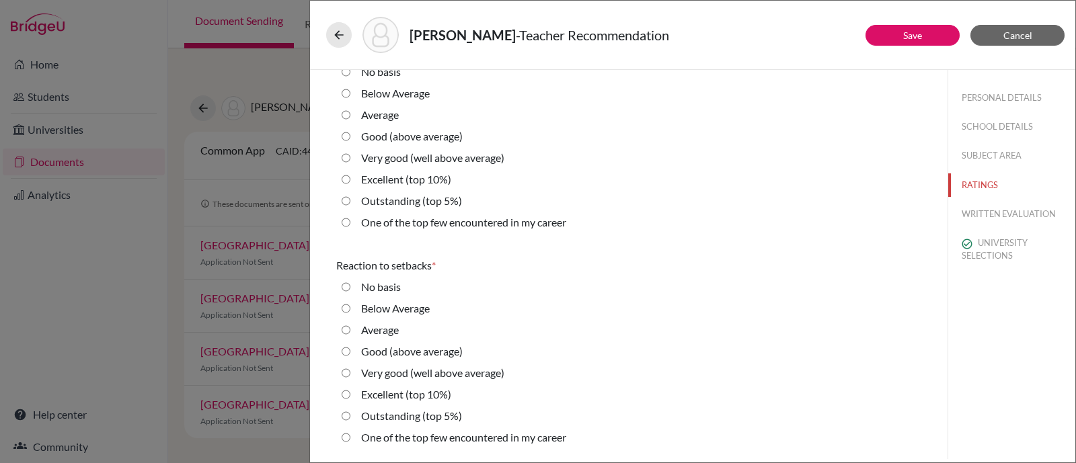
scroll to position [2268, 0]
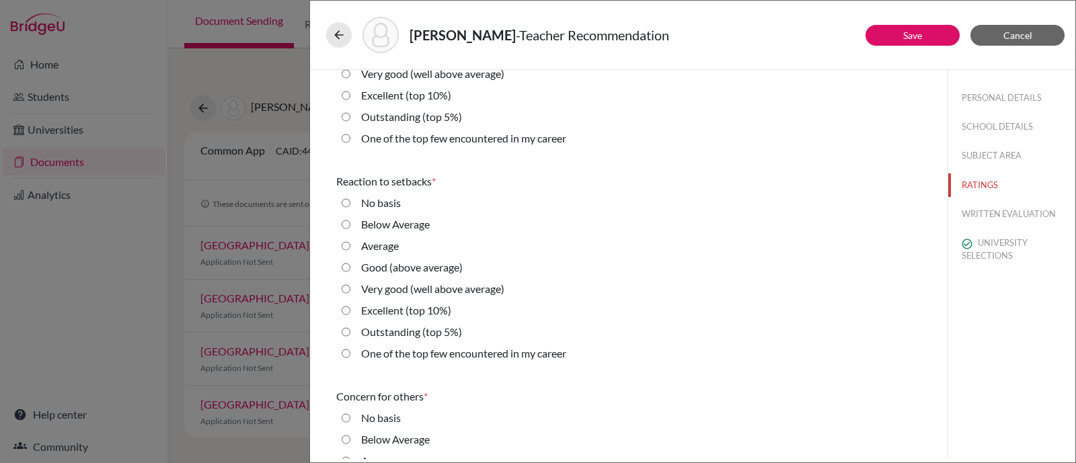
click at [427, 118] on label "Outstanding (top 5%)" at bounding box center [411, 117] width 101 height 16
click at [350, 118] on 5\%\) "Outstanding (top 5%)" at bounding box center [345, 117] width 9 height 16
radio 5\%\) "true"
click at [427, 331] on label "Outstanding (top 5%)" at bounding box center [411, 332] width 101 height 16
click at [350, 331] on 5\%\) "Outstanding (top 5%)" at bounding box center [345, 332] width 9 height 16
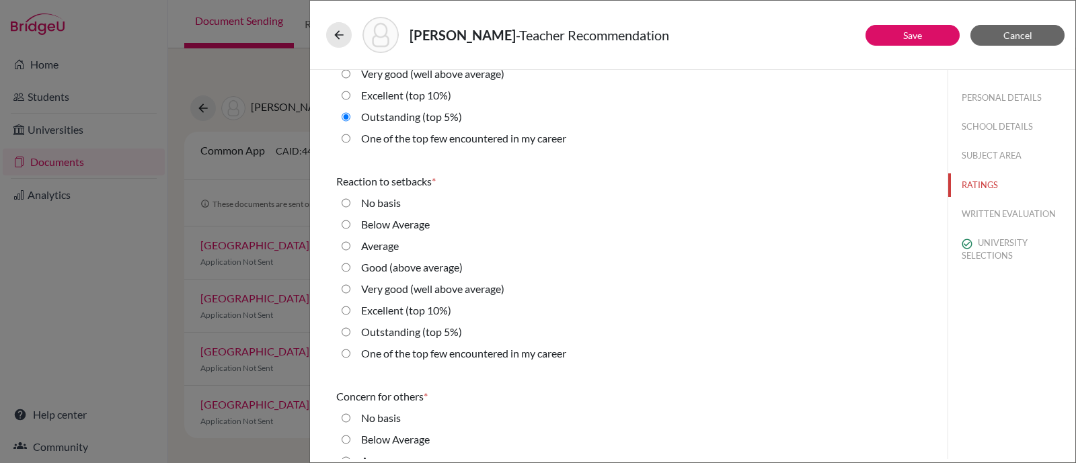
radio 5\%\) "true"
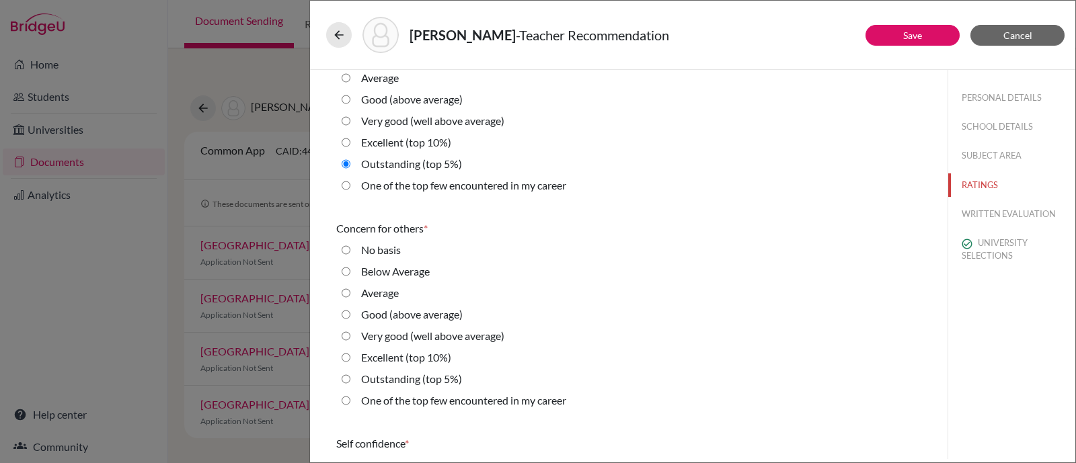
scroll to position [2688, 0]
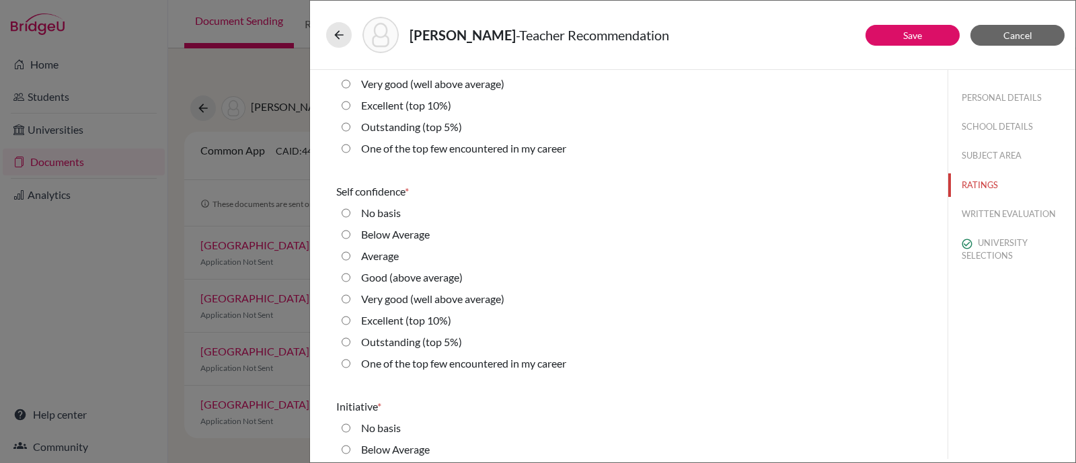
click at [414, 122] on label "Outstanding (top 5%)" at bounding box center [411, 127] width 101 height 16
click at [350, 122] on 5\%\) "Outstanding (top 5%)" at bounding box center [345, 127] width 9 height 16
radio 5\%\) "true"
click at [397, 341] on label "Outstanding (top 5%)" at bounding box center [411, 342] width 101 height 16
click at [350, 341] on 5\%\) "Outstanding (top 5%)" at bounding box center [345, 342] width 9 height 16
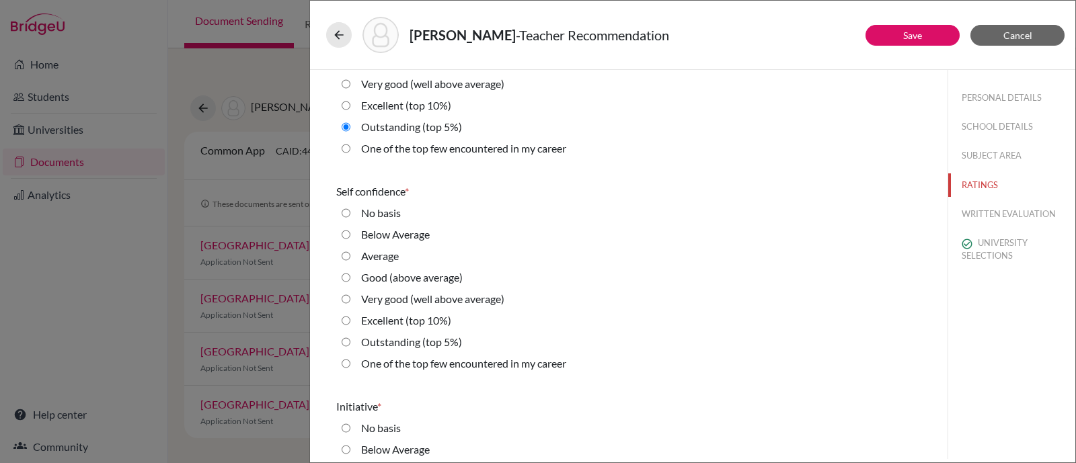
radio 5\%\) "true"
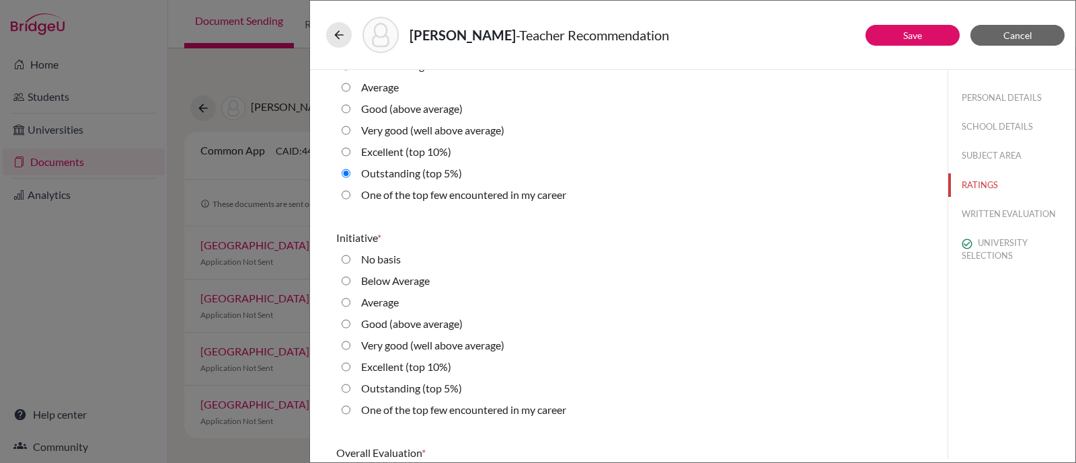
scroll to position [2941, 0]
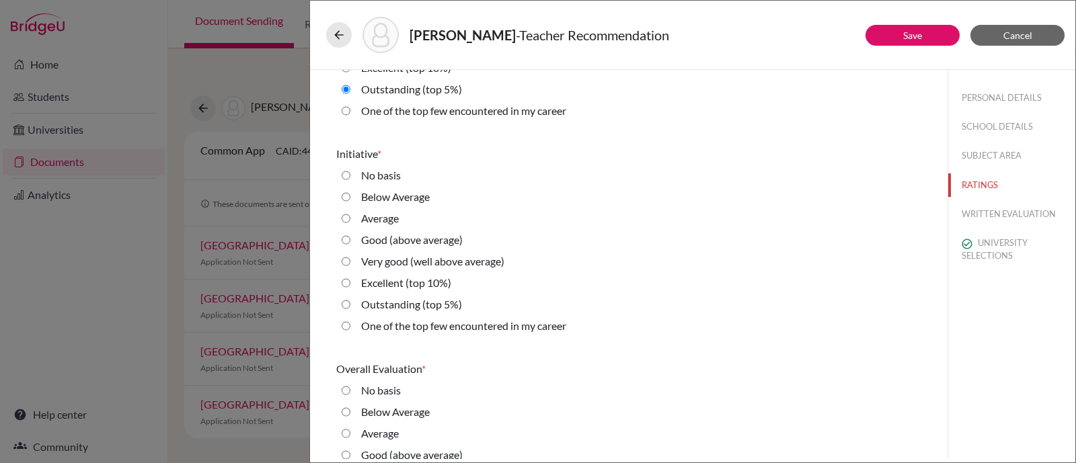
click at [419, 320] on label "One of the top few encountered in my career" at bounding box center [463, 326] width 205 height 16
click at [350, 320] on career "One of the top few encountered in my career" at bounding box center [345, 326] width 9 height 16
radio career "true"
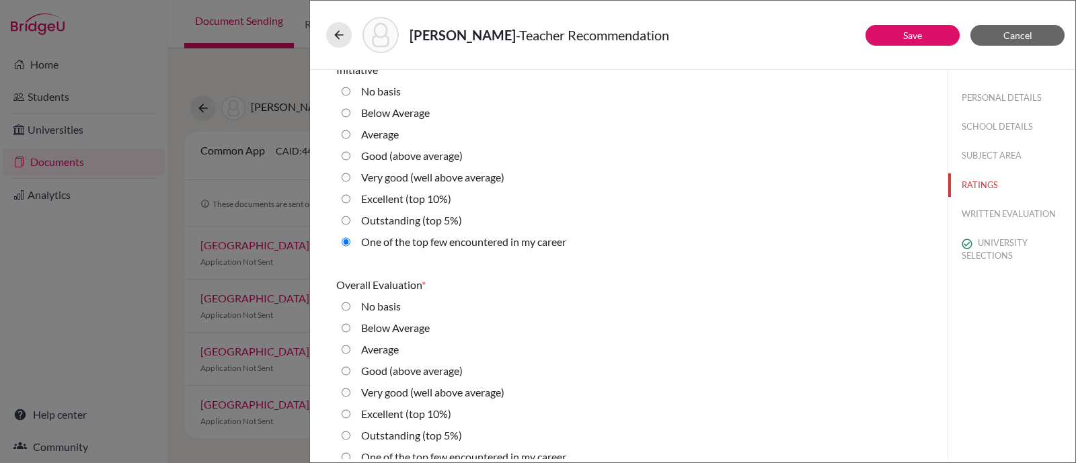
scroll to position [3040, 0]
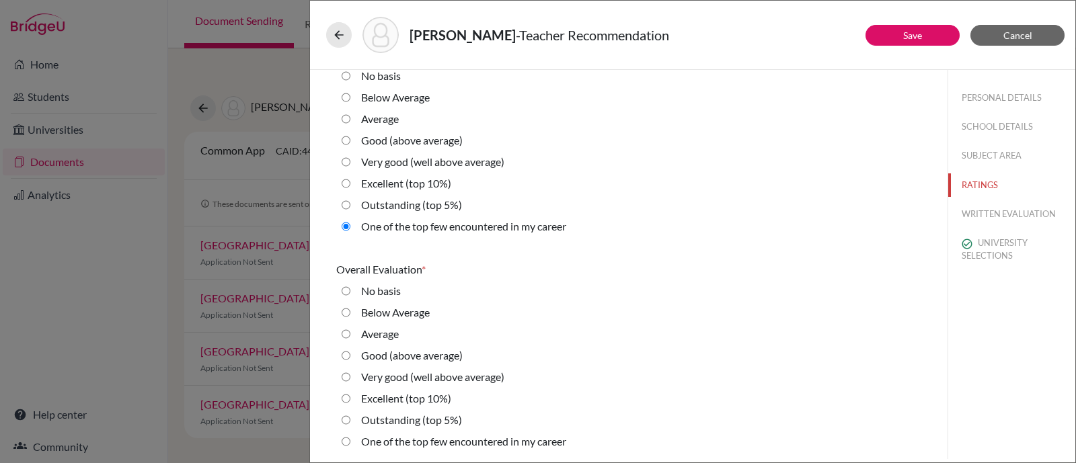
click at [428, 418] on label "Outstanding (top 5%)" at bounding box center [411, 420] width 101 height 16
click at [350, 418] on 5\%\) "Outstanding (top 5%)" at bounding box center [345, 420] width 9 height 16
radio 5\%\) "true"
click at [900, 32] on button "Save" at bounding box center [912, 35] width 94 height 21
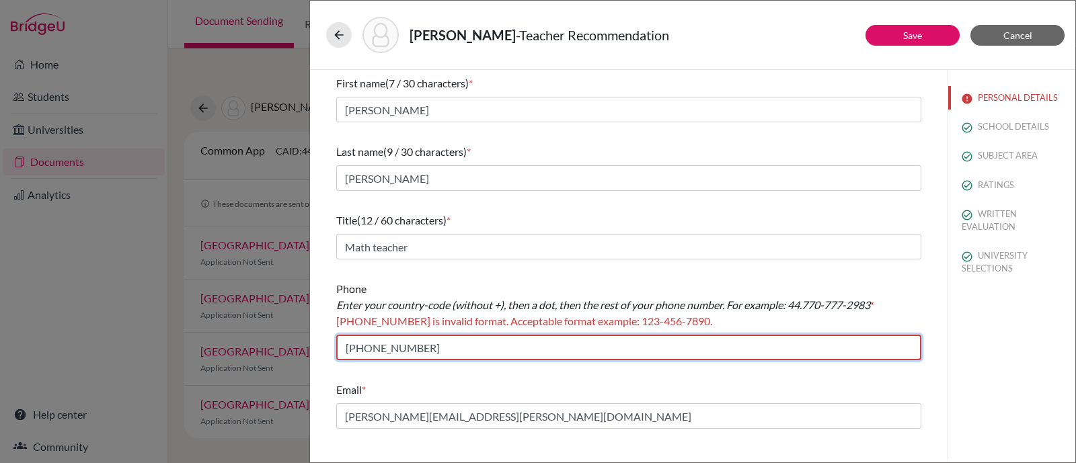
click at [370, 347] on input "+59324008100" at bounding box center [628, 348] width 585 height 26
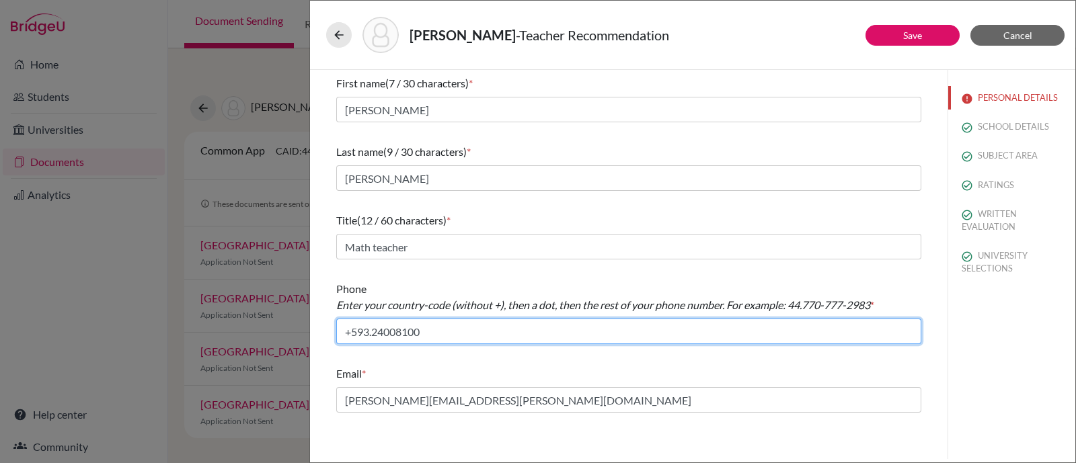
type input "+593.24008100"
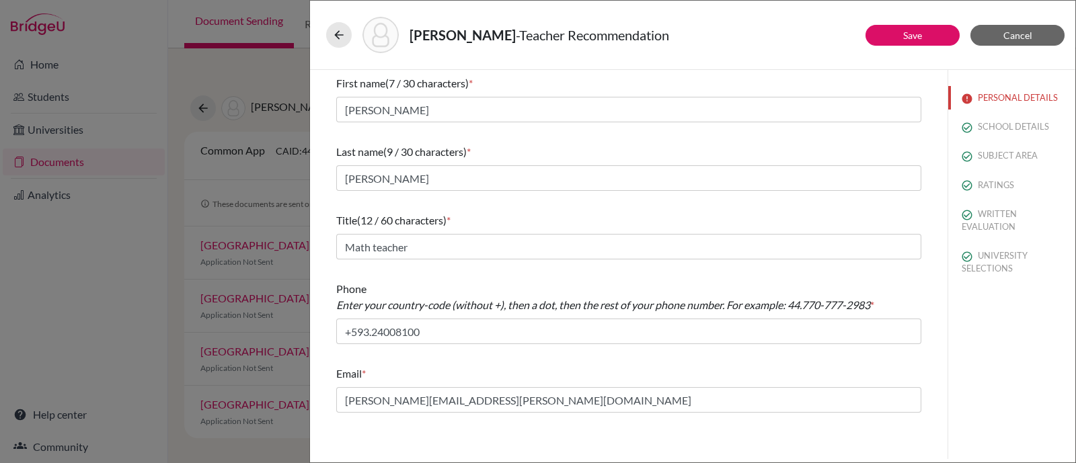
click at [940, 47] on div "Sierra Beltrán, Joaquín Sebastián - Teacher Recommendation" at bounding box center [692, 35] width 733 height 36
click at [937, 28] on button "Save" at bounding box center [912, 35] width 94 height 21
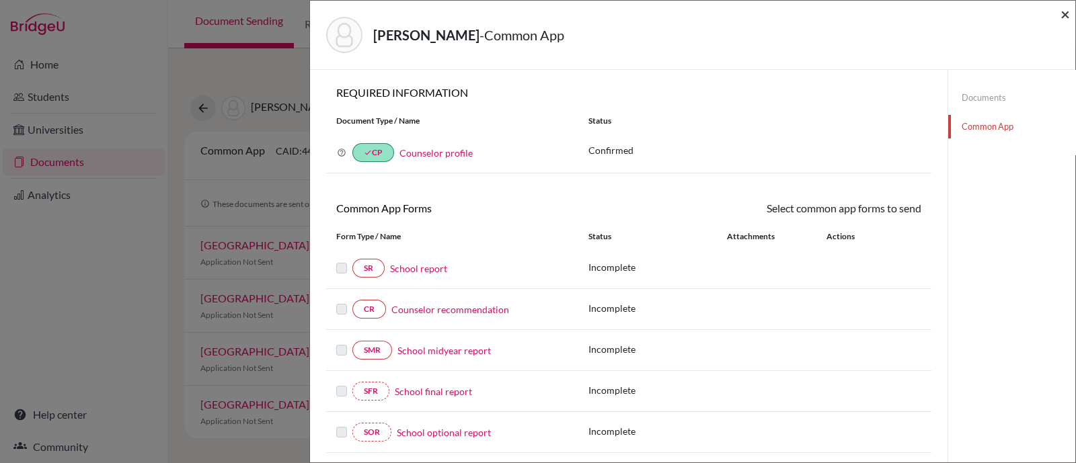
click at [1065, 12] on span "×" at bounding box center [1064, 13] width 9 height 19
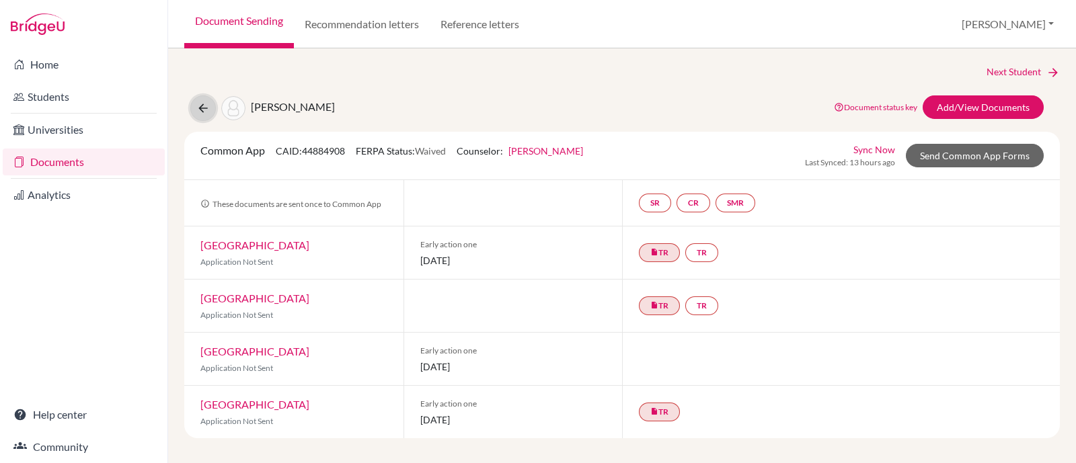
click at [200, 107] on icon at bounding box center [202, 108] width 13 height 13
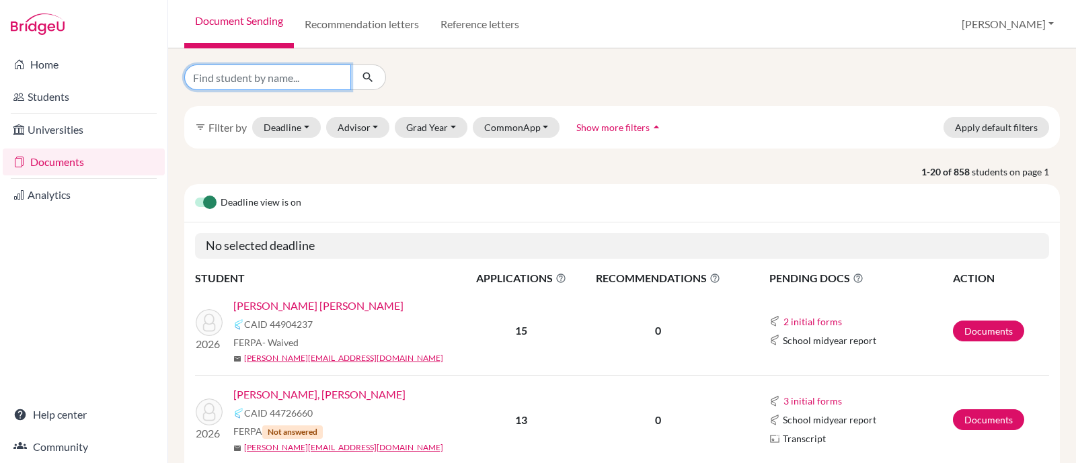
click at [298, 84] on input "Find student by name..." at bounding box center [267, 78] width 167 height 26
type input "[PERSON_NAME]"
click button "submit" at bounding box center [368, 78] width 36 height 26
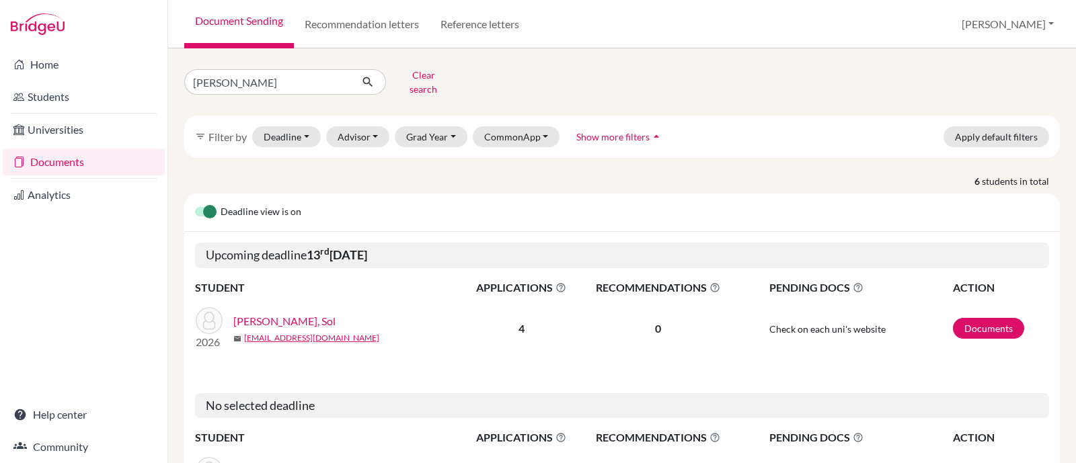
click at [263, 313] on link "[PERSON_NAME], Sol" at bounding box center [284, 321] width 102 height 16
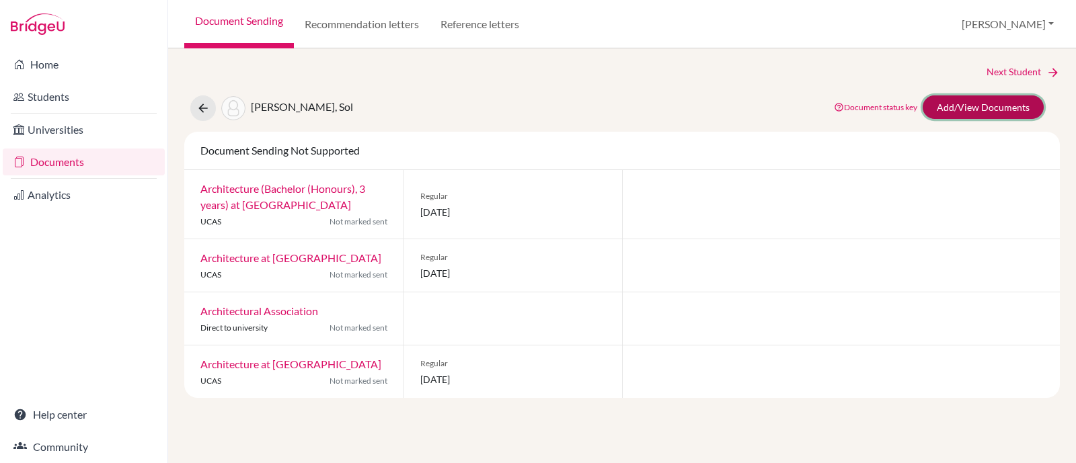
click at [961, 95] on link "Add/View Documents" at bounding box center [982, 107] width 121 height 24
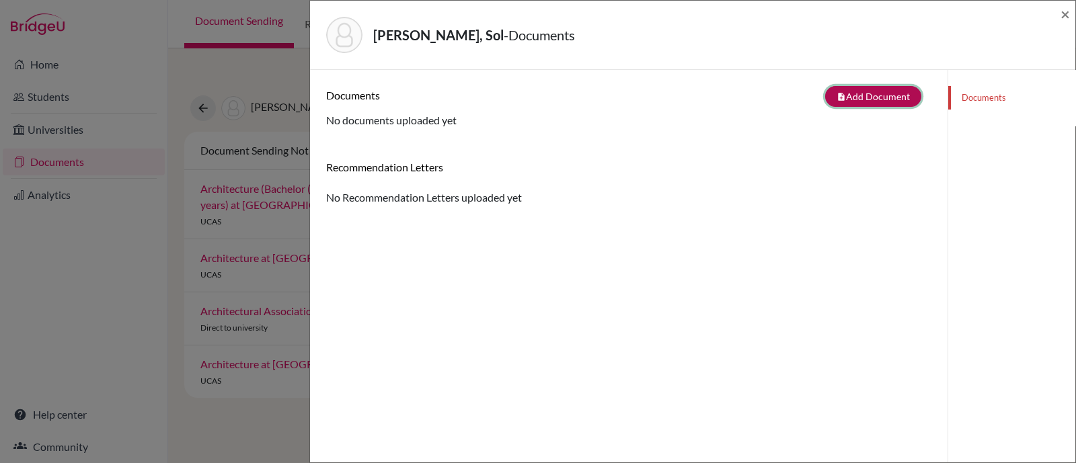
click at [878, 97] on button "note_add Add Document" at bounding box center [873, 96] width 96 height 21
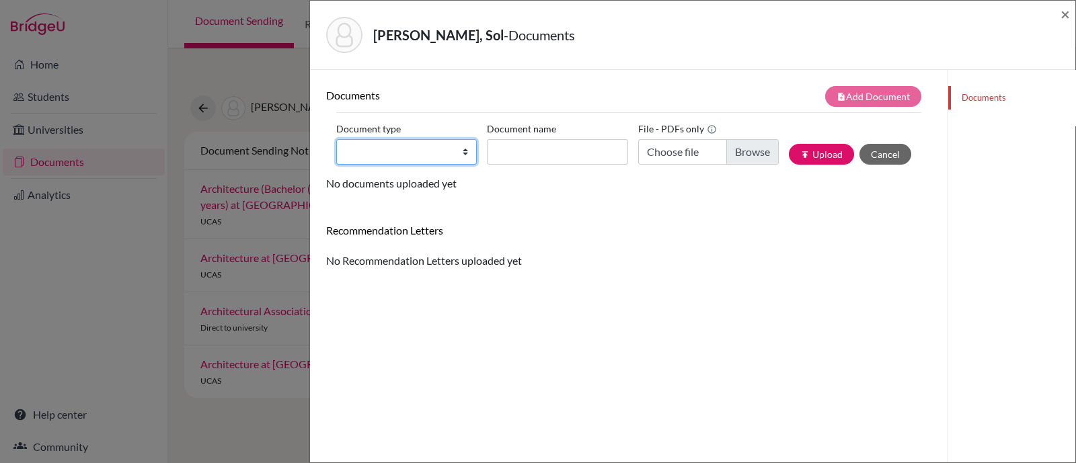
click at [460, 146] on select "Change explanation for Common App reports Counselor recommendation Internationa…" at bounding box center [406, 152] width 140 height 26
select select "5"
click at [336, 139] on select "Change explanation for Common App reports Counselor recommendation Internationa…" at bounding box center [406, 152] width 140 height 26
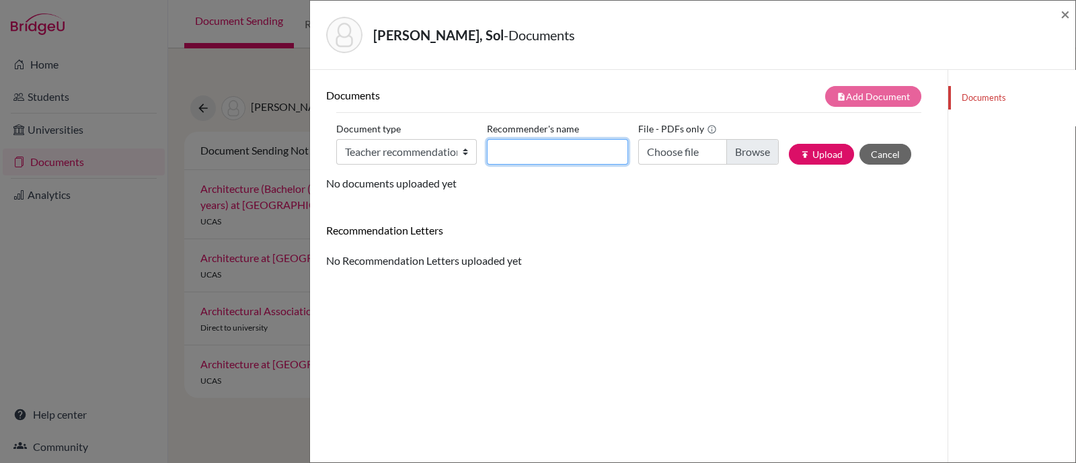
click at [499, 147] on input "Recommender's name" at bounding box center [557, 152] width 140 height 26
type input "[PERSON_NAME]"
type input "C:\fakepath\[PERSON_NAME] [PERSON_NAME] [MEDICAL_DATA][PERSON_NAME] (1).pdf"
drag, startPoint x: 793, startPoint y: 153, endPoint x: 784, endPoint y: 91, distance: 62.5
click at [800, 152] on icon "publish" at bounding box center [804, 154] width 9 height 9
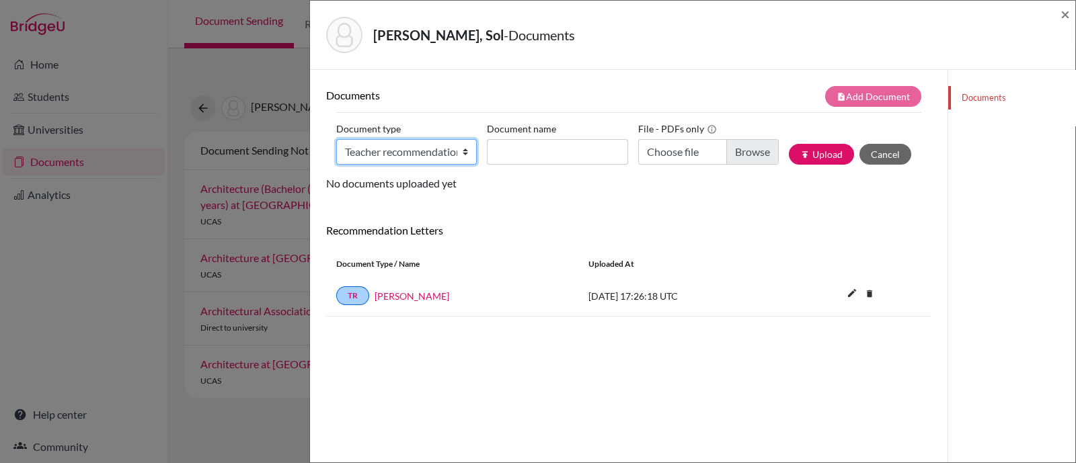
click at [437, 155] on select "Change explanation for Common App reports Counselor recommendation Internationa…" at bounding box center [406, 152] width 140 height 26
select select "5"
click at [336, 139] on select "Change explanation for Common App reports Counselor recommendation Internationa…" at bounding box center [406, 152] width 140 height 26
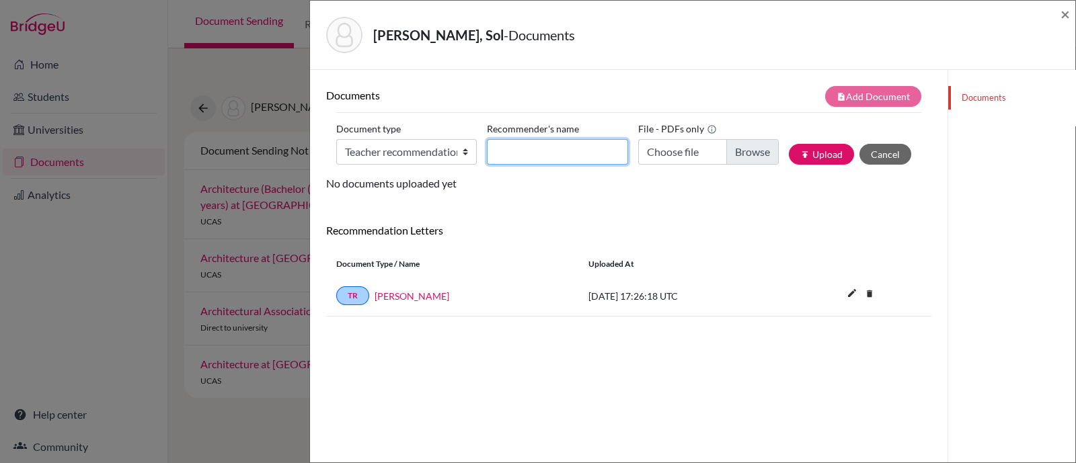
click at [510, 153] on input "Recommender's name" at bounding box center [557, 152] width 140 height 26
type input "Maria Jose Hidalgo"
type input "C:\fakepath\Sol Tapia LOR Jose Hidalgo (1).pdf"
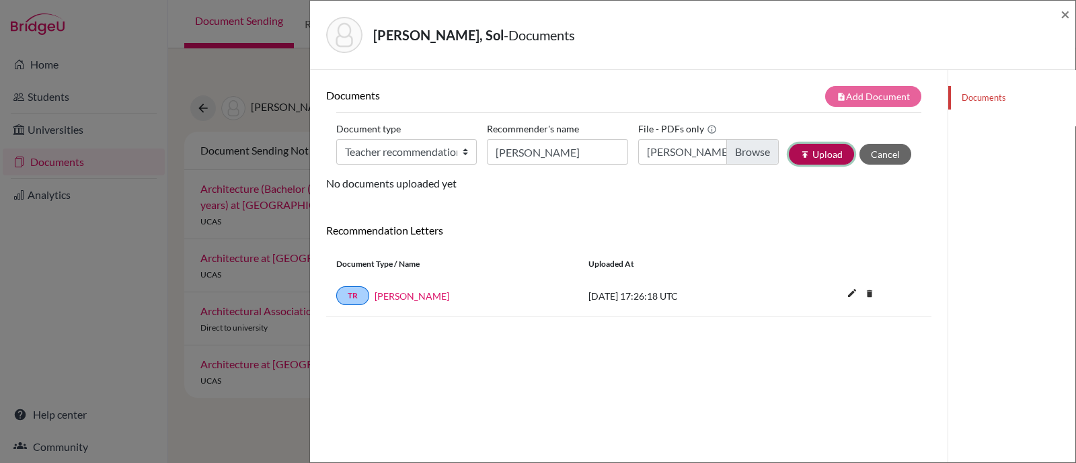
click at [830, 155] on button "publish Upload" at bounding box center [821, 154] width 65 height 21
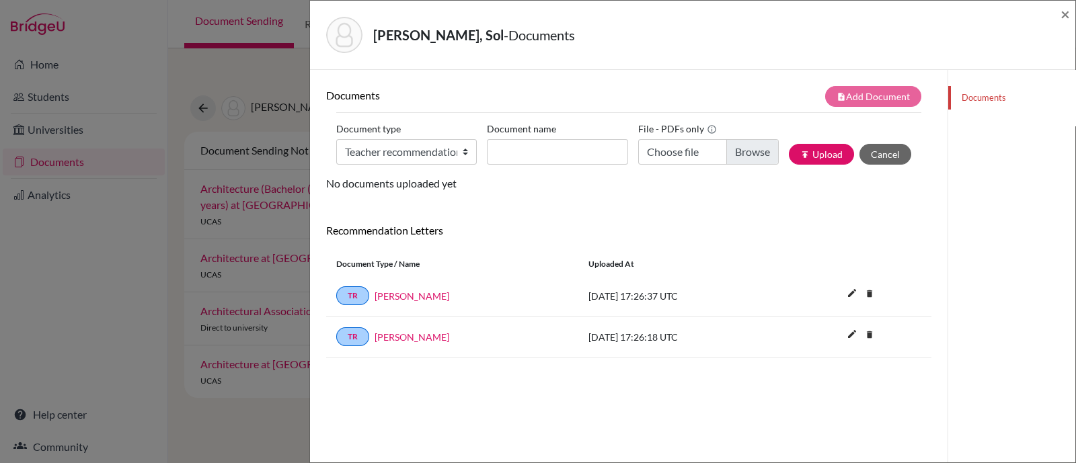
click at [975, 102] on link "Documents" at bounding box center [1011, 98] width 127 height 24
click at [461, 149] on select "Change explanation for Common App reports Counselor recommendation Internationa…" at bounding box center [406, 152] width 140 height 26
select select "2"
click at [336, 139] on select "Change explanation for Common App reports Counselor recommendation Internationa…" at bounding box center [406, 152] width 140 height 26
click at [540, 149] on input "Document name" at bounding box center [557, 152] width 140 height 26
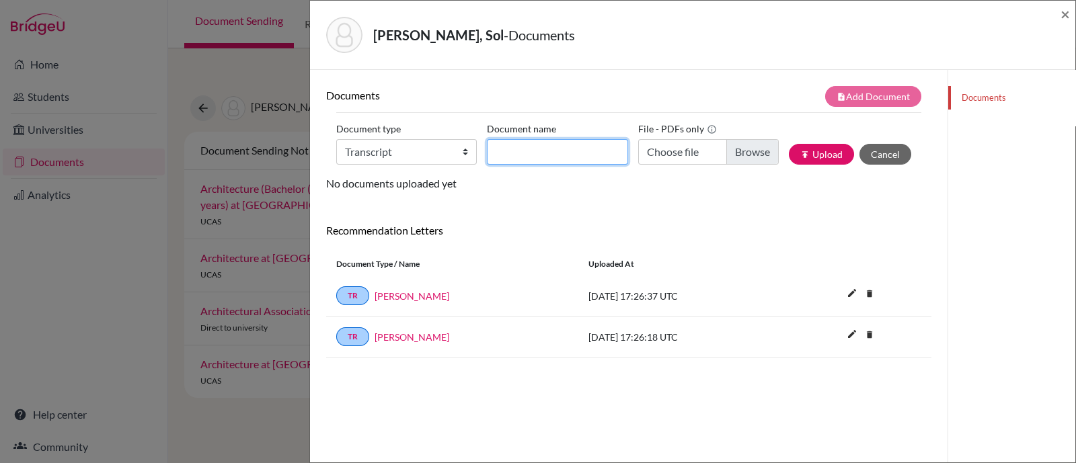
type input "Initial Transcript"
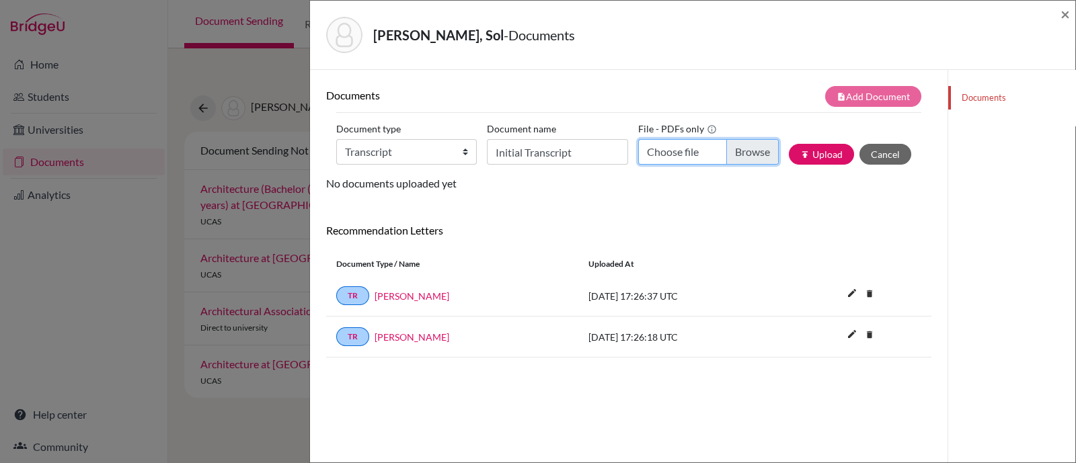
click at [756, 148] on input "Choose file" at bounding box center [708, 152] width 140 height 26
type input "C:\fakepath\Tapia Laso, Sol INITIAL Transcript.pdf"
click at [813, 155] on button "publish Upload" at bounding box center [821, 154] width 65 height 21
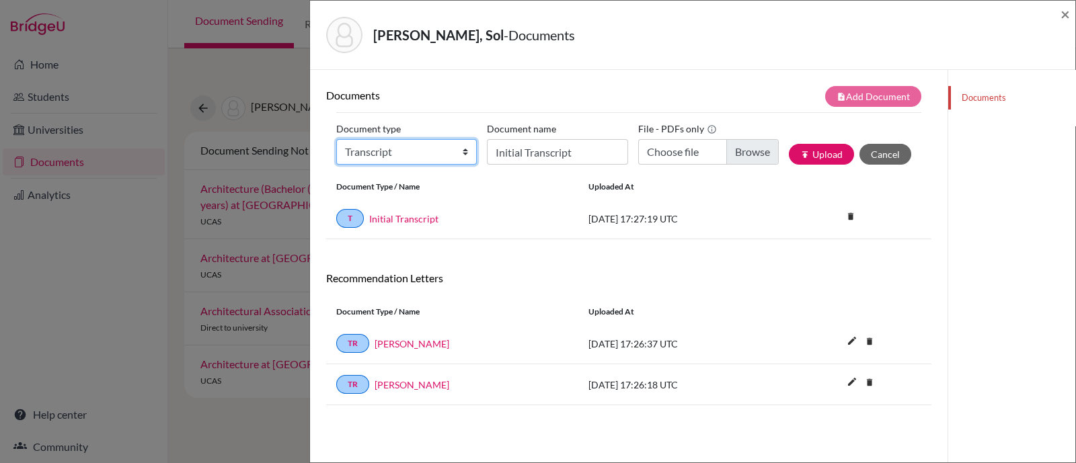
click at [426, 154] on select "Change explanation for Common App reports Counselor recommendation Internationa…" at bounding box center [406, 152] width 140 height 26
select select "45"
click at [336, 139] on select "Change explanation for Common App reports Counselor recommendation Internationa…" at bounding box center [406, 152] width 140 height 26
click at [566, 131] on div "Document name Initial Transcript" at bounding box center [562, 141] width 151 height 46
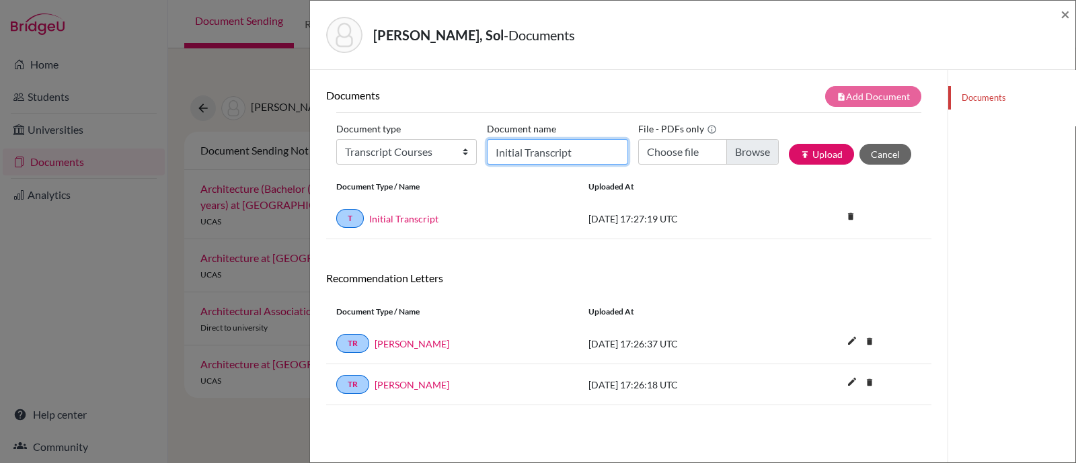
click at [561, 157] on input "Initial Transcript" at bounding box center [557, 152] width 140 height 26
type input "Senior courses"
click at [745, 143] on input "Choose file" at bounding box center [708, 152] width 140 height 26
type input "C:\fakepath\Tapia Laso, Sol current courses.pdf"
click at [807, 152] on button "publish Upload" at bounding box center [821, 154] width 65 height 21
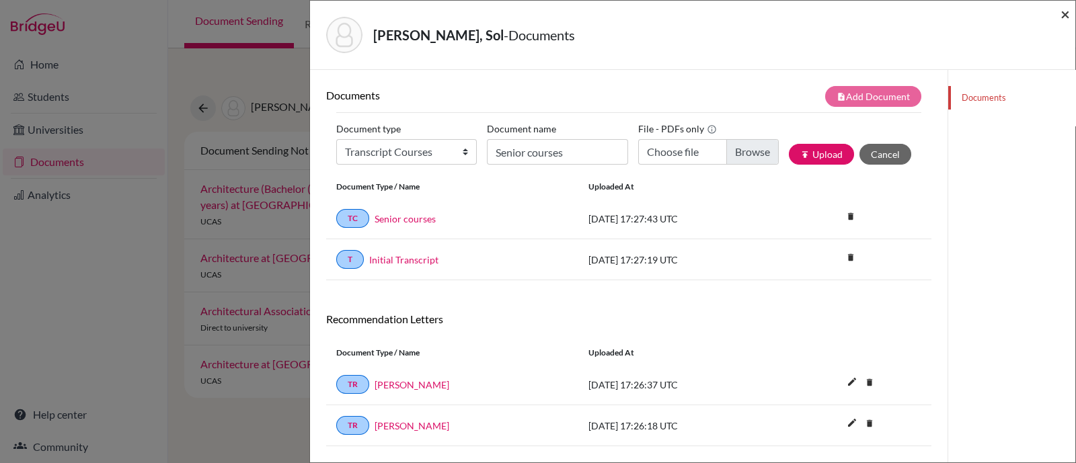
click at [1065, 11] on span "×" at bounding box center [1064, 13] width 9 height 19
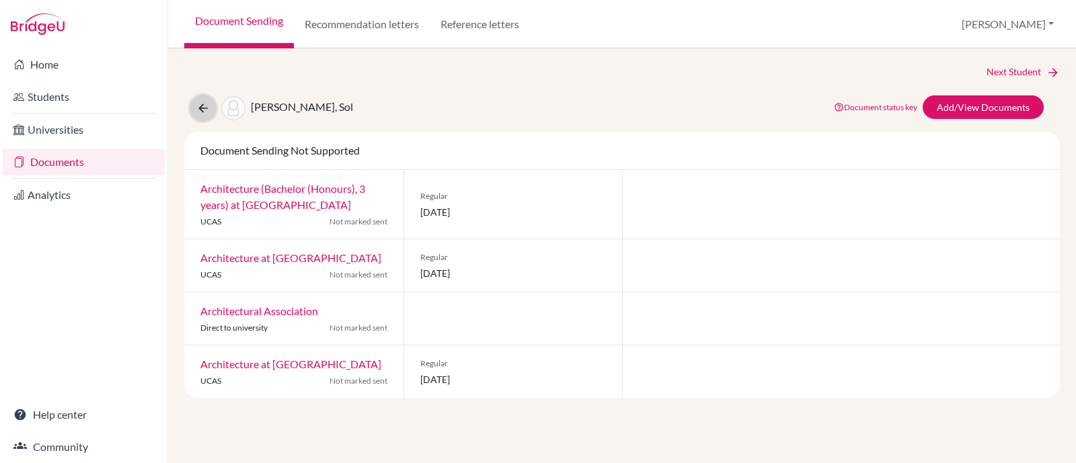
click at [203, 109] on icon at bounding box center [202, 108] width 13 height 13
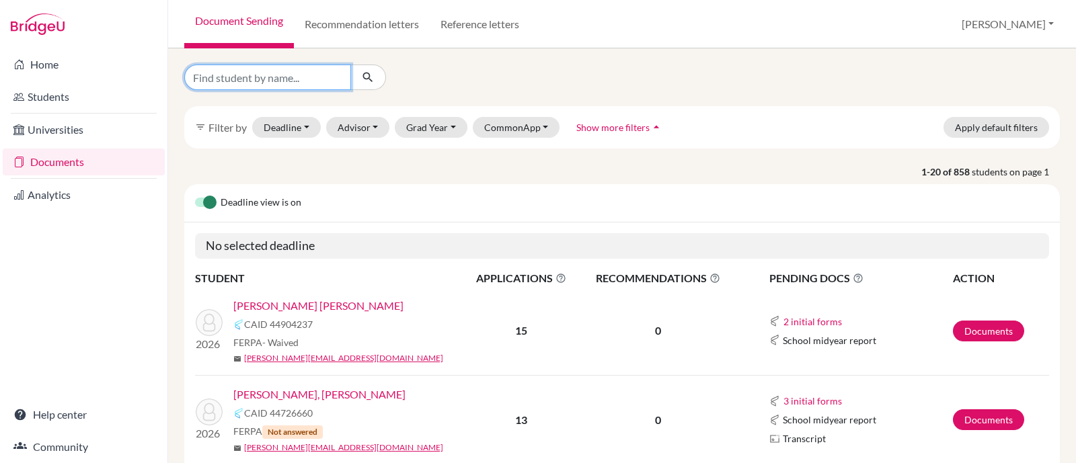
click at [264, 83] on input "Find student by name..." at bounding box center [267, 78] width 167 height 26
type input "de fi"
click at [363, 80] on icon "submit" at bounding box center [367, 77] width 13 height 13
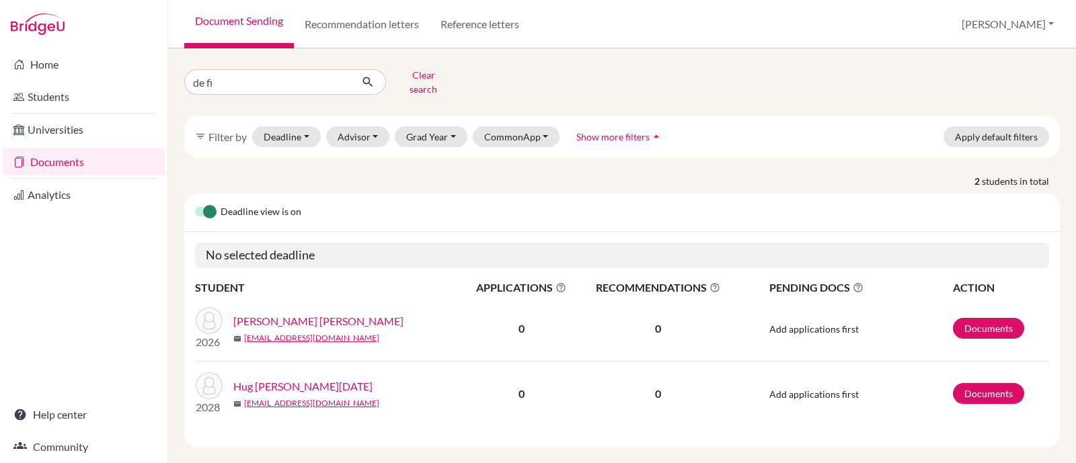
click at [307, 314] on link "[PERSON_NAME] [PERSON_NAME]" at bounding box center [318, 321] width 170 height 16
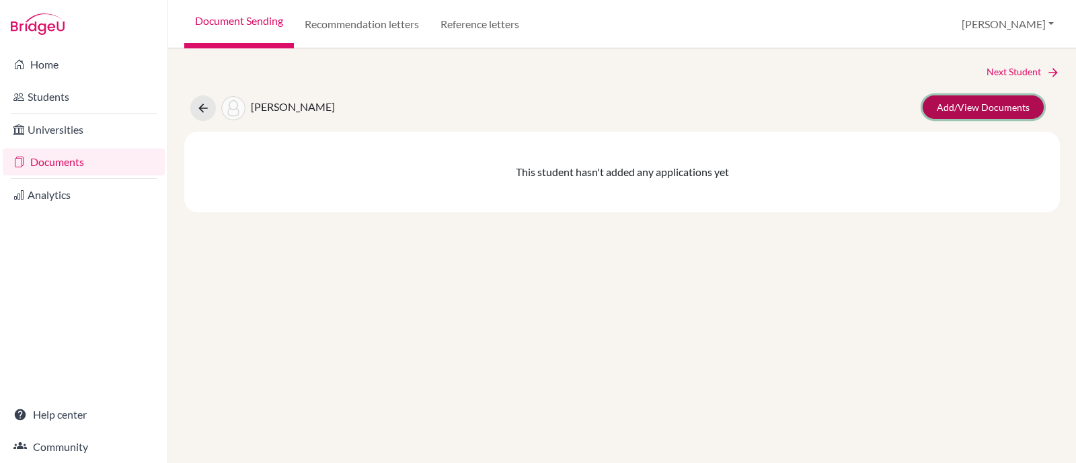
click at [958, 101] on link "Add/View Documents" at bounding box center [982, 107] width 121 height 24
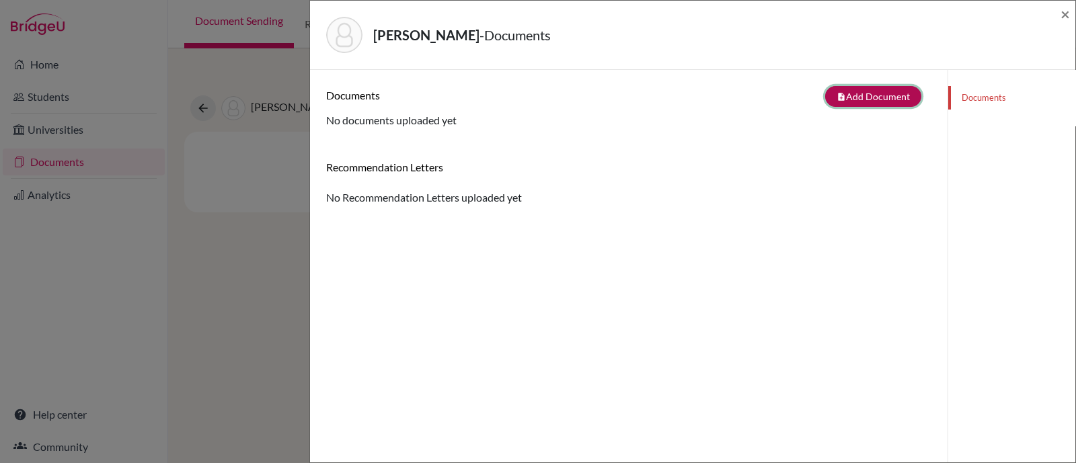
click at [864, 89] on button "note_add Add Document" at bounding box center [873, 96] width 96 height 21
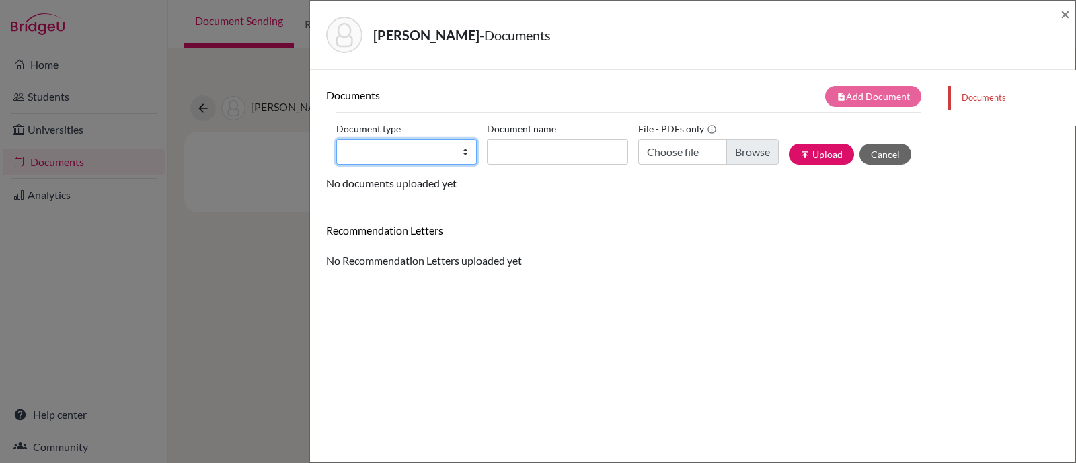
click at [418, 152] on select "Change explanation for Common App reports Counselor recommendation Internationa…" at bounding box center [406, 152] width 140 height 26
click at [336, 139] on select "Change explanation for Common App reports Counselor recommendation Internationa…" at bounding box center [406, 152] width 140 height 26
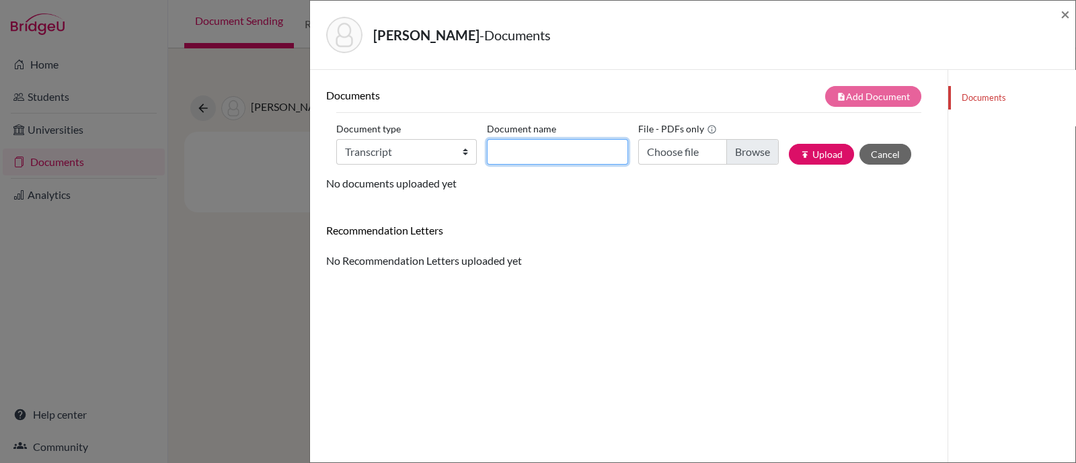
click at [522, 154] on input "Document name" at bounding box center [557, 152] width 140 height 26
click at [448, 148] on select "Change explanation for Common App reports Counselor recommendation Internationa…" at bounding box center [406, 152] width 140 height 26
select select "45"
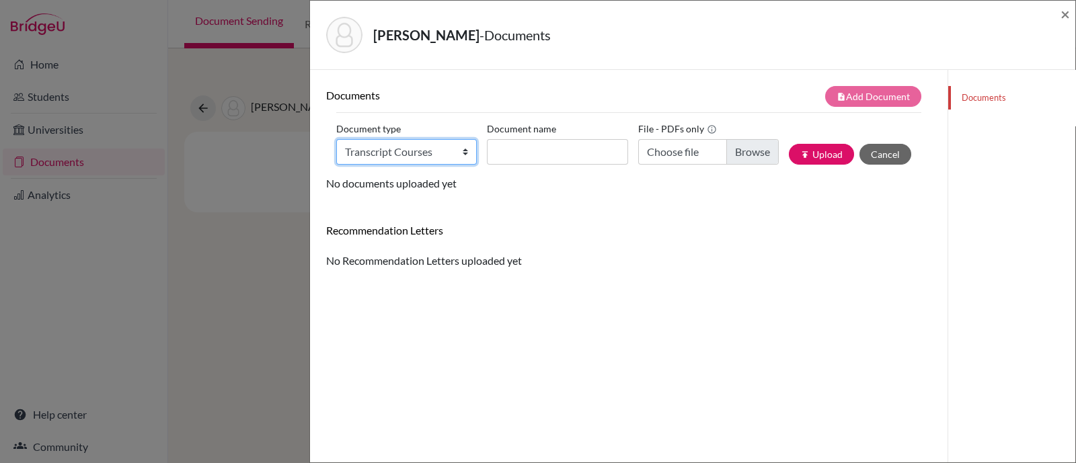
click at [336, 139] on select "Change explanation for Common App reports Counselor recommendation Internationa…" at bounding box center [406, 152] width 140 height 26
click at [520, 151] on input "Document name" at bounding box center [557, 152] width 140 height 26
type input "Senior courses"
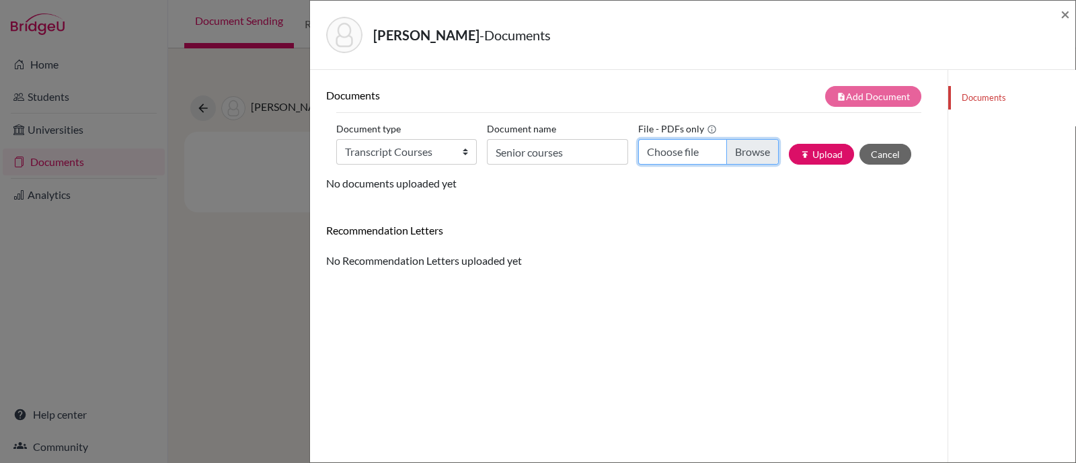
click at [723, 150] on input "Choose file" at bounding box center [708, 152] width 140 height 26
type input "C:\fakepath\[PERSON_NAME], [PERSON_NAME] current courses.pdf"
click at [799, 155] on button "publish Upload" at bounding box center [821, 154] width 65 height 21
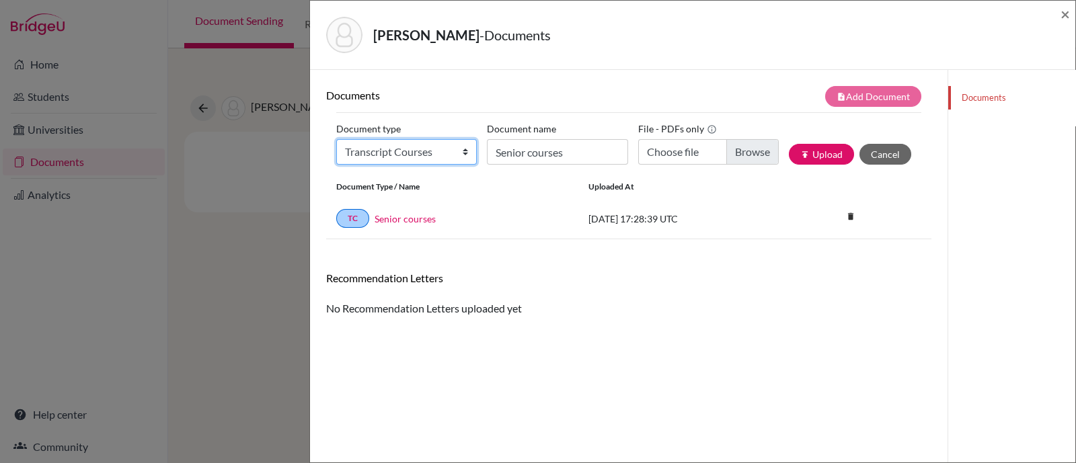
click at [457, 149] on select "Change explanation for Common App reports Counselor recommendation Internationa…" at bounding box center [406, 152] width 140 height 26
select select "2"
click at [336, 139] on select "Change explanation for Common App reports Counselor recommendation Internationa…" at bounding box center [406, 152] width 140 height 26
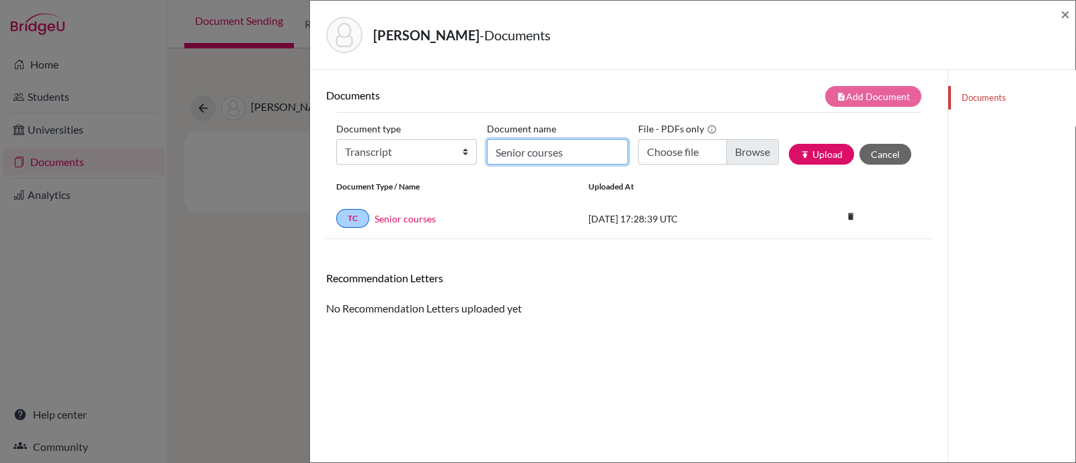
click at [518, 155] on input "Senior courses" at bounding box center [557, 152] width 140 height 26
type input "Initial Transcript"
click at [747, 140] on input "Choose file" at bounding box center [708, 152] width 140 height 26
type input "C:\fakepath\De Figueiredo Mercante, Guilherme INITIAL Transcript.pdf"
click at [807, 162] on button "publish Upload" at bounding box center [821, 154] width 65 height 21
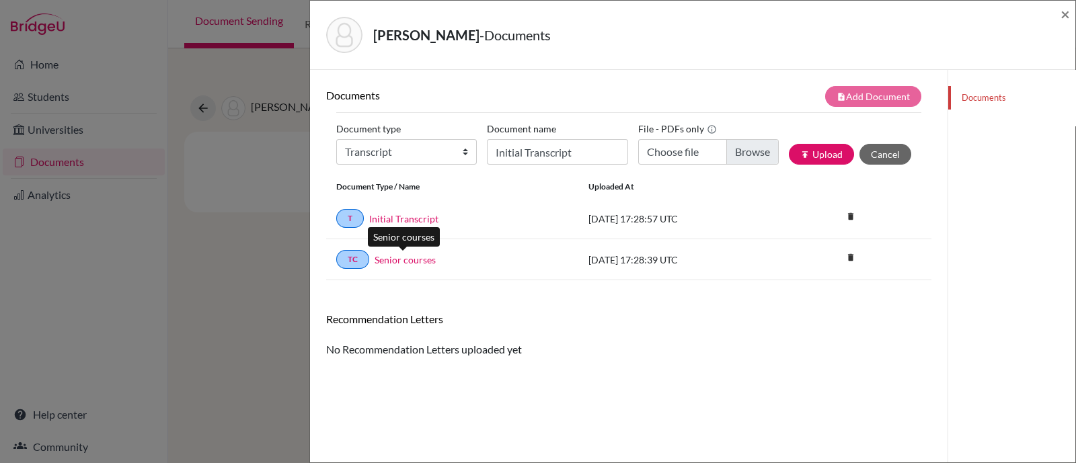
click at [407, 256] on link "Senior courses" at bounding box center [404, 260] width 61 height 14
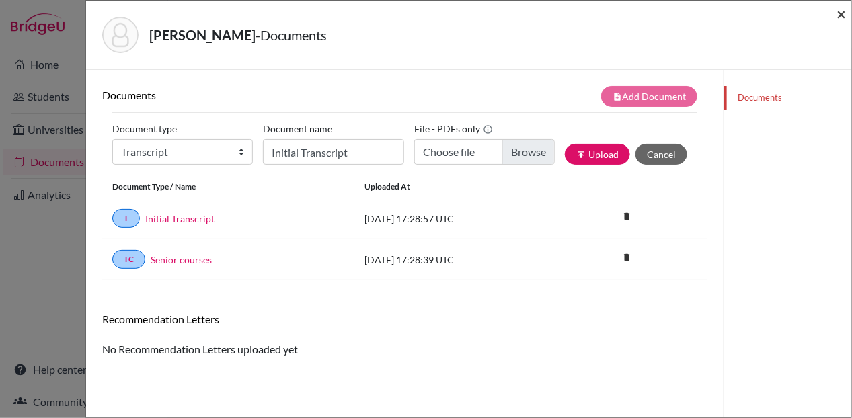
click at [840, 15] on span "×" at bounding box center [840, 13] width 9 height 19
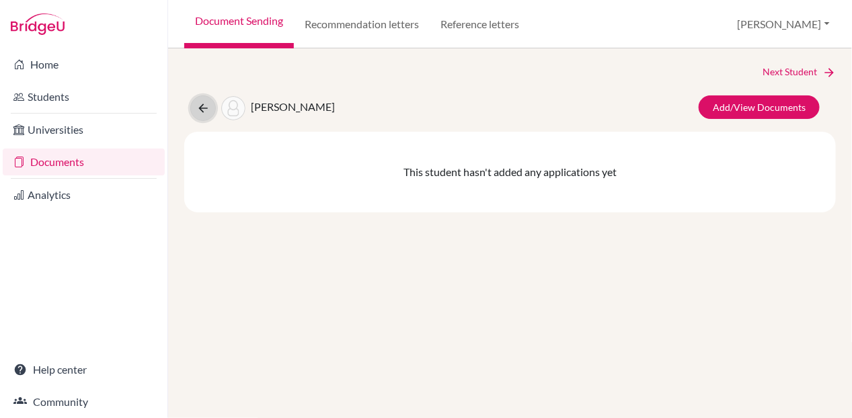
click at [213, 106] on button at bounding box center [203, 108] width 26 height 26
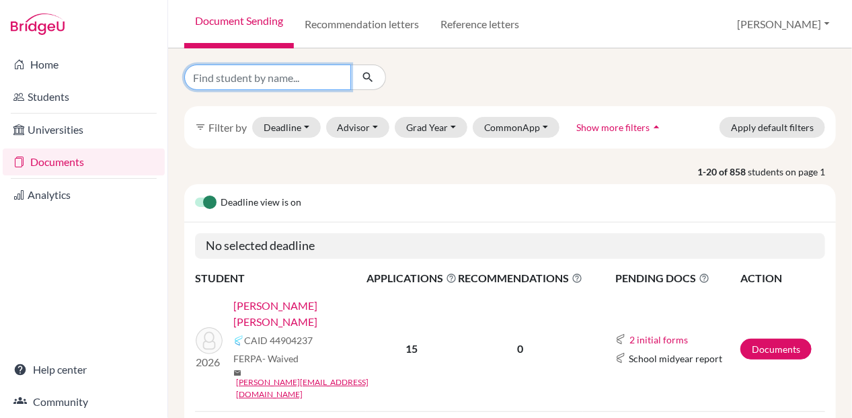
click at [232, 83] on input "Find student by name..." at bounding box center [267, 78] width 167 height 26
type input "aliag"
click button "submit" at bounding box center [368, 78] width 36 height 26
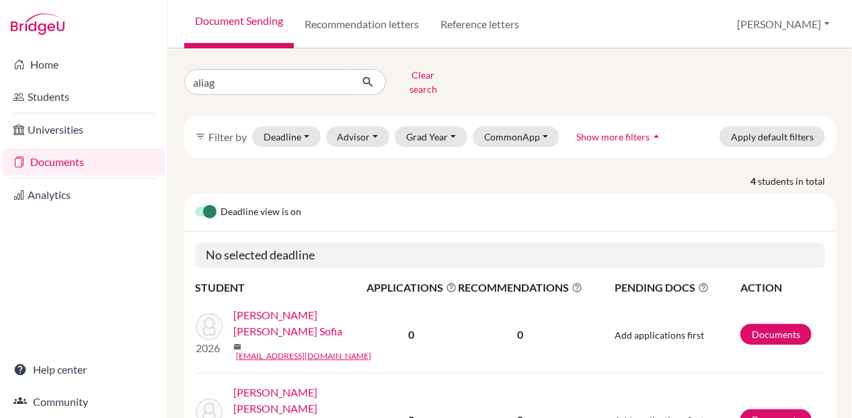
click at [323, 315] on link "Aliaga Villacres, Ligia Sofia" at bounding box center [304, 323] width 142 height 32
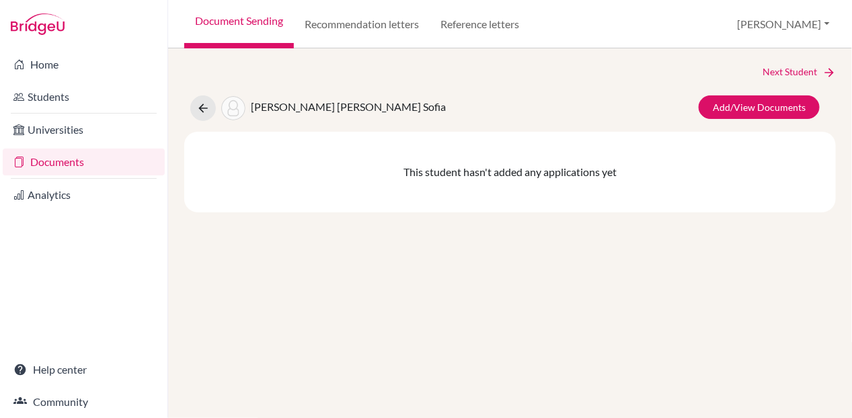
click at [47, 163] on link "Documents" at bounding box center [84, 162] width 162 height 27
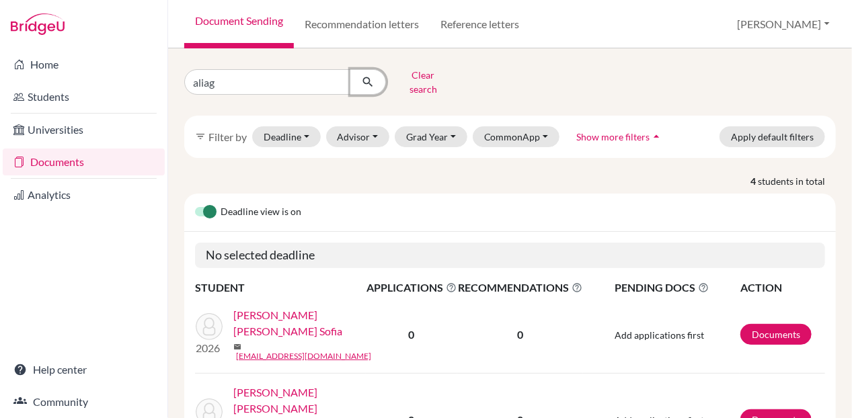
click at [364, 75] on icon "submit" at bounding box center [367, 81] width 13 height 13
click at [401, 74] on button "Clear search" at bounding box center [423, 82] width 75 height 35
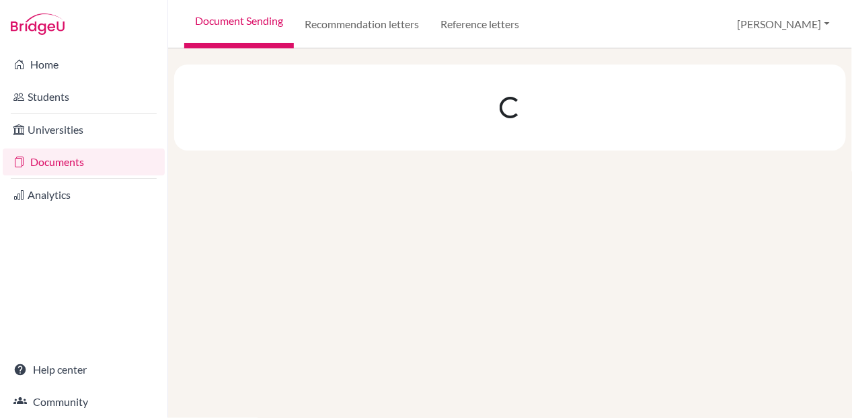
select select "10"
select select "11"
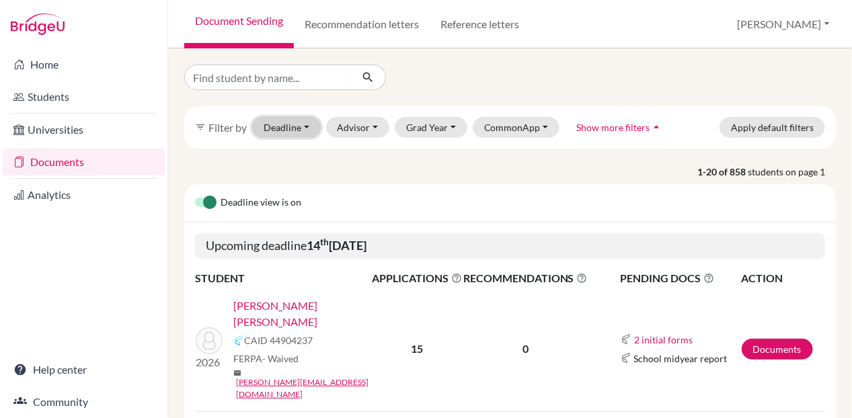
click at [283, 122] on button "Deadline - Select a date range Or double click for a single date selection Toda…" at bounding box center [286, 127] width 69 height 21
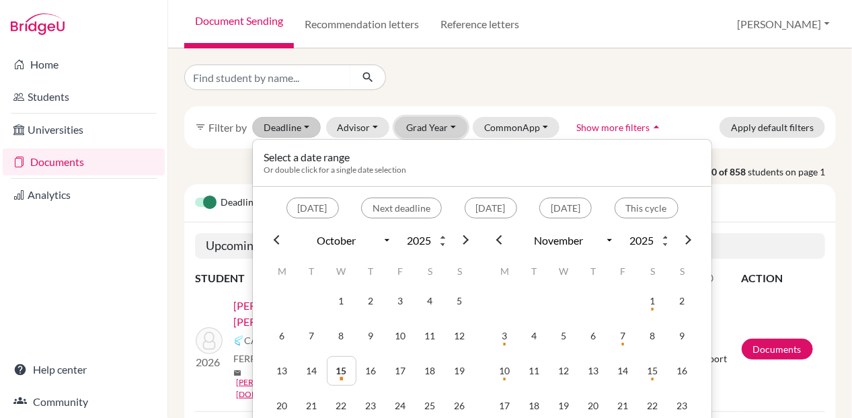
click at [434, 123] on button "Grad Year" at bounding box center [431, 127] width 73 height 21
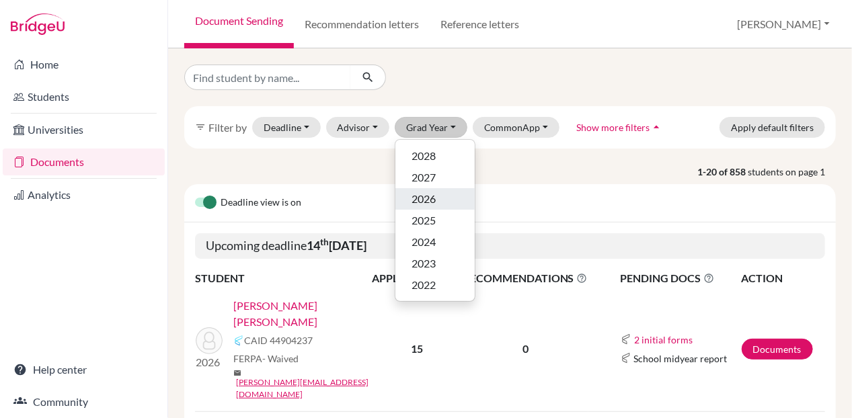
click at [427, 198] on span "2026" at bounding box center [423, 199] width 24 height 16
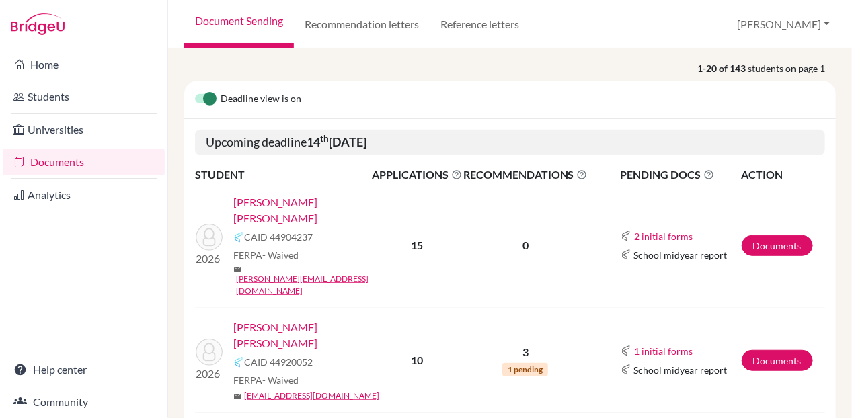
scroll to position [252, 0]
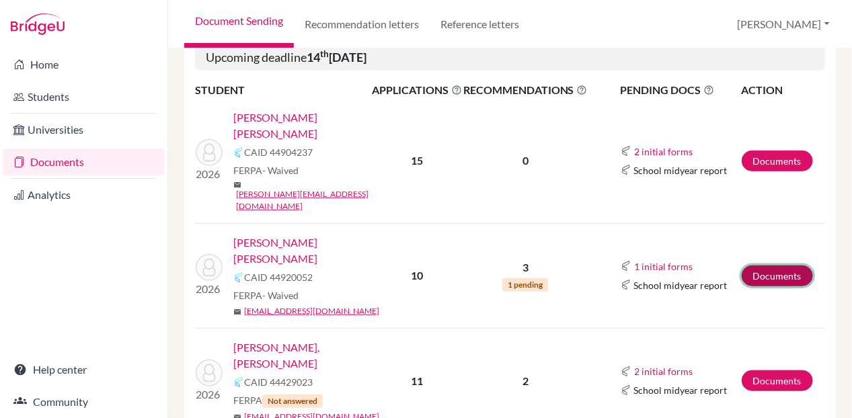
click at [774, 266] on link "Documents" at bounding box center [776, 276] width 71 height 21
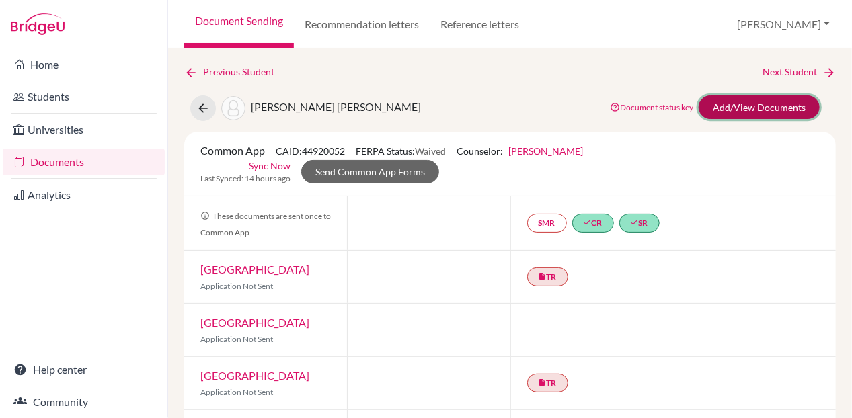
click at [750, 101] on link "Add/View Documents" at bounding box center [758, 107] width 121 height 24
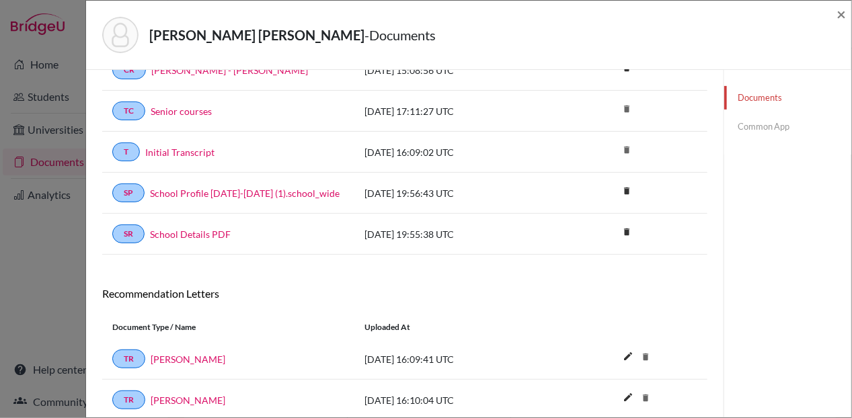
click at [747, 122] on link "Common App" at bounding box center [787, 127] width 127 height 24
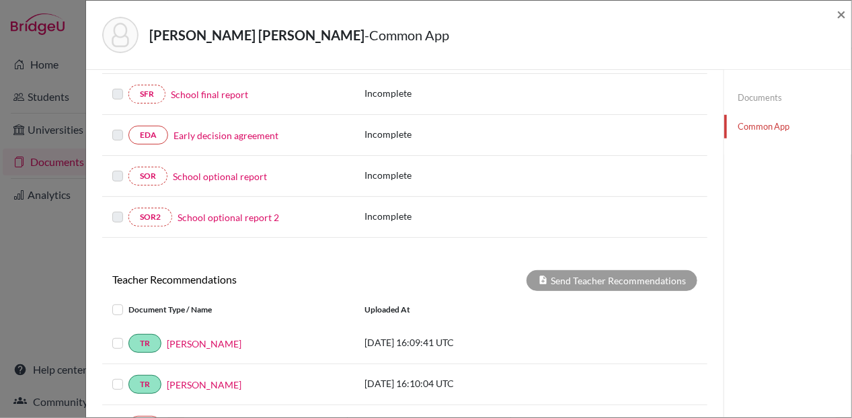
scroll to position [503, 0]
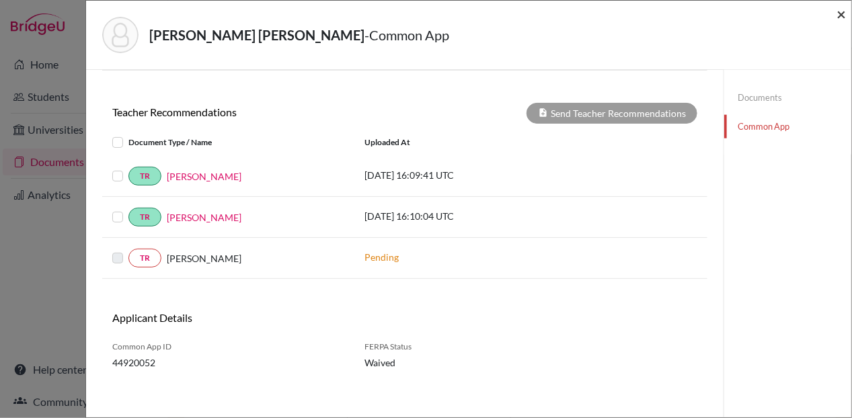
click at [842, 15] on span "×" at bounding box center [840, 13] width 9 height 19
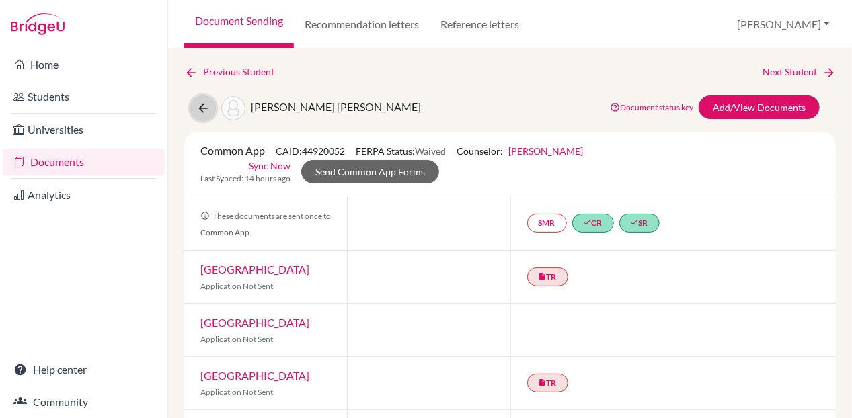
click at [203, 112] on icon at bounding box center [202, 108] width 13 height 13
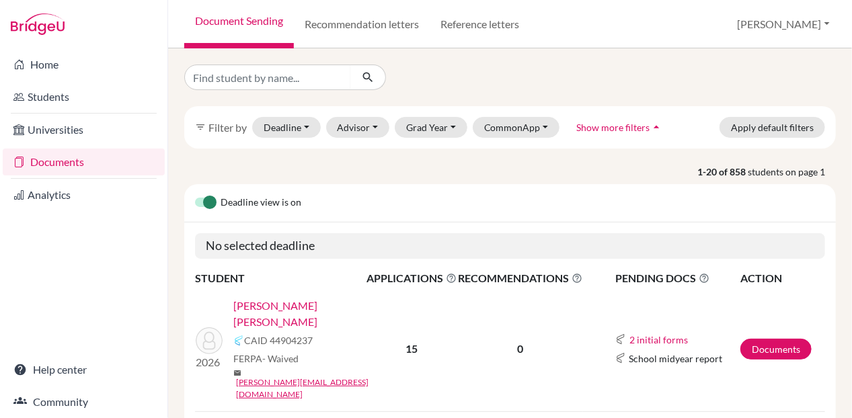
scroll to position [167, 0]
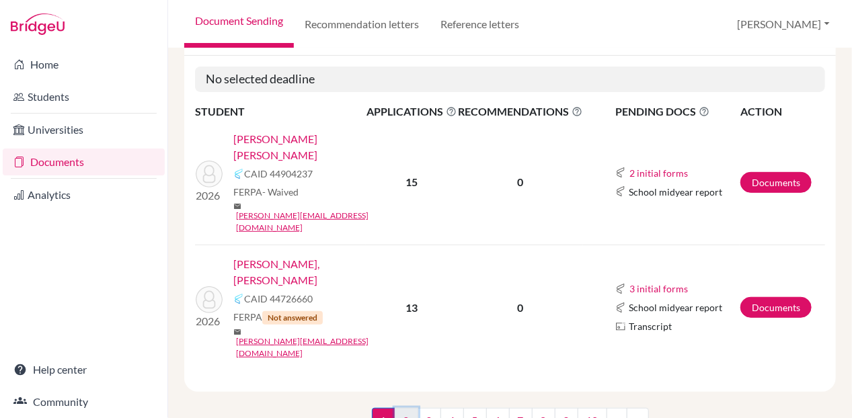
click at [398, 408] on link "2" at bounding box center [407, 421] width 24 height 26
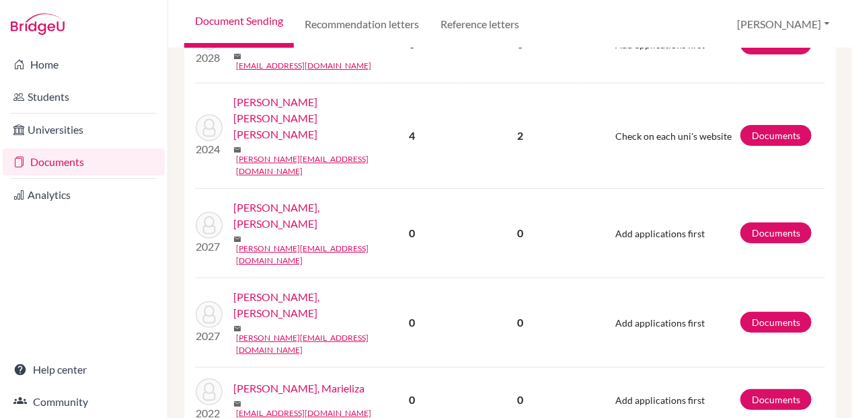
scroll to position [1767, 0]
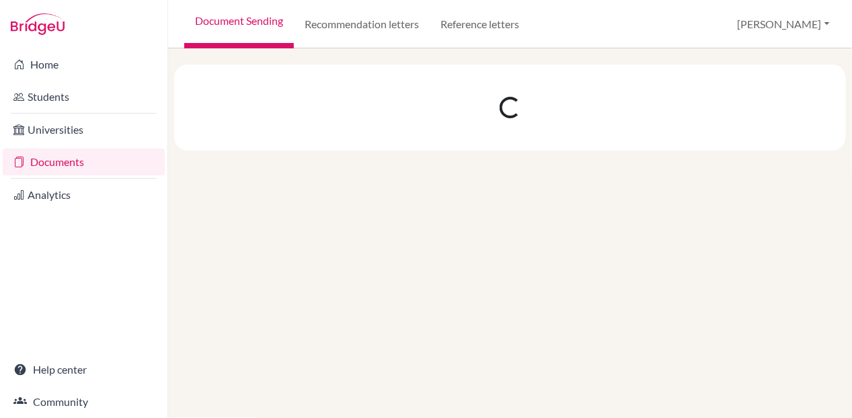
scroll to position [0, 0]
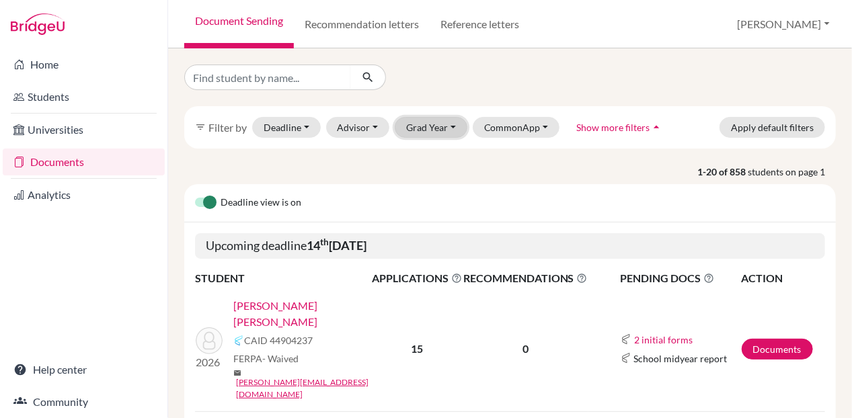
click at [430, 122] on button "Grad Year" at bounding box center [431, 127] width 73 height 21
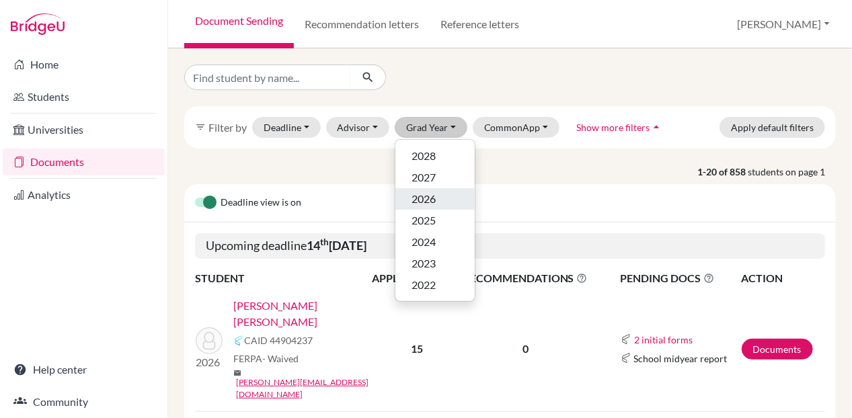
click at [433, 202] on span "2026" at bounding box center [423, 199] width 24 height 16
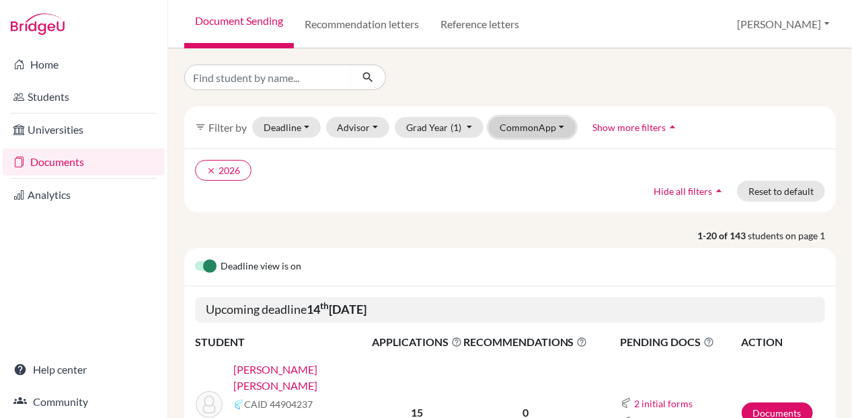
click at [541, 132] on button "CommonApp" at bounding box center [532, 127] width 87 height 21
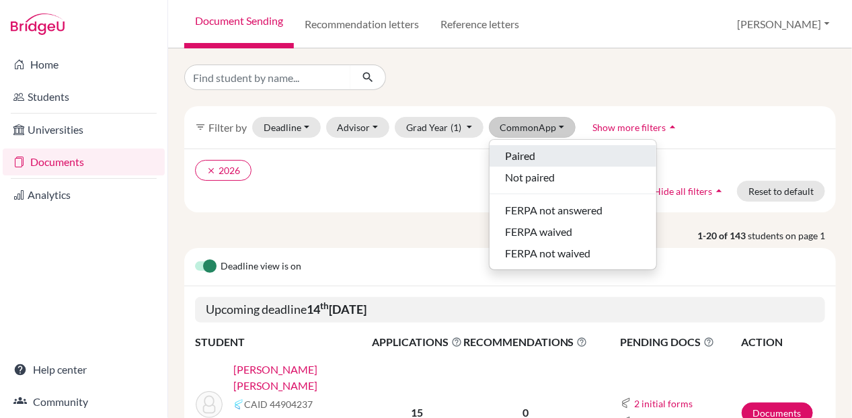
click at [530, 149] on span "Paired" at bounding box center [521, 156] width 30 height 16
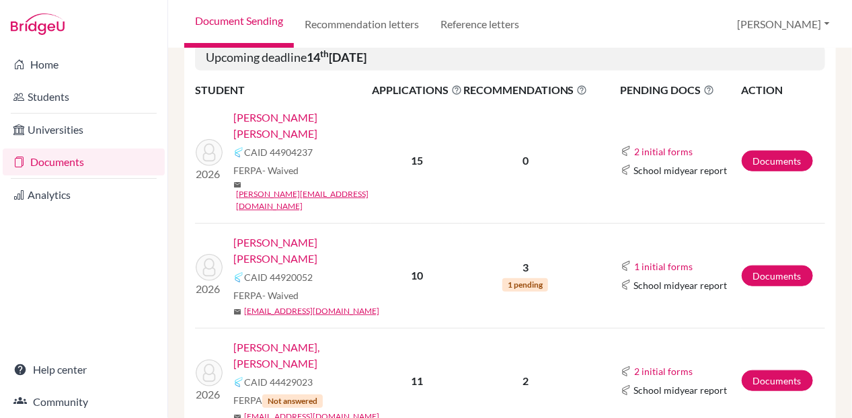
scroll to position [335, 0]
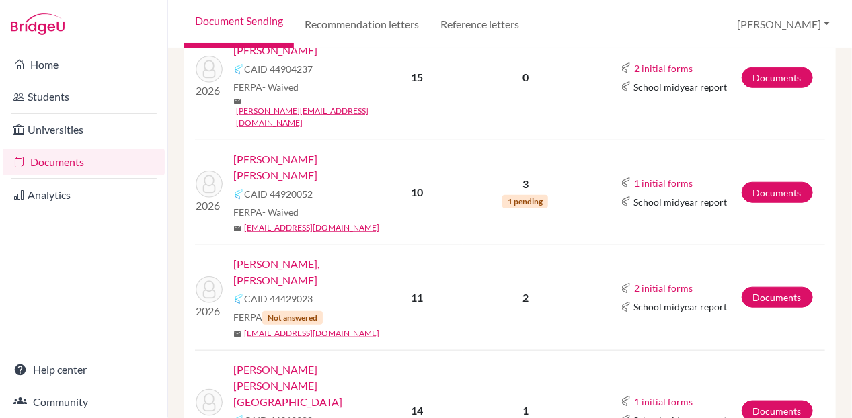
click at [328, 256] on link "[PERSON_NAME], [PERSON_NAME]" at bounding box center [306, 272] width 147 height 32
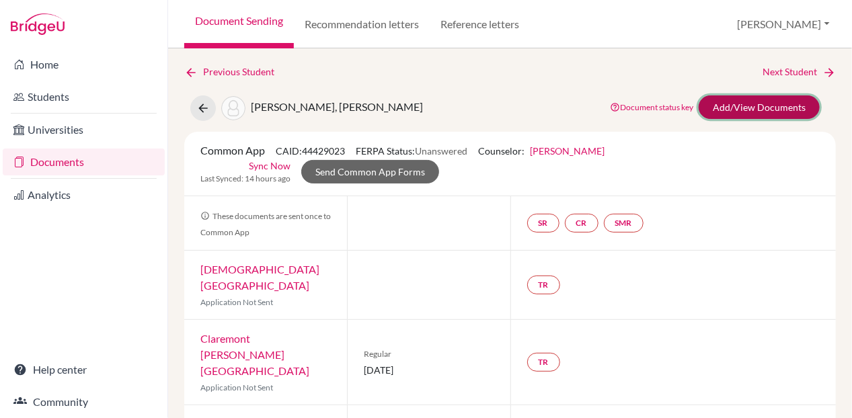
click at [733, 106] on link "Add/View Documents" at bounding box center [758, 107] width 121 height 24
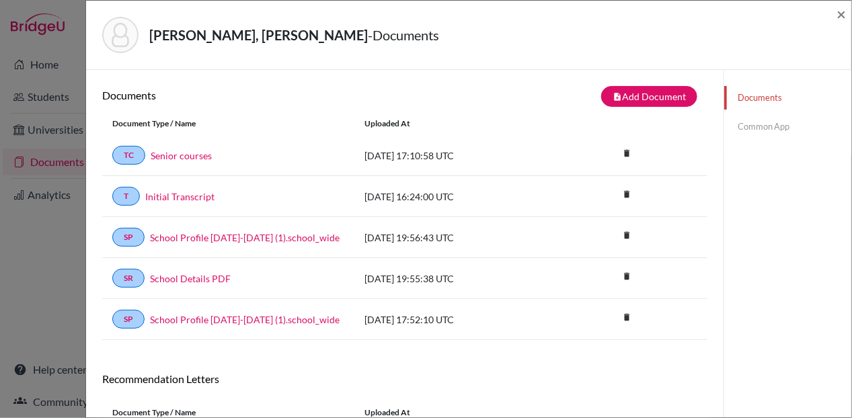
click at [746, 130] on link "Common App" at bounding box center [787, 127] width 127 height 24
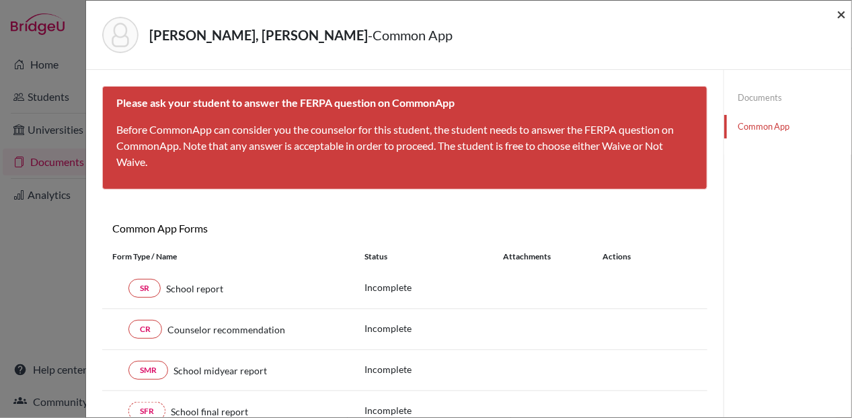
click at [839, 11] on span "×" at bounding box center [840, 13] width 9 height 19
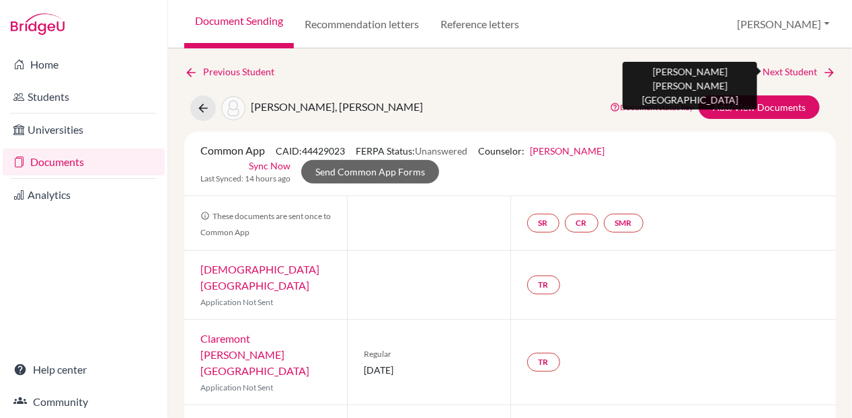
click at [790, 73] on link "Next Student" at bounding box center [798, 72] width 73 height 15
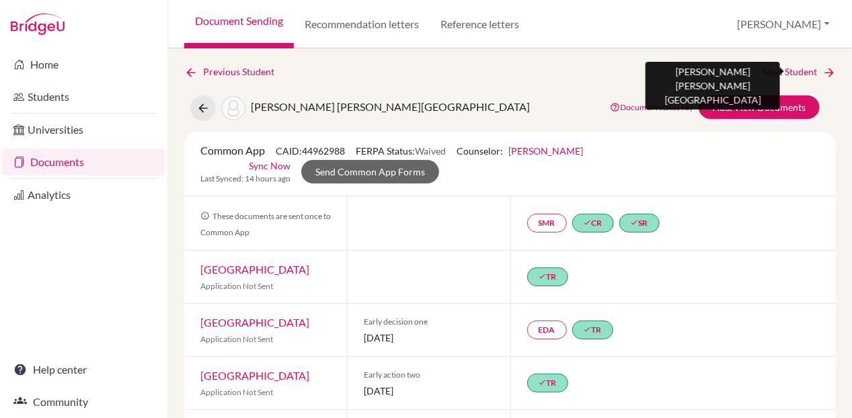
click at [776, 73] on link "Next Student" at bounding box center [798, 72] width 73 height 15
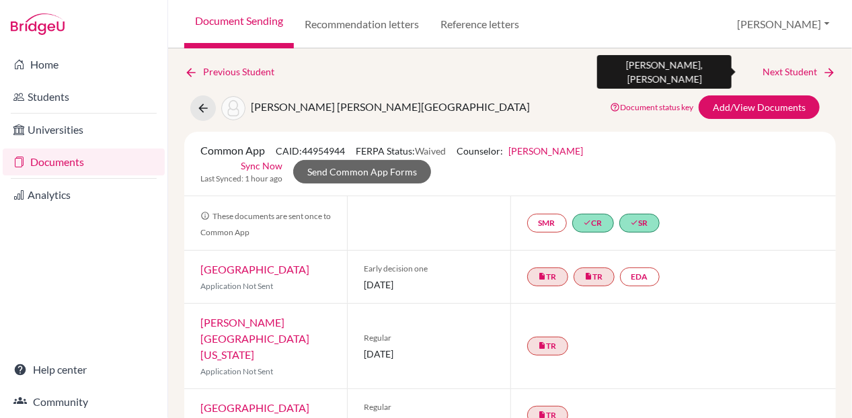
click at [773, 69] on link "Next Student" at bounding box center [798, 72] width 73 height 15
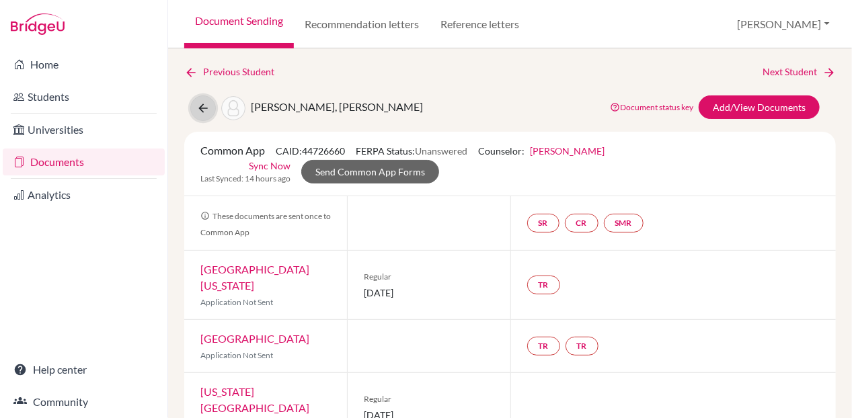
click at [203, 108] on icon at bounding box center [202, 108] width 13 height 13
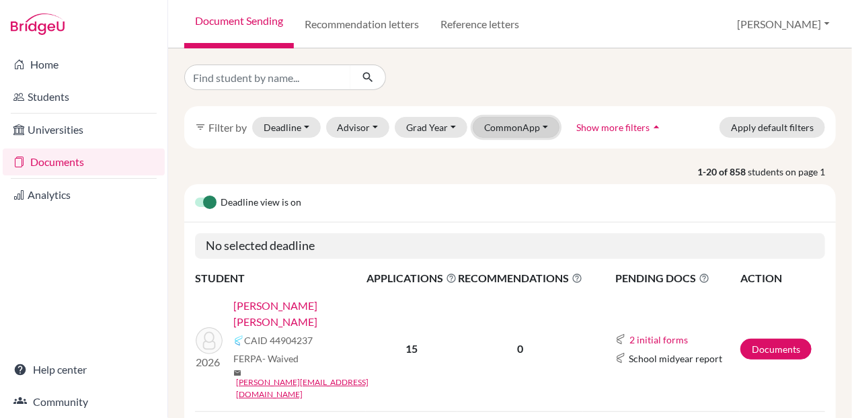
click at [505, 121] on button "CommonApp" at bounding box center [516, 127] width 87 height 21
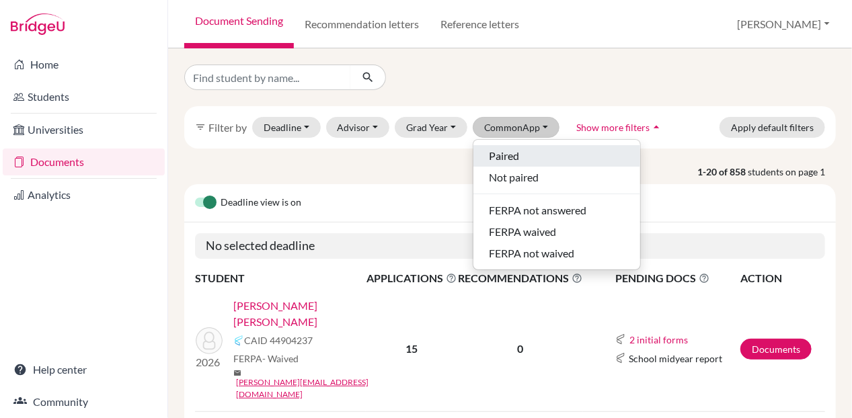
click at [515, 155] on span "Paired" at bounding box center [504, 156] width 30 height 16
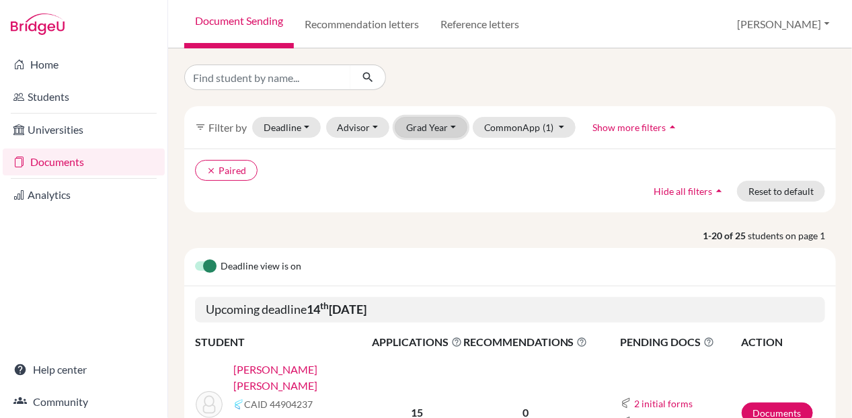
click at [437, 125] on button "Grad Year" at bounding box center [431, 127] width 73 height 21
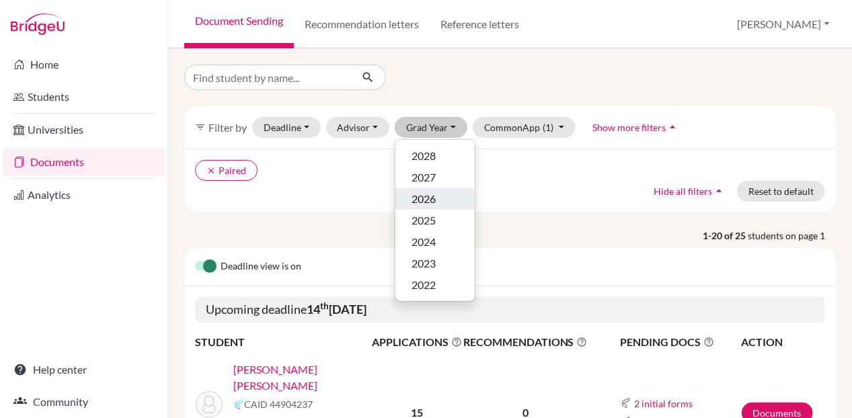
click at [423, 195] on span "2026" at bounding box center [423, 199] width 24 height 16
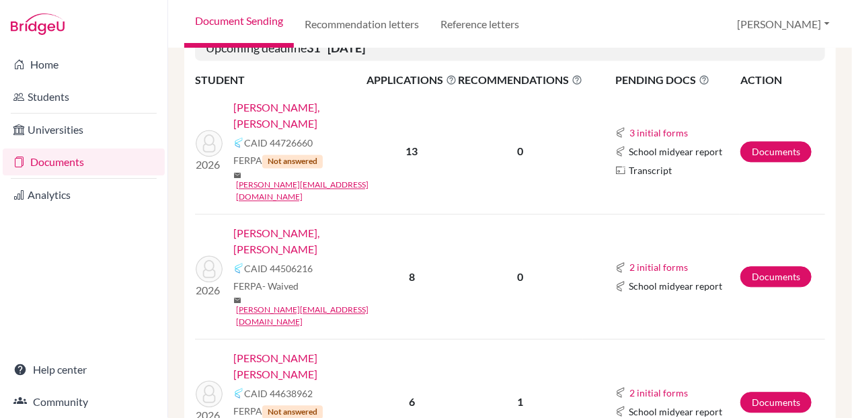
scroll to position [1008, 0]
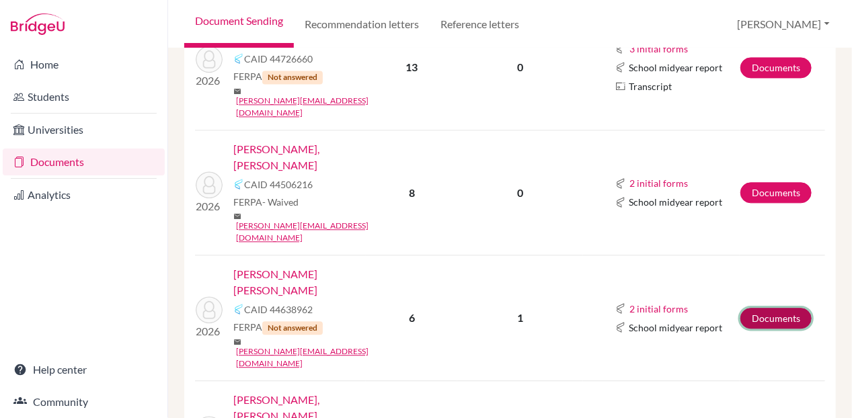
click at [756, 308] on link "Documents" at bounding box center [775, 318] width 71 height 21
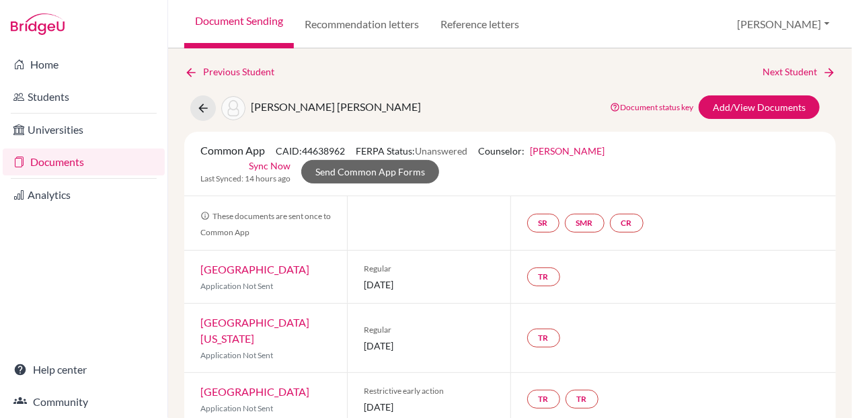
click at [67, 157] on link "Documents" at bounding box center [84, 162] width 162 height 27
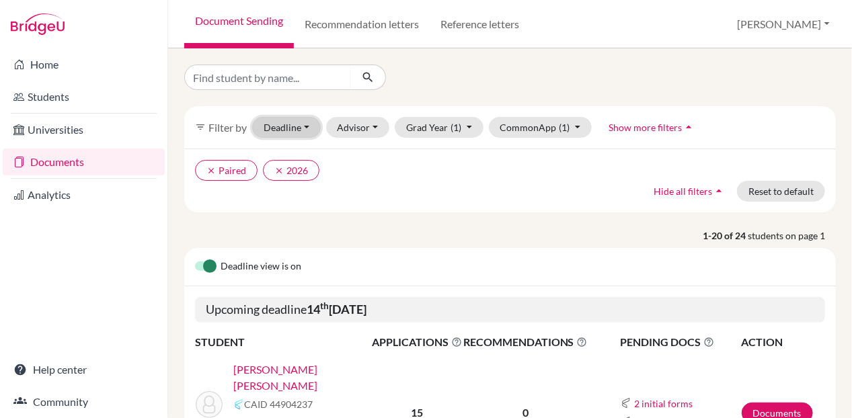
click at [281, 132] on button "Deadline - Select a date range Or double click for a single date selection [DAT…" at bounding box center [286, 127] width 69 height 21
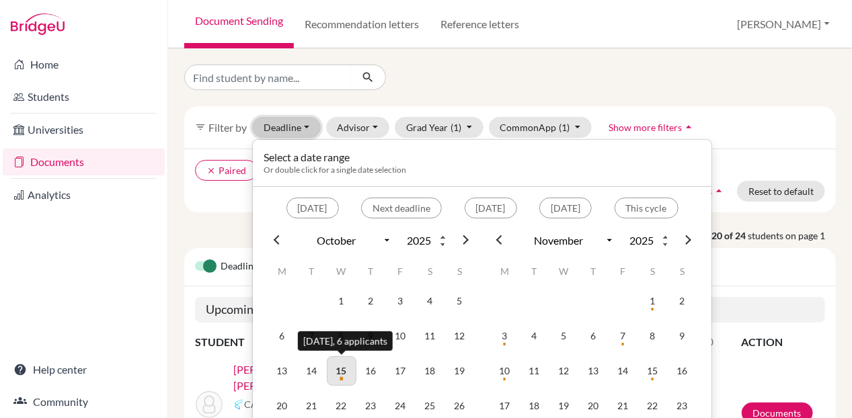
click at [349, 378] on td "15" at bounding box center [342, 371] width 30 height 30
click at [364, 372] on td "16" at bounding box center [371, 371] width 30 height 30
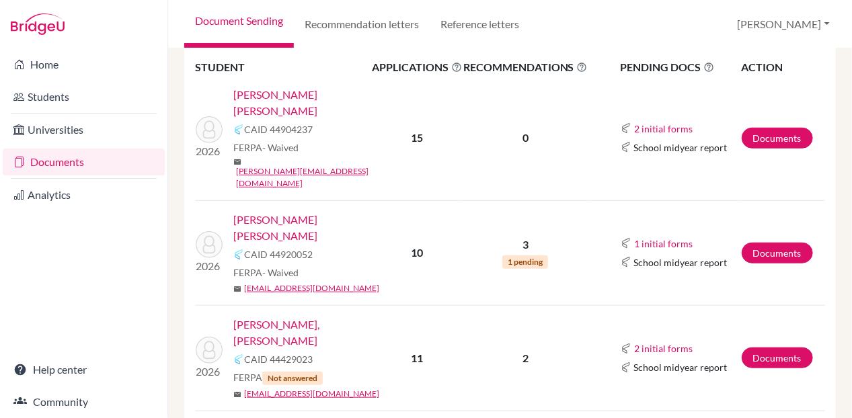
scroll to position [192, 0]
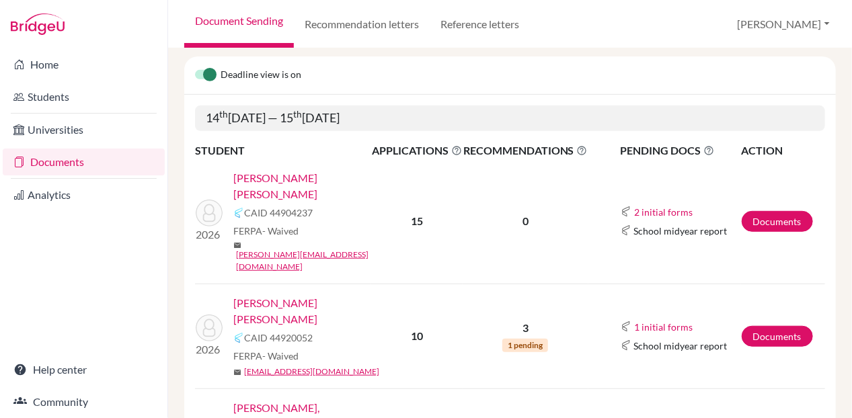
click at [266, 175] on link "[PERSON_NAME] [PERSON_NAME]" at bounding box center [306, 186] width 147 height 32
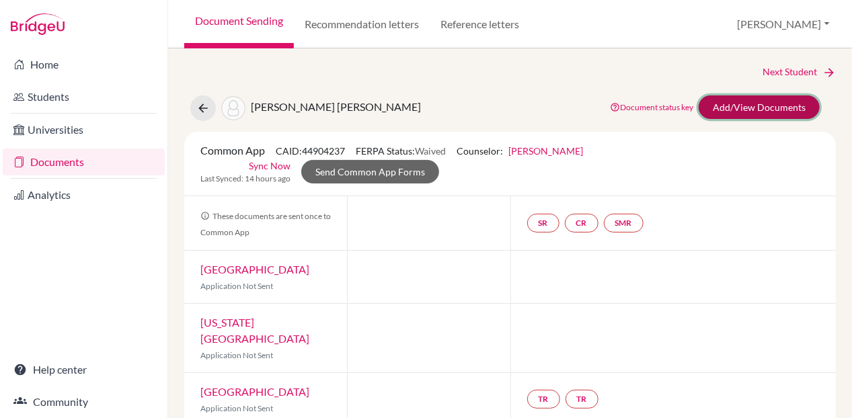
click at [699, 97] on link "Add/View Documents" at bounding box center [758, 107] width 121 height 24
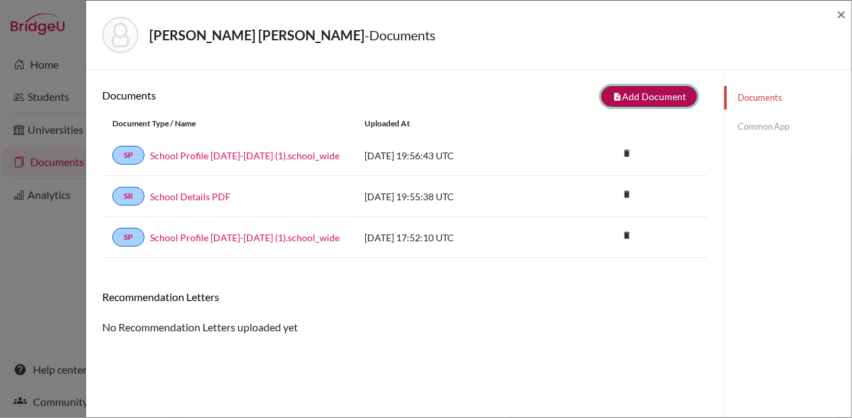
click at [648, 97] on button "note_add Add Document" at bounding box center [649, 96] width 96 height 21
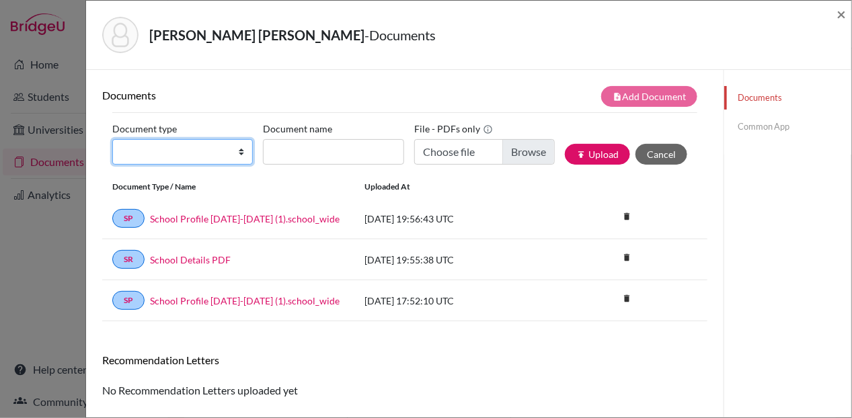
click at [195, 145] on select "Change explanation for Common App reports Counselor recommendation Internationa…" at bounding box center [182, 152] width 140 height 26
click at [112, 139] on select "Change explanation for Common App reports Counselor recommendation Internationa…" at bounding box center [182, 152] width 140 height 26
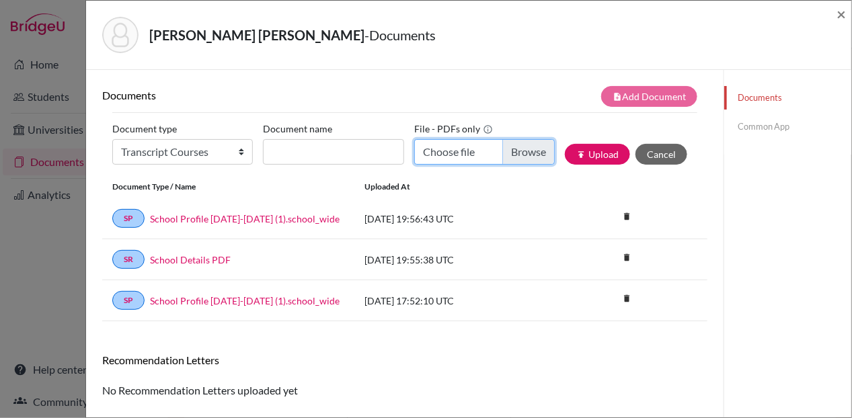
click at [531, 147] on input "Choose file" at bounding box center [484, 152] width 140 height 26
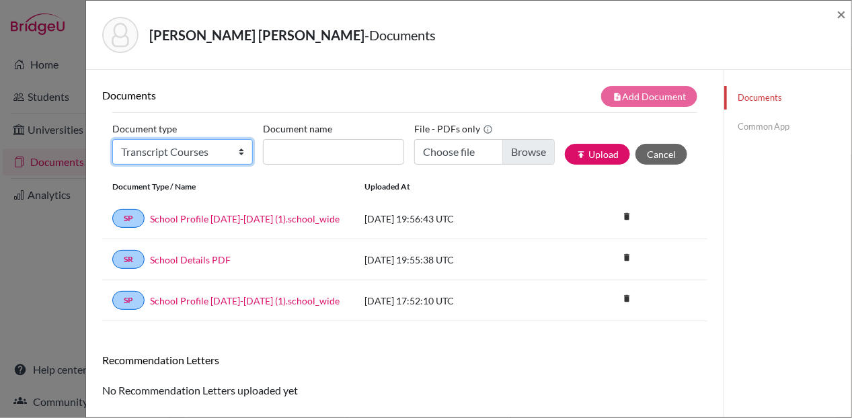
click at [234, 153] on select "Change explanation for Common App reports Counselor recommendation Internationa…" at bounding box center [182, 152] width 140 height 26
select select "2"
click at [112, 139] on select "Change explanation for Common App reports Counselor recommendation Internationa…" at bounding box center [182, 152] width 140 height 26
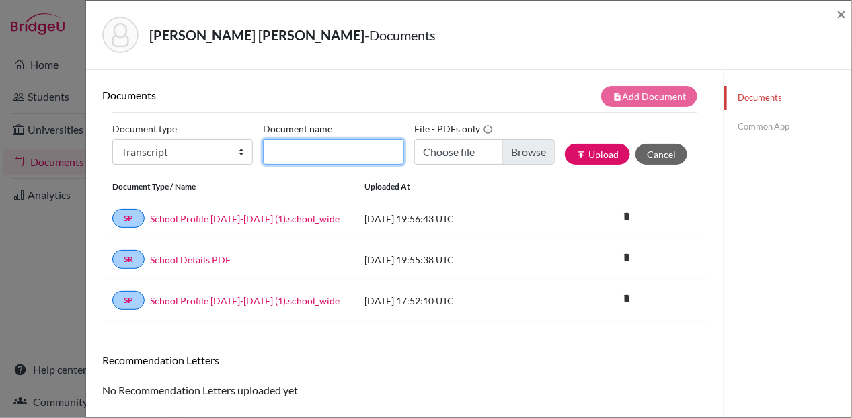
click at [299, 146] on input "Document name" at bounding box center [333, 152] width 140 height 26
type input "Initial Transcript"
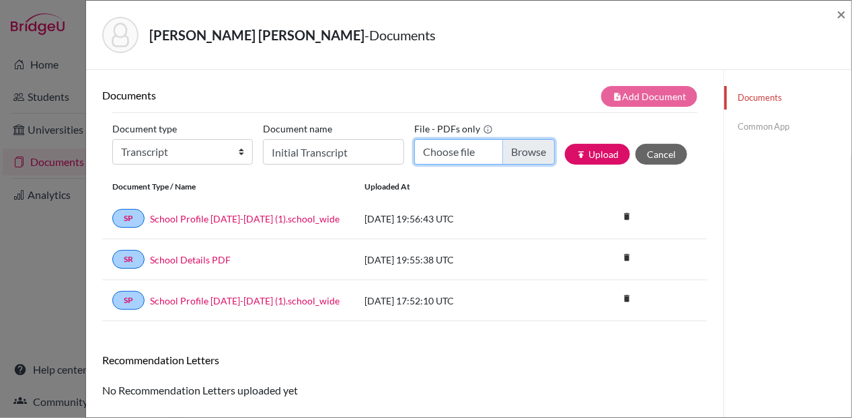
click at [518, 149] on input "Choose file" at bounding box center [484, 152] width 140 height 26
type input "C:\fakepath\Longo Messineo, Lucianna Marcela INITIAL Transcript.pdf"
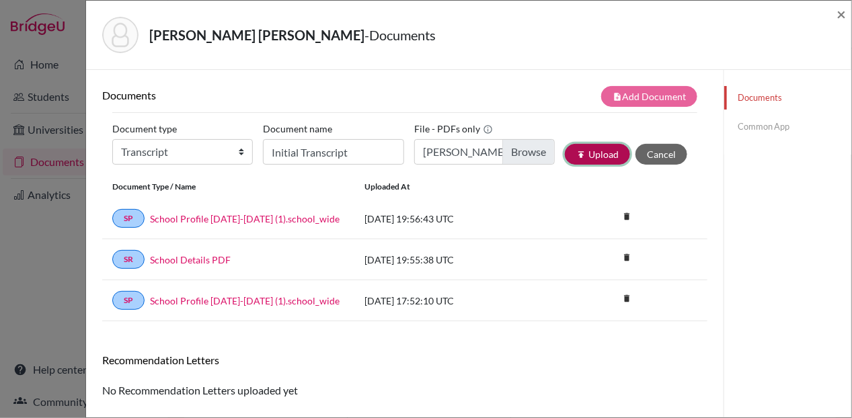
click at [611, 151] on button "publish Upload" at bounding box center [597, 154] width 65 height 21
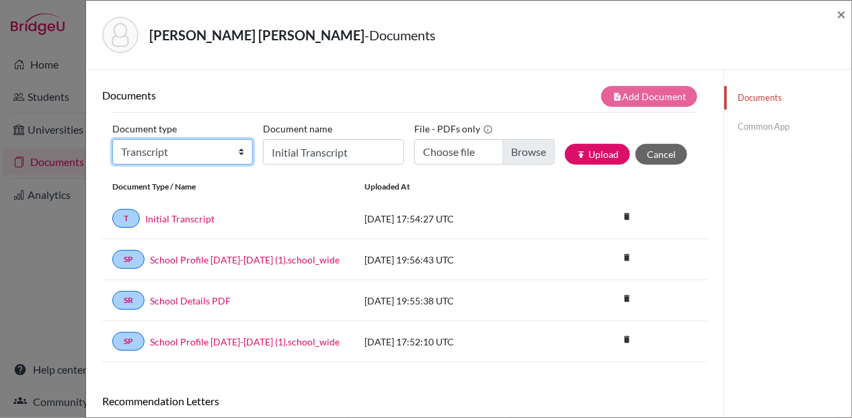
click at [157, 151] on select "Change explanation for Common App reports Counselor recommendation Internationa…" at bounding box center [182, 152] width 140 height 26
select select "45"
click at [112, 139] on select "Change explanation for Common App reports Counselor recommendation Internationa…" at bounding box center [182, 152] width 140 height 26
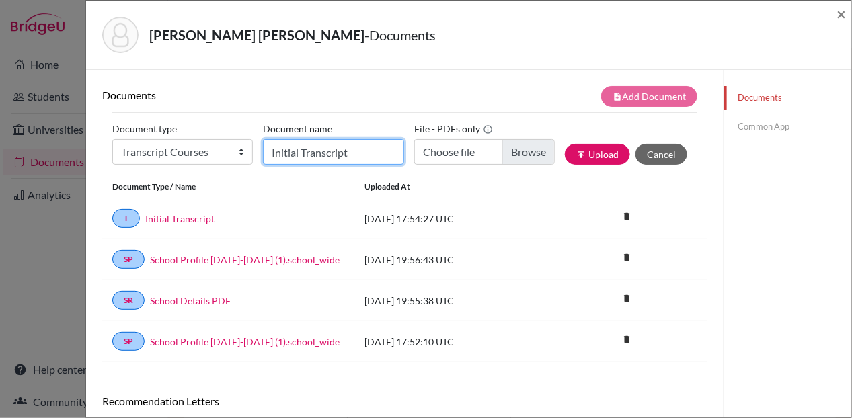
click at [305, 154] on input "Initial Transcript" at bounding box center [333, 152] width 140 height 26
type input "Senior courses"
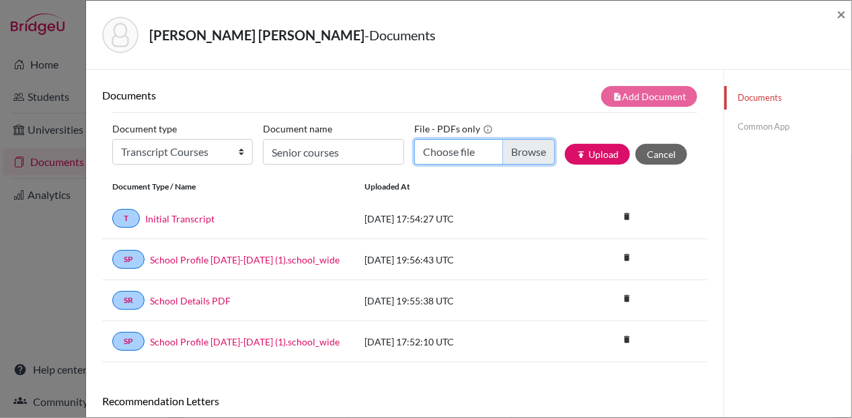
click at [510, 151] on input "Choose file" at bounding box center [484, 152] width 140 height 26
type input "C:\fakepath\Longo Messineo, Lucianna Marcela current courses.pdf"
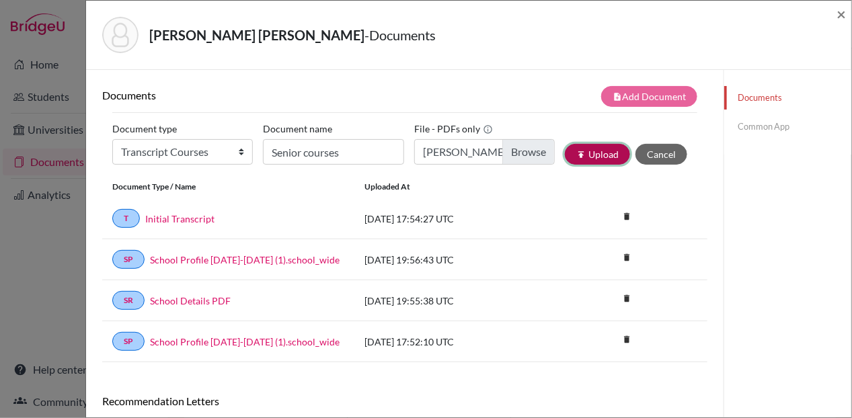
click at [592, 153] on button "publish Upload" at bounding box center [597, 154] width 65 height 21
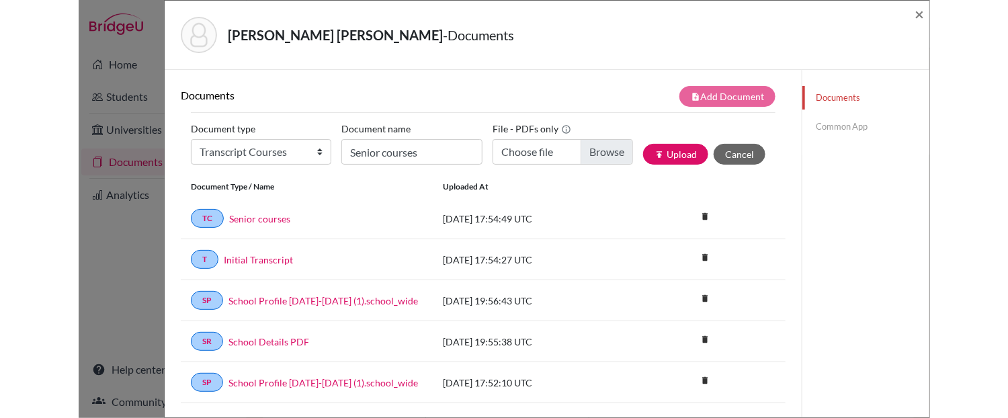
scroll to position [108, 0]
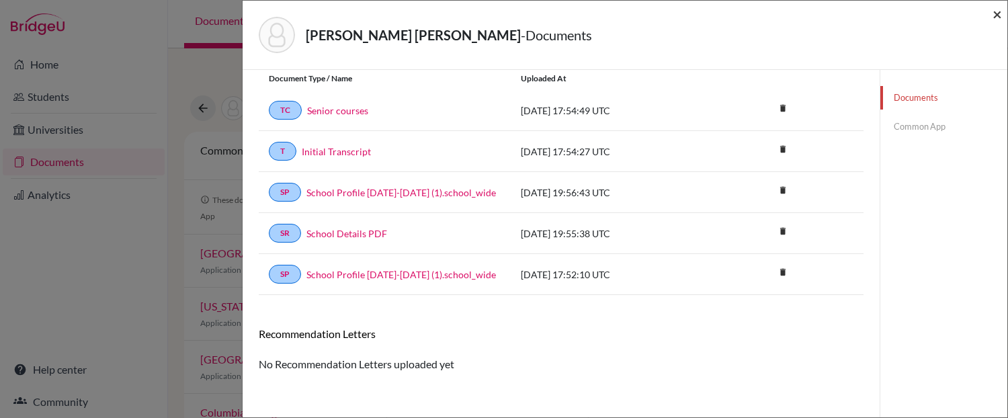
click at [851, 16] on span "×" at bounding box center [997, 13] width 9 height 19
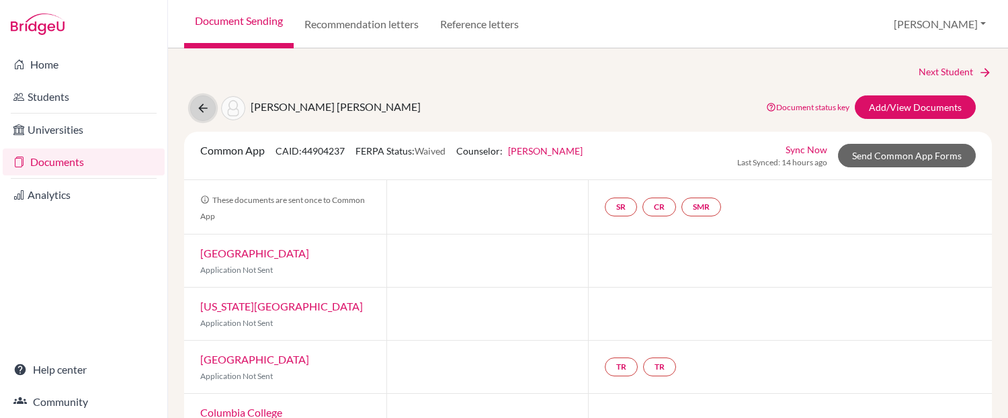
click at [201, 111] on icon at bounding box center [202, 108] width 13 height 13
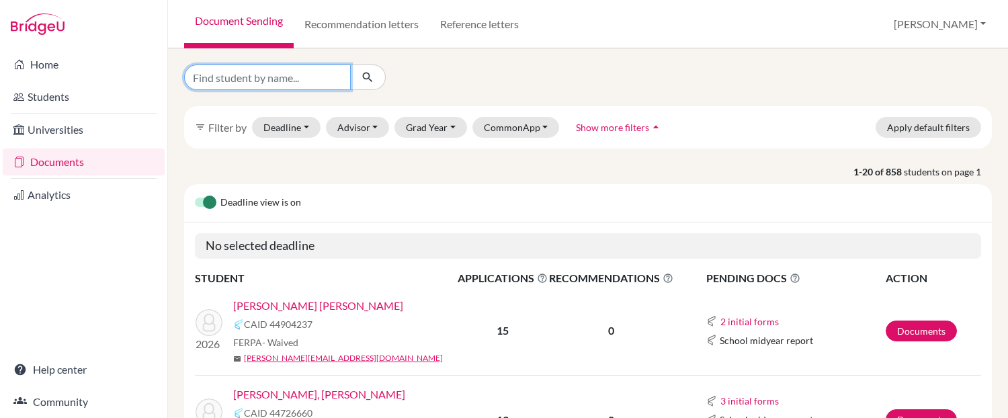
click at [246, 72] on input "Find student by name..." at bounding box center [267, 78] width 167 height 26
type input "meri"
click button "submit" at bounding box center [368, 78] width 36 height 26
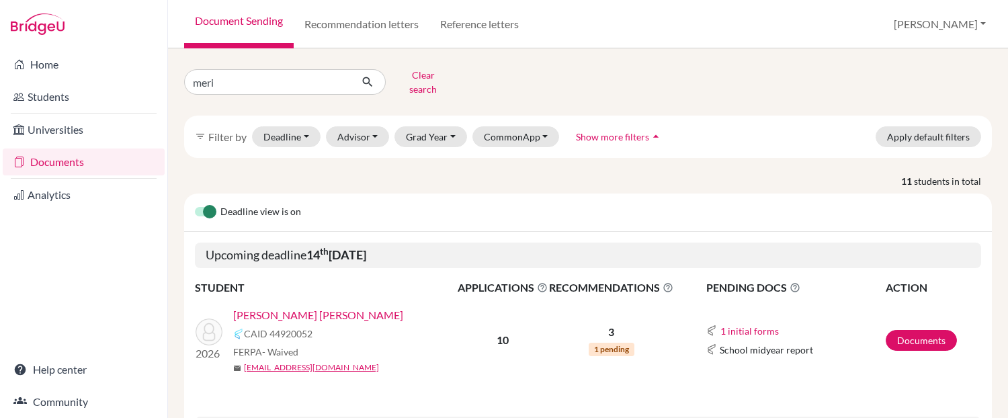
click at [292, 307] on link "[PERSON_NAME] [PERSON_NAME]" at bounding box center [318, 315] width 170 height 16
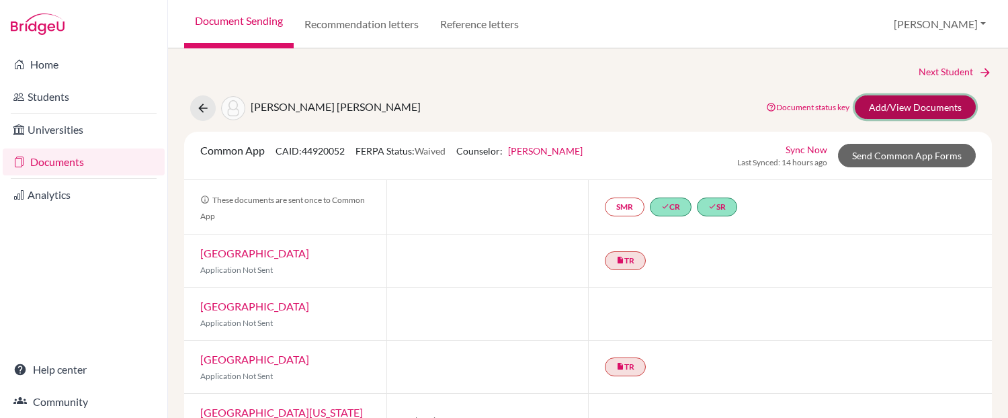
click at [888, 107] on link "Add/View Documents" at bounding box center [915, 107] width 121 height 24
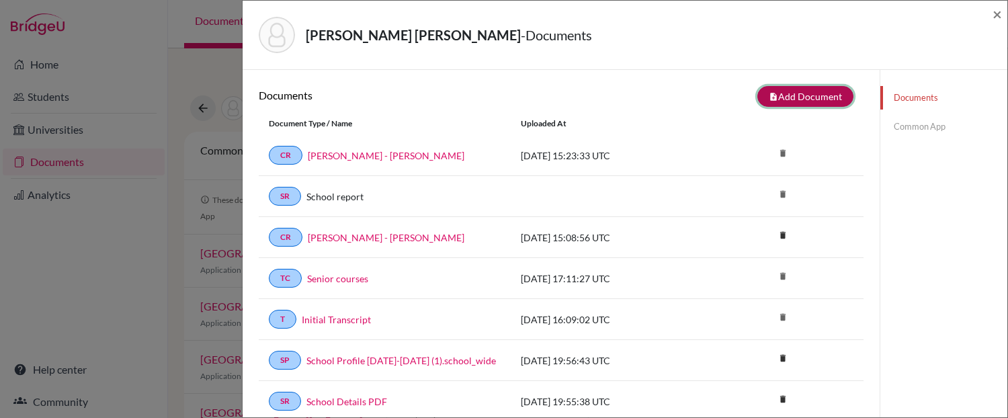
click at [780, 98] on button "note_add Add Document" at bounding box center [806, 96] width 96 height 21
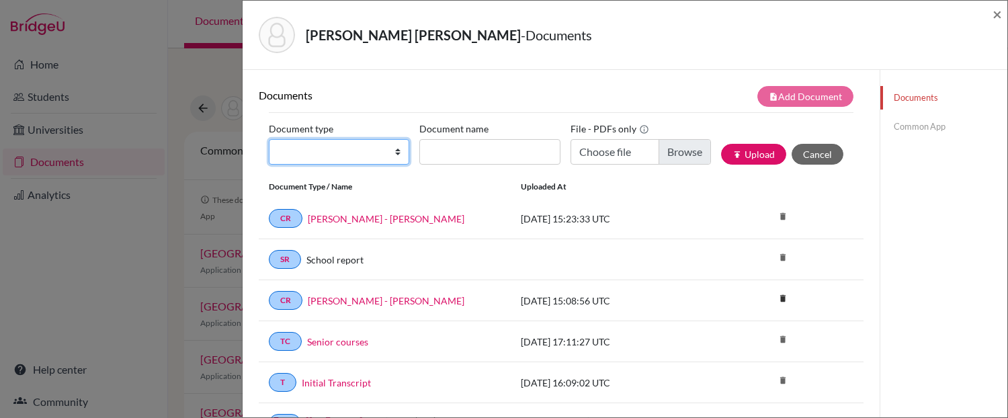
click at [336, 156] on select "Change explanation for Common App reports Counselor recommendation Internationa…" at bounding box center [339, 152] width 140 height 26
select select "5"
click at [269, 139] on select "Change explanation for Common App reports Counselor recommendation Internationa…" at bounding box center [339, 152] width 140 height 26
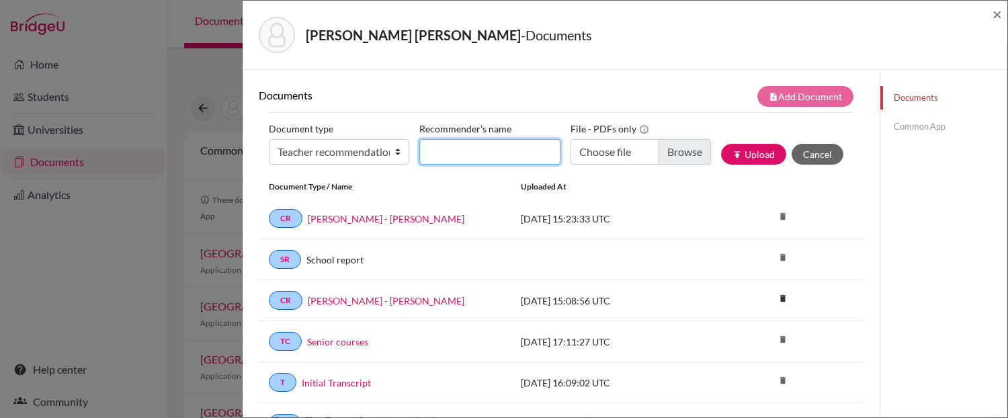
click at [456, 151] on input "Recommender's name" at bounding box center [489, 152] width 140 height 26
type input "[PERSON_NAME]"
type input "C:\fakepath\[PERSON_NAME] [PERSON_NAME] [PERSON_NAME].pdf"
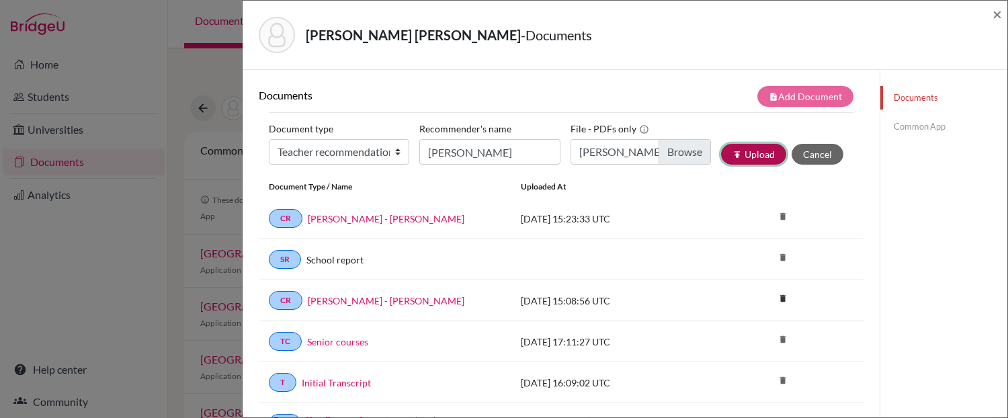
click at [739, 154] on button "publish Upload" at bounding box center [753, 154] width 65 height 21
